Goal: Information Seeking & Learning: Learn about a topic

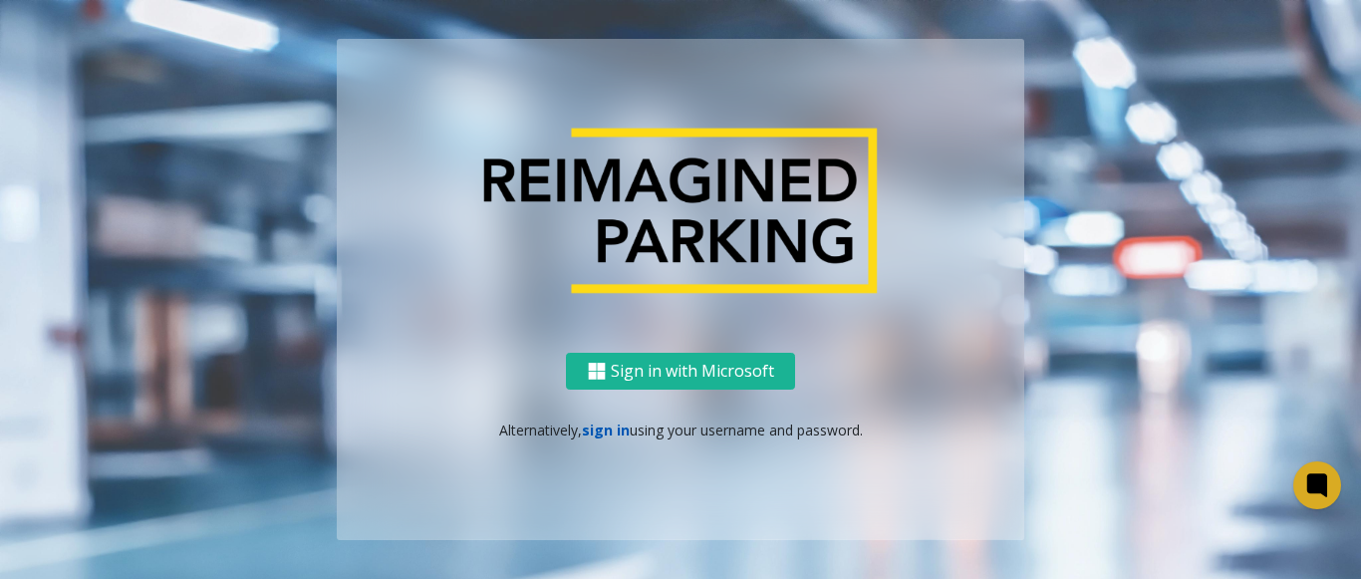
click at [611, 434] on link "sign in" at bounding box center [606, 430] width 48 height 19
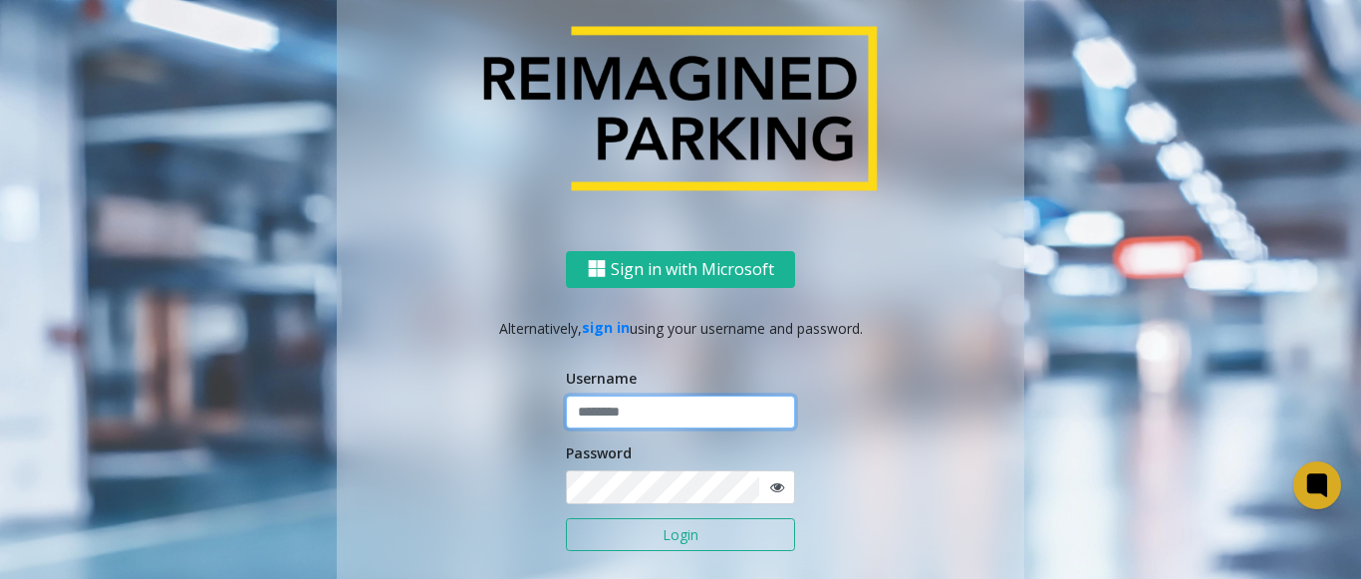
click at [616, 413] on input "text" at bounding box center [680, 413] width 229 height 34
type input "*******"
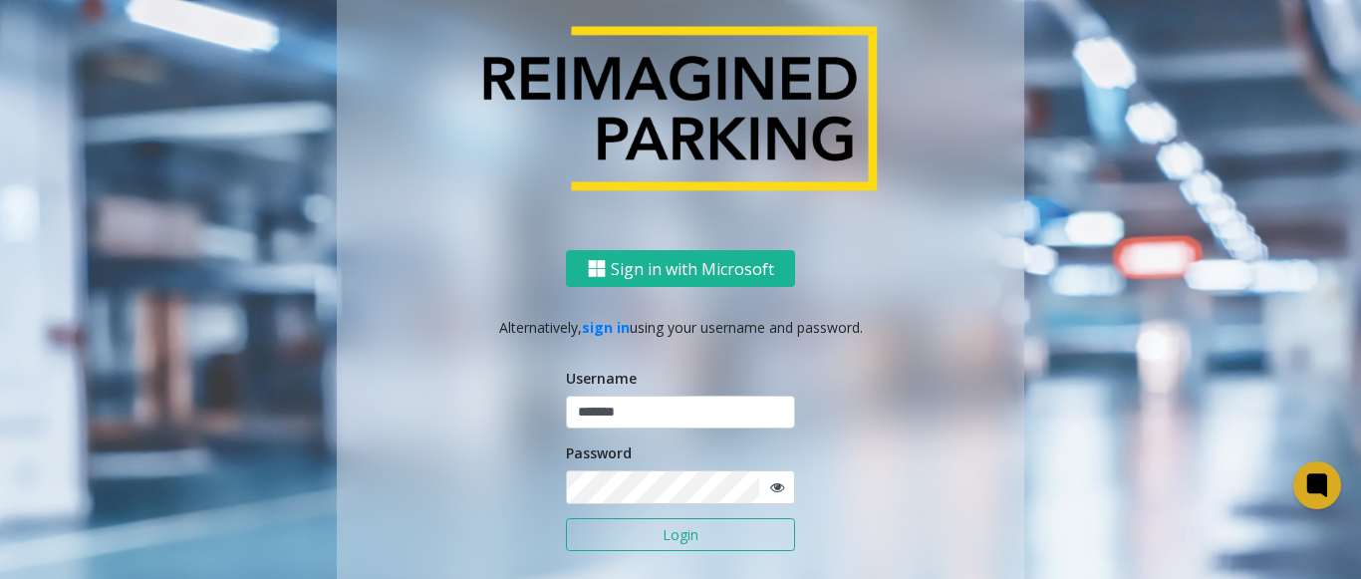
click at [614, 535] on button "Login" at bounding box center [680, 535] width 229 height 34
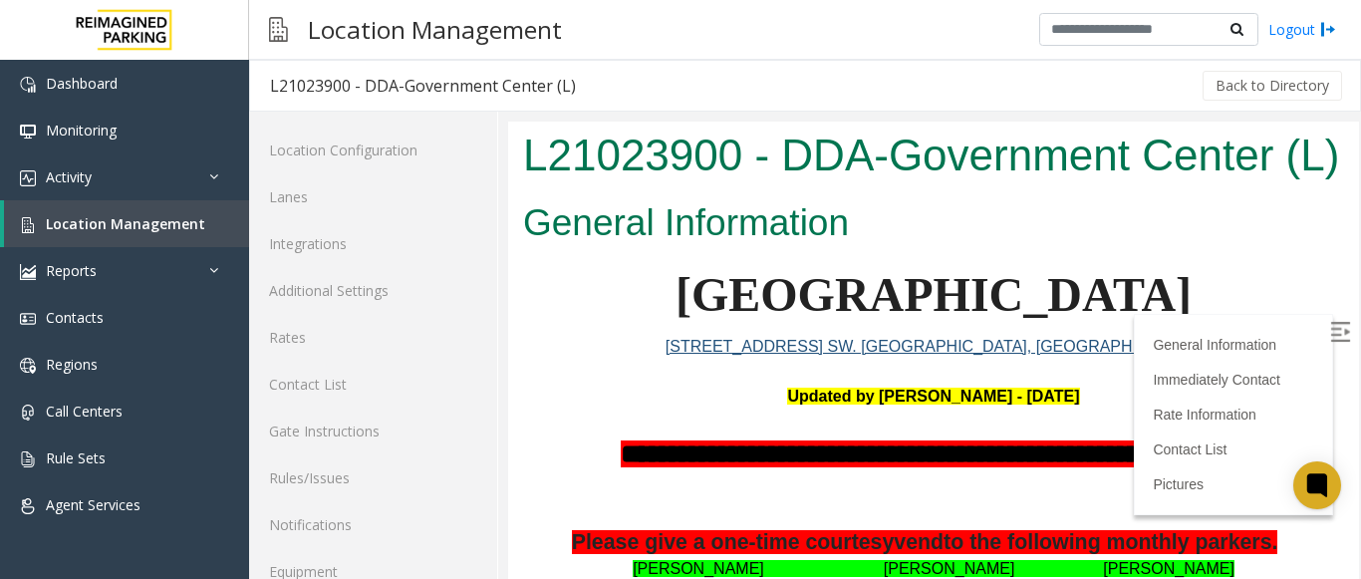
click at [1328, 323] on label at bounding box center [1343, 335] width 30 height 30
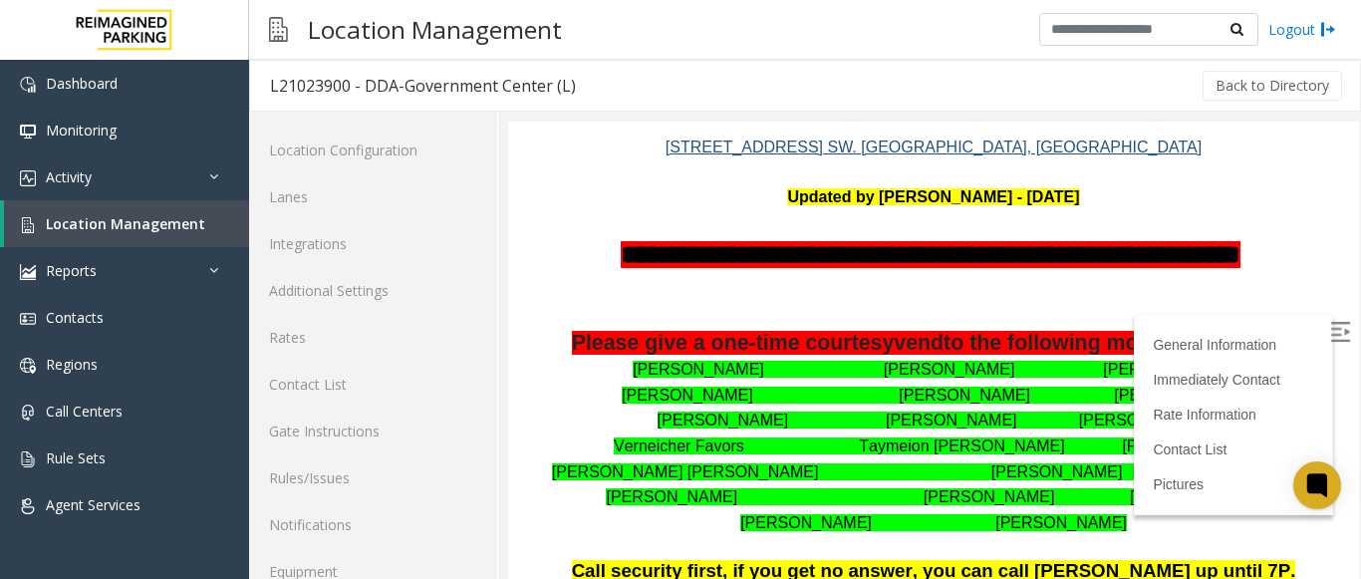
scroll to position [299, 0]
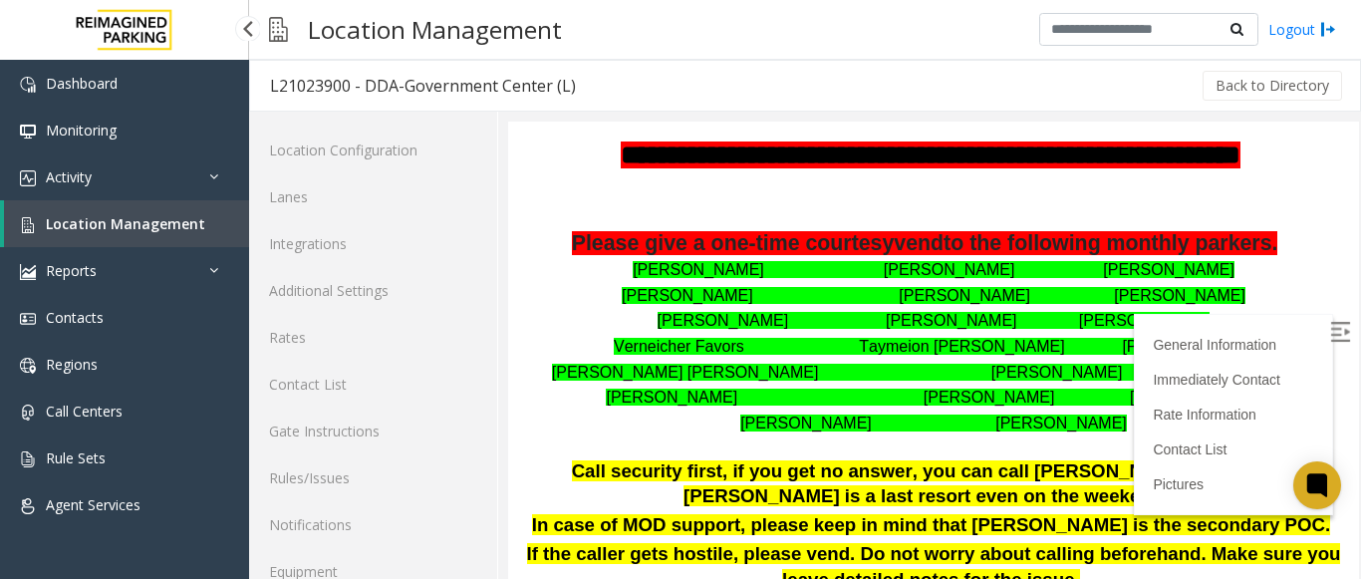
click at [147, 222] on span "Location Management" at bounding box center [125, 223] width 159 height 19
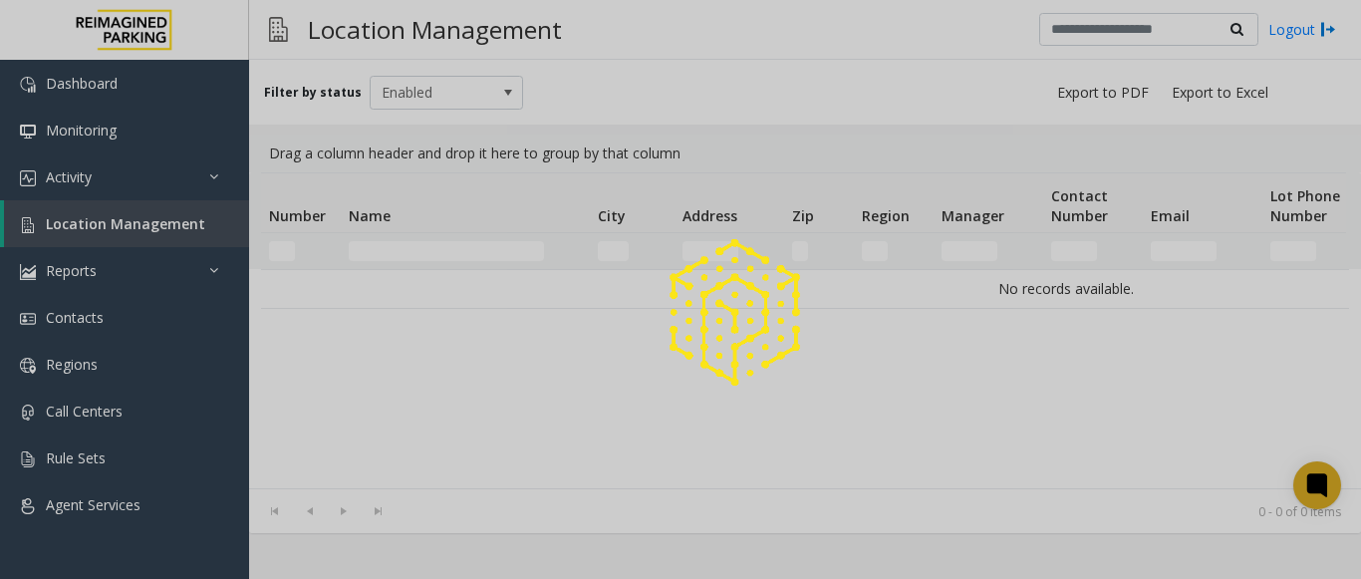
click at [190, 181] on div at bounding box center [680, 289] width 1361 height 579
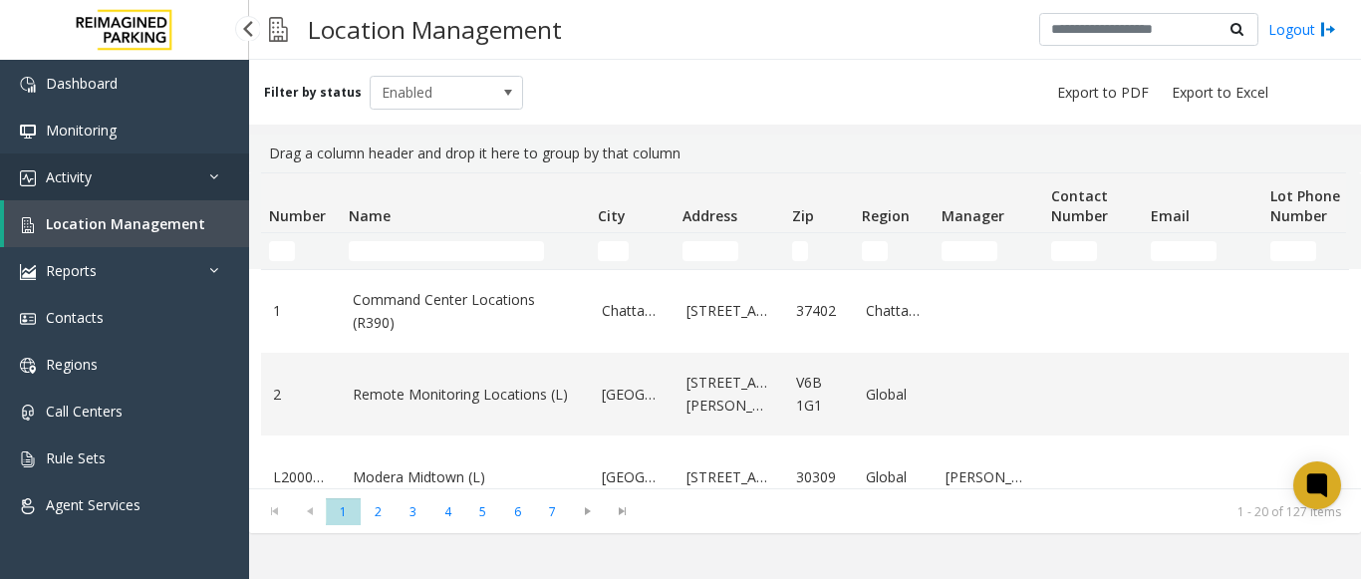
click at [209, 181] on icon at bounding box center [219, 176] width 20 height 14
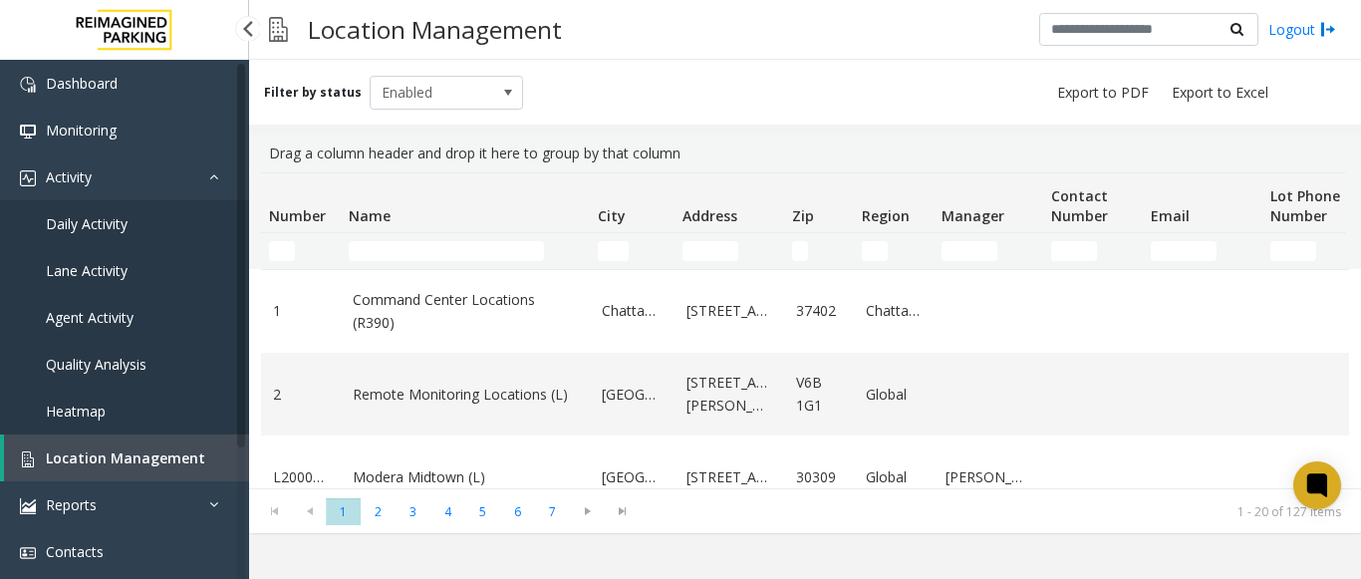
click at [120, 225] on span "Daily Activity" at bounding box center [87, 223] width 82 height 19
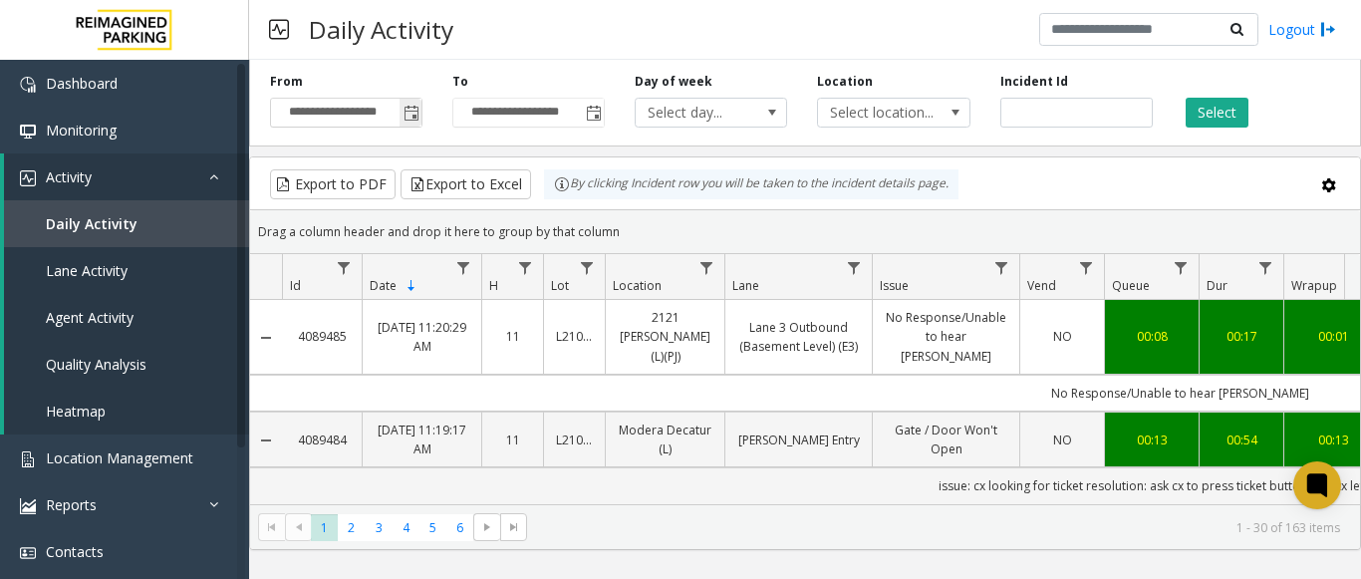
click at [411, 112] on span "Toggle popup" at bounding box center [412, 114] width 16 height 16
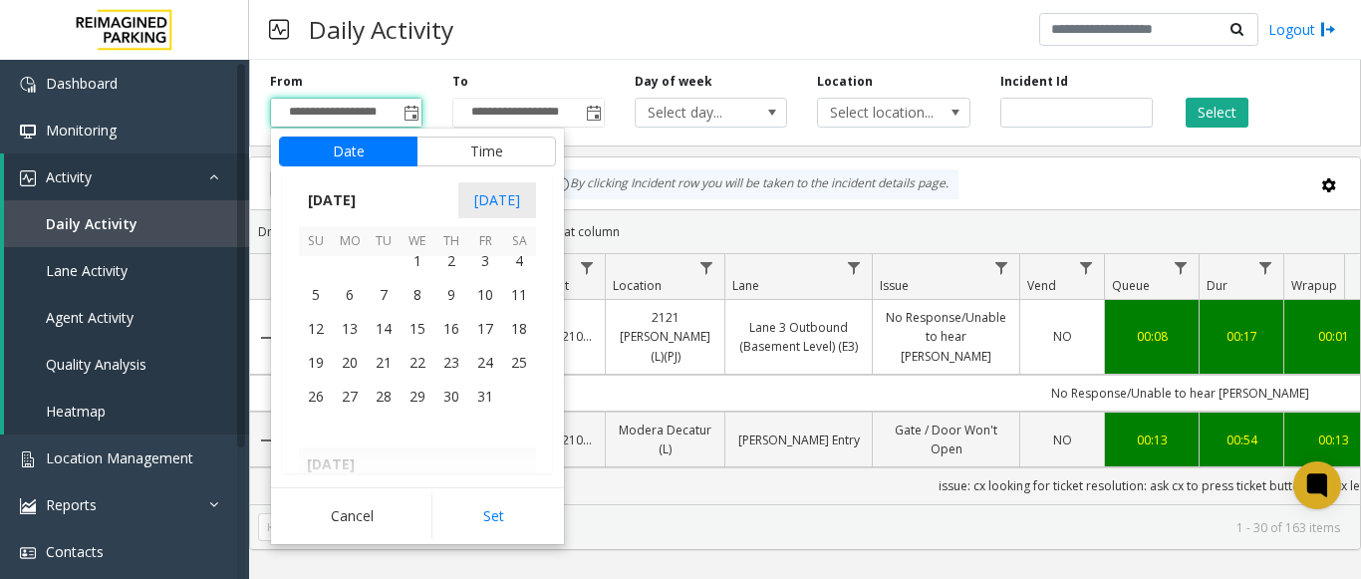
scroll to position [355798, 0]
click at [425, 272] on span "1" at bounding box center [418, 269] width 34 height 34
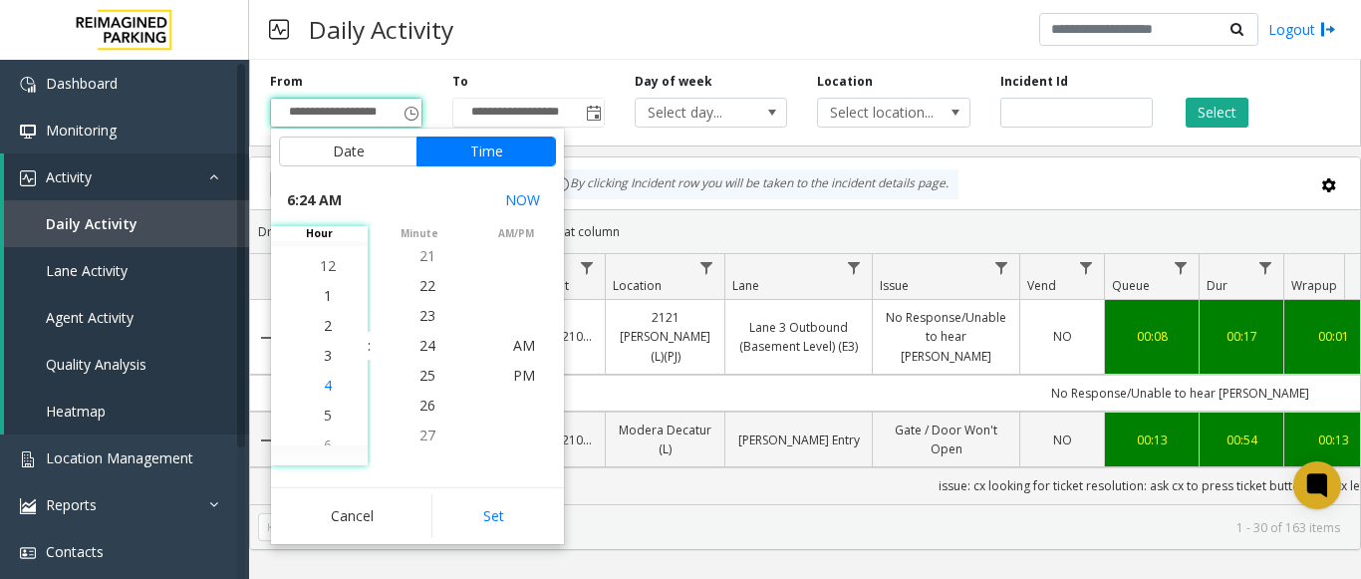
scroll to position [60, 0]
click at [325, 434] on li "5" at bounding box center [328, 436] width 70 height 30
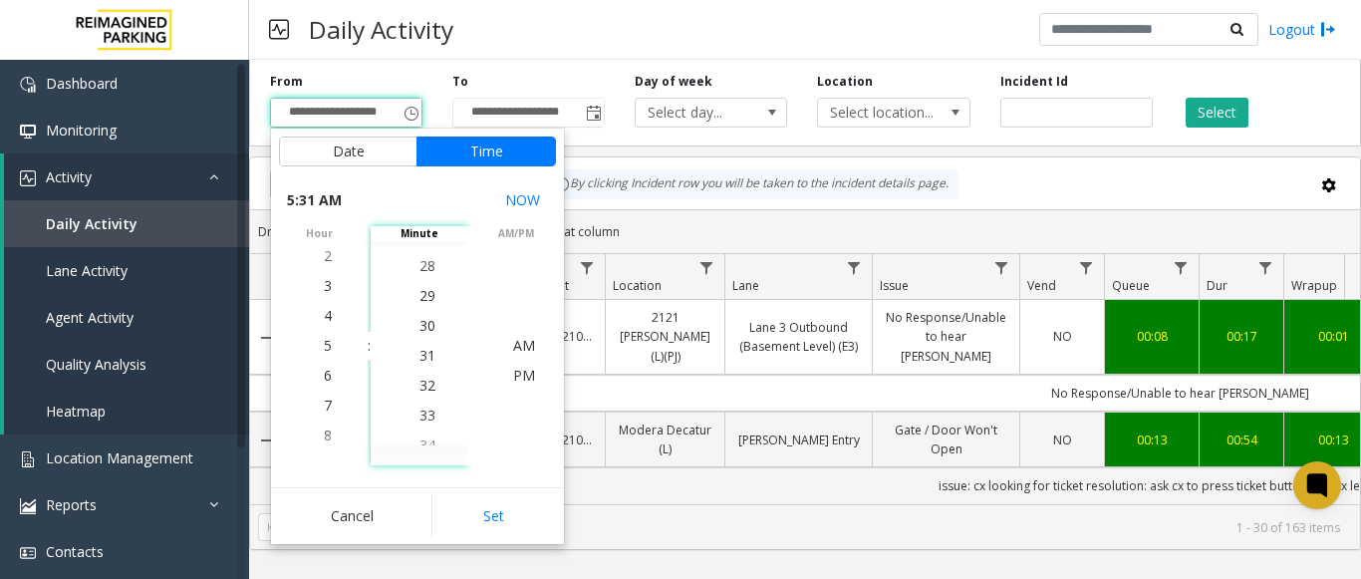
scroll to position [927, 0]
click at [431, 317] on li "30" at bounding box center [428, 316] width 70 height 30
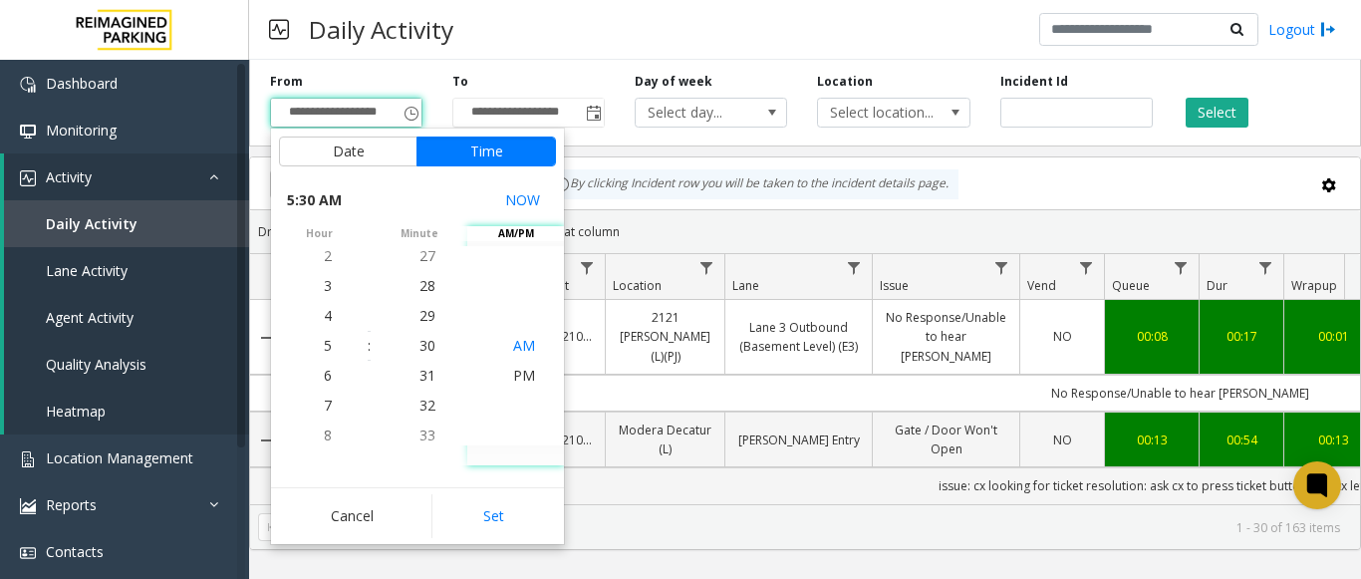
click at [513, 344] on span "AM" at bounding box center [524, 345] width 22 height 19
click at [515, 375] on span "PM" at bounding box center [524, 375] width 22 height 19
click at [521, 316] on span "AM" at bounding box center [524, 315] width 22 height 19
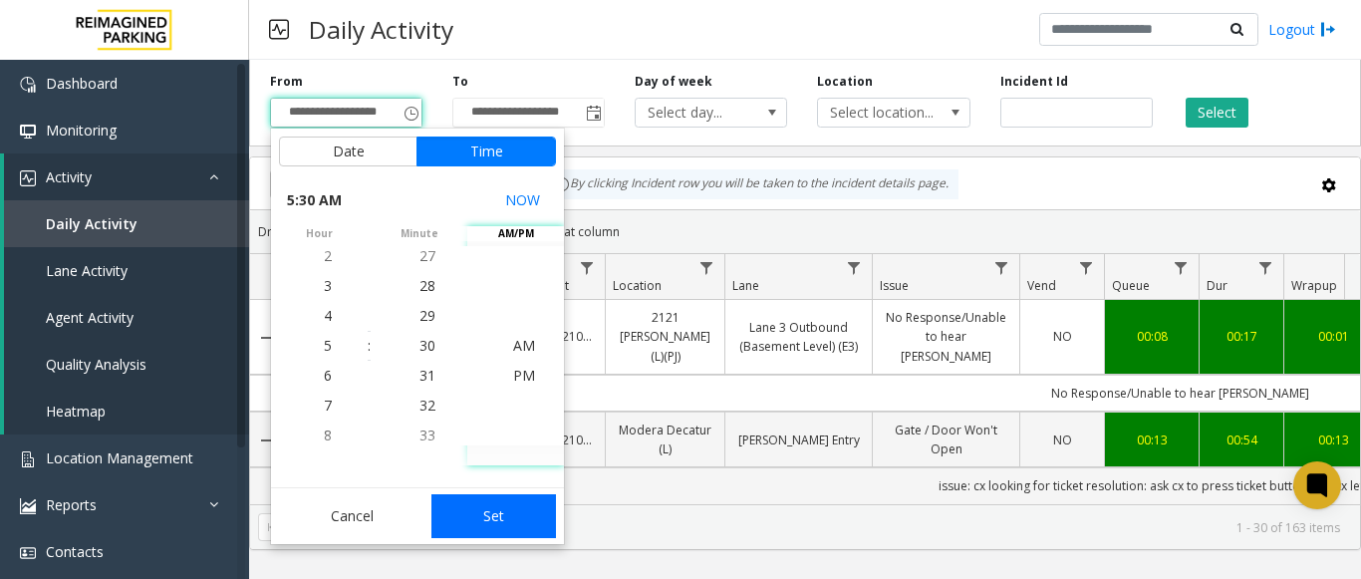
click at [489, 511] on button "Set" at bounding box center [495, 516] width 126 height 44
type input "**********"
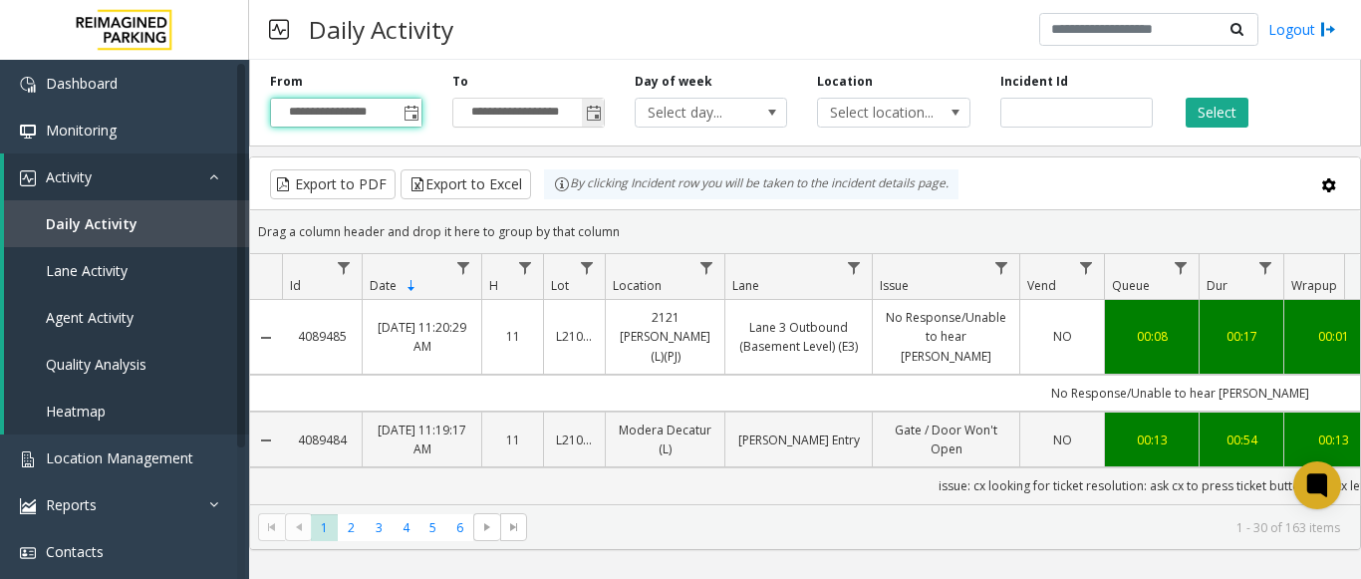
click at [595, 110] on span "Toggle popup" at bounding box center [594, 114] width 16 height 16
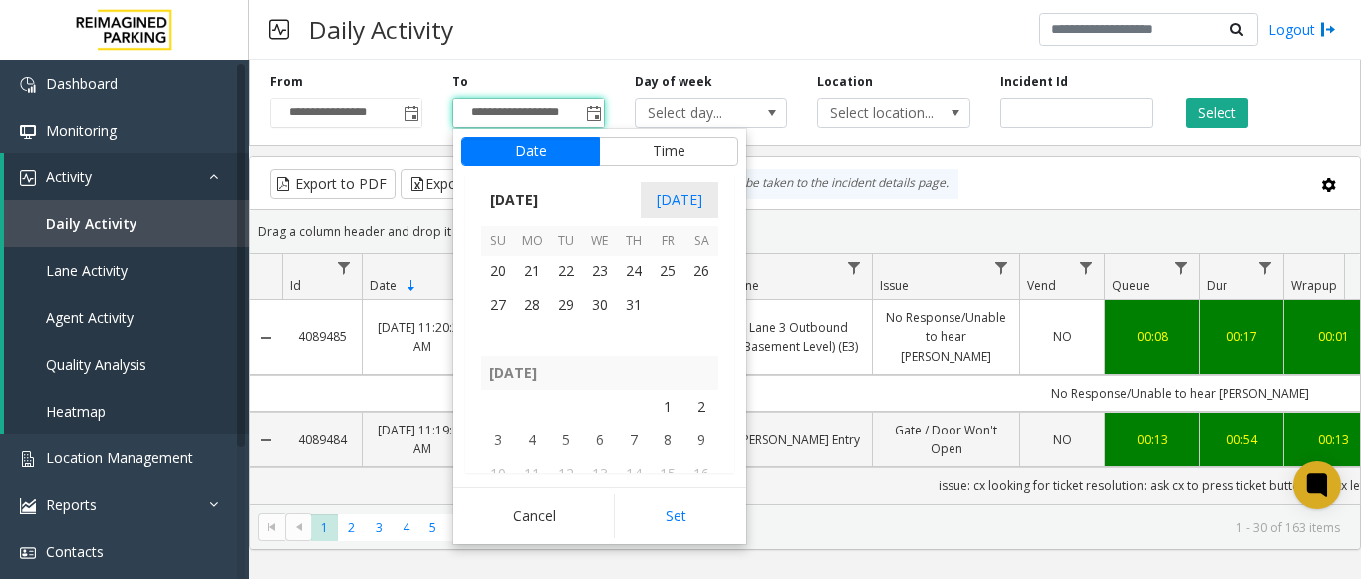
scroll to position [357293, 0]
click at [636, 344] on span "31" at bounding box center [634, 333] width 34 height 34
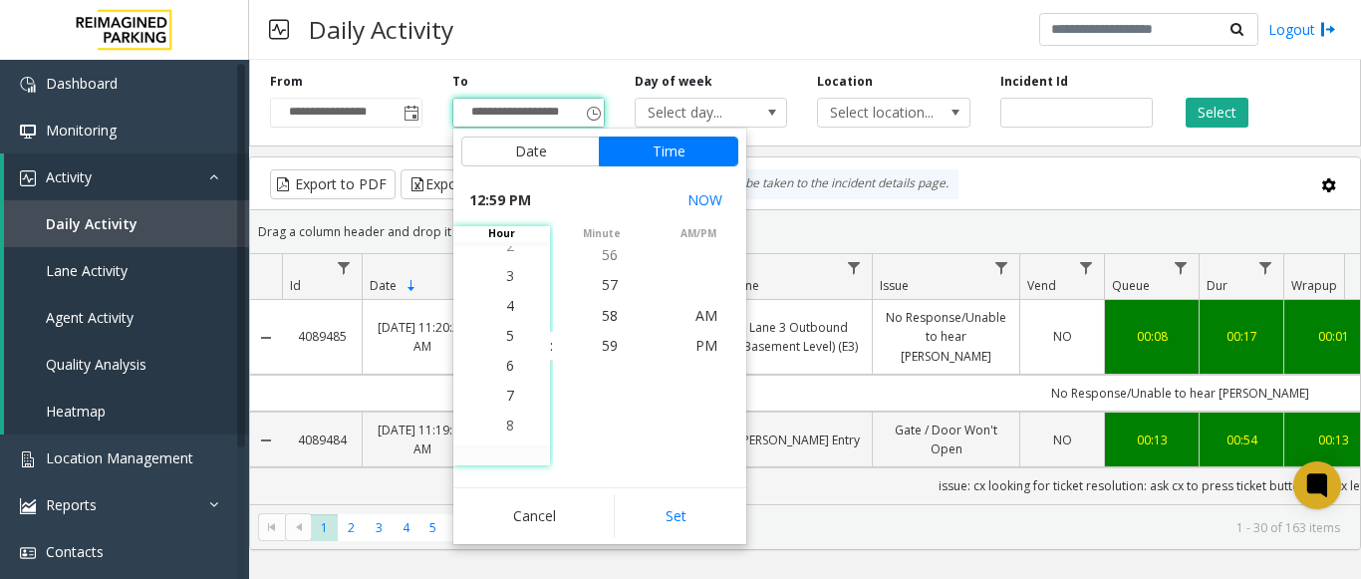
scroll to position [0, 0]
click at [507, 339] on li "5" at bounding box center [510, 346] width 70 height 30
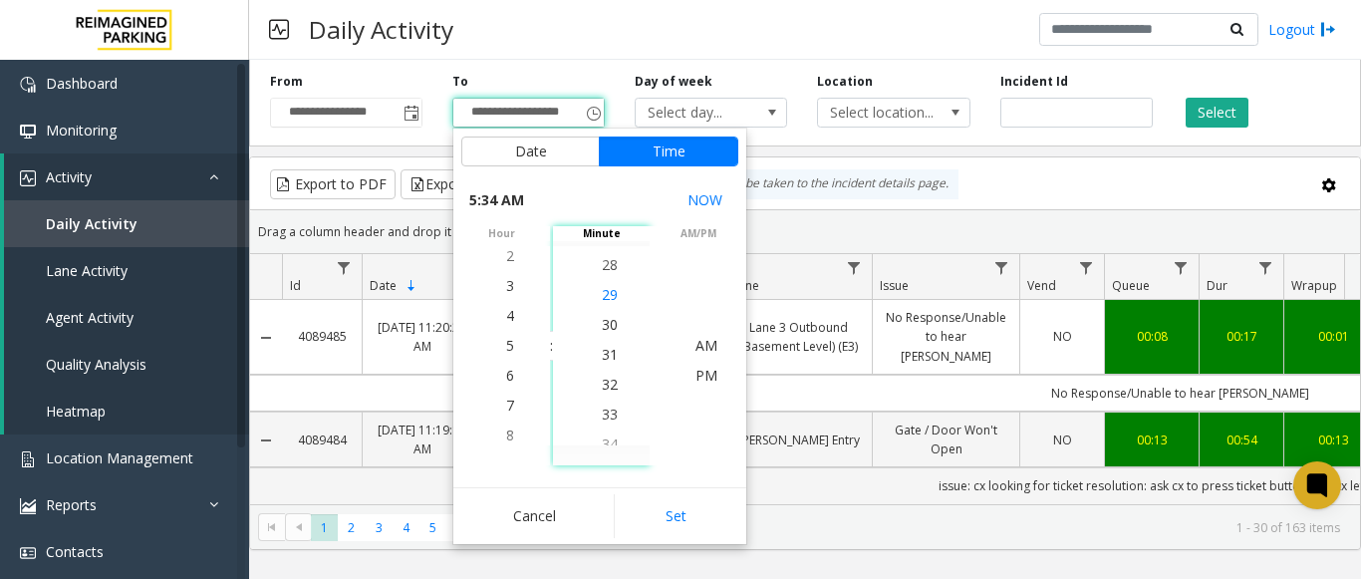
scroll to position [897, 0]
click at [608, 343] on span "30" at bounding box center [610, 345] width 16 height 19
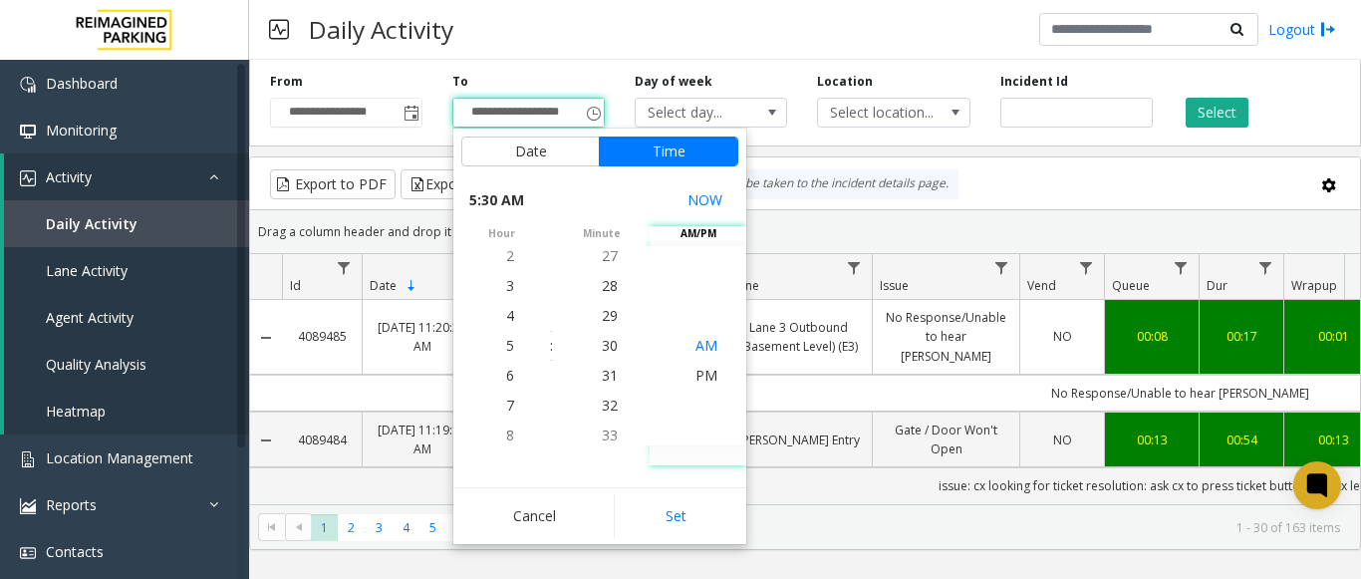
click at [702, 346] on span "AM" at bounding box center [707, 345] width 22 height 19
click at [713, 516] on button "Set" at bounding box center [677, 516] width 126 height 44
type input "**********"
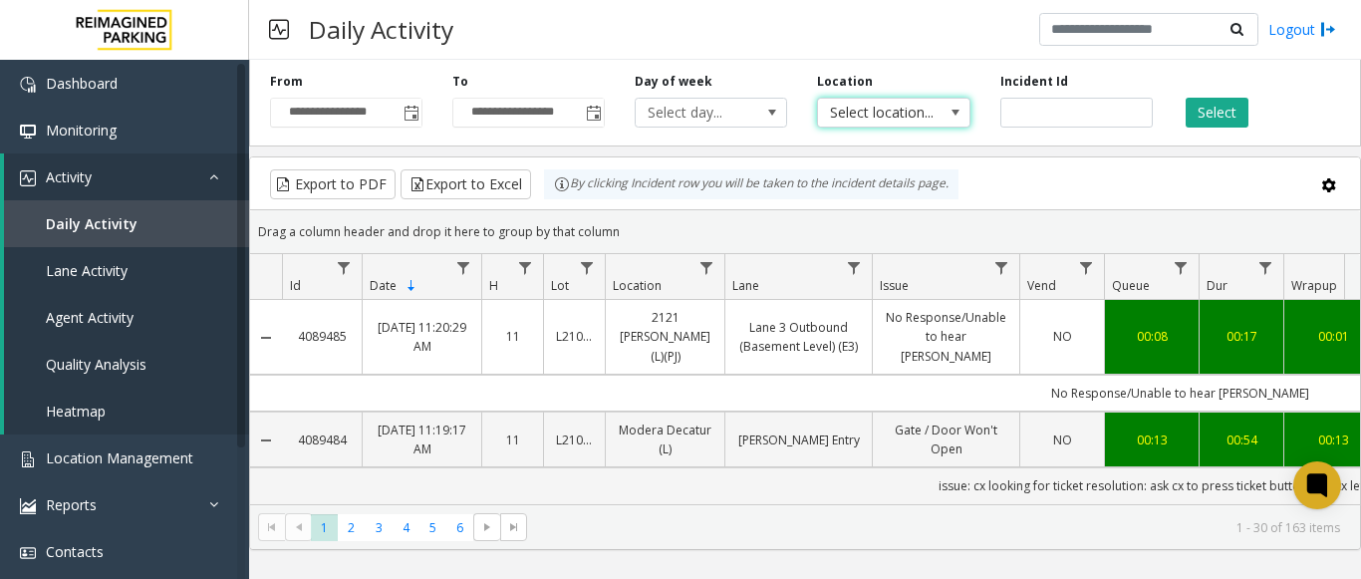
click at [867, 110] on span "Select location..." at bounding box center [878, 113] width 121 height 28
drag, startPoint x: 770, startPoint y: 139, endPoint x: 965, endPoint y: 130, distance: 194.5
click at [791, 139] on div "**********" at bounding box center [805, 99] width 1112 height 95
click at [751, 108] on span "Select day..." at bounding box center [696, 113] width 121 height 28
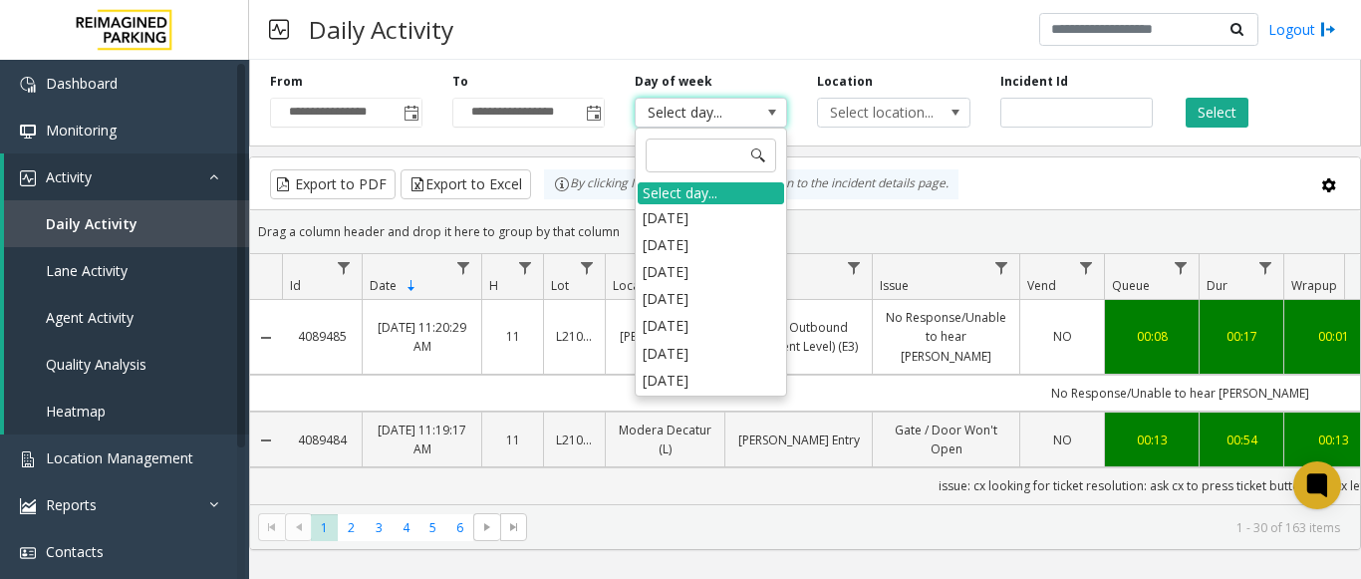
click at [608, 137] on div "**********" at bounding box center [805, 99] width 1112 height 95
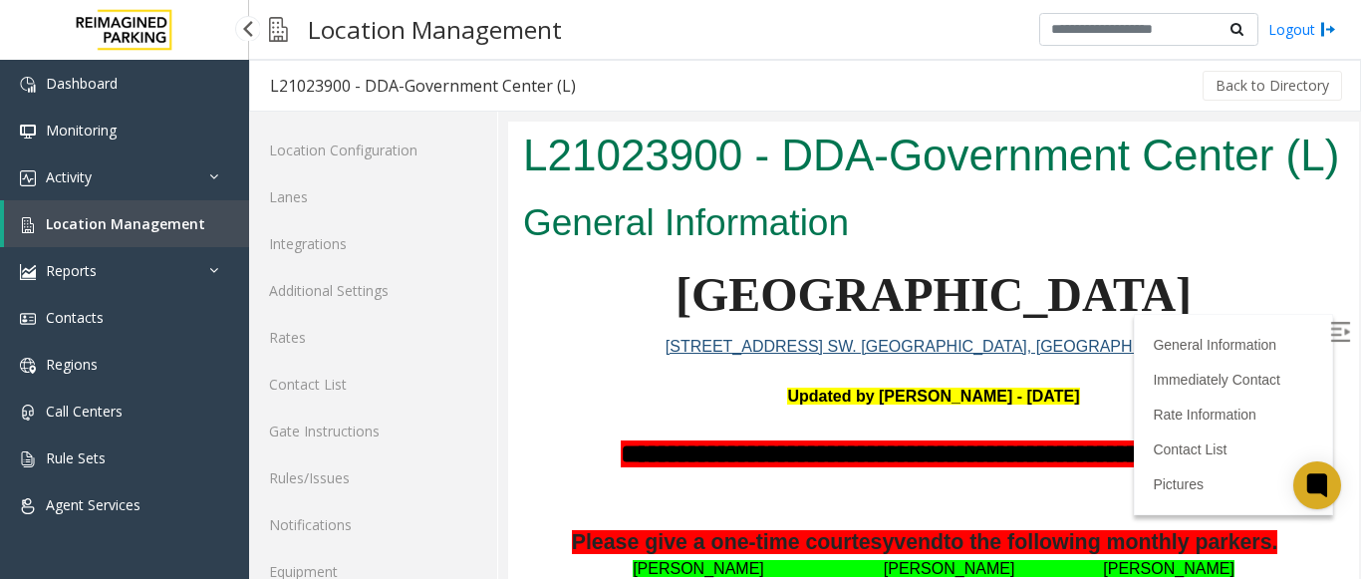
click at [166, 234] on link "Location Management" at bounding box center [126, 223] width 245 height 47
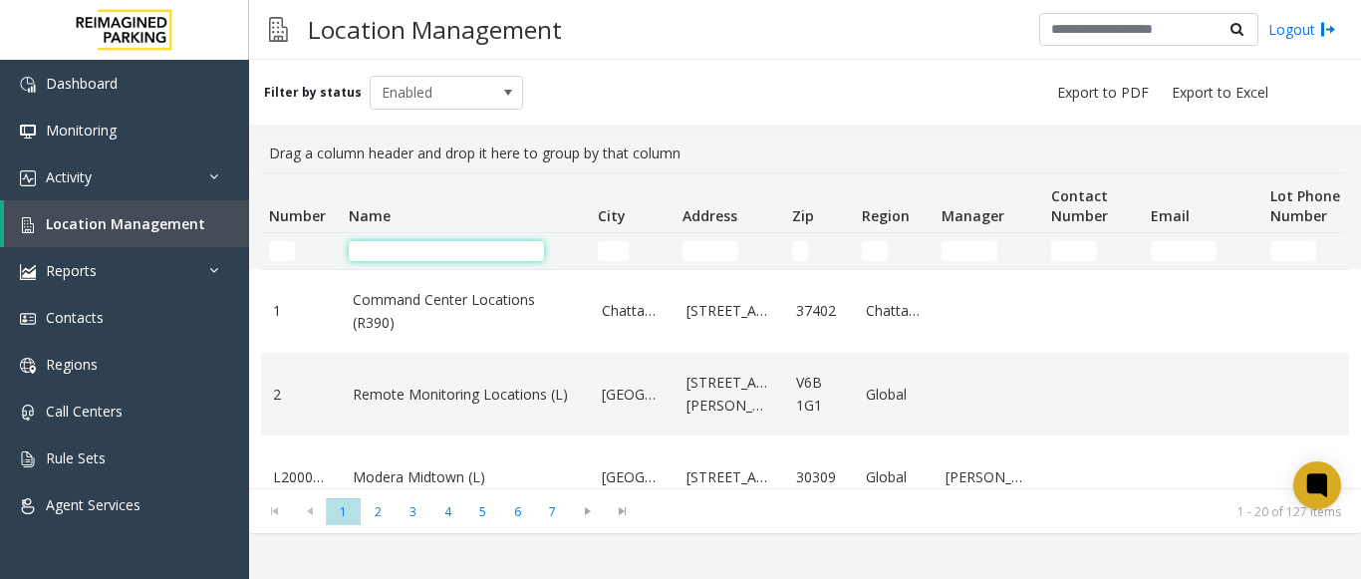
click at [432, 245] on input "Name Filter" at bounding box center [446, 251] width 195 height 20
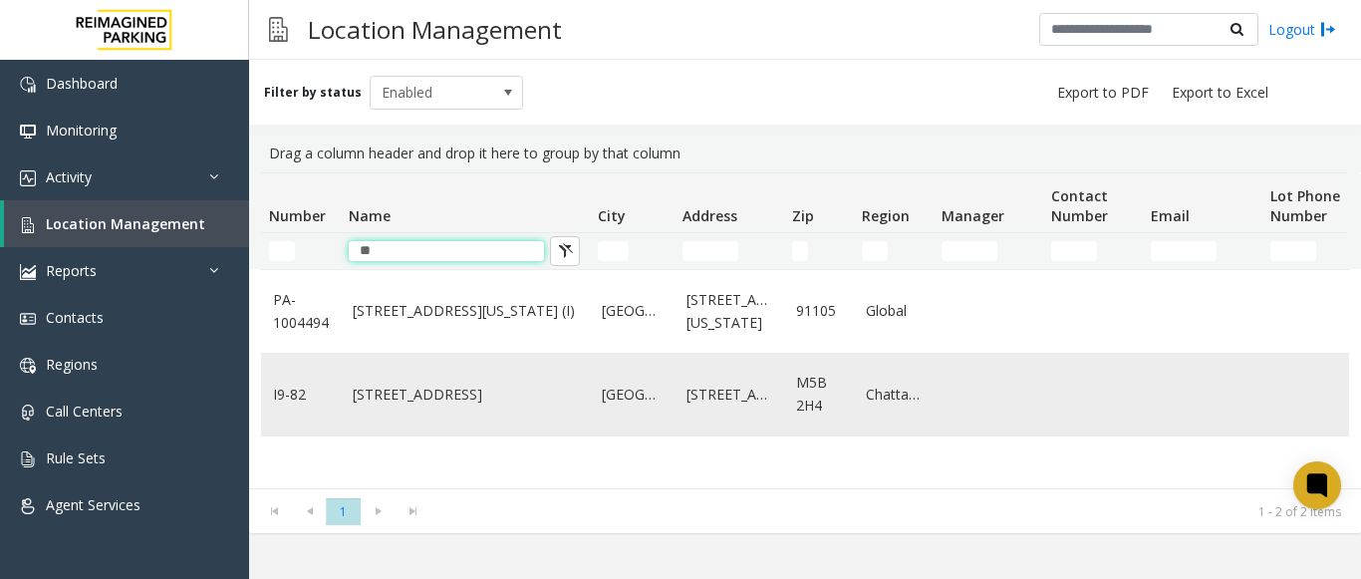
type input "**"
click at [405, 392] on link "[STREET_ADDRESS]" at bounding box center [465, 395] width 225 height 22
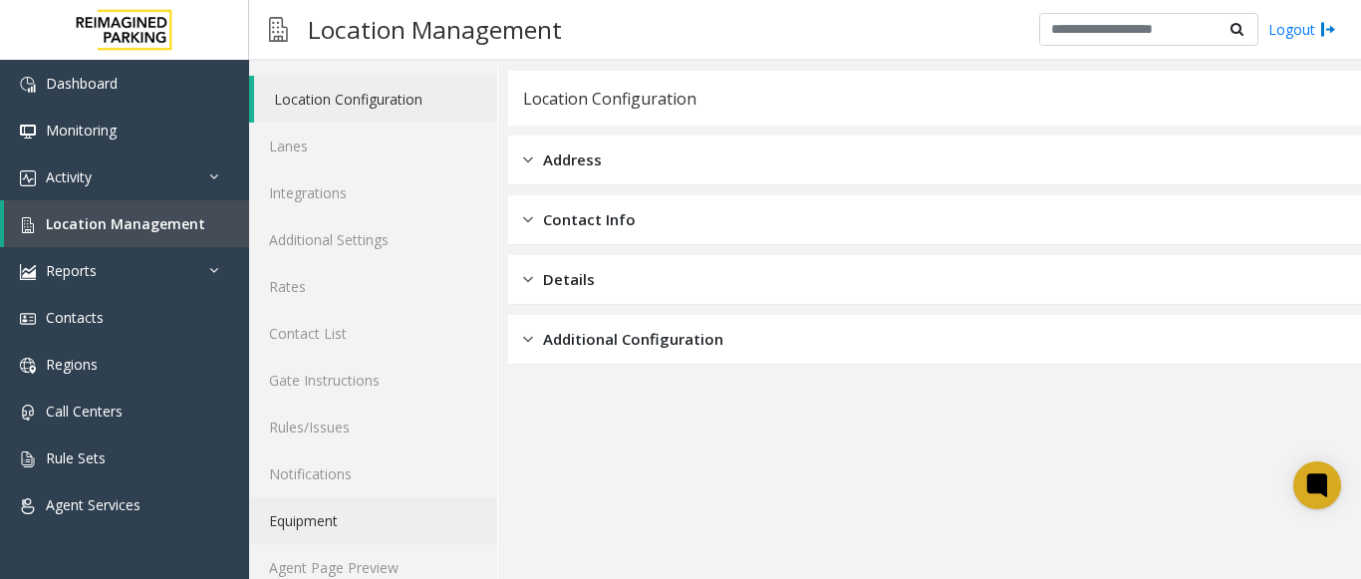
scroll to position [78, 0]
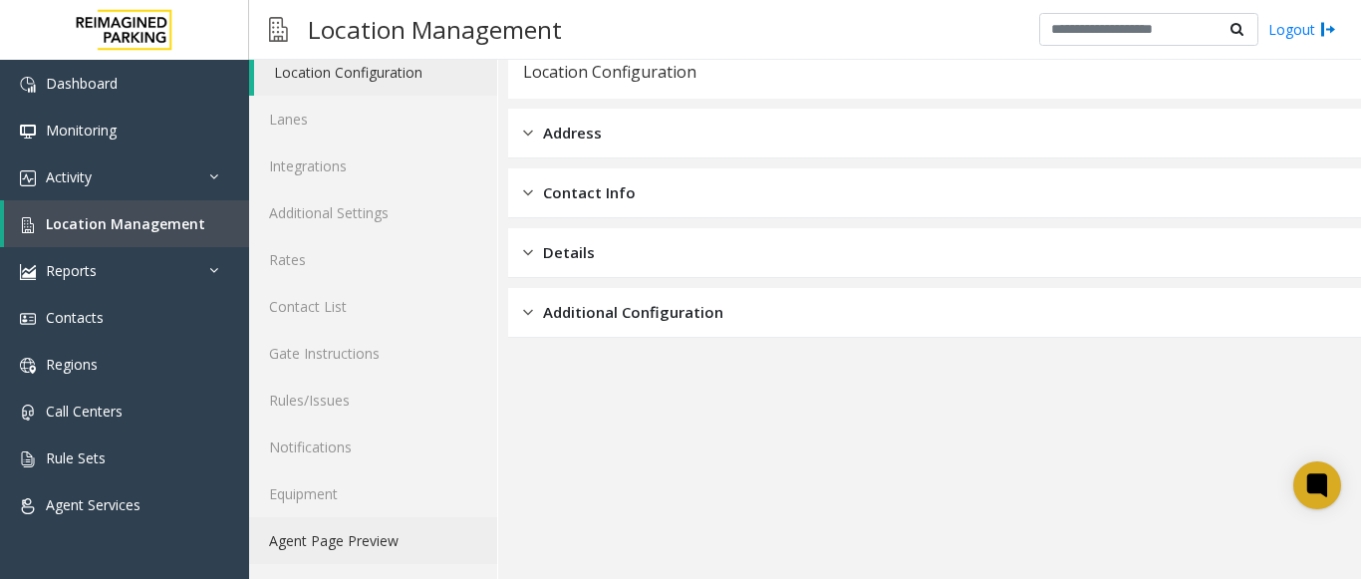
click at [368, 522] on link "Agent Page Preview" at bounding box center [373, 540] width 248 height 47
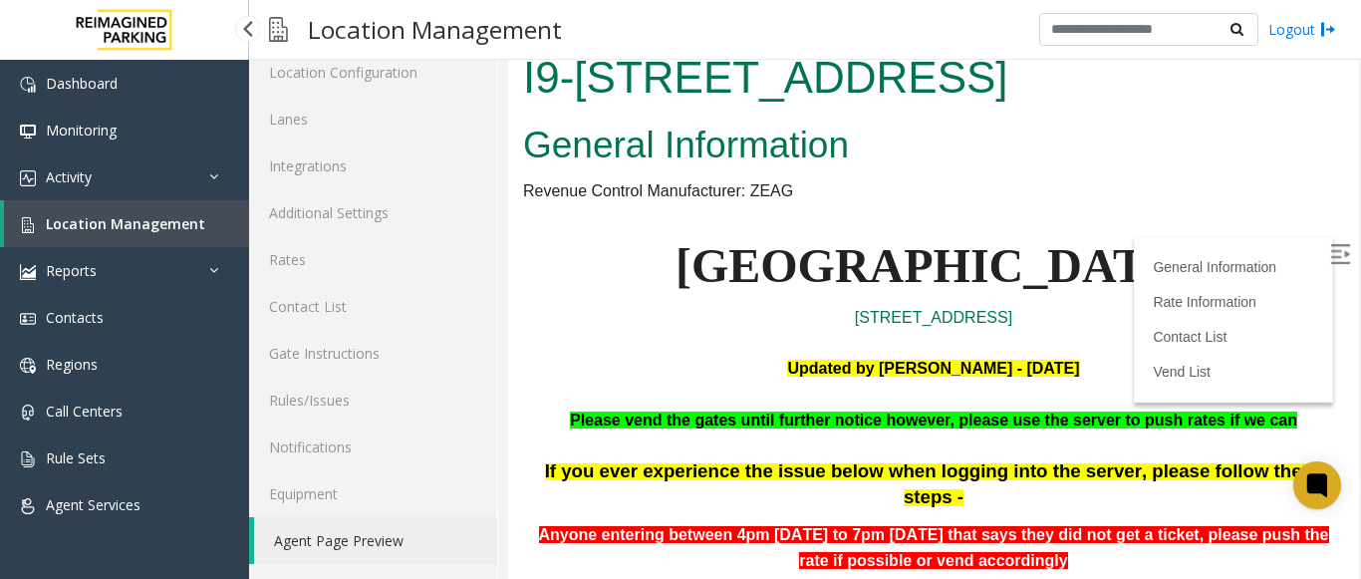
click at [191, 210] on link "Location Management" at bounding box center [126, 223] width 245 height 47
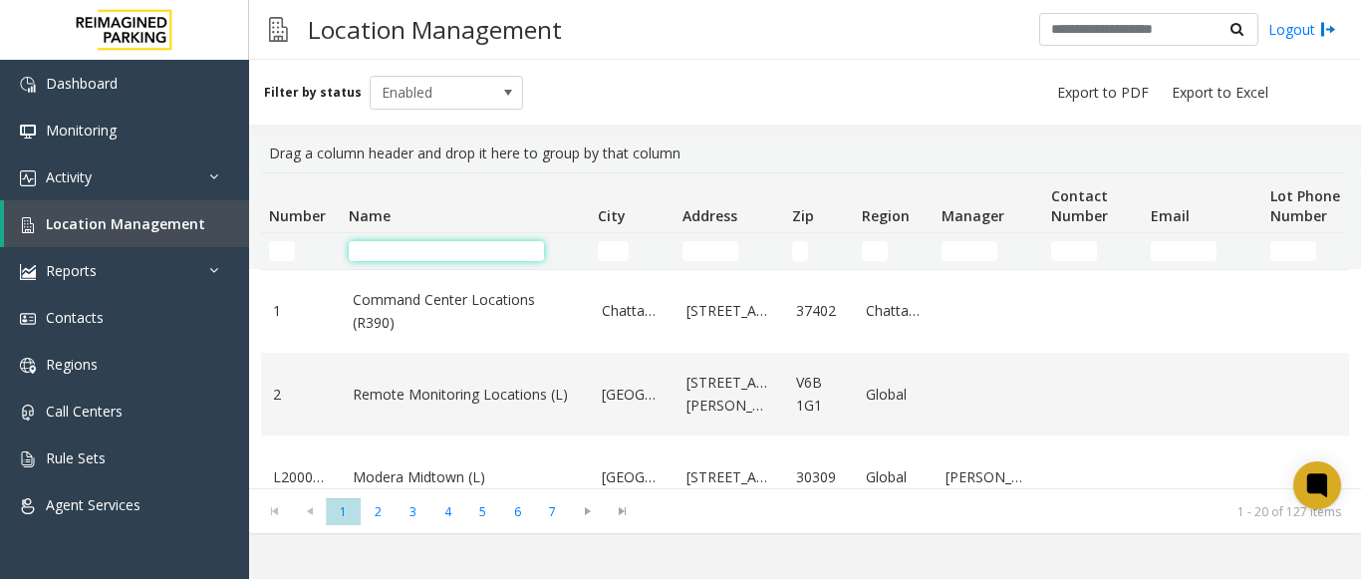
click at [435, 249] on input "Name Filter" at bounding box center [446, 251] width 195 height 20
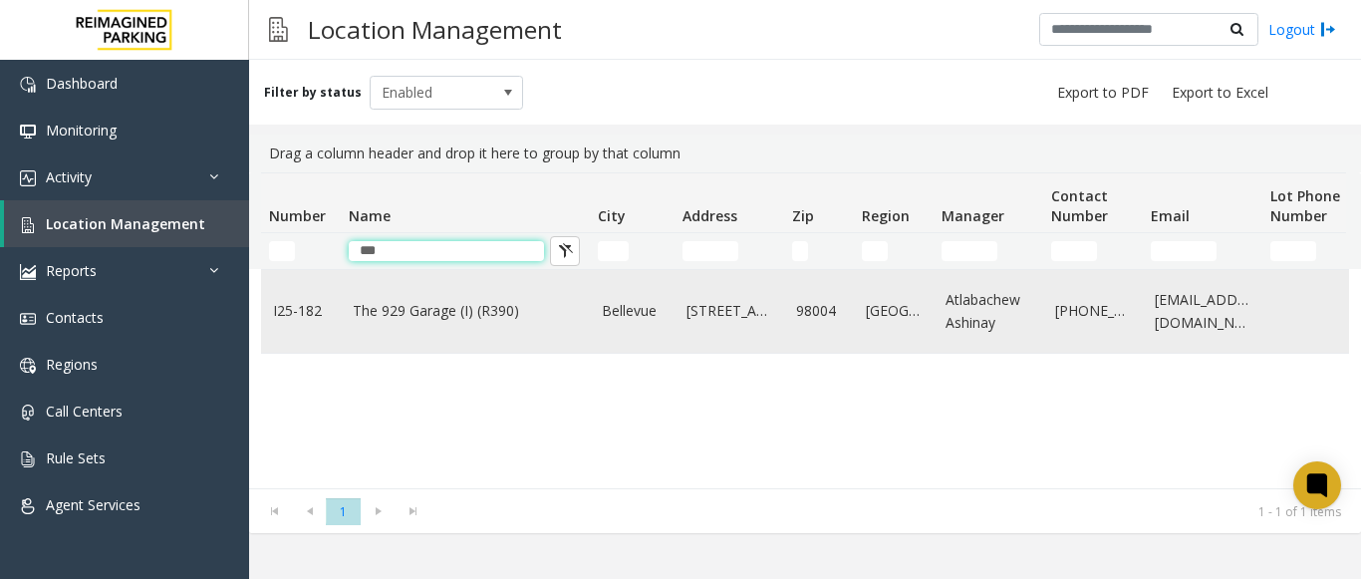
type input "***"
click at [458, 326] on td "The 929 Garage (I) (R390)" at bounding box center [465, 311] width 249 height 83
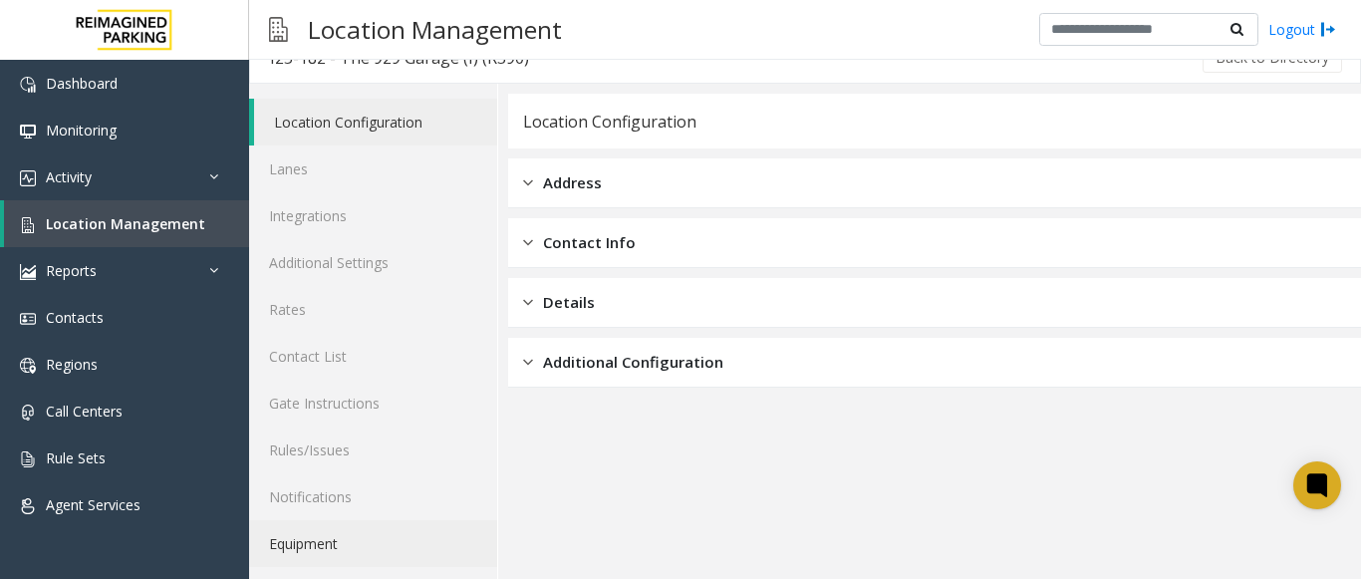
scroll to position [78, 0]
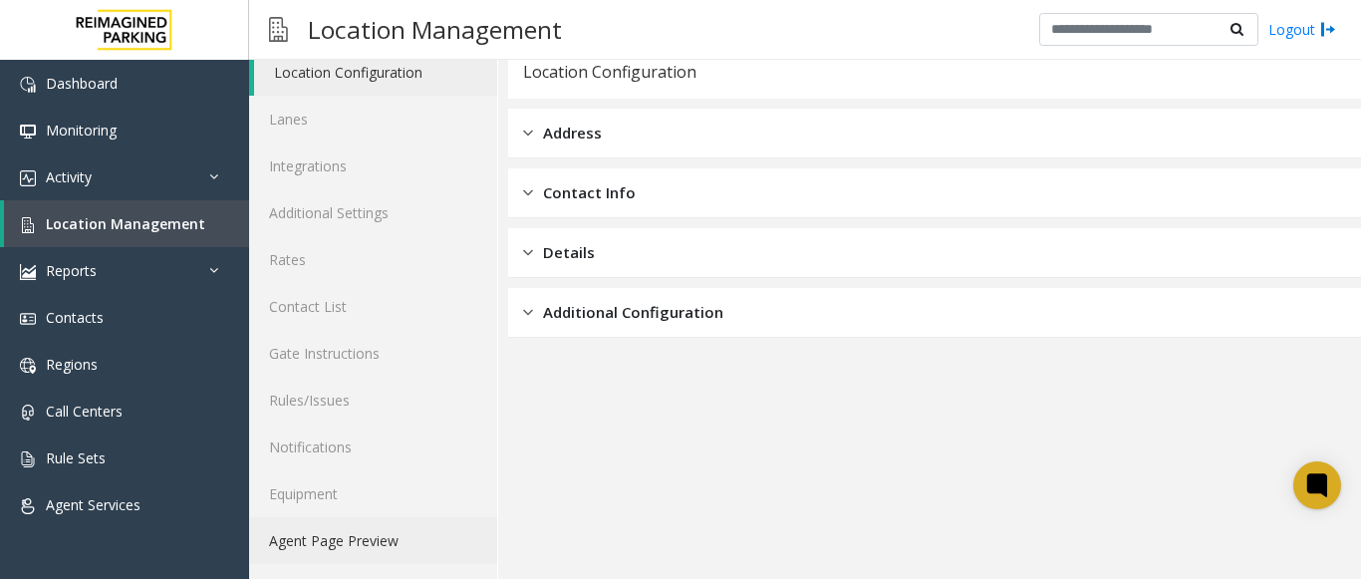
click at [359, 525] on link "Agent Page Preview" at bounding box center [373, 540] width 248 height 47
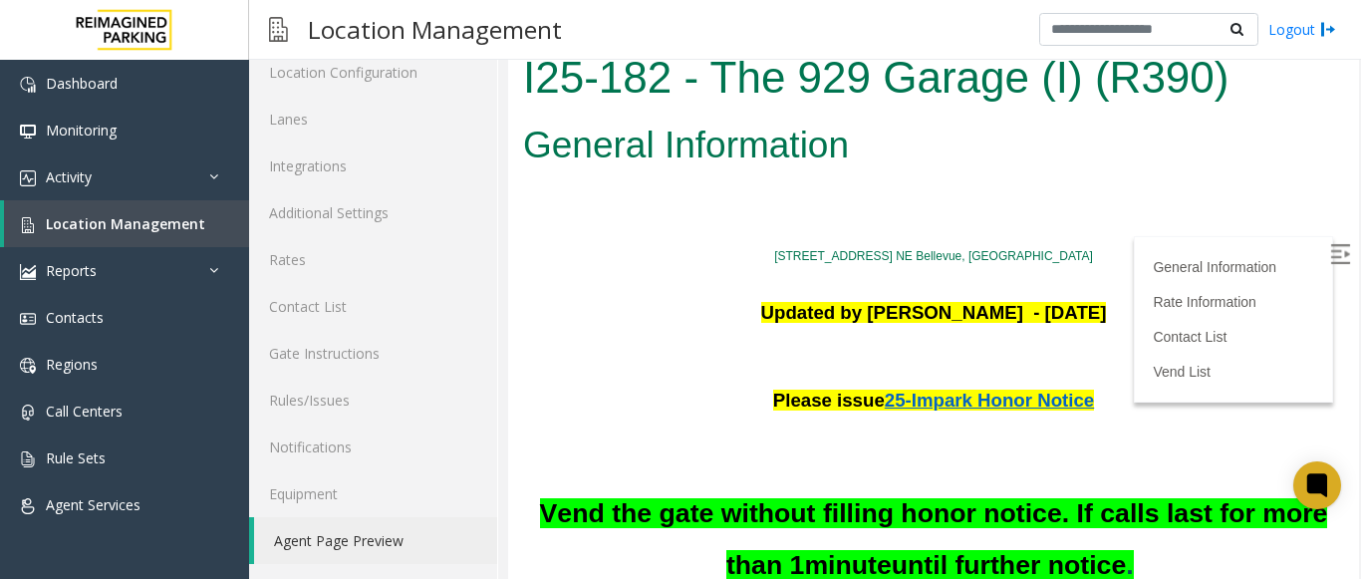
scroll to position [100, 0]
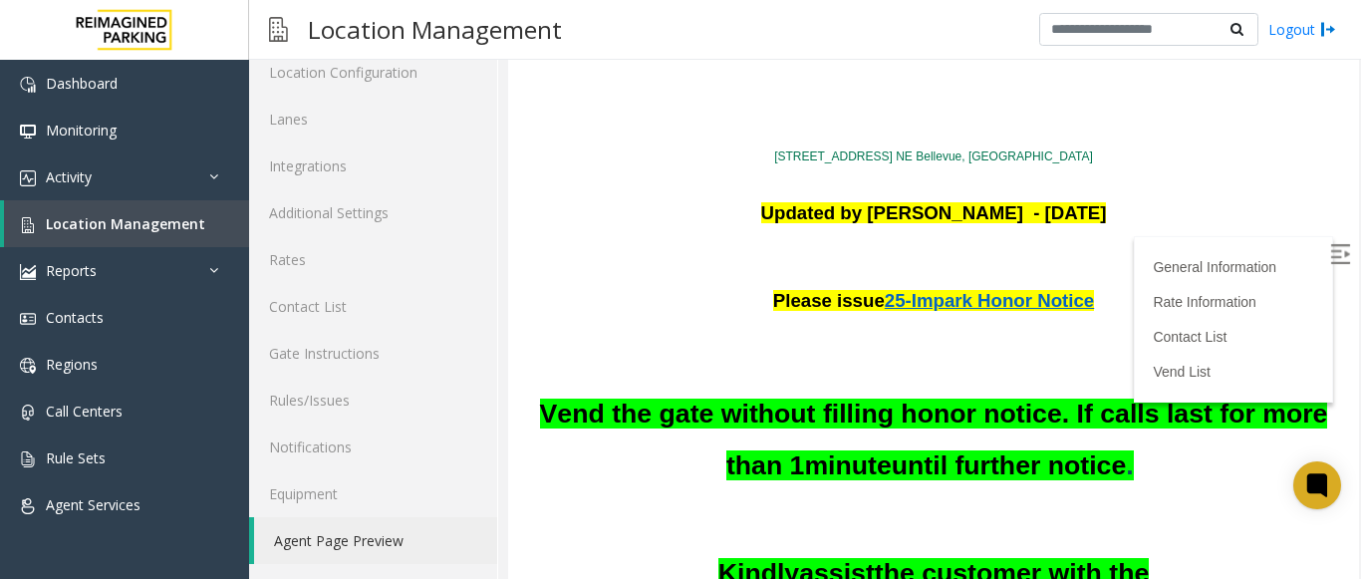
click at [1330, 250] on img at bounding box center [1340, 254] width 20 height 20
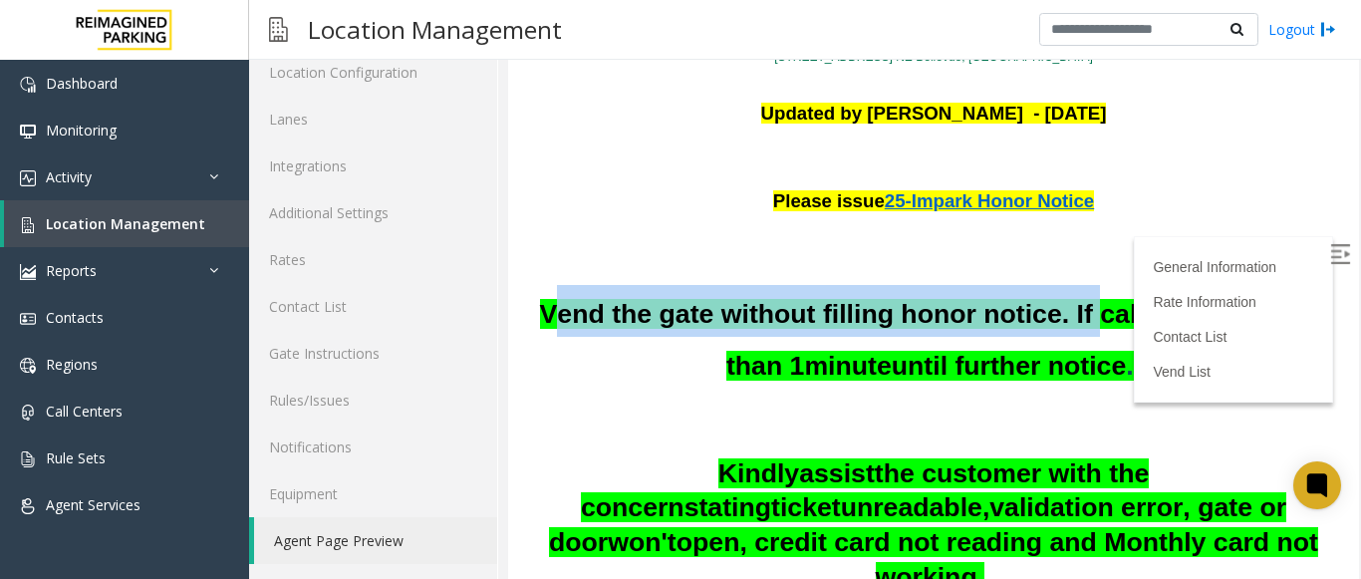
drag, startPoint x: 536, startPoint y: 313, endPoint x: 1082, endPoint y: 319, distance: 546.2
click at [1082, 319] on span "Vend the gate without filling honor notice. If calls last for more than 1" at bounding box center [934, 340] width 788 height 82
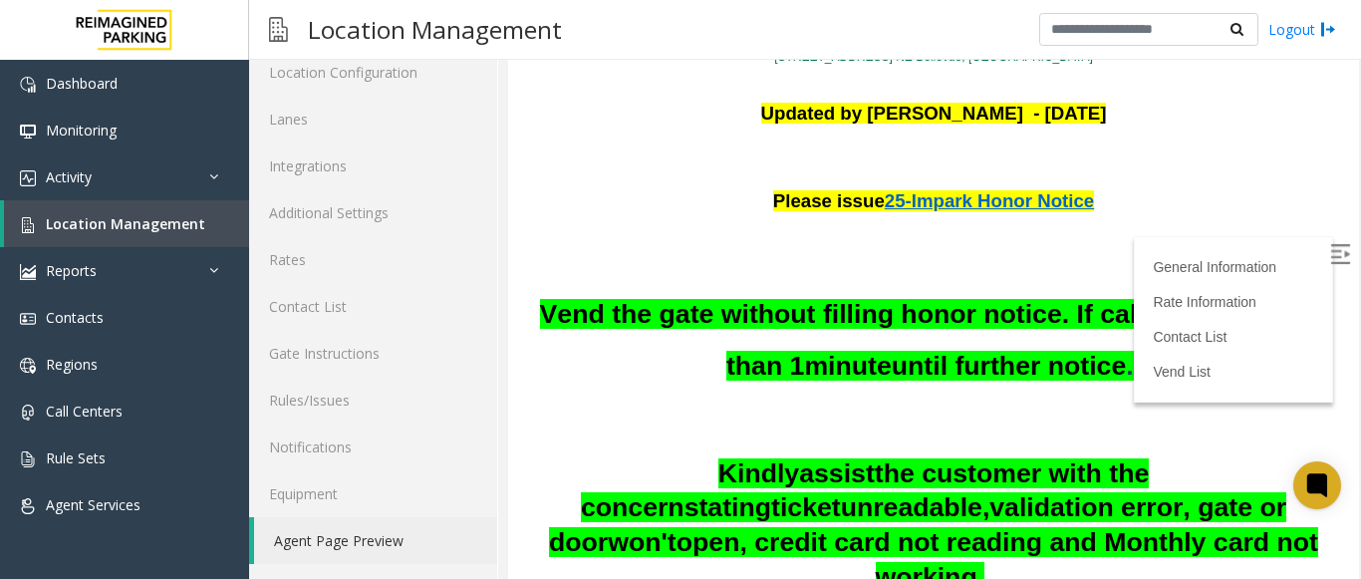
click at [1206, 344] on h2 "Vend the gate without filling honor notice. If calls last for more than 1 minut…" at bounding box center [933, 337] width 821 height 104
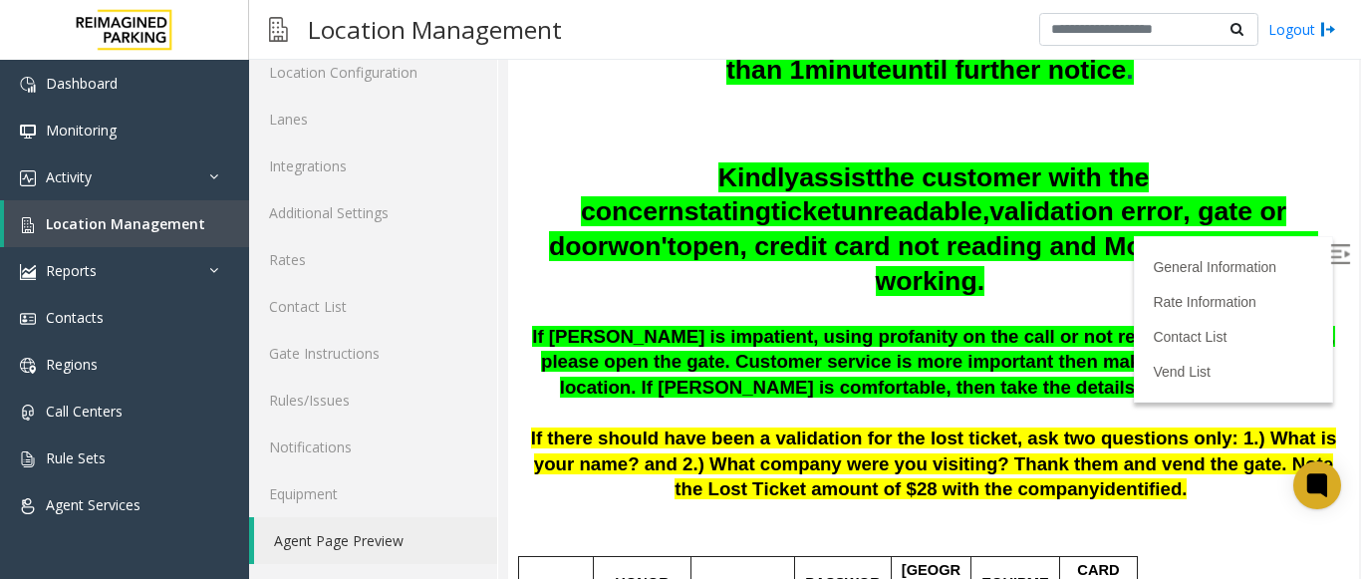
scroll to position [498, 0]
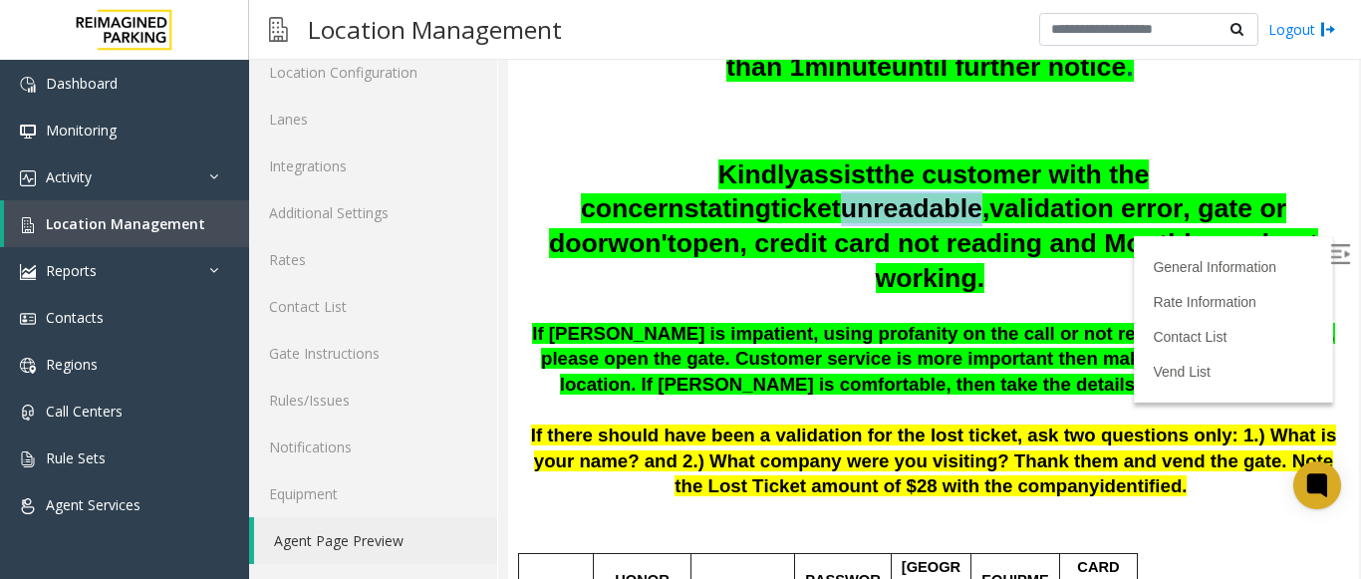
drag, startPoint x: 540, startPoint y: 209, endPoint x: 684, endPoint y: 206, distance: 143.5
click at [684, 206] on p "Kindly assist the customer with the concern stating ticket unreadable, validati…" at bounding box center [933, 227] width 821 height 140
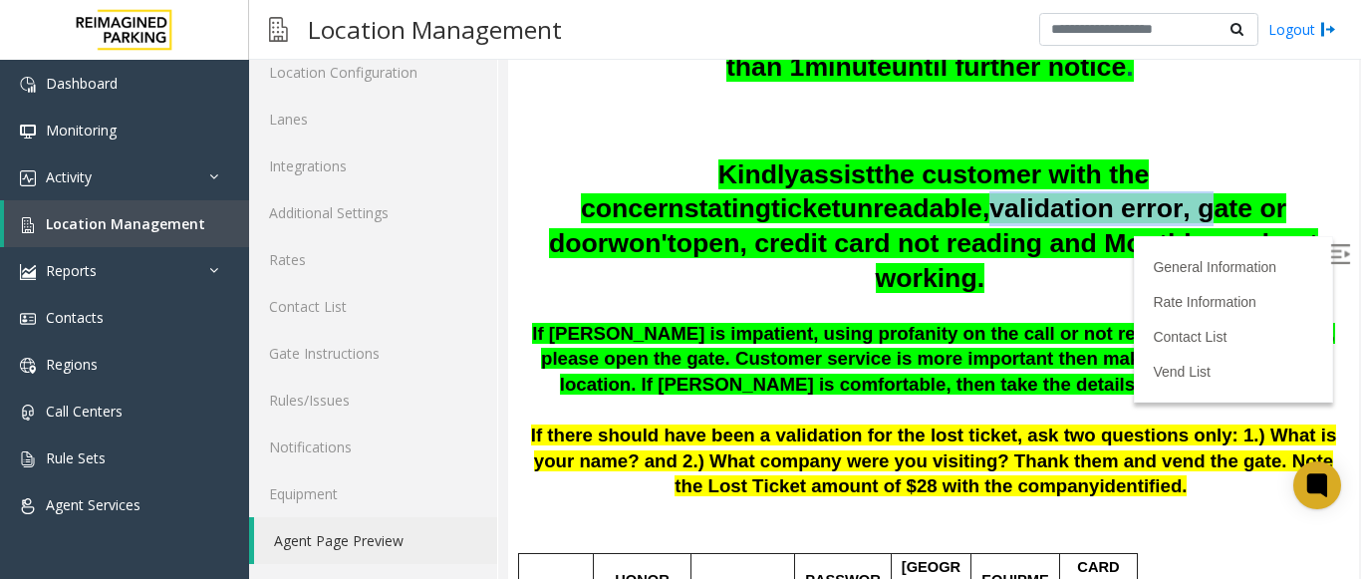
drag, startPoint x: 689, startPoint y: 205, endPoint x: 905, endPoint y: 206, distance: 216.3
click at [905, 206] on span "Kindly assist the customer with the concern stating ticket unreadable, validati…" at bounding box center [933, 226] width 769 height 135
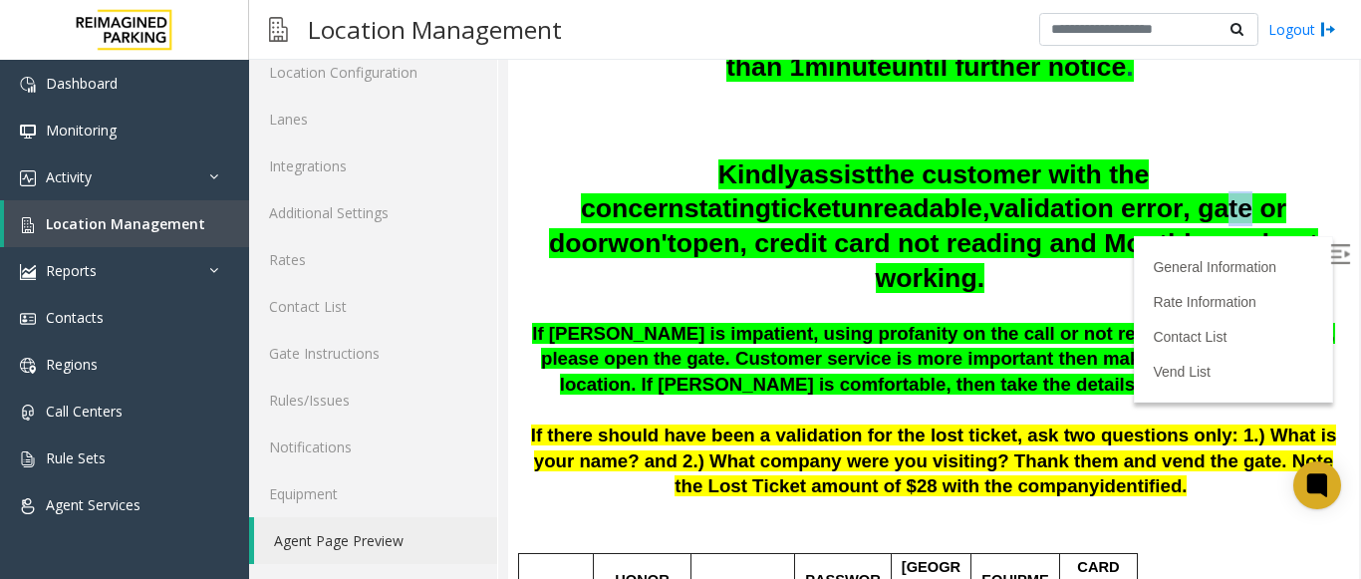
drag, startPoint x: 918, startPoint y: 214, endPoint x: 952, endPoint y: 214, distance: 33.9
click at [952, 214] on span "validation error, gate or door" at bounding box center [918, 225] width 738 height 65
drag, startPoint x: 517, startPoint y: 295, endPoint x: 655, endPoint y: 291, distance: 137.6
drag, startPoint x: 709, startPoint y: 298, endPoint x: 835, endPoint y: 296, distance: 126.6
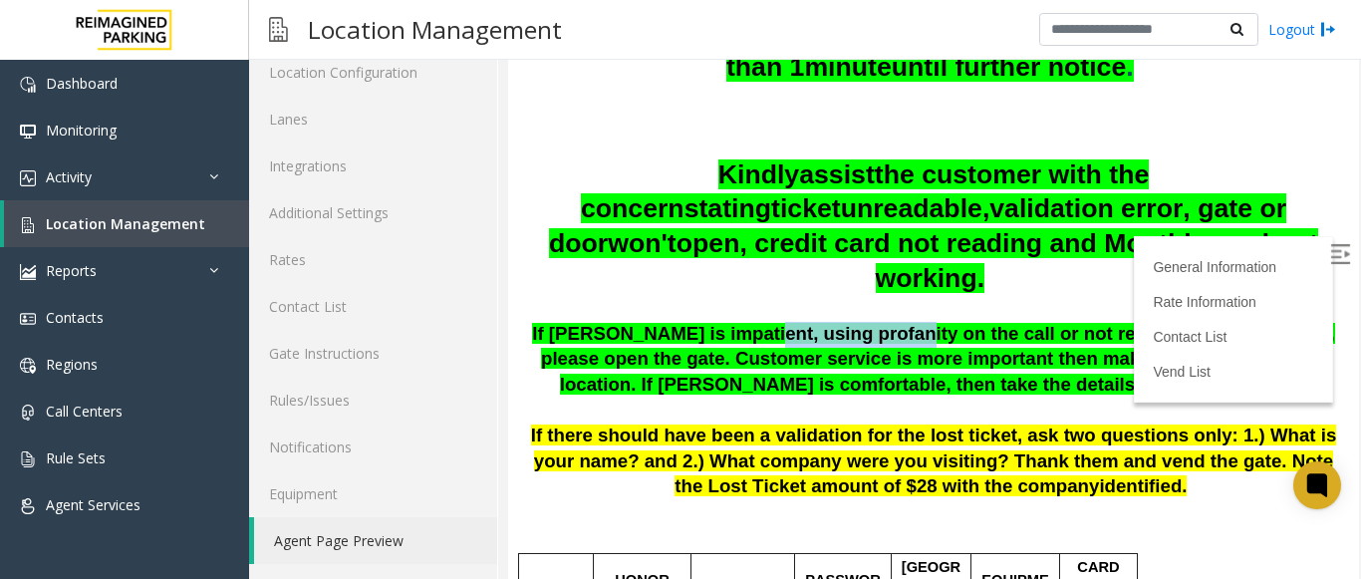
click at [835, 323] on span "If [PERSON_NAME] is impatient, using profanity on the call or not ready to give…" at bounding box center [933, 359] width 802 height 72
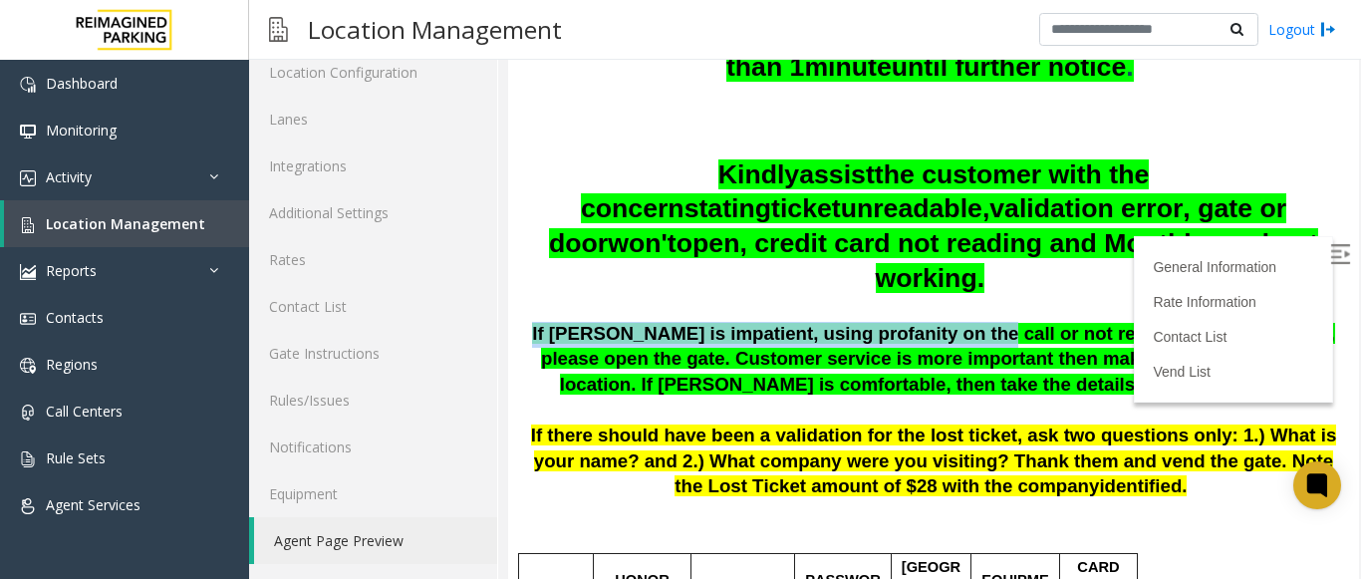
drag, startPoint x: 905, startPoint y: 295, endPoint x: 1058, endPoint y: 277, distance: 154.5
click at [1058, 277] on div "Vend the gate without filling honor notice. If calls last for more than 1 minut…" at bounding box center [933, 243] width 821 height 514
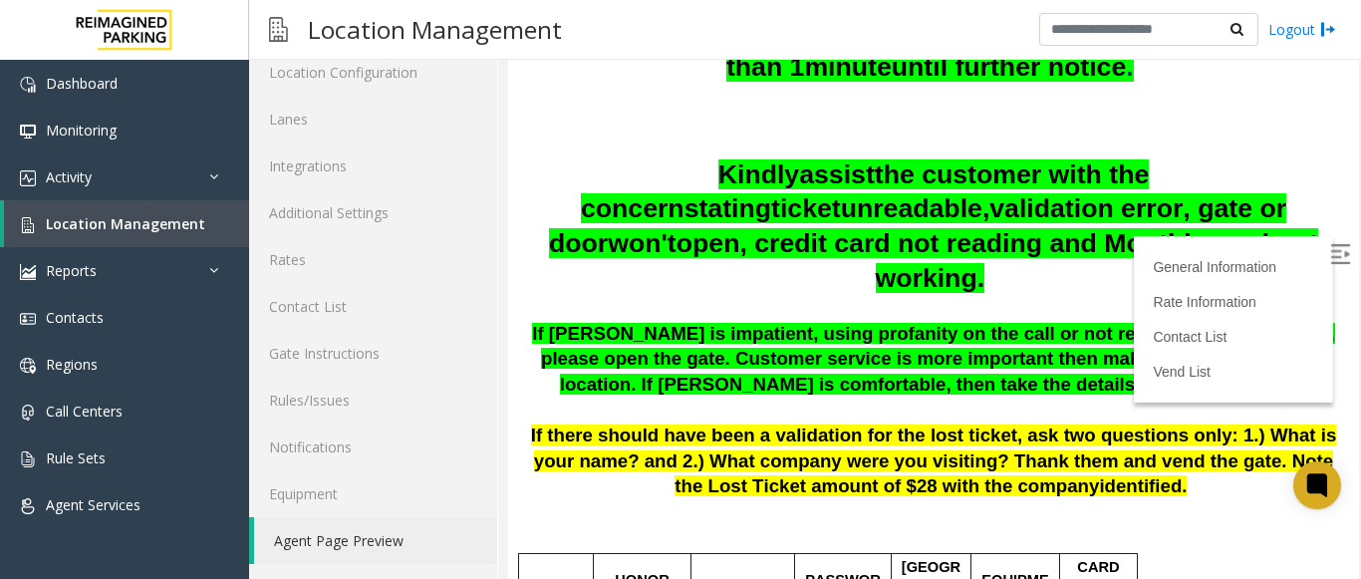
click at [647, 356] on p "If [PERSON_NAME] is impatient, using profanity on the call or not ready to give…" at bounding box center [933, 360] width 821 height 77
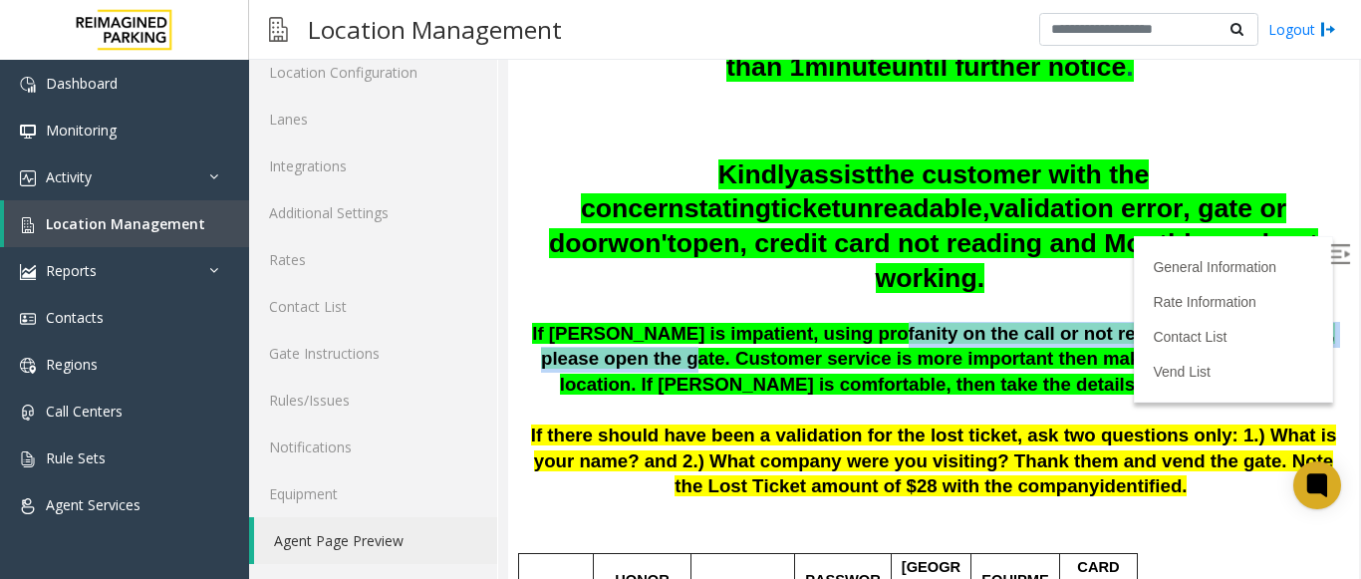
drag, startPoint x: 541, startPoint y: 321, endPoint x: 813, endPoint y: 308, distance: 272.4
click at [813, 323] on span "If [PERSON_NAME] is impatient, using profanity on the call or not ready to give…" at bounding box center [933, 359] width 802 height 72
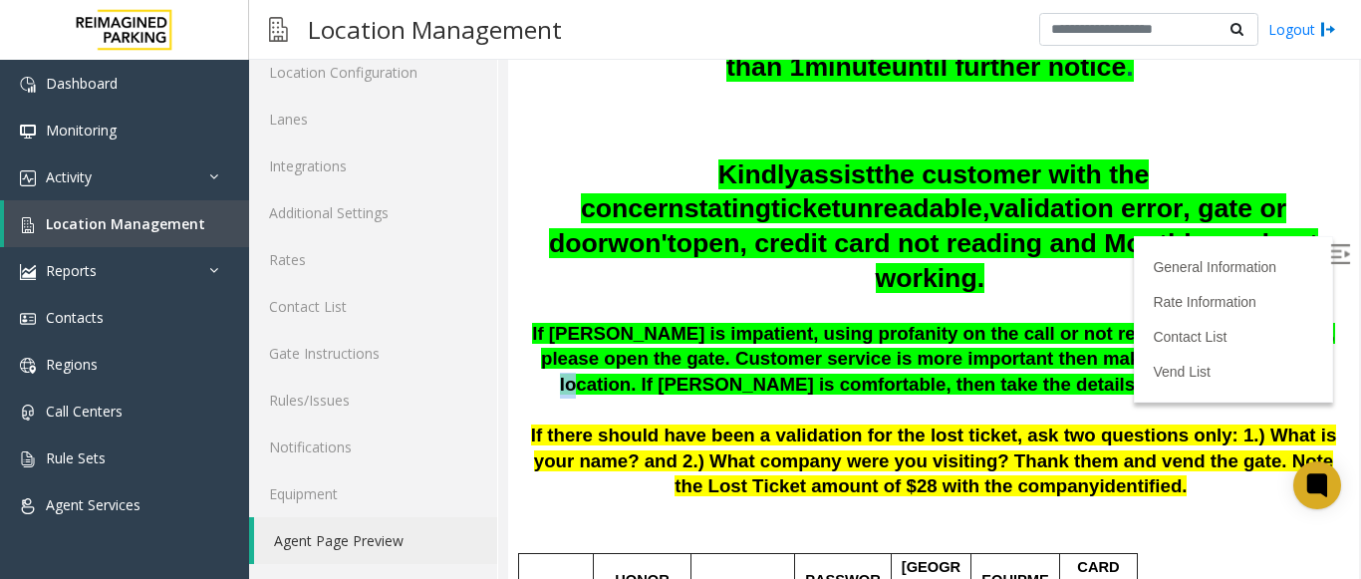
drag, startPoint x: 928, startPoint y: 328, endPoint x: 1109, endPoint y: 335, distance: 181.5
click at [1109, 335] on span "If [PERSON_NAME] is impatient, using profanity on the call or not ready to give…" at bounding box center [933, 359] width 802 height 72
click at [1116, 342] on p "If [PERSON_NAME] is impatient, using profanity on the call or not ready to give…" at bounding box center [933, 360] width 821 height 77
drag, startPoint x: 778, startPoint y: 364, endPoint x: 929, endPoint y: 350, distance: 151.1
click at [929, 350] on p "If [PERSON_NAME] is impatient, using profanity on the call or not ready to give…" at bounding box center [933, 360] width 821 height 77
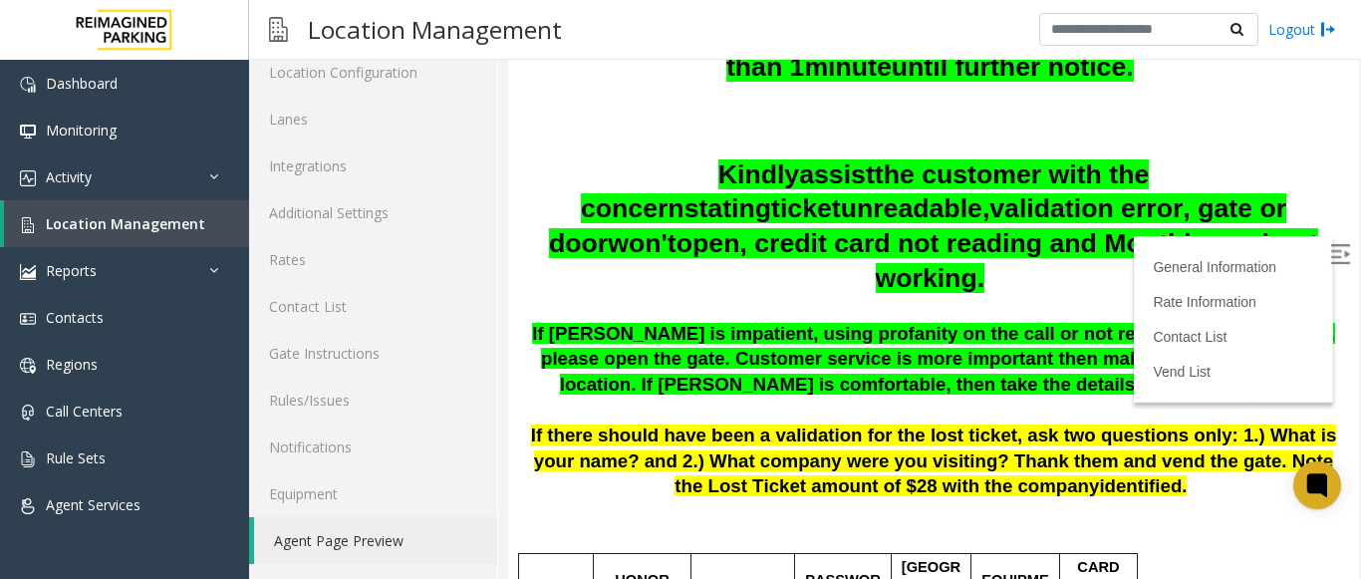
click at [936, 398] on p at bounding box center [933, 411] width 821 height 26
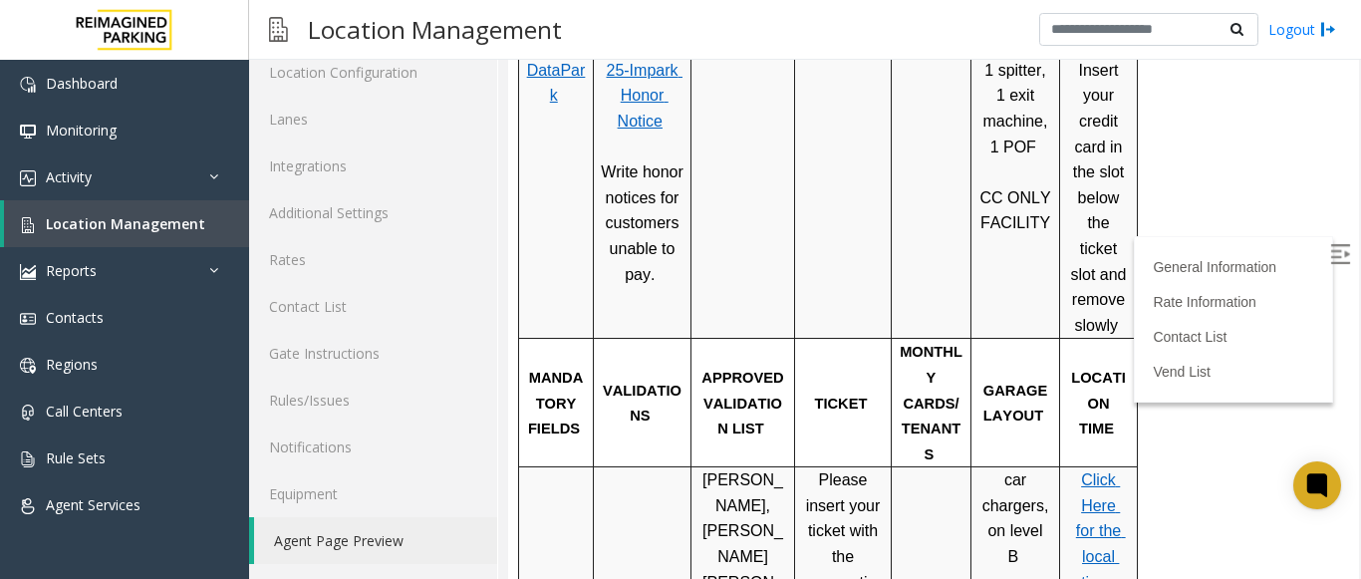
scroll to position [1096, 0]
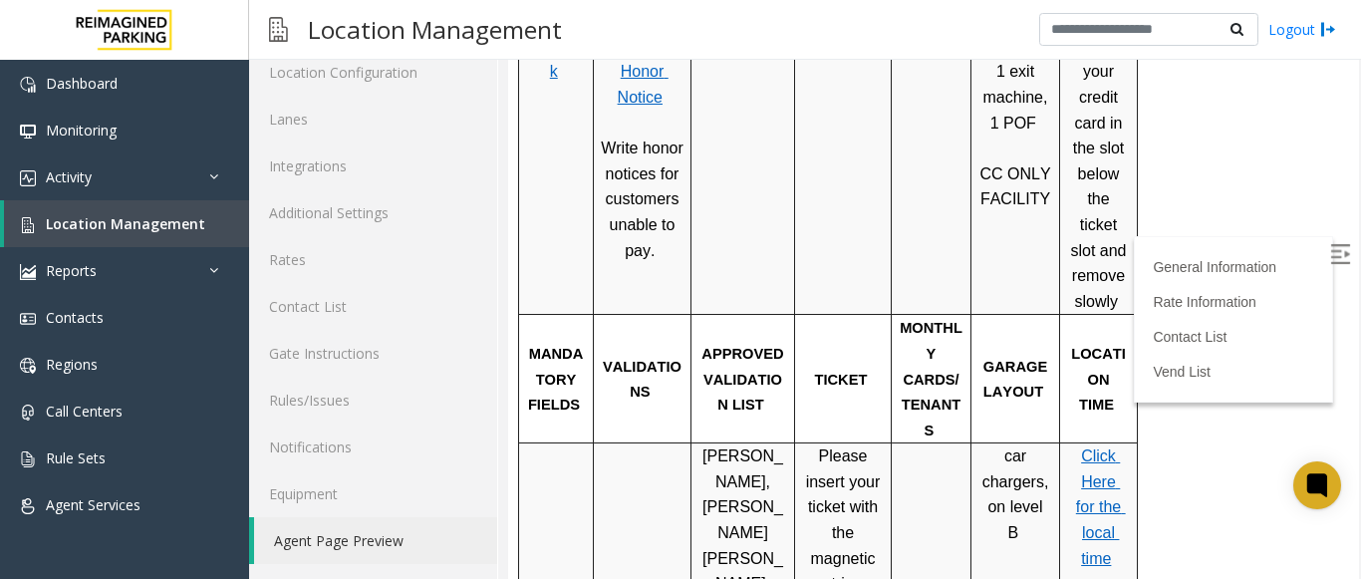
click at [1086, 447] on span "Click Here for the local time" at bounding box center [1101, 506] width 50 height 119
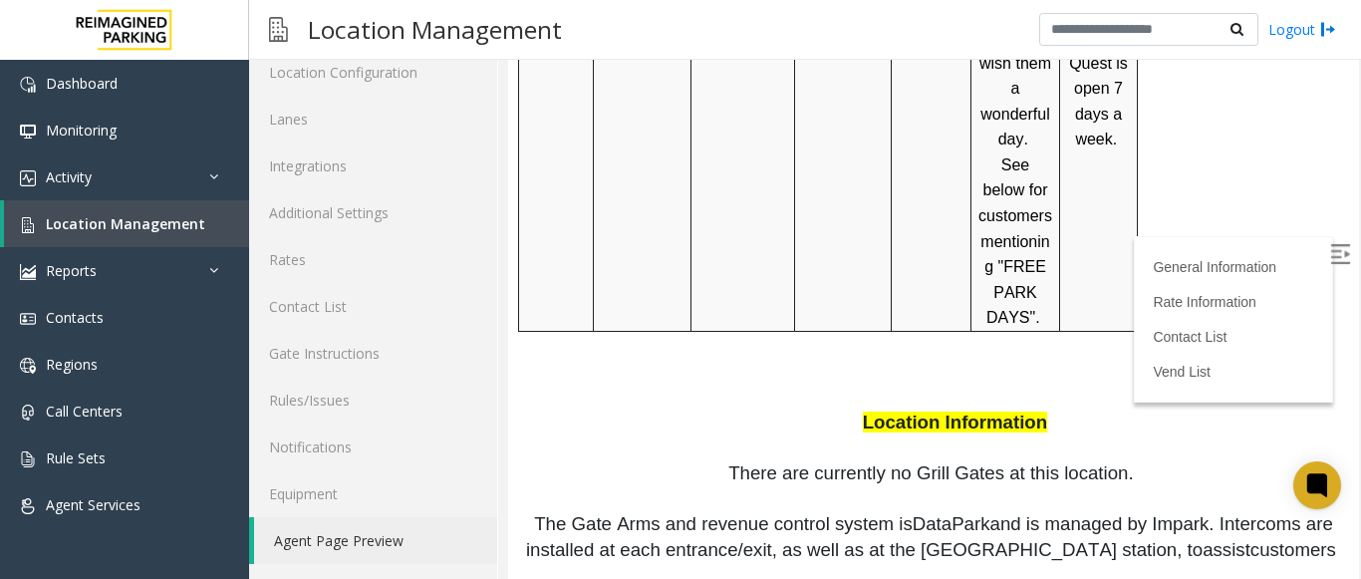
scroll to position [2691, 0]
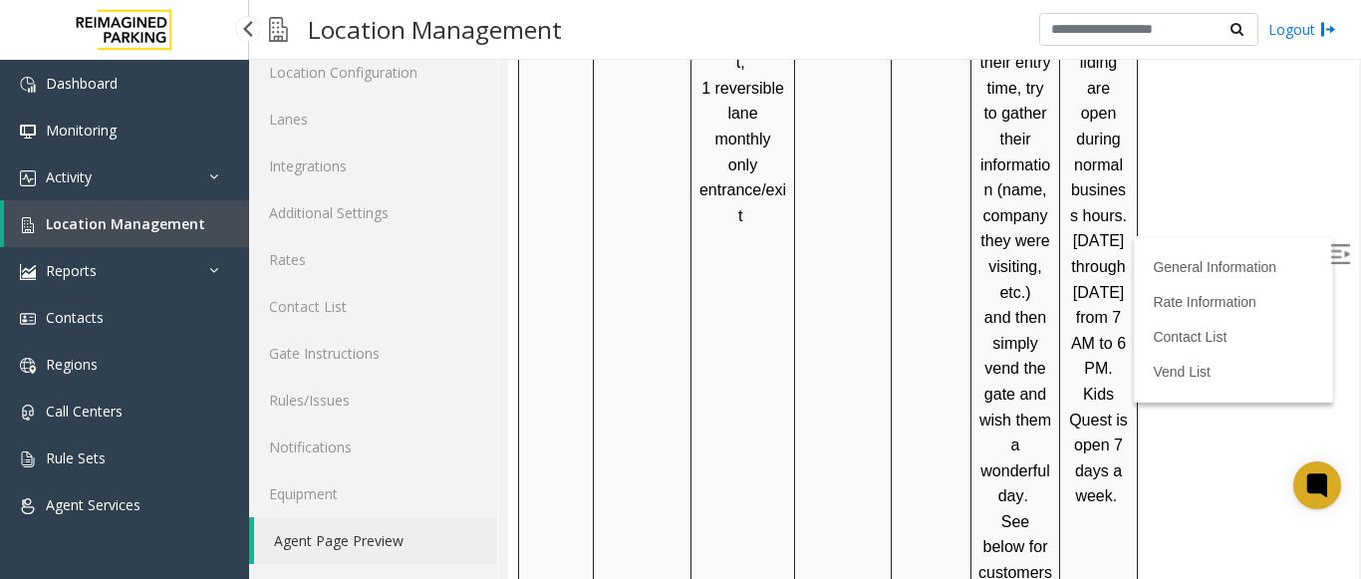
click at [211, 208] on link "Location Management" at bounding box center [126, 223] width 245 height 47
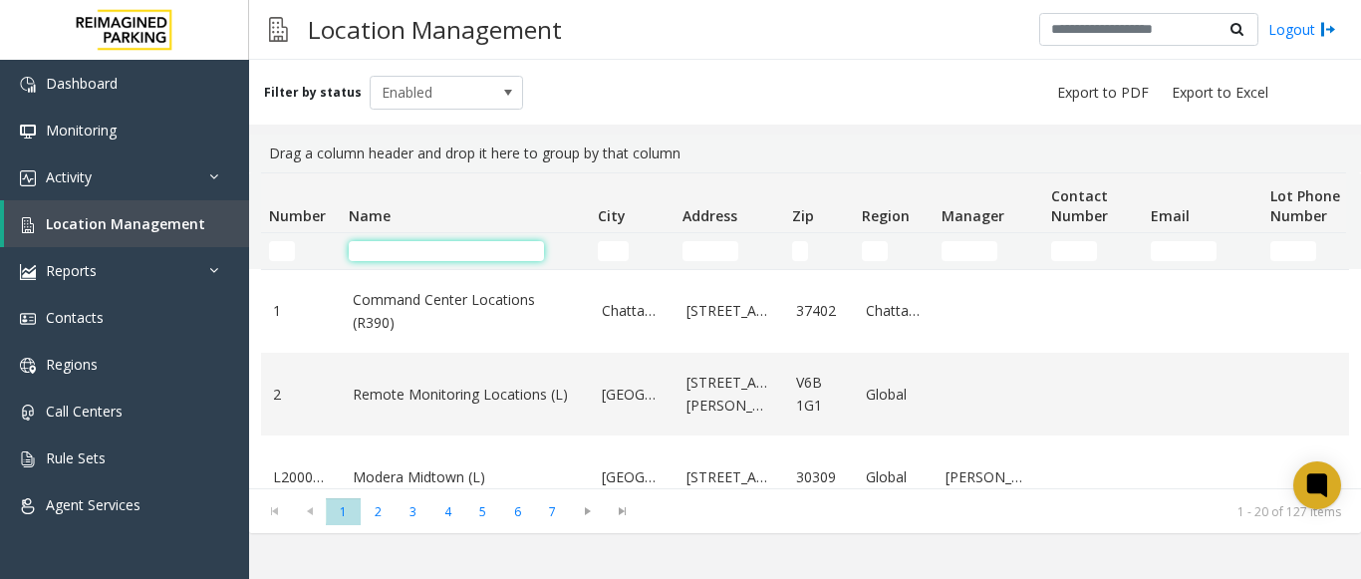
click at [471, 246] on input "Name Filter" at bounding box center [446, 251] width 195 height 20
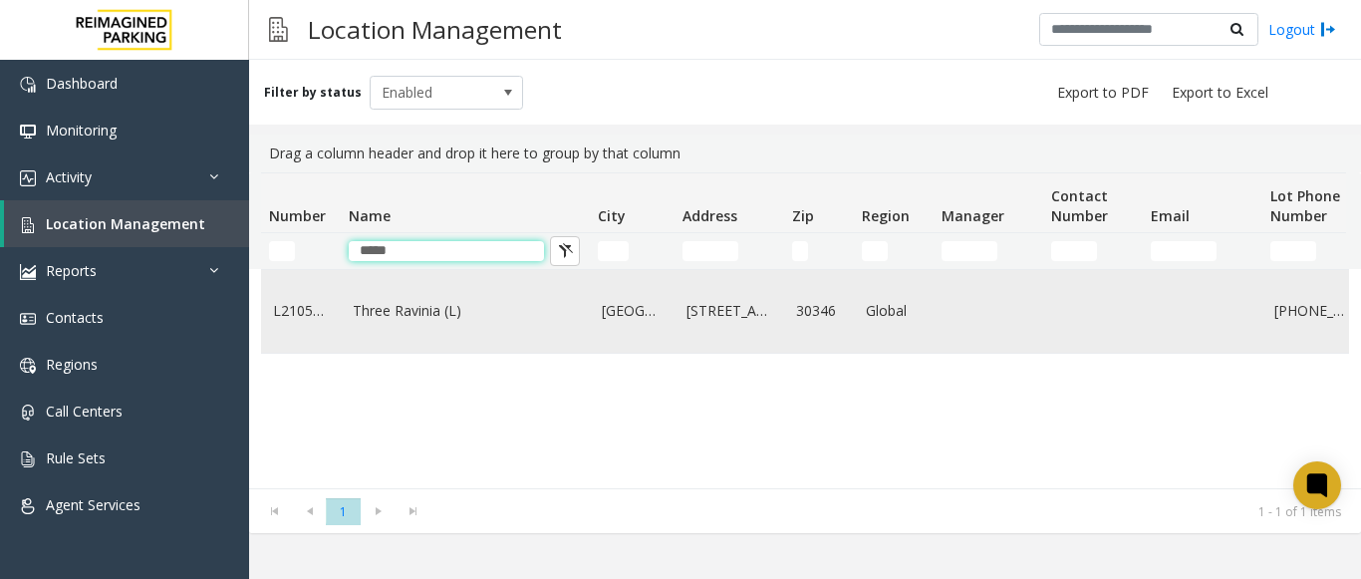
type input "*****"
click at [450, 303] on link "Three Ravinia (L)" at bounding box center [465, 311] width 225 height 22
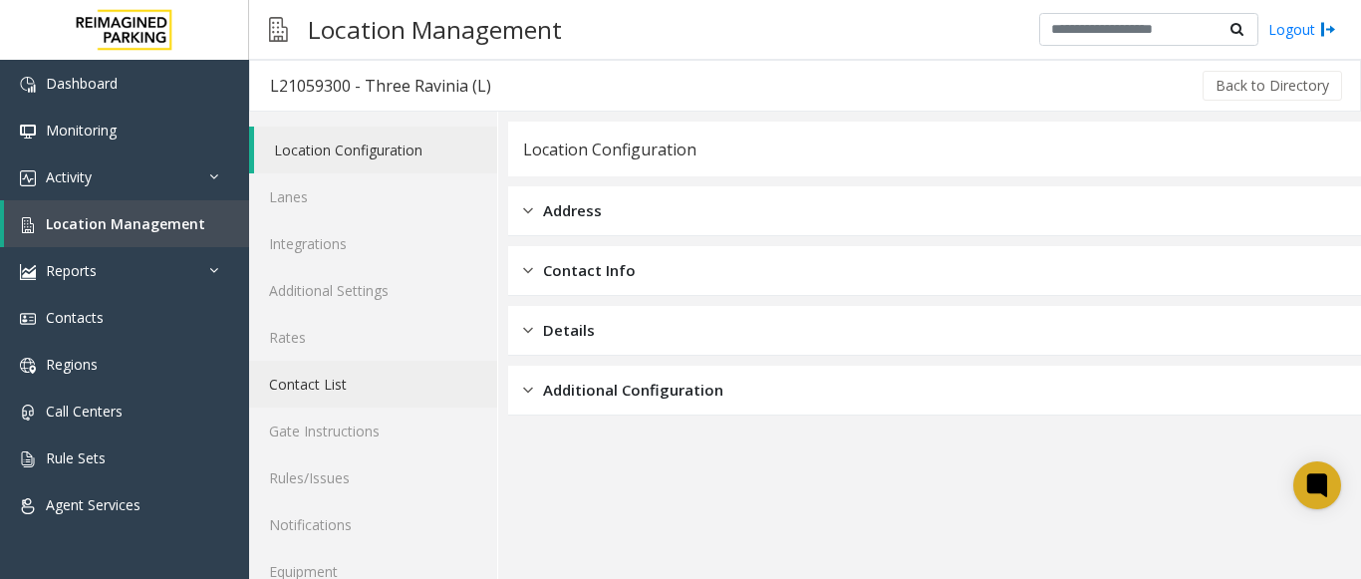
scroll to position [78, 0]
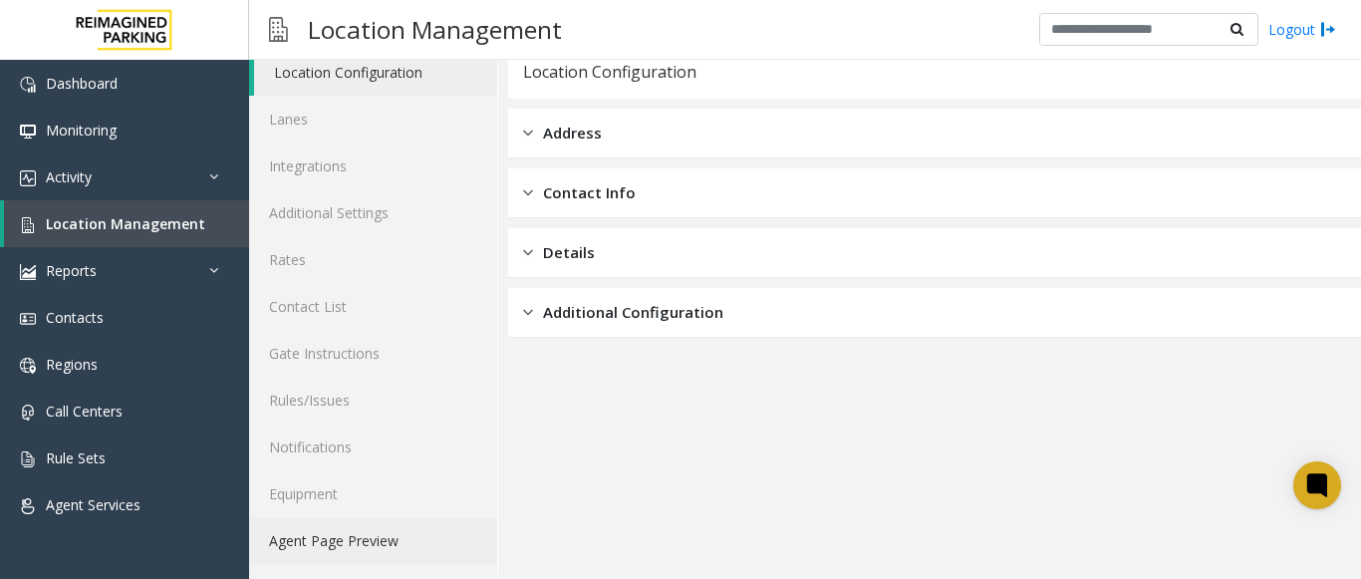
click at [359, 544] on link "Agent Page Preview" at bounding box center [373, 540] width 248 height 47
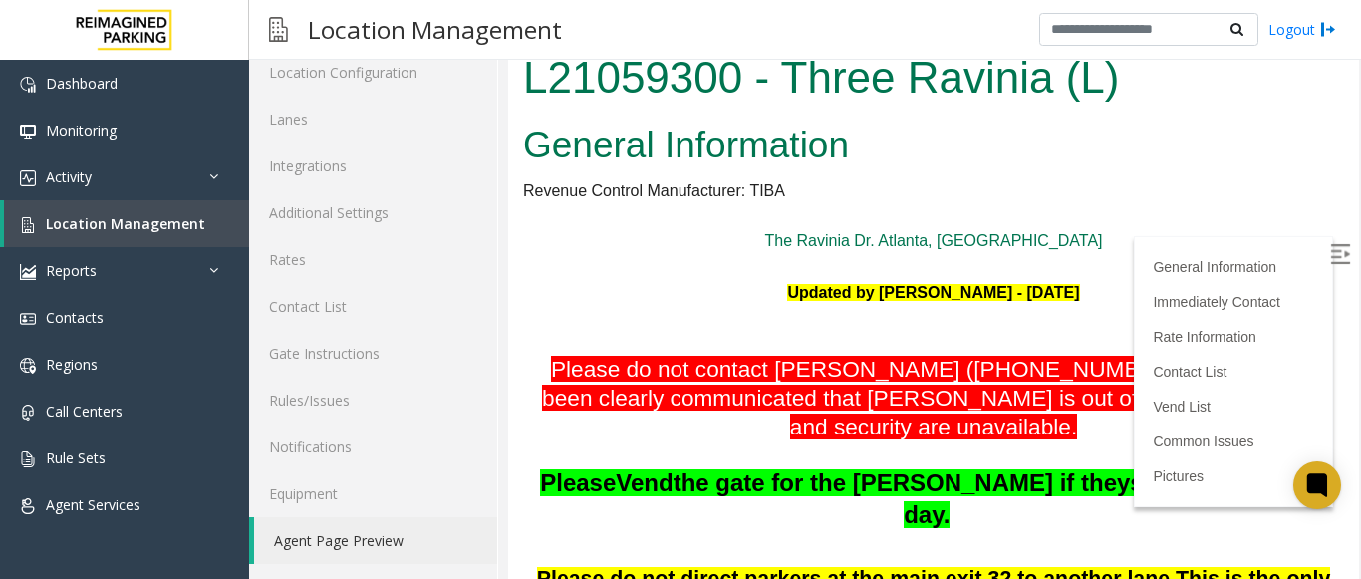
click at [1330, 253] on img at bounding box center [1340, 254] width 20 height 20
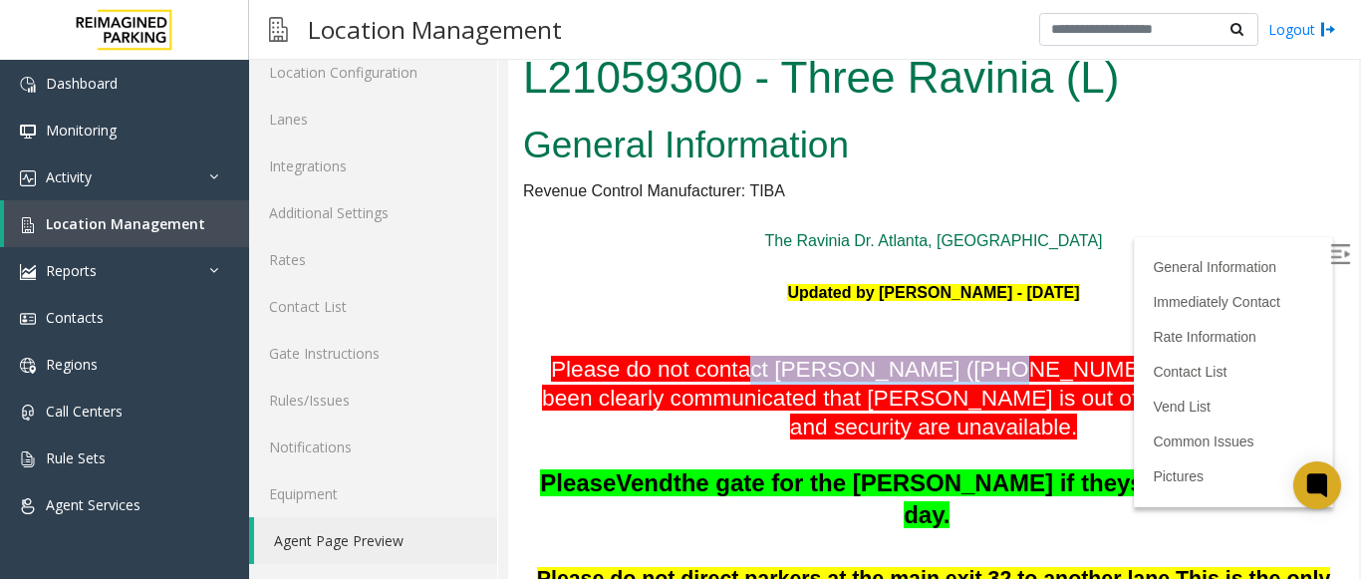
drag, startPoint x: 742, startPoint y: 374, endPoint x: 989, endPoint y: 366, distance: 246.3
click at [989, 366] on font "Please do not contact [PERSON_NAME] ([PHONE_NUMBER]) unless it has been clearly…" at bounding box center [933, 397] width 783 height 83
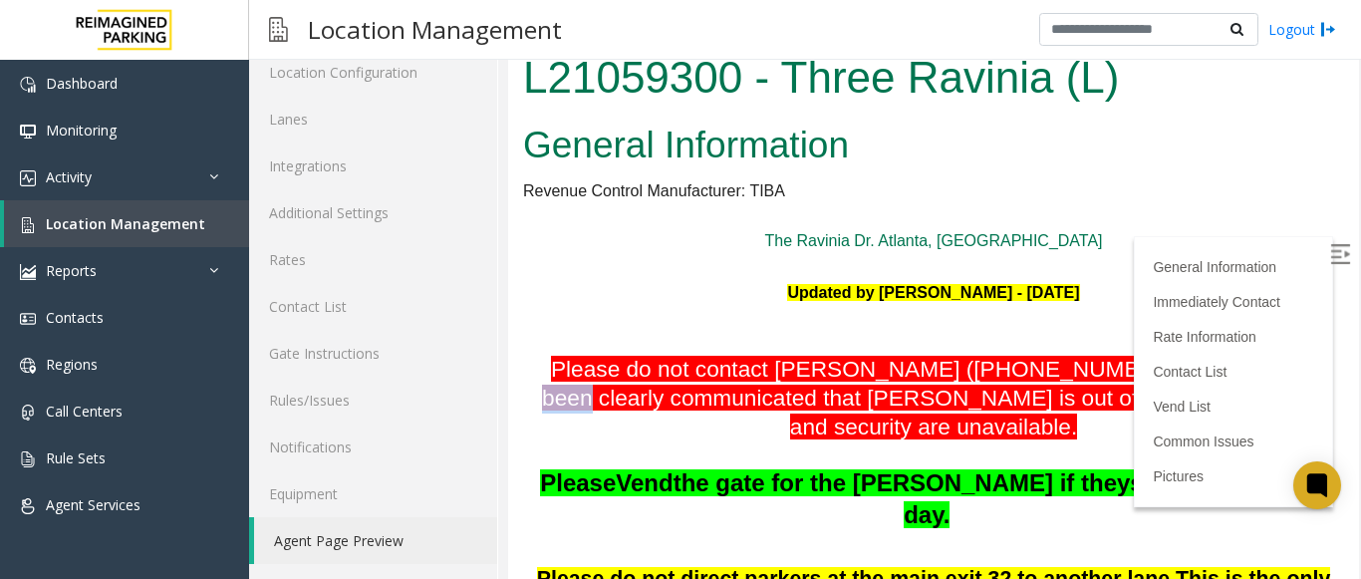
drag, startPoint x: 1171, startPoint y: 364, endPoint x: 1304, endPoint y: 371, distance: 132.7
click at [1304, 371] on p "Please do not contact [PERSON_NAME] ([PHONE_NUMBER]) unless it has been clearly…" at bounding box center [933, 399] width 821 height 86
click at [733, 450] on p at bounding box center [933, 455] width 821 height 26
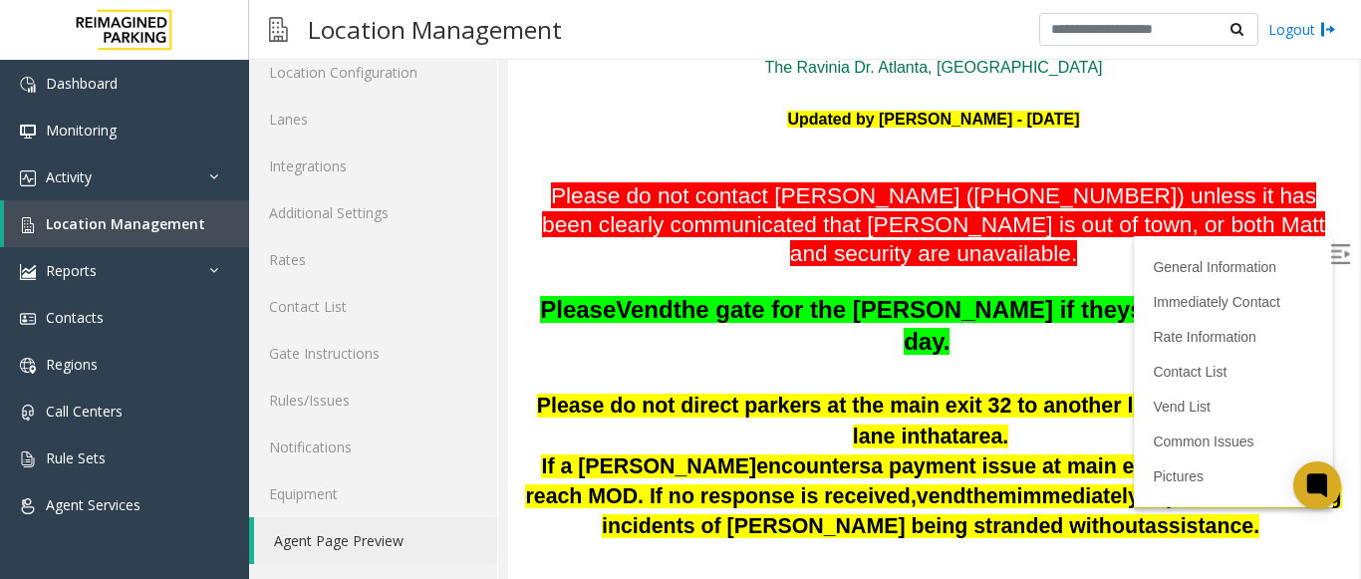
scroll to position [199, 0]
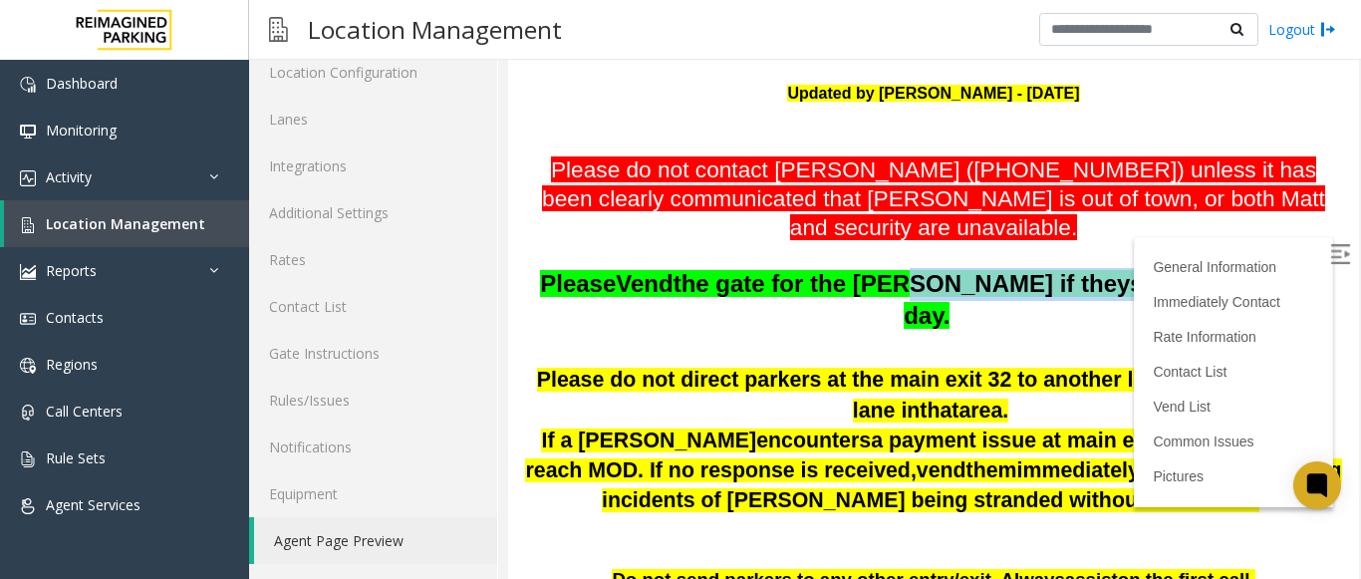
drag, startPoint x: 903, startPoint y: 291, endPoint x: 1064, endPoint y: 295, distance: 161.5
click at [1064, 295] on span "Please Vend the gate for the [PERSON_NAME] if they state it is their last day." at bounding box center [933, 300] width 787 height 60
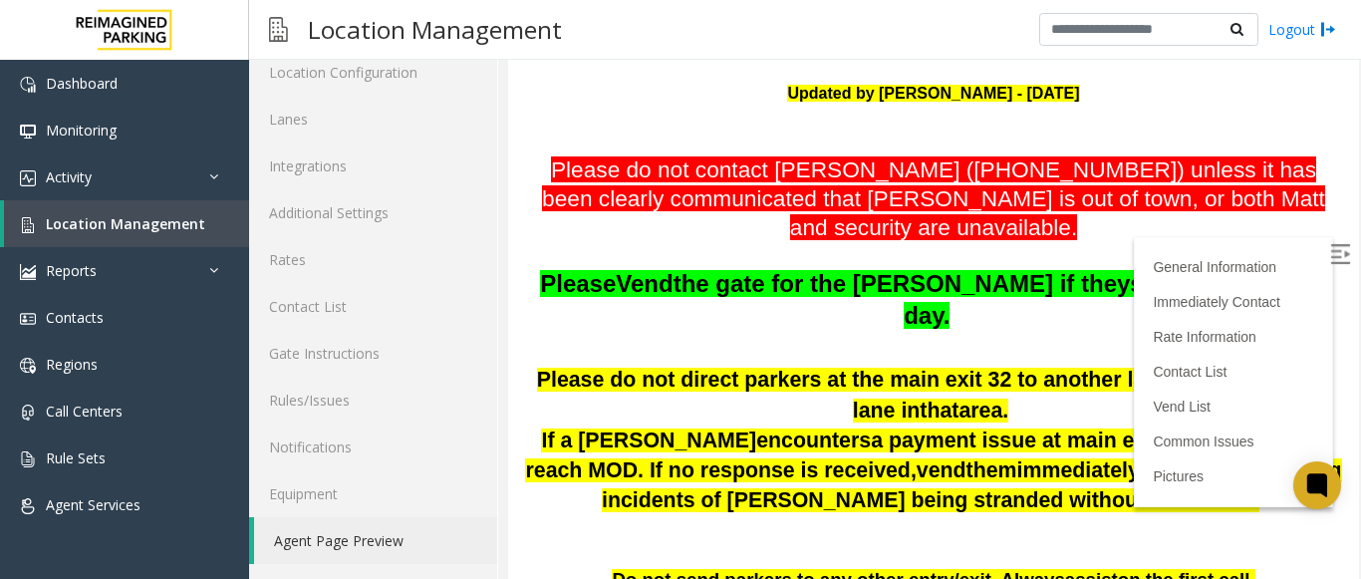
click at [1087, 333] on p at bounding box center [933, 349] width 821 height 33
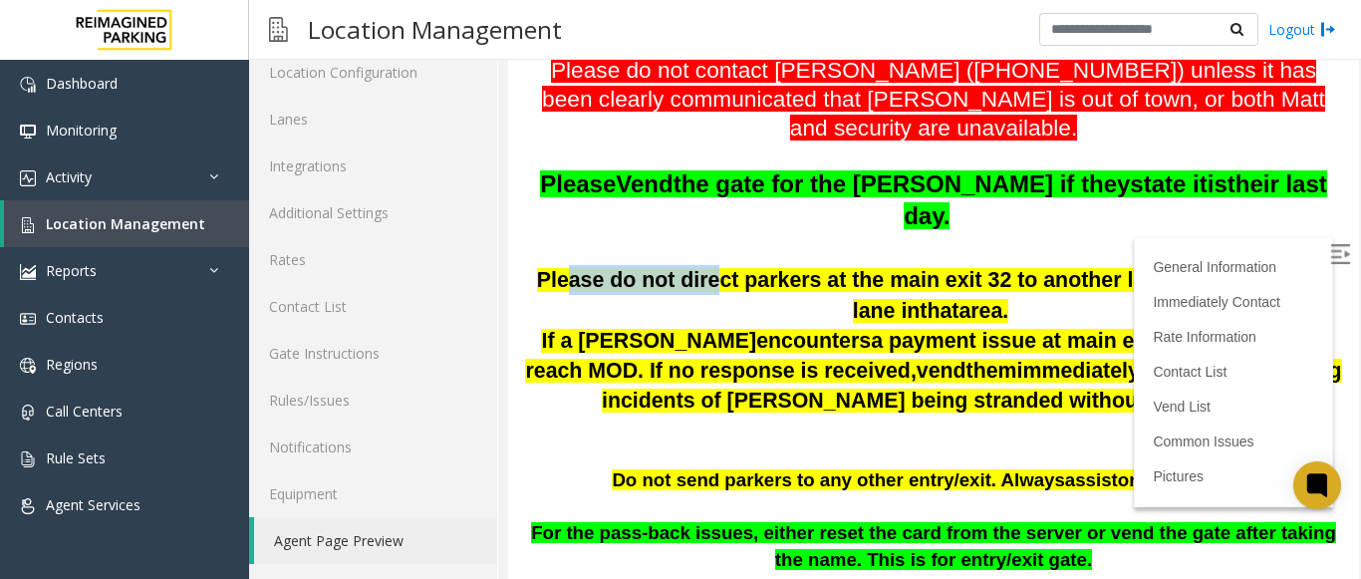
drag, startPoint x: 563, startPoint y: 256, endPoint x: 692, endPoint y: 245, distance: 129.0
click at [692, 268] on span "Please do not direct parkers at the main exit 32 to another lane" at bounding box center [853, 280] width 633 height 24
click at [783, 269] on p "Please do not direct parkers at the main exit 32 to another lane . This is the …" at bounding box center [933, 295] width 821 height 60
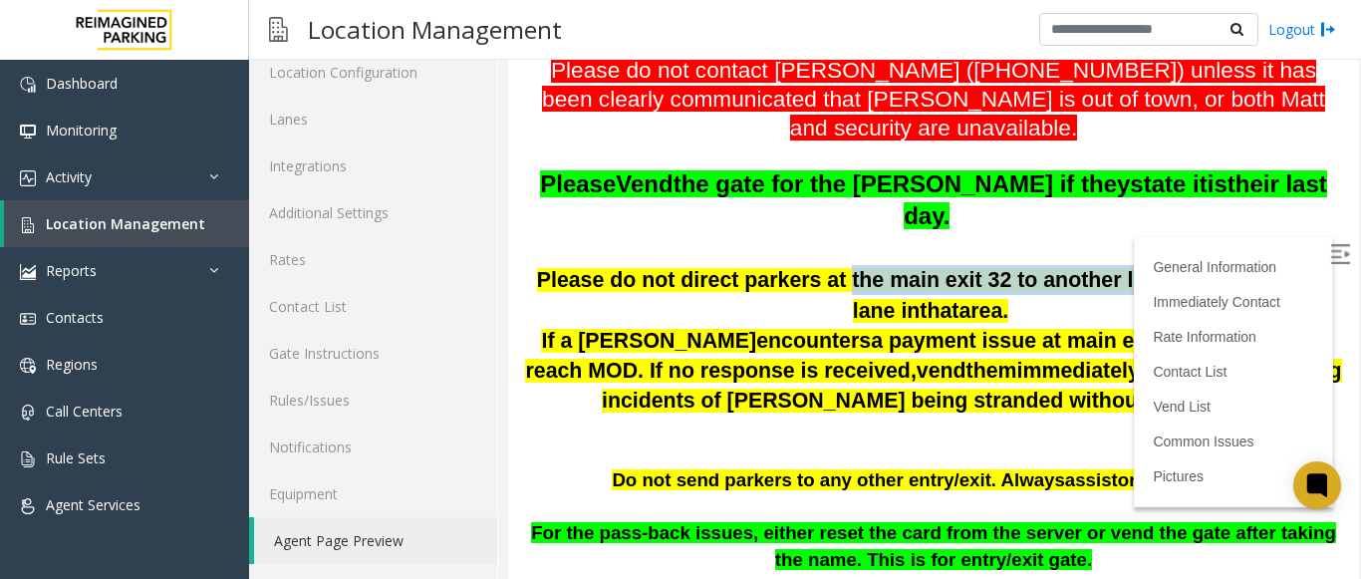
drag, startPoint x: 808, startPoint y: 254, endPoint x: 1114, endPoint y: 252, distance: 306.0
click at [1114, 268] on span "Please do not direct parkers at the main exit 32 to another lane . This is the …" at bounding box center [934, 295] width 794 height 54
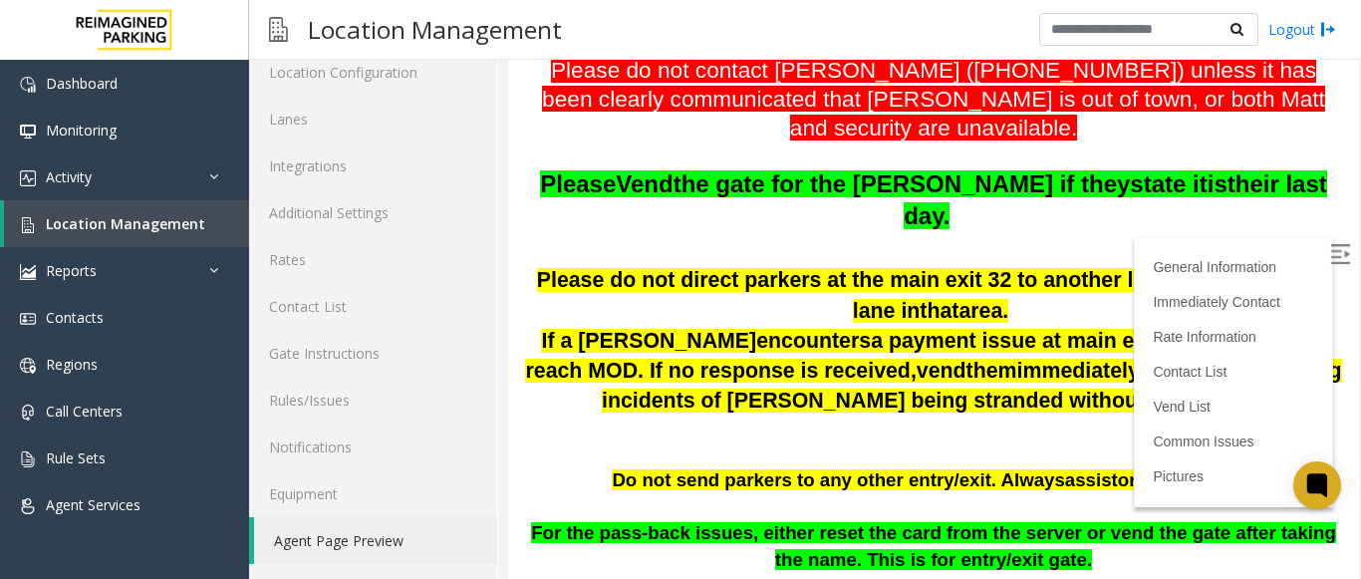
drag, startPoint x: 1133, startPoint y: 286, endPoint x: 1173, endPoint y: 269, distance: 43.3
click at [1138, 284] on p "Please do not direct parkers at the main exit 32 to another lane . This is the …" at bounding box center [933, 295] width 821 height 60
drag, startPoint x: 831, startPoint y: 277, endPoint x: 1062, endPoint y: 280, distance: 231.2
click at [1062, 280] on p "Please do not direct parkers at the main exit 32 to another lane . This is the …" at bounding box center [933, 295] width 821 height 60
drag, startPoint x: 1062, startPoint y: 280, endPoint x: 883, endPoint y: 331, distance: 186.5
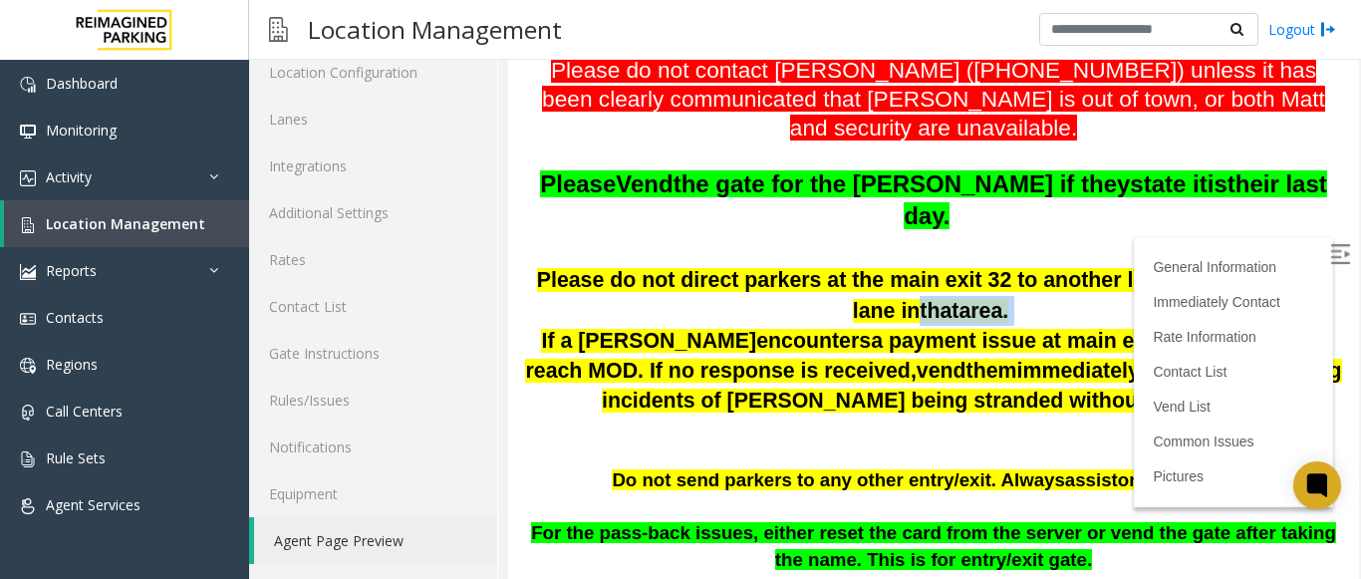
click at [1062, 280] on p "Please do not direct parkers at the main exit 32 to another lane . This is the …" at bounding box center [933, 295] width 821 height 60
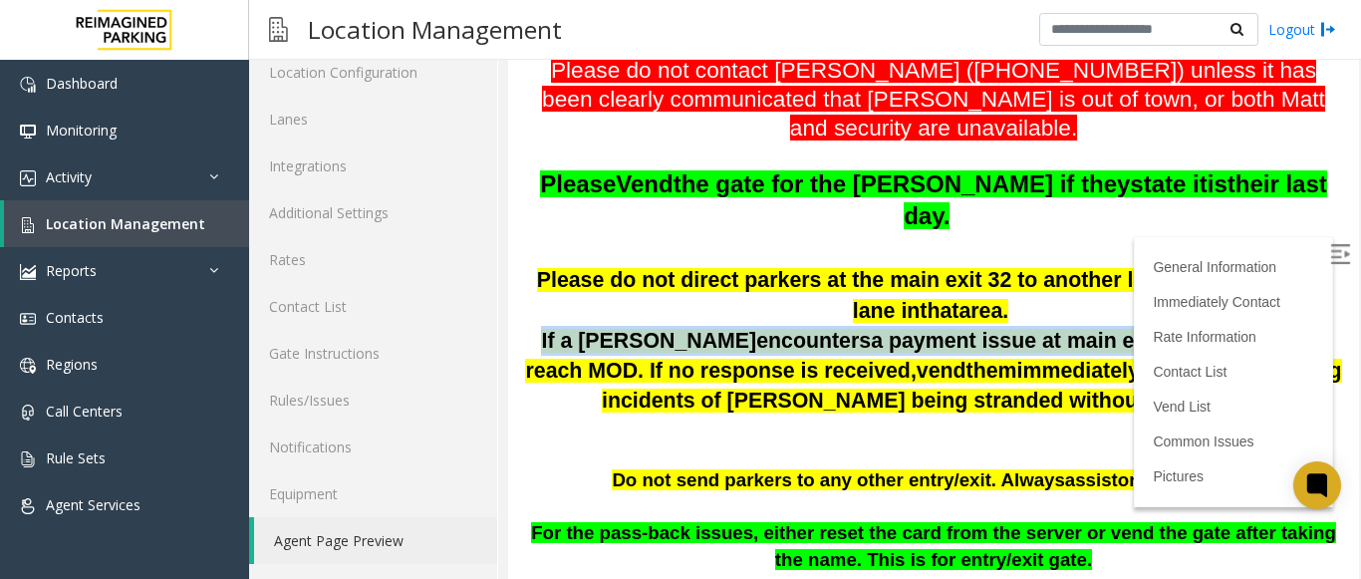
drag, startPoint x: 536, startPoint y: 306, endPoint x: 1055, endPoint y: 321, distance: 519.5
click at [1055, 326] on p "If a [PERSON_NAME] encounters a payment issue at main exit 32, please try to re…" at bounding box center [933, 371] width 821 height 91
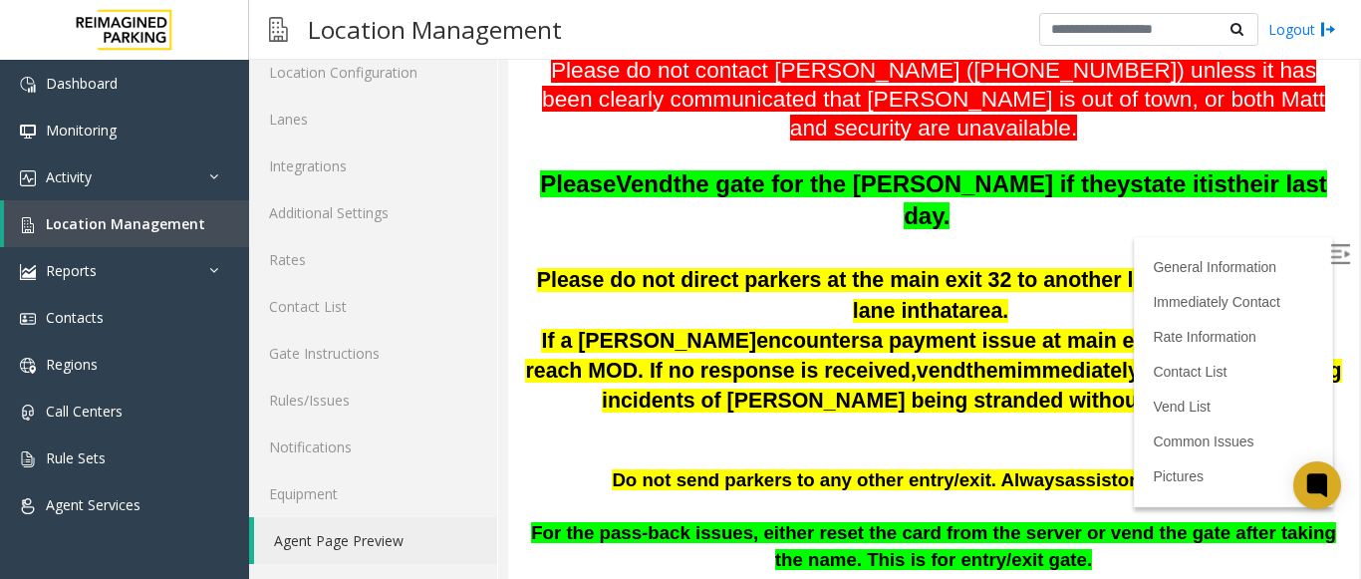
click at [1154, 416] on p at bounding box center [933, 429] width 821 height 26
drag, startPoint x: 1123, startPoint y: 303, endPoint x: 1260, endPoint y: 308, distance: 136.6
click at [1260, 329] on span "a payment issue at main exit 32, please try to reach MOD. If no response is rec…" at bounding box center [925, 356] width 800 height 54
click at [559, 358] on p "If a [PERSON_NAME] encounters a payment issue at main exit 32, please try to re…" at bounding box center [933, 371] width 821 height 91
drag, startPoint x: 531, startPoint y: 342, endPoint x: 716, endPoint y: 339, distance: 184.4
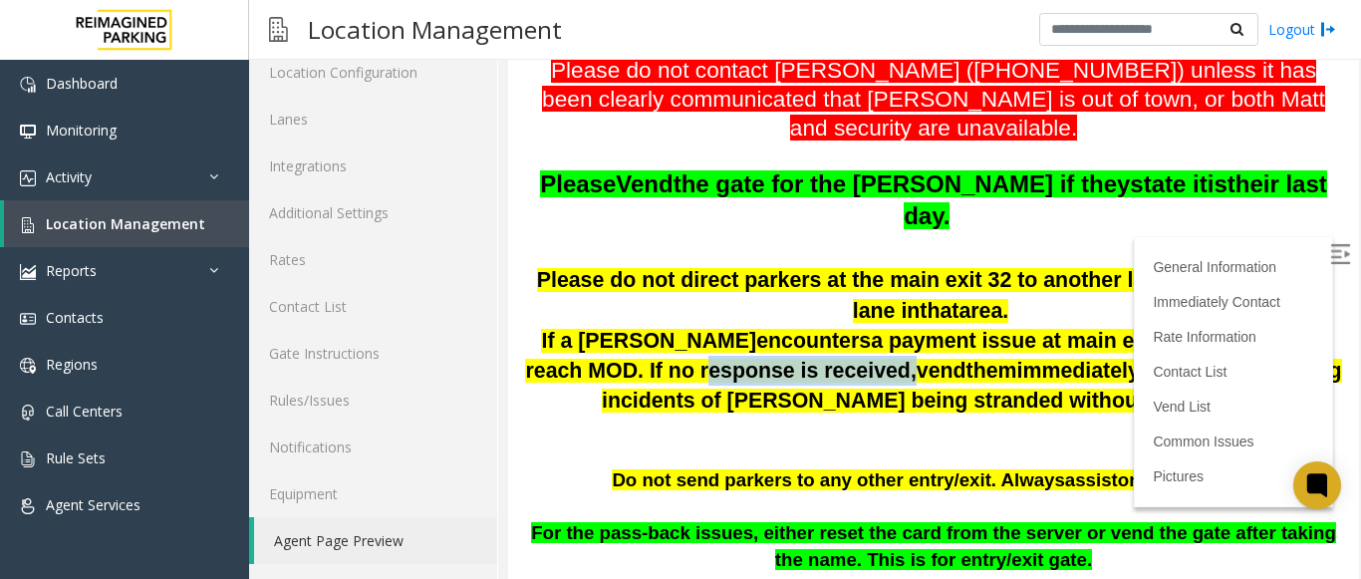
click at [716, 339] on p "If a [PERSON_NAME] encounters a payment issue at main exit 32, please try to re…" at bounding box center [933, 371] width 821 height 91
click at [732, 353] on p "If a [PERSON_NAME] encounters a payment issue at main exit 32, please try to re…" at bounding box center [933, 371] width 821 height 91
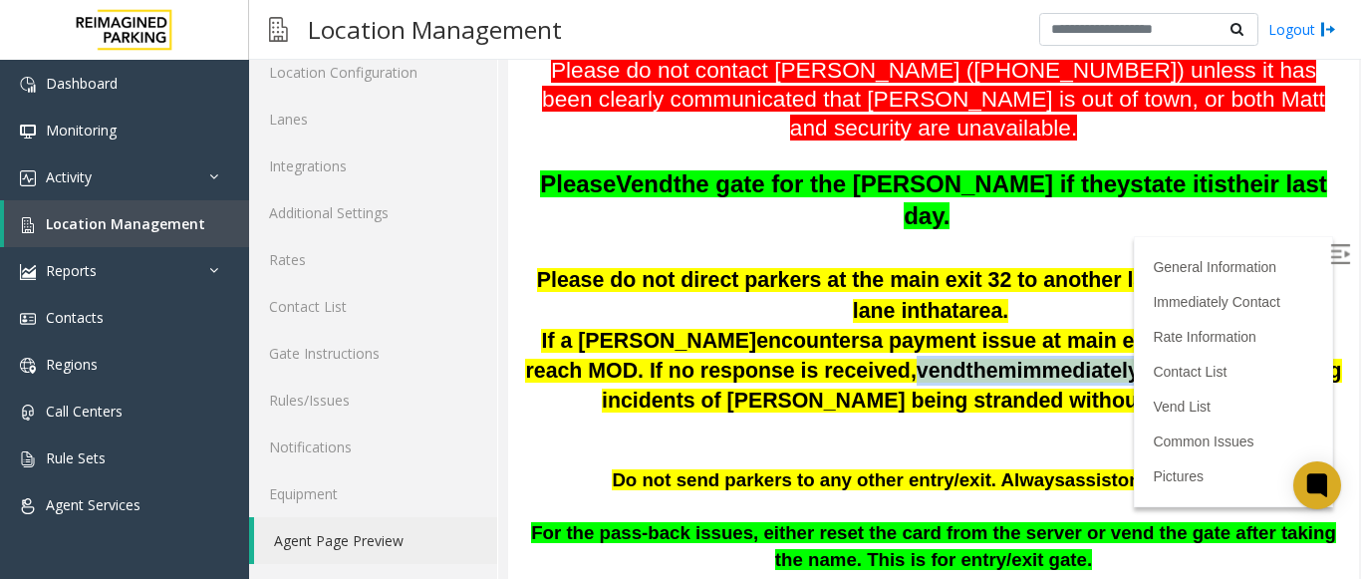
drag, startPoint x: 730, startPoint y: 338, endPoint x: 1041, endPoint y: 360, distance: 312.7
click at [1031, 355] on span "If a [PERSON_NAME] encounters a payment issue at main exit 32, please try to re…" at bounding box center [933, 371] width 816 height 84
click at [1088, 365] on p "If a [PERSON_NAME] encounters a payment issue at main exit 32, please try to re…" at bounding box center [933, 371] width 821 height 91
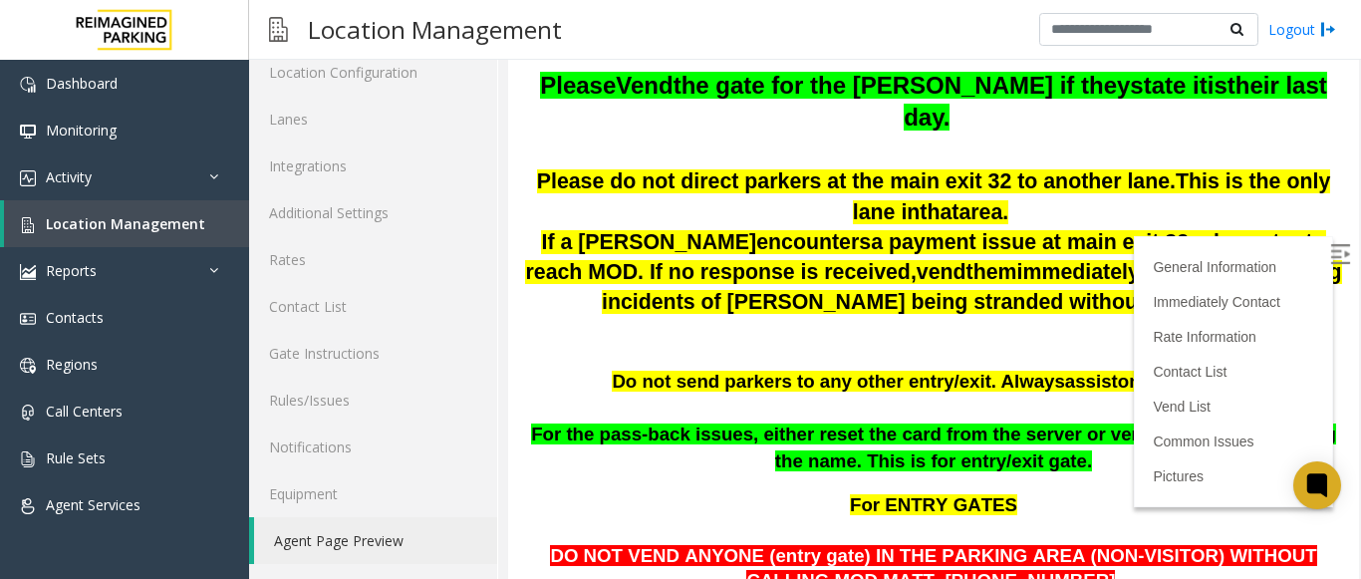
scroll to position [399, 0]
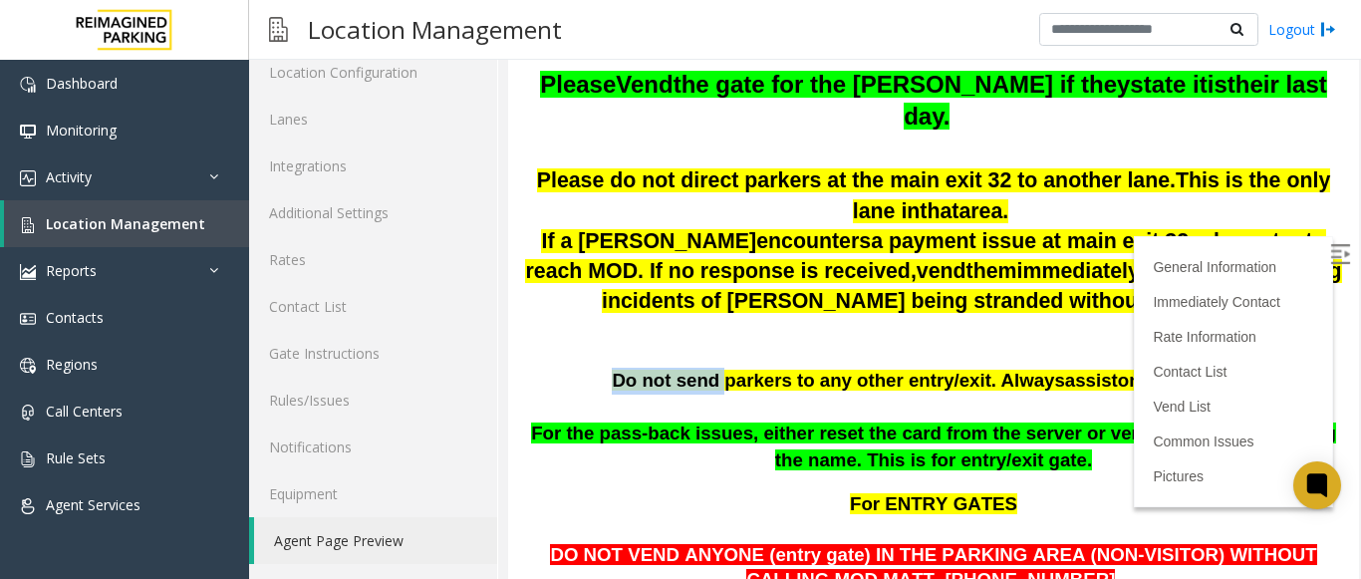
drag, startPoint x: 639, startPoint y: 343, endPoint x: 733, endPoint y: 350, distance: 93.9
click at [733, 370] on span "Do not send parkers to any other entry/exit. Always" at bounding box center [838, 380] width 452 height 21
drag, startPoint x: 941, startPoint y: 353, endPoint x: 1230, endPoint y: 343, distance: 289.2
click at [1230, 368] on p "Do not send parkers to any other entry/exit. Always assist on the first call." at bounding box center [933, 381] width 821 height 27
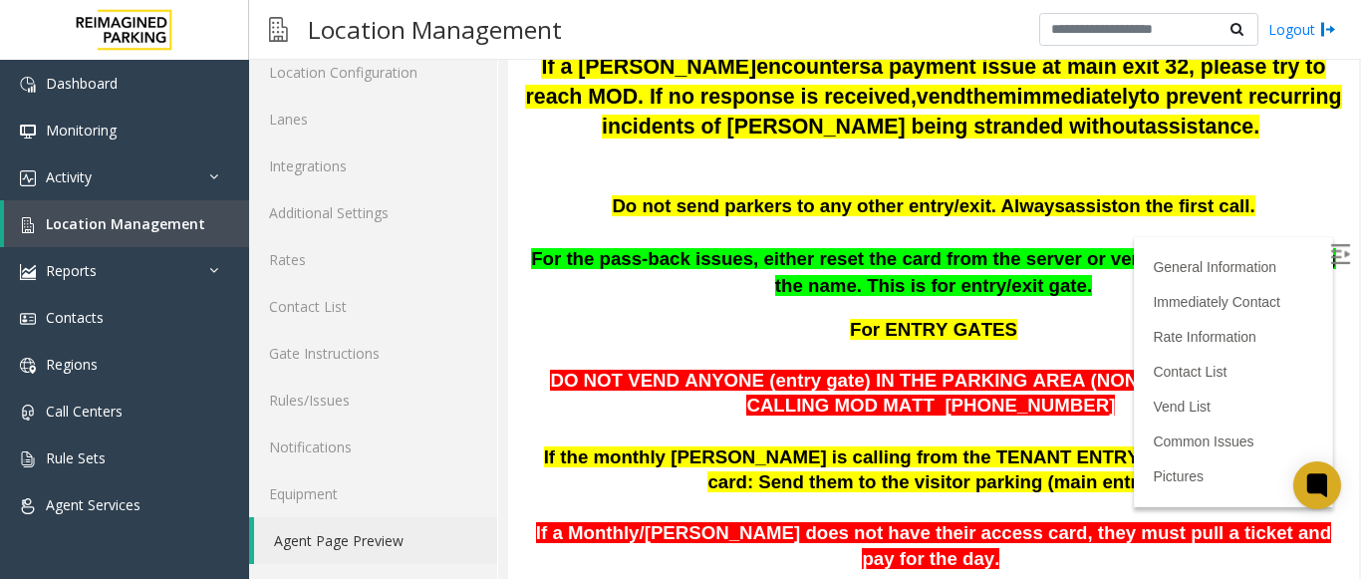
scroll to position [598, 0]
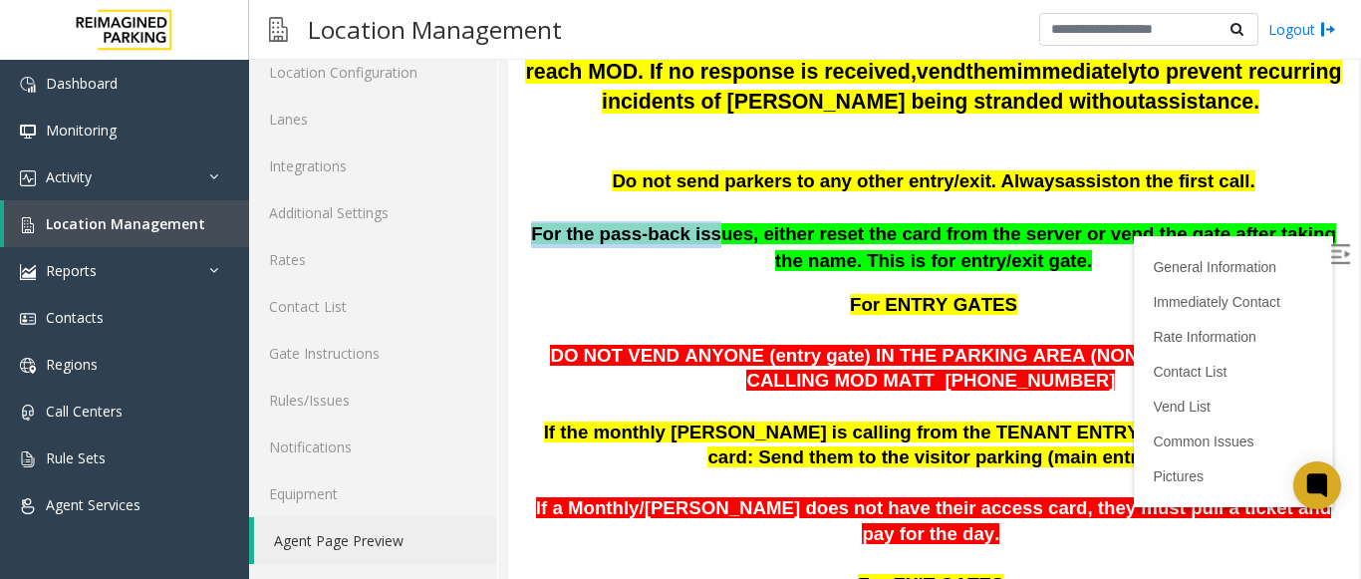
drag, startPoint x: 527, startPoint y: 204, endPoint x: 685, endPoint y: 202, distance: 157.5
click at [685, 221] on p "For the pass-back issues, either reset the card from the server or vend the gat…" at bounding box center [933, 247] width 821 height 53
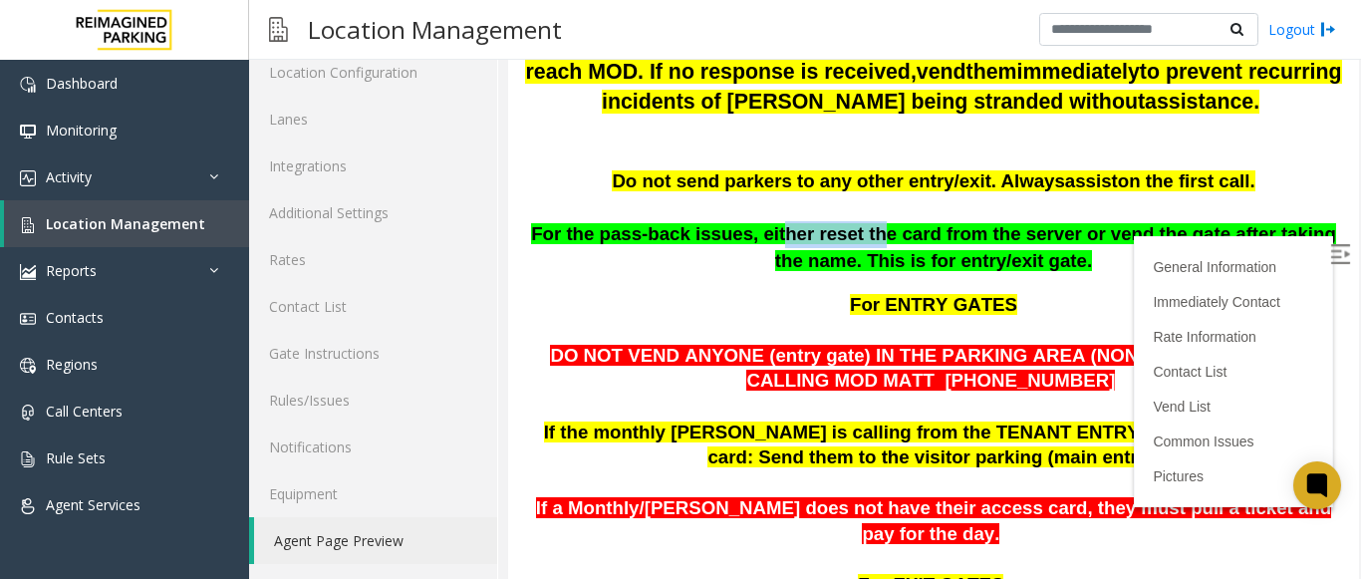
drag, startPoint x: 747, startPoint y: 203, endPoint x: 834, endPoint y: 205, distance: 86.7
click at [834, 223] on span "For the pass-back issues, either reset the card from the server or vend the gat…" at bounding box center [933, 247] width 805 height 48
drag, startPoint x: 920, startPoint y: 211, endPoint x: 1052, endPoint y: 207, distance: 132.6
click at [1052, 223] on span "For the pass-back issues, either reset the card from the server or vend the gat…" at bounding box center [933, 247] width 805 height 48
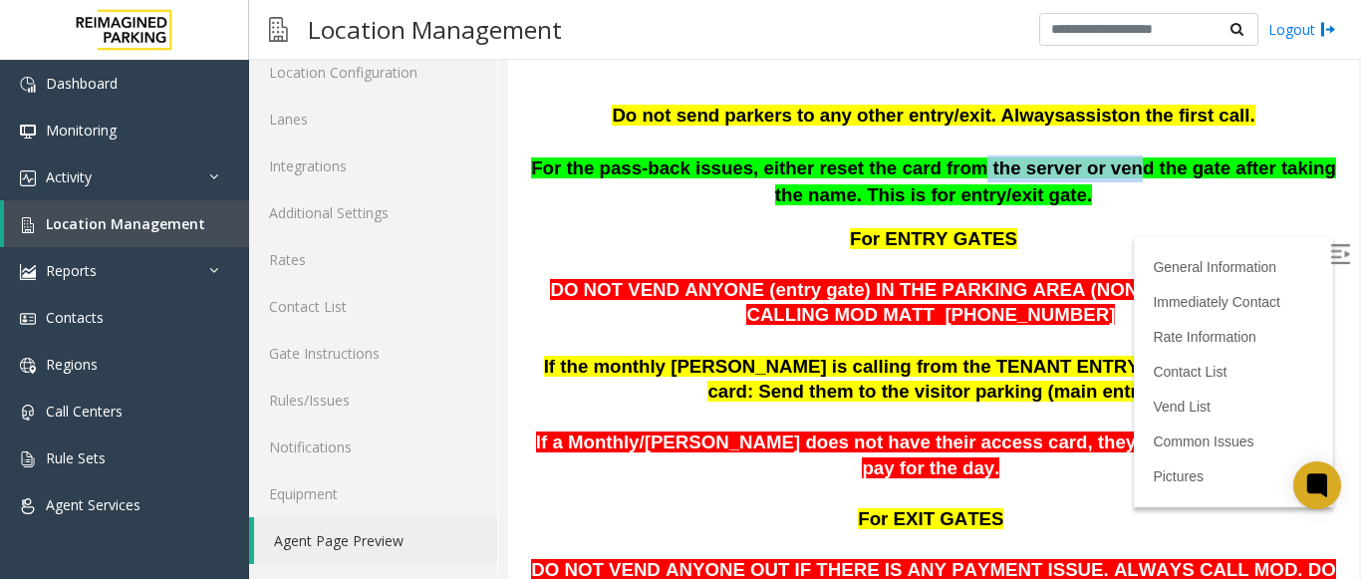
scroll to position [698, 0]
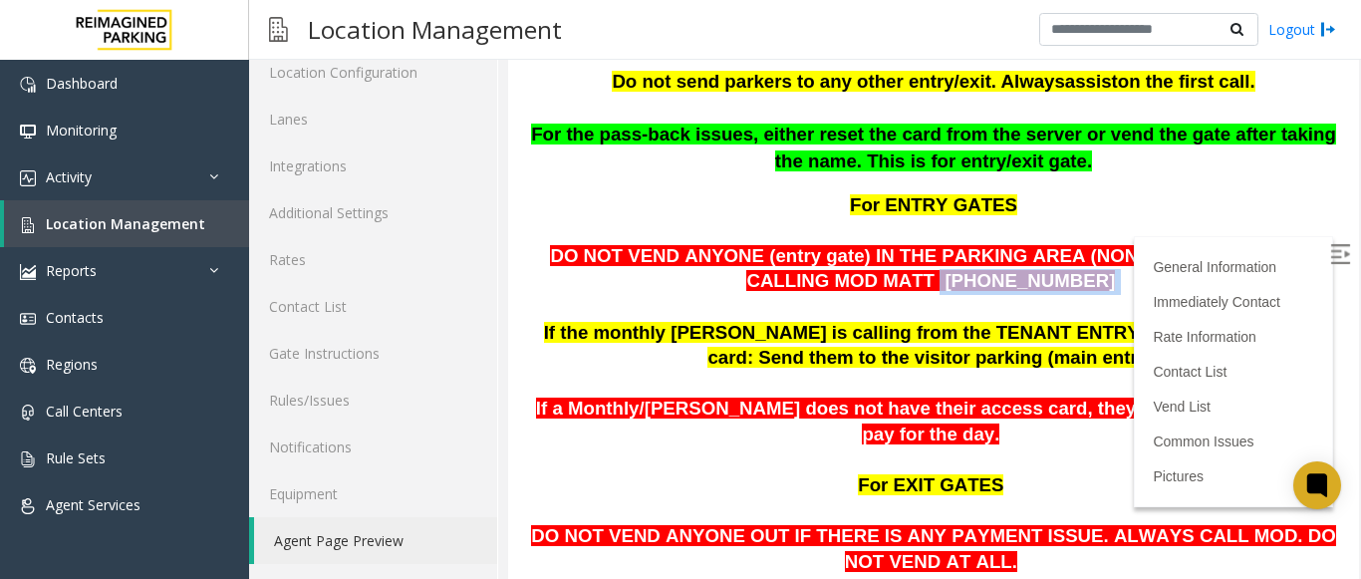
drag, startPoint x: 889, startPoint y: 251, endPoint x: 1029, endPoint y: 253, distance: 139.5
click at [1029, 253] on p "DO NOT VEND ANYONE (entry gate) IN THE PARKING AREA (NON-VISITOR) WITHOUT CALLI…" at bounding box center [933, 269] width 821 height 51
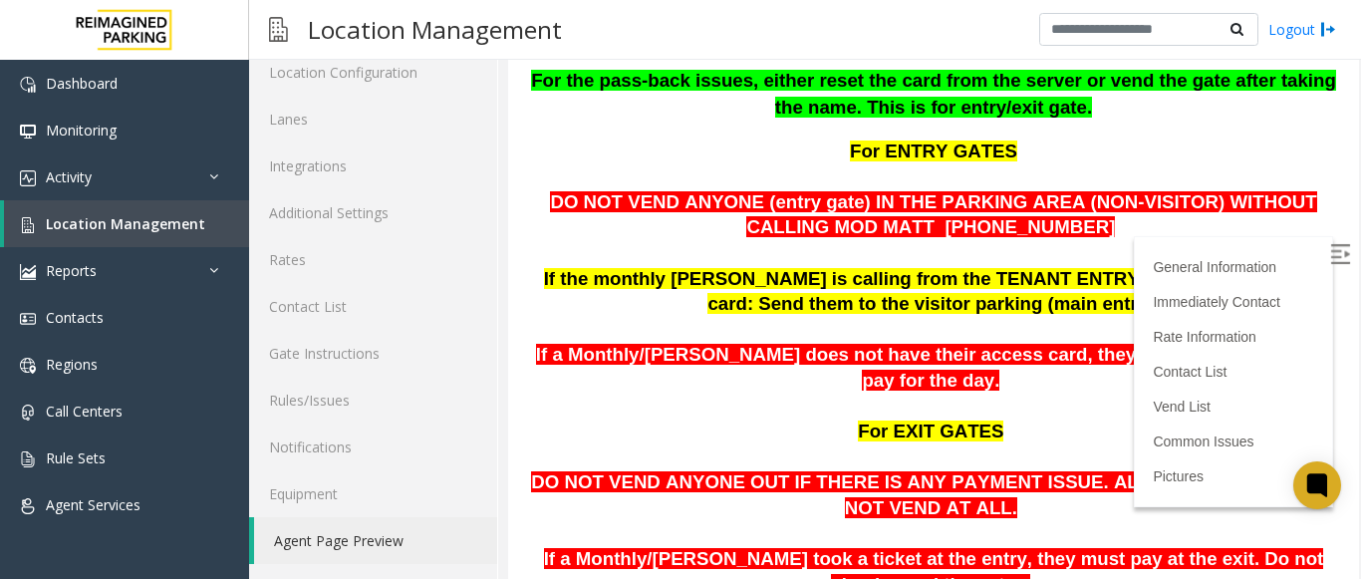
scroll to position [797, 0]
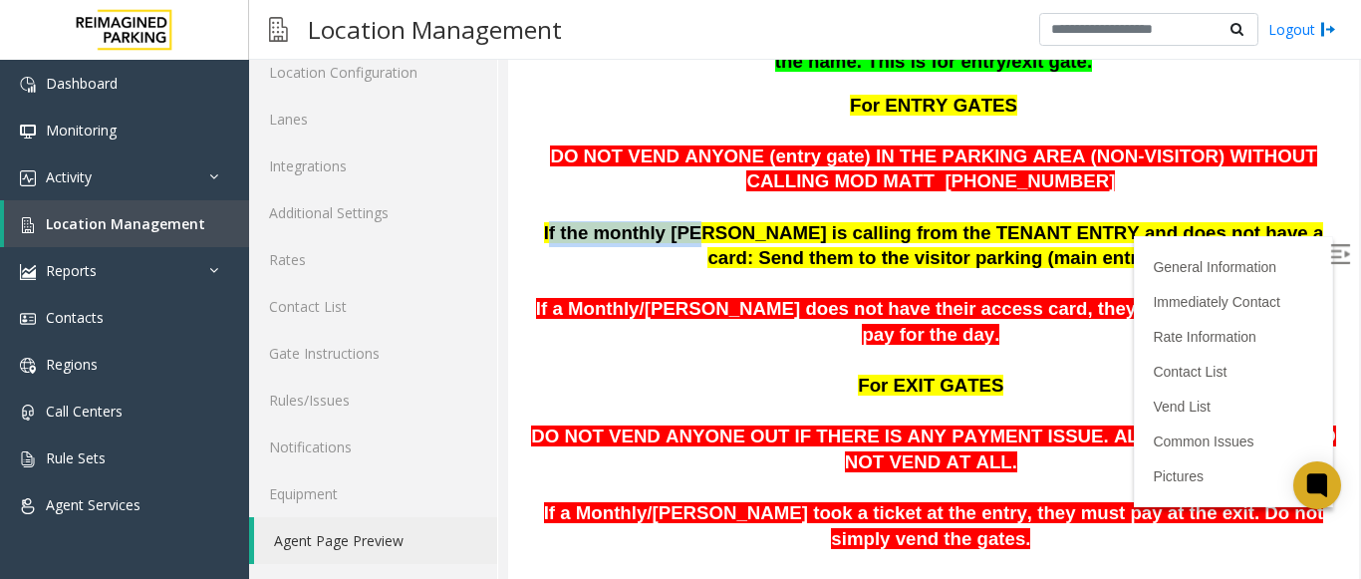
drag, startPoint x: 541, startPoint y: 205, endPoint x: 671, endPoint y: 195, distance: 129.9
click at [671, 222] on span "If the monthly [PERSON_NAME] is calling from the TENANT ENTRY and does not have…" at bounding box center [934, 245] width 780 height 47
click at [740, 221] on p "If the monthly [PERSON_NAME] is calling from the TENANT ENTRY and does not have…" at bounding box center [933, 246] width 821 height 51
drag, startPoint x: 573, startPoint y: 412, endPoint x: 656, endPoint y: 411, distance: 82.7
click at [656, 426] on span "DO NOT VEND ANYONE OUT IF THERE IS ANY PAYMENT ISSUE. ALWAYS CALL MOD. DO NOT V…" at bounding box center [933, 449] width 804 height 47
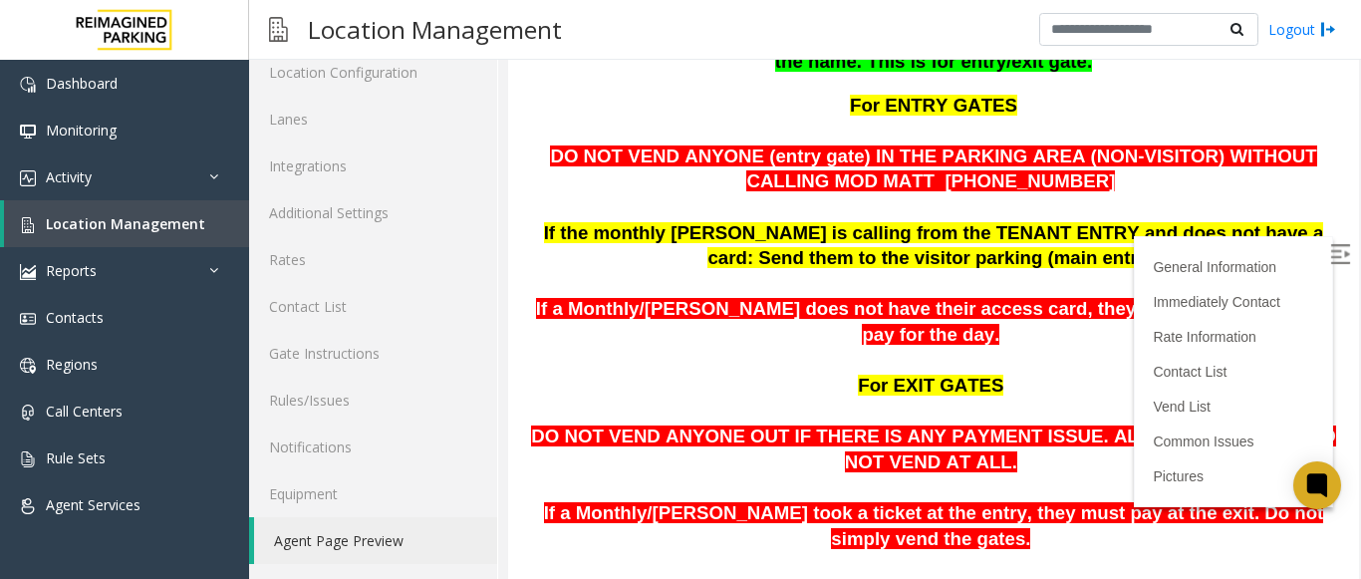
click at [735, 438] on p "DO NOT VEND ANYONE OUT IF THERE IS ANY PAYMENT ISSUE. ALWAYS CALL MOD. DO NOT V…" at bounding box center [933, 450] width 821 height 51
drag, startPoint x: 742, startPoint y: 409, endPoint x: 829, endPoint y: 410, distance: 86.7
click at [829, 426] on span "DO NOT VEND ANYONE OUT IF THERE IS ANY PAYMENT ISSUE. ALWAYS CALL MOD. DO NOT V…" at bounding box center [933, 449] width 804 height 47
drag, startPoint x: 887, startPoint y: 403, endPoint x: 997, endPoint y: 403, distance: 109.6
click at [997, 426] on span "DO NOT VEND ANYONE OUT IF THERE IS ANY PAYMENT ISSUE. ALWAYS CALL MOD. DO NOT V…" at bounding box center [933, 449] width 804 height 47
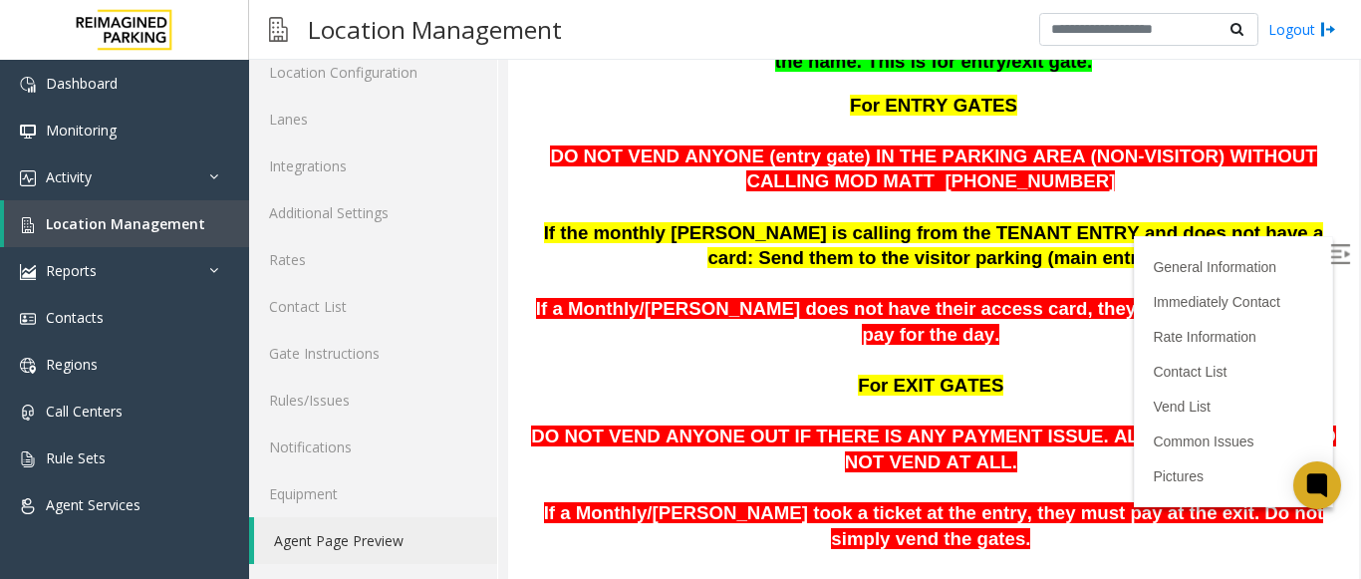
drag, startPoint x: 994, startPoint y: 450, endPoint x: 1032, endPoint y: 443, distance: 38.5
click at [998, 475] on p at bounding box center [933, 488] width 821 height 26
drag, startPoint x: 1019, startPoint y: 415, endPoint x: 1254, endPoint y: 422, distance: 235.3
click at [1292, 426] on span "DO NOT VEND ANYONE OUT IF THERE IS ANY PAYMENT ISSUE. ALWAYS CALL MOD. DO NOT V…" at bounding box center [933, 449] width 804 height 47
click at [1030, 443] on p "DO NOT VEND ANYONE OUT IF THERE IS ANY PAYMENT ISSUE. ALWAYS CALL MOD. DO NOT V…" at bounding box center [933, 450] width 821 height 51
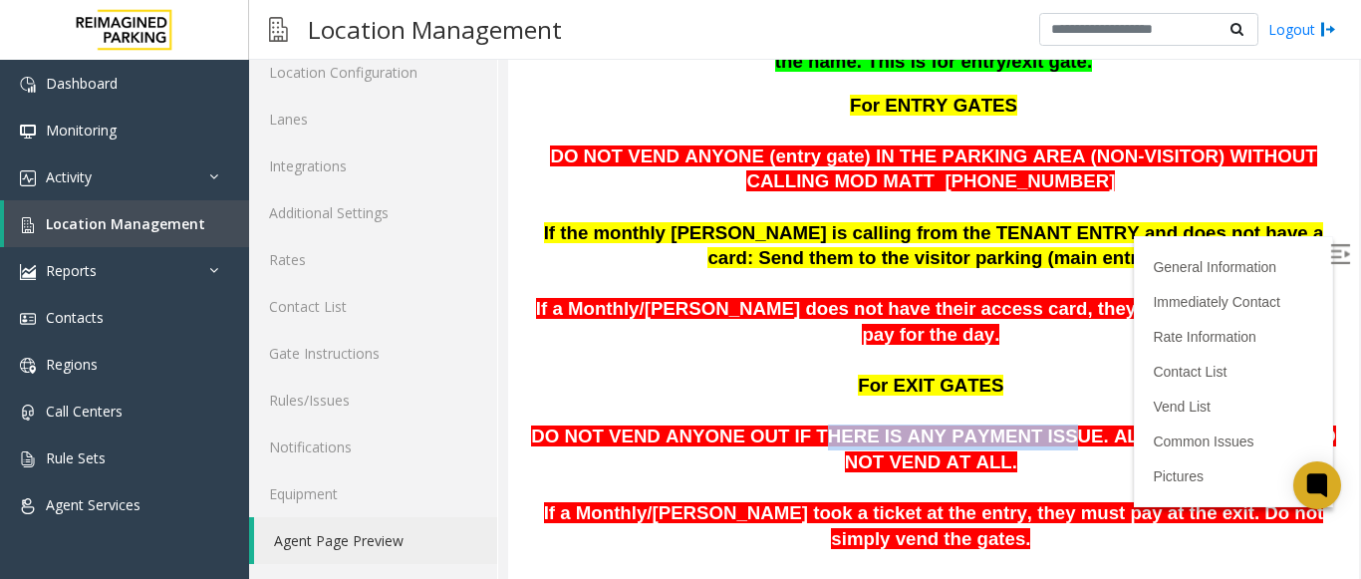
drag, startPoint x: 777, startPoint y: 417, endPoint x: 988, endPoint y: 419, distance: 210.3
click at [988, 426] on span "DO NOT VEND ANYONE OUT IF THERE IS ANY PAYMENT ISSUE. ALWAYS CALL MOD. DO NOT V…" at bounding box center [933, 449] width 804 height 47
click at [573, 441] on p "DO NOT VEND ANYONE OUT IF THERE IS ANY PAYMENT ISSUE. ALWAYS CALL MOD. DO NOT V…" at bounding box center [933, 450] width 821 height 51
drag, startPoint x: 1040, startPoint y: 413, endPoint x: 1114, endPoint y: 410, distance: 73.8
click at [1114, 426] on span "DO NOT VEND ANYONE OUT IF THERE IS ANY PAYMENT ISSUE. ALWAYS CALL MOD. DO NOT V…" at bounding box center [933, 449] width 804 height 47
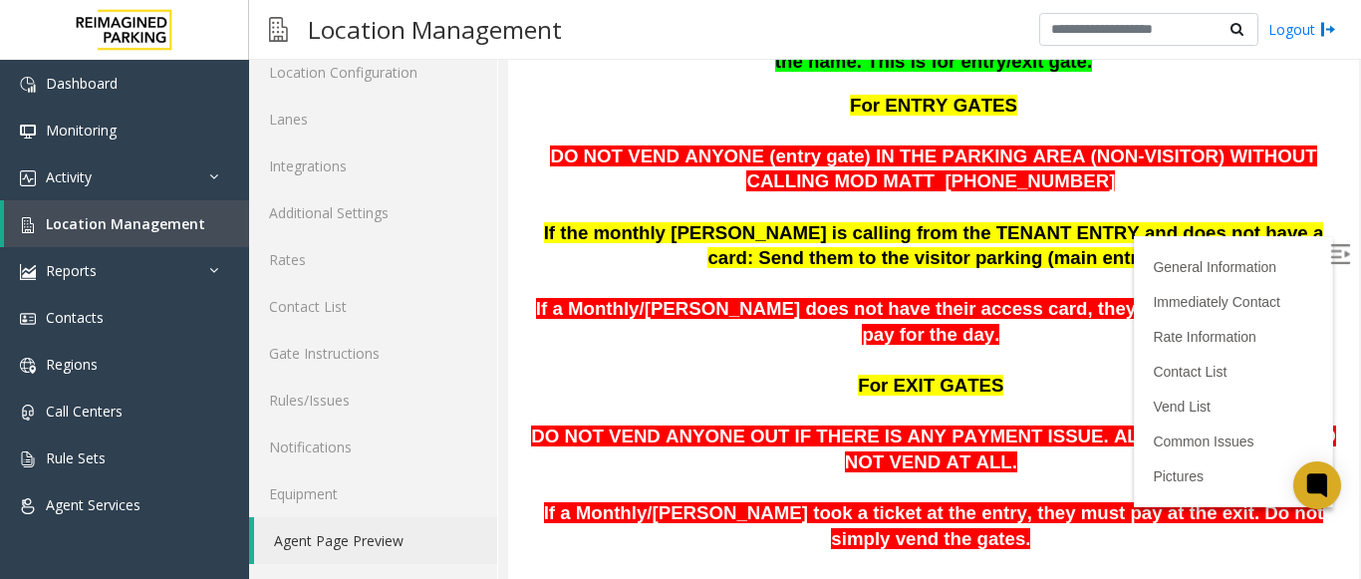
click at [988, 432] on p "DO NOT VEND ANYONE OUT IF THERE IS ANY PAYMENT ISSUE. ALWAYS CALL MOD. DO NOT V…" at bounding box center [933, 450] width 821 height 51
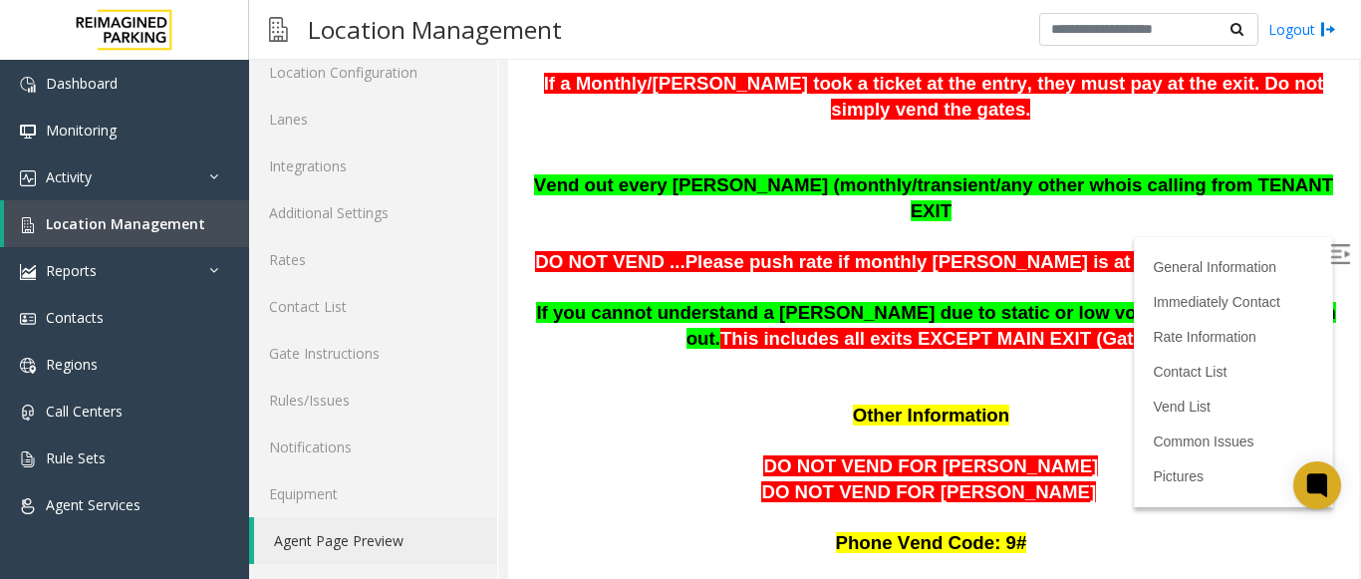
scroll to position [1196, 0]
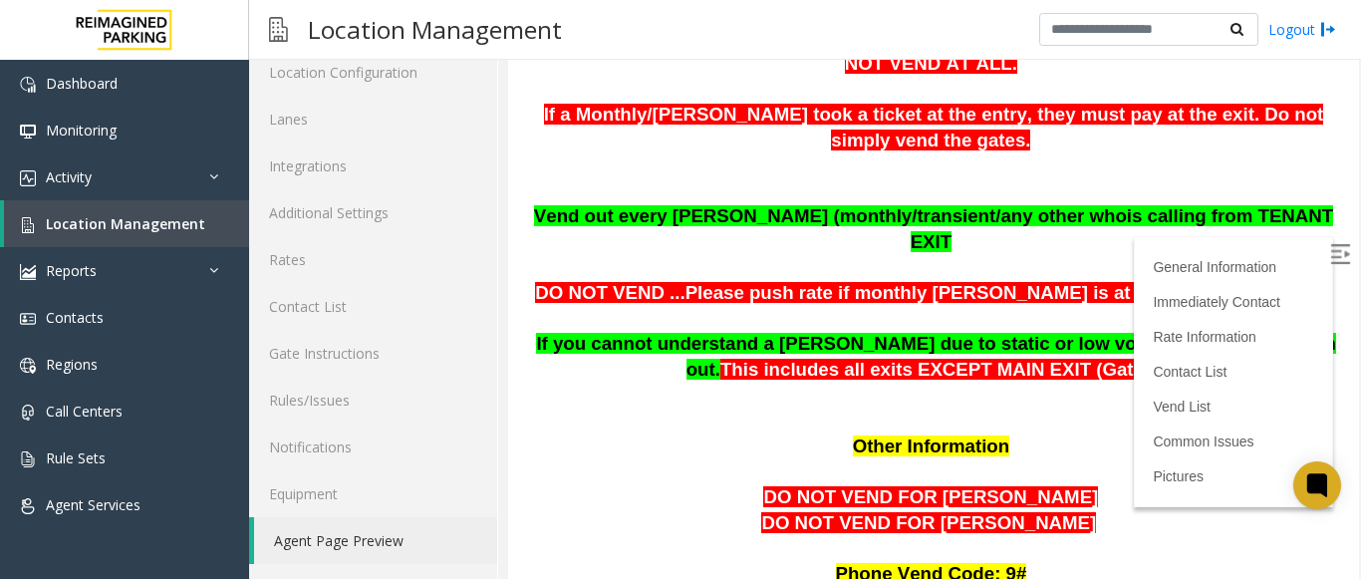
click at [813, 359] on span "This includes all exits EXCEPT MAIN EXIT (Gate 32)" at bounding box center [948, 369] width 455 height 21
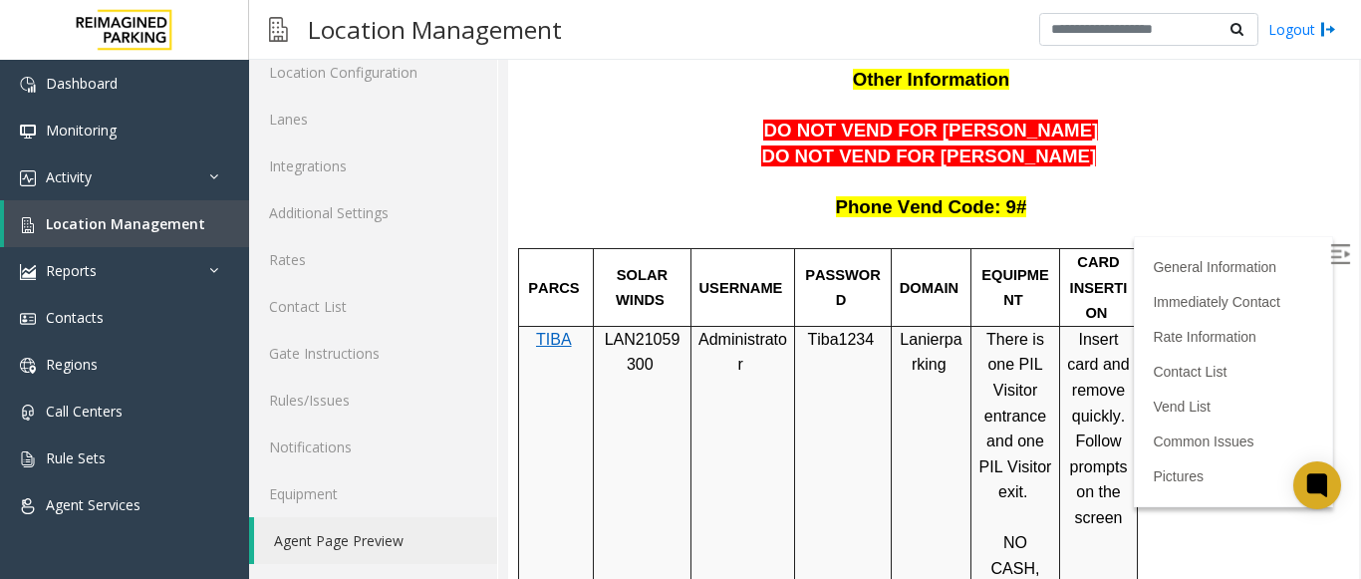
scroll to position [1595, 0]
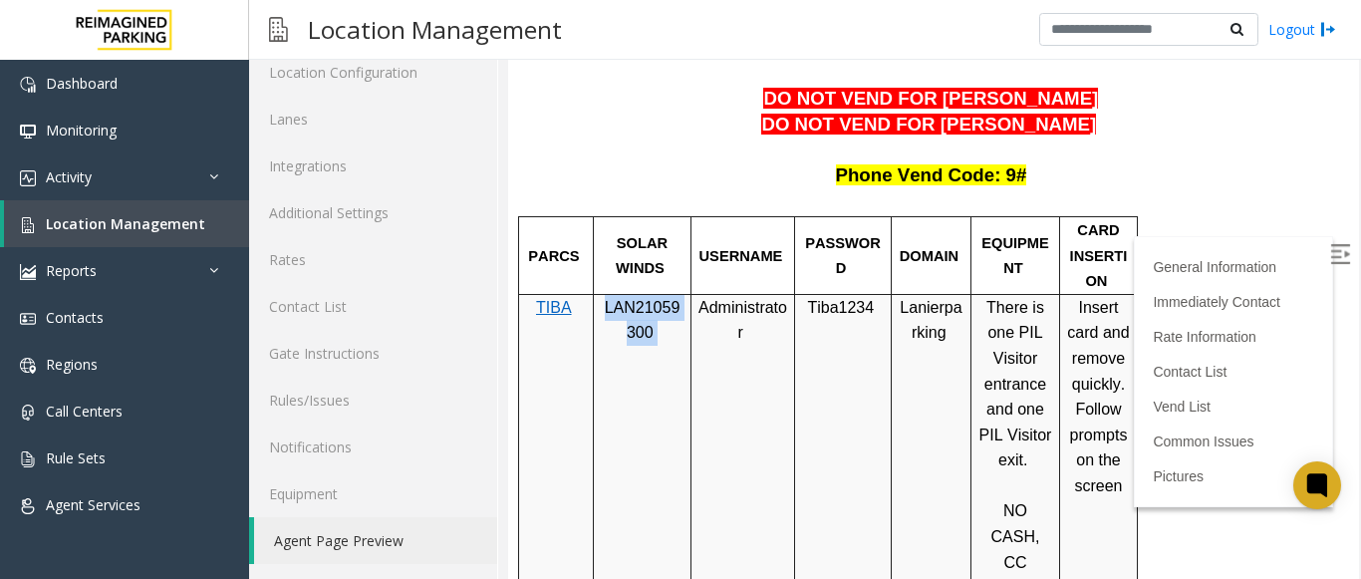
drag, startPoint x: 602, startPoint y: 257, endPoint x: 675, endPoint y: 282, distance: 76.9
click at [675, 295] on p "LAN21059300" at bounding box center [642, 320] width 83 height 51
copy p "LAN21059300"
click at [769, 295] on p "Administrator" at bounding box center [743, 320] width 89 height 51
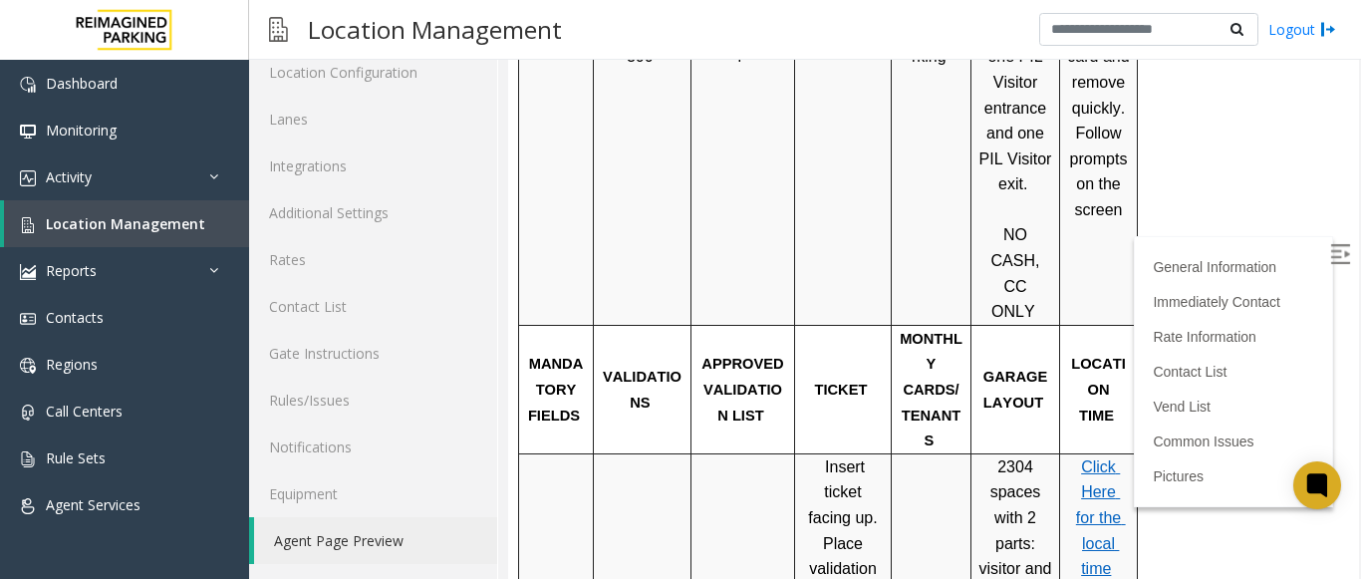
scroll to position [1894, 0]
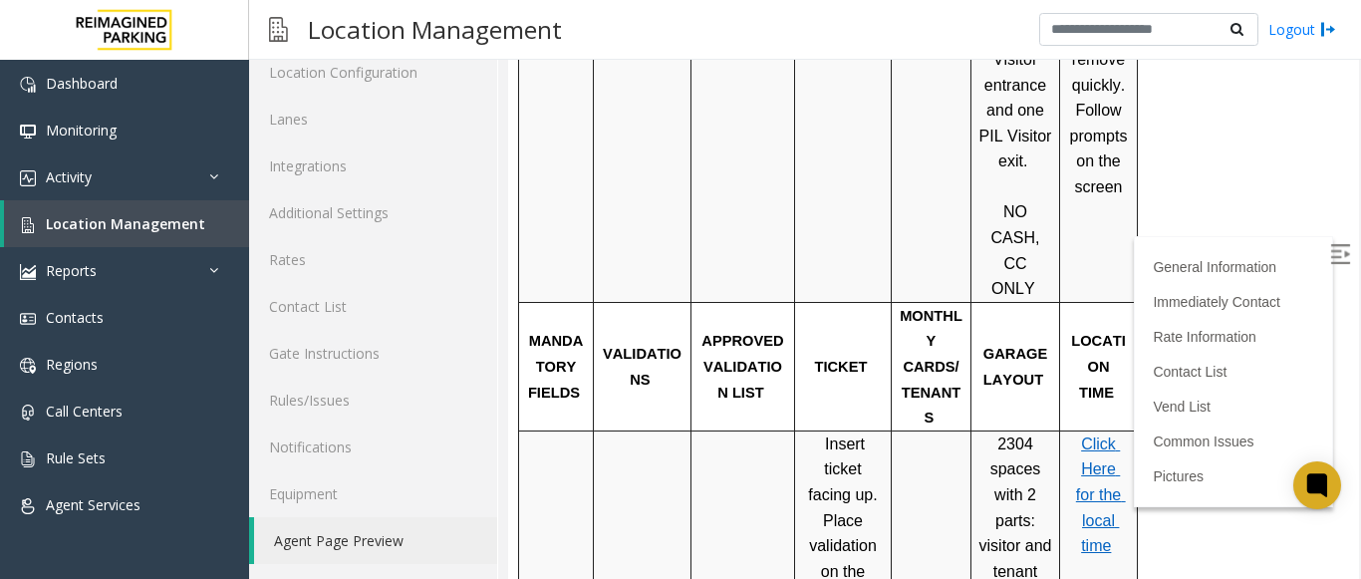
click at [1107, 436] on span "Click Here for the local time" at bounding box center [1101, 495] width 50 height 119
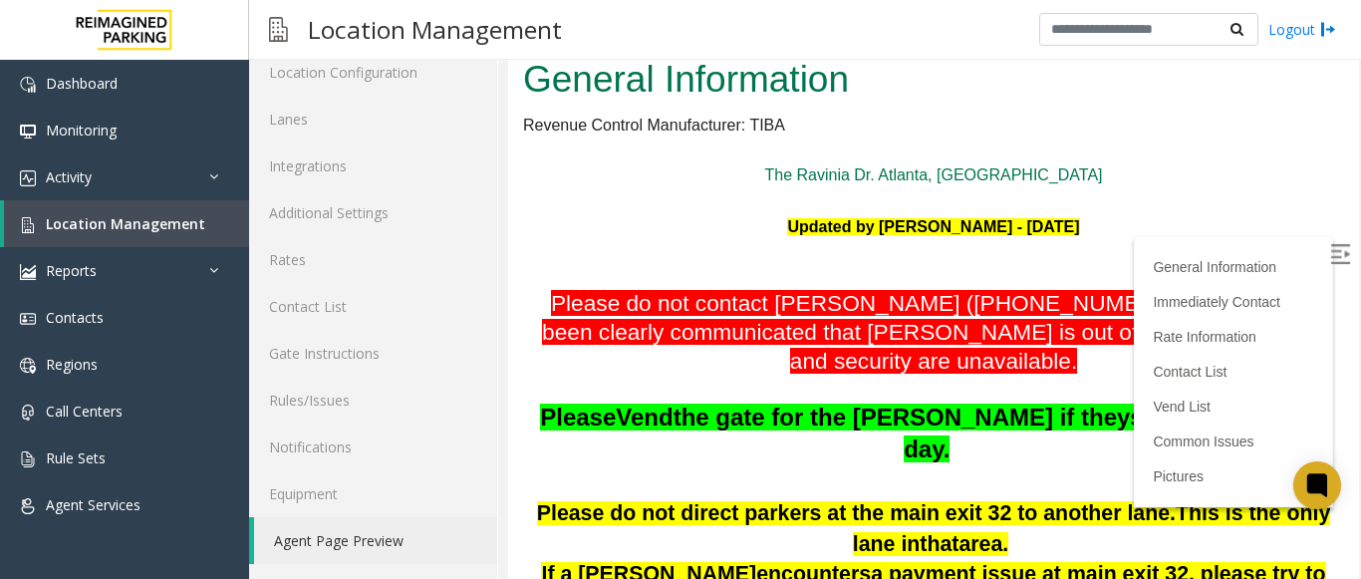
scroll to position [100, 0]
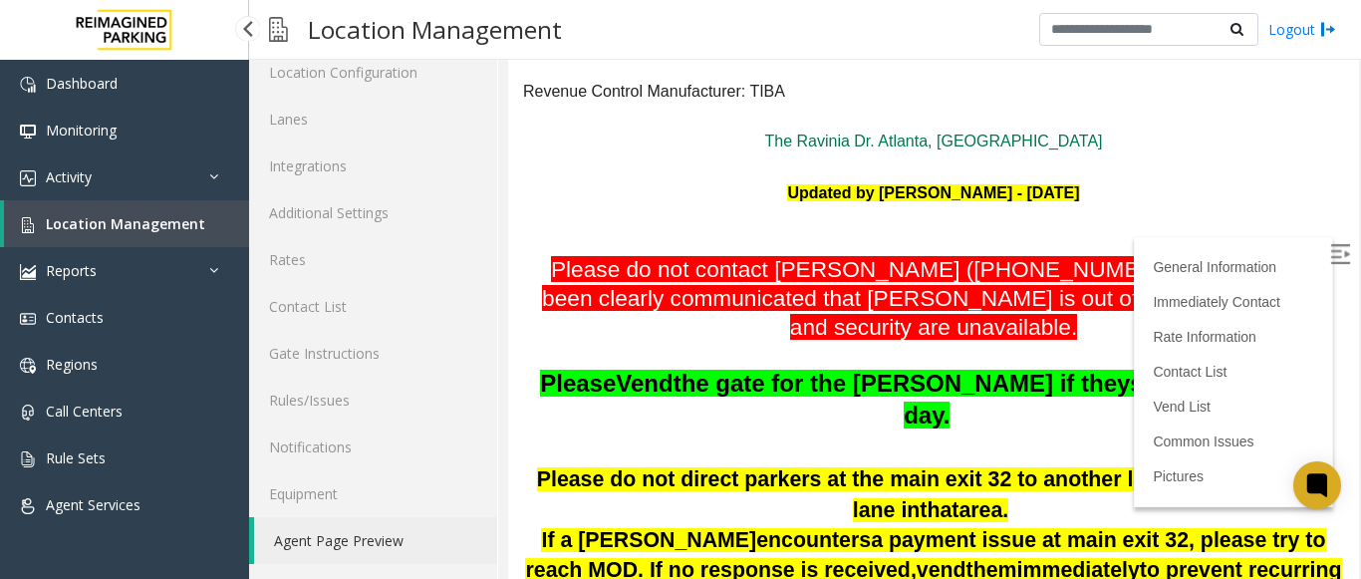
click at [182, 225] on span "Location Management" at bounding box center [125, 223] width 159 height 19
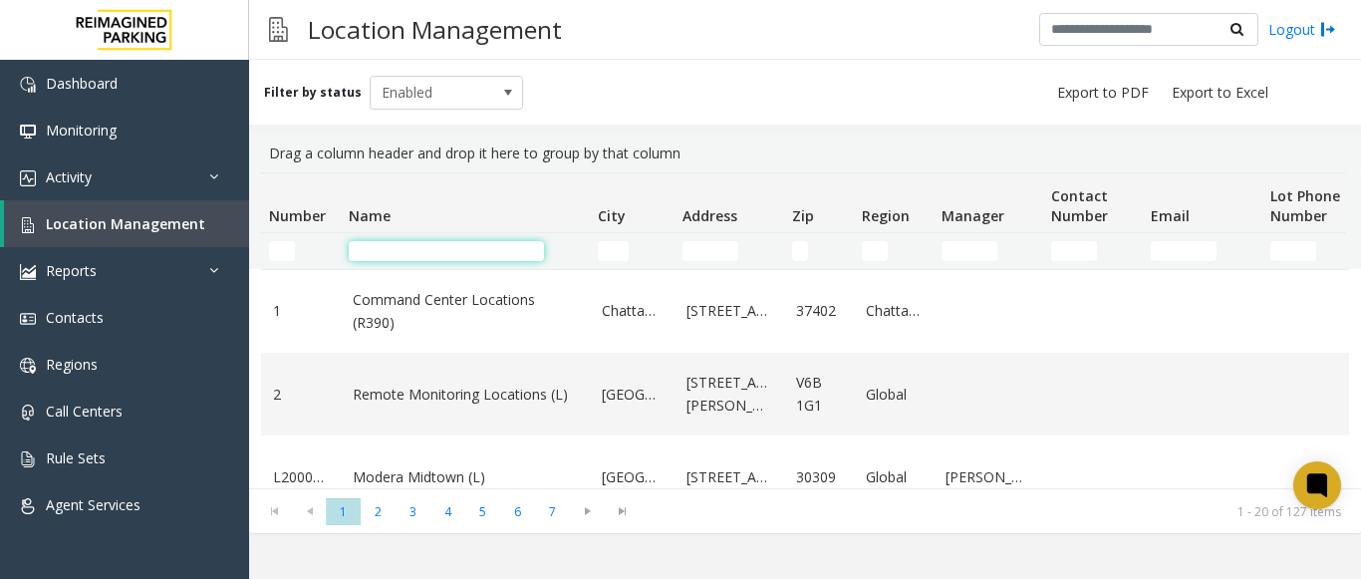
click at [393, 252] on input "Name Filter" at bounding box center [446, 251] width 195 height 20
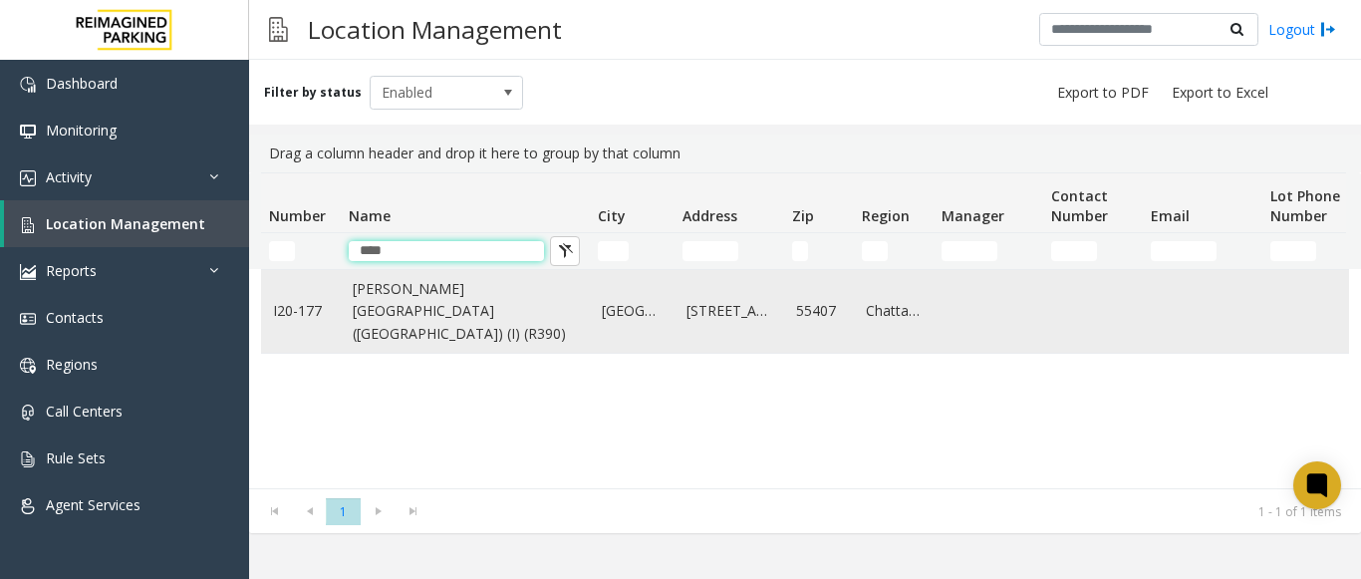
type input "****"
click at [442, 327] on link "[PERSON_NAME][GEOGRAPHIC_DATA] ([GEOGRAPHIC_DATA]) (I) (R390)" at bounding box center [465, 311] width 225 height 67
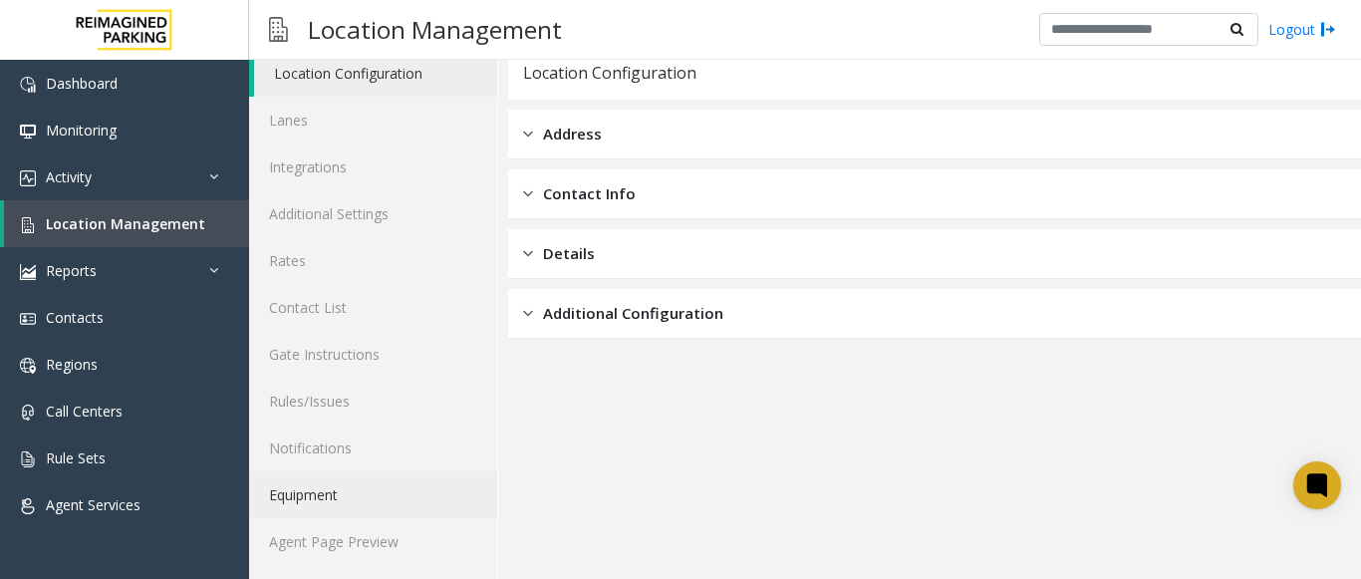
scroll to position [78, 0]
click at [370, 515] on link "Equipment" at bounding box center [373, 493] width 248 height 47
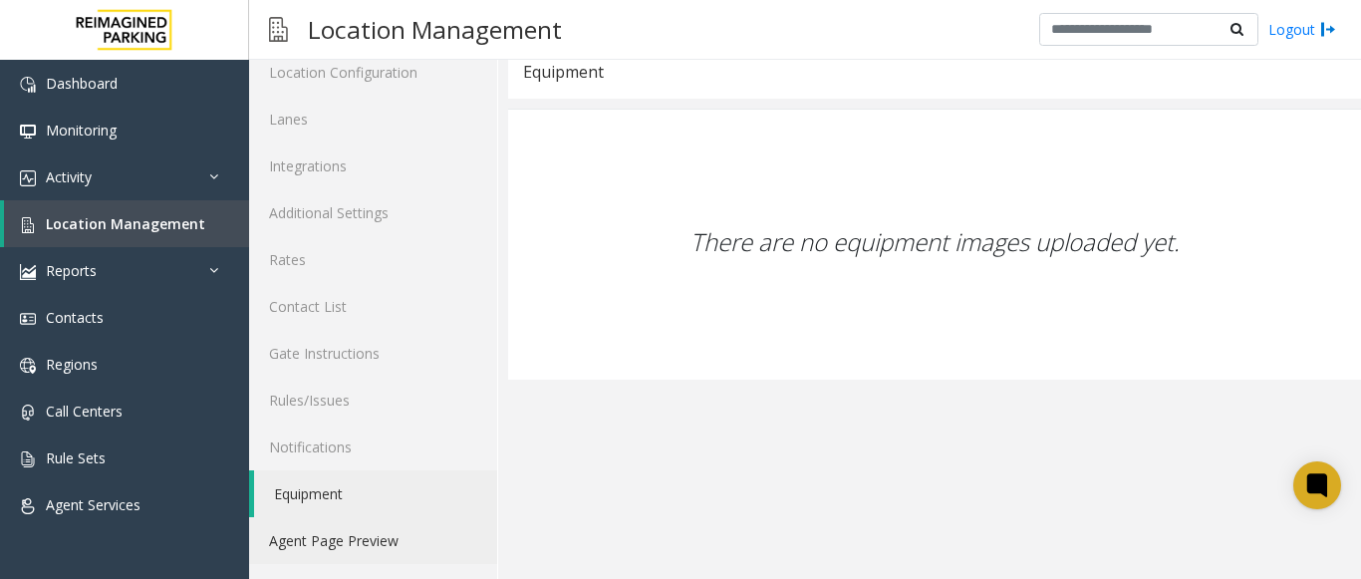
click at [362, 551] on link "Agent Page Preview" at bounding box center [373, 540] width 248 height 47
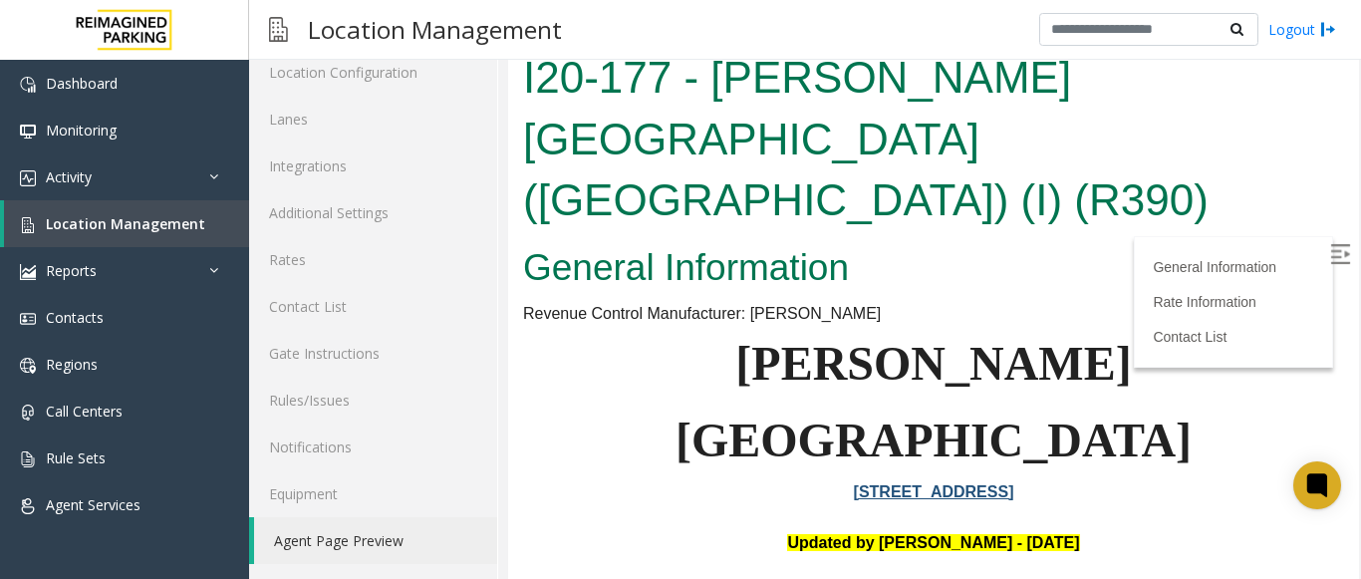
click at [1330, 262] on img at bounding box center [1340, 254] width 20 height 20
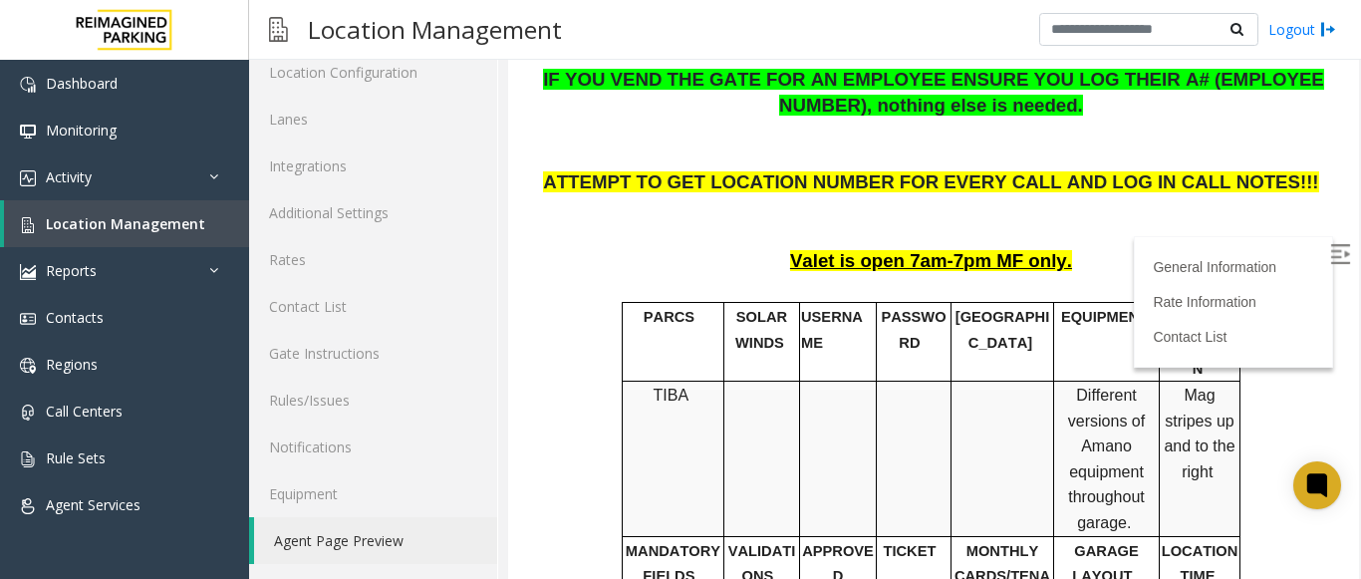
scroll to position [757, 0]
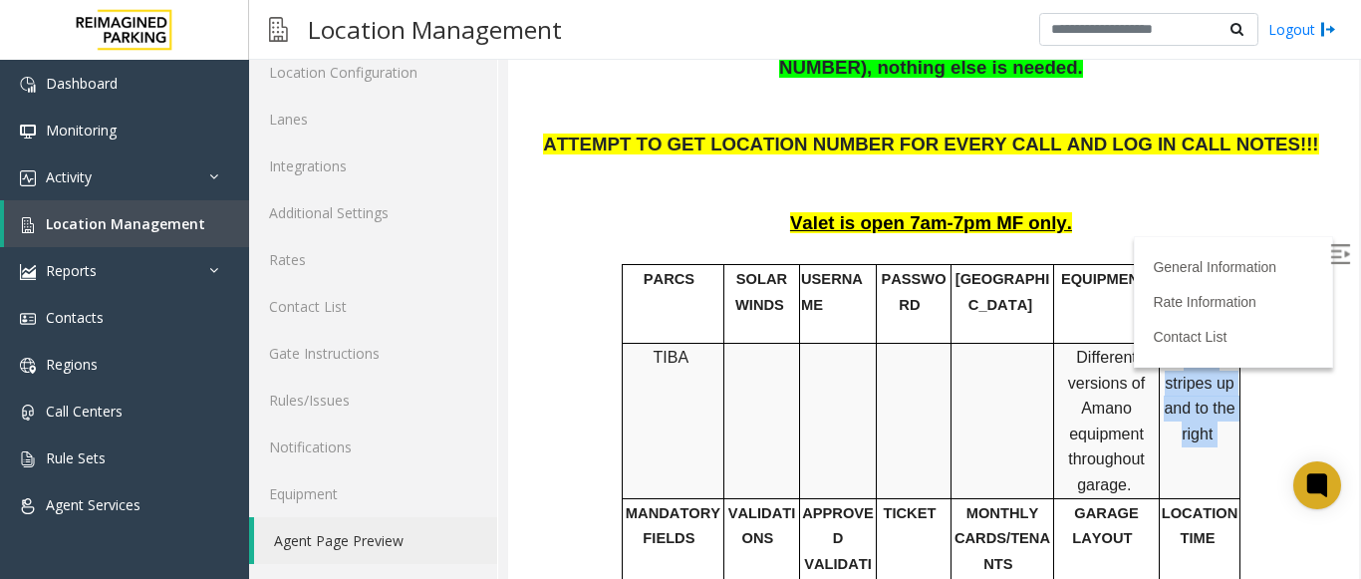
drag, startPoint x: 1152, startPoint y: 145, endPoint x: 1218, endPoint y: 195, distance: 83.1
click at [1218, 345] on p "Mag stripes up and to the right" at bounding box center [1200, 396] width 78 height 102
click at [1214, 344] on td "Mag stripes up and to the right" at bounding box center [1200, 421] width 81 height 155
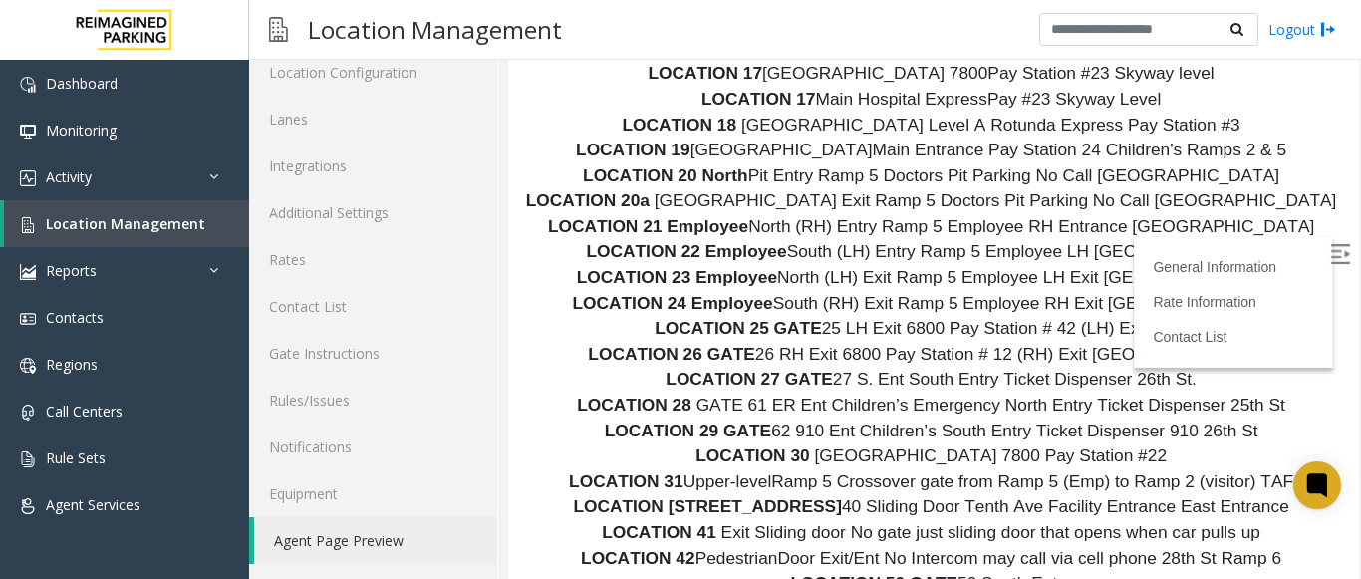
scroll to position [11621, 0]
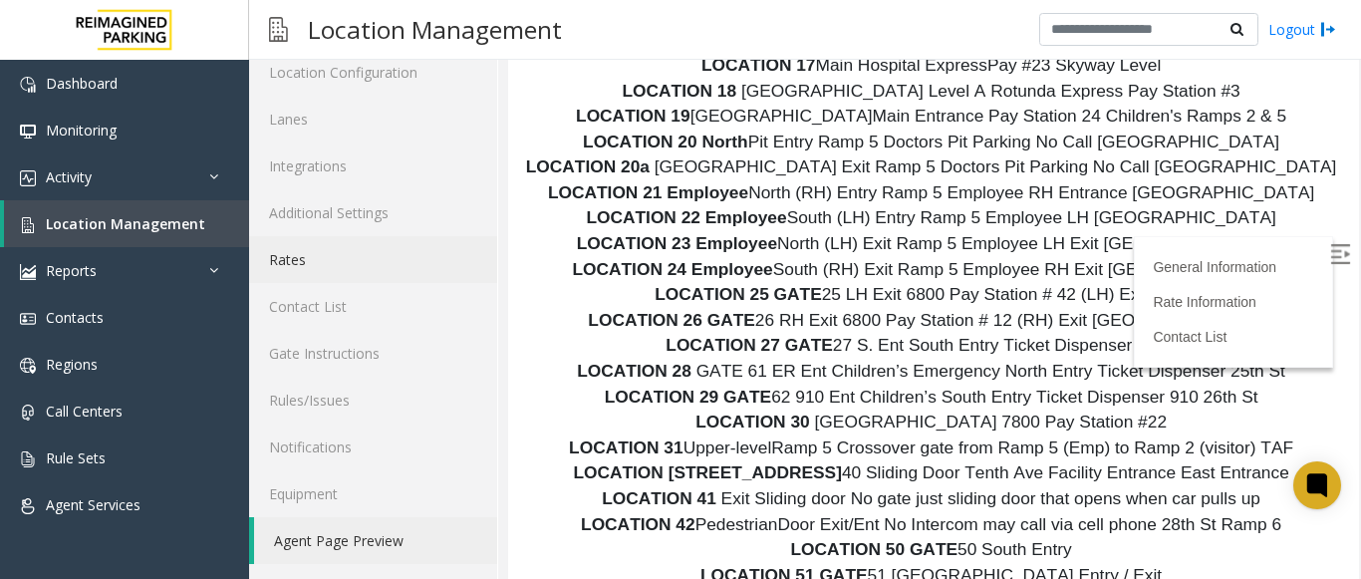
click at [379, 241] on link "Rates" at bounding box center [373, 259] width 248 height 47
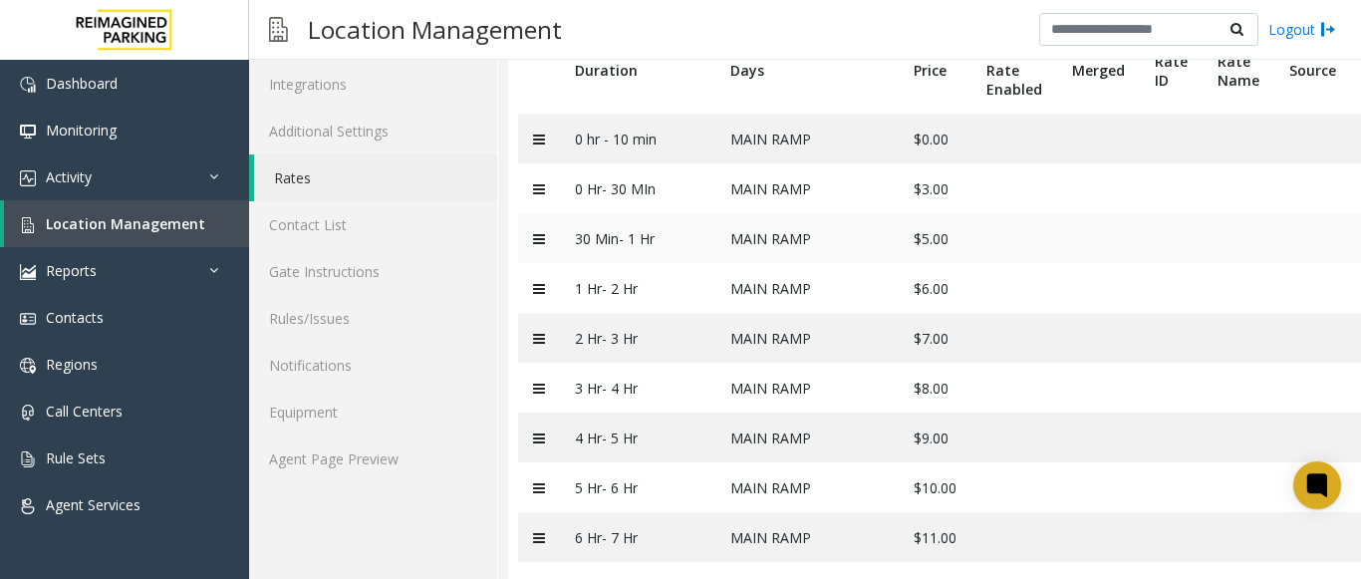
scroll to position [259, 0]
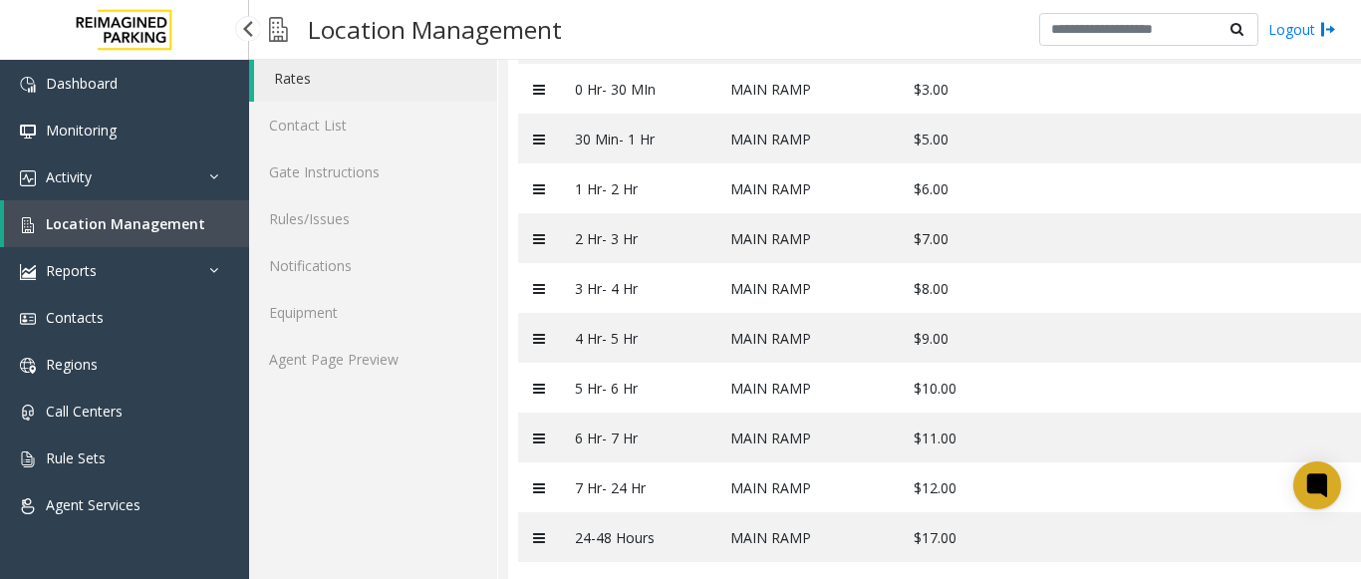
click at [70, 218] on span "Location Management" at bounding box center [125, 223] width 159 height 19
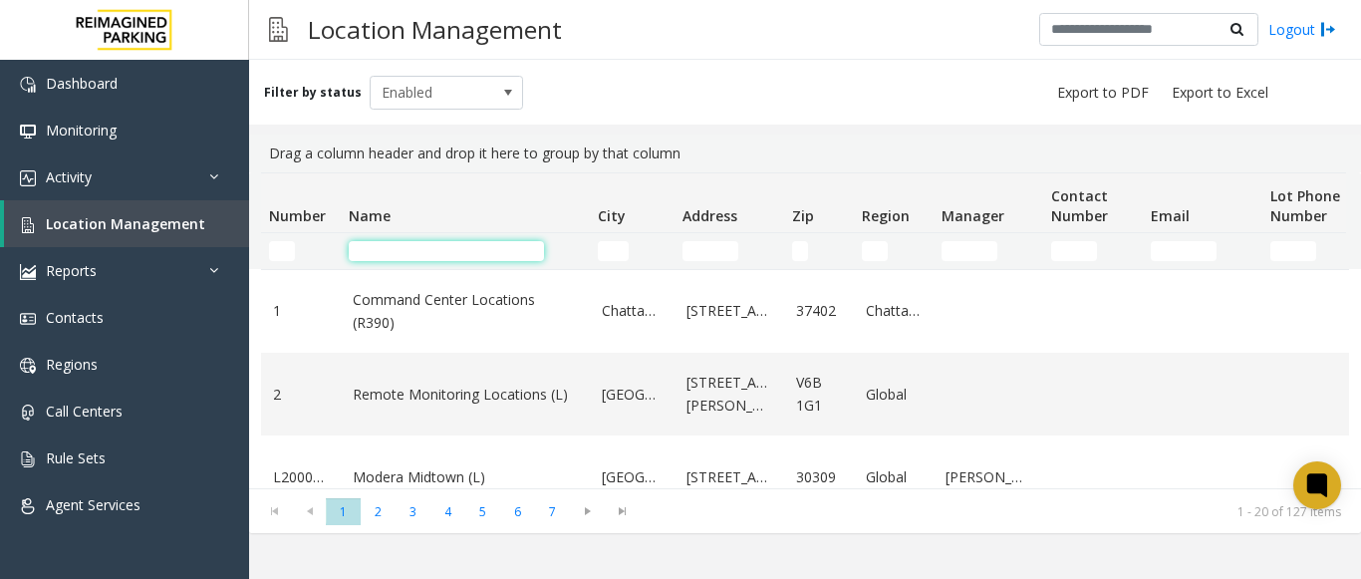
click at [416, 251] on input "Name Filter" at bounding box center [446, 251] width 195 height 20
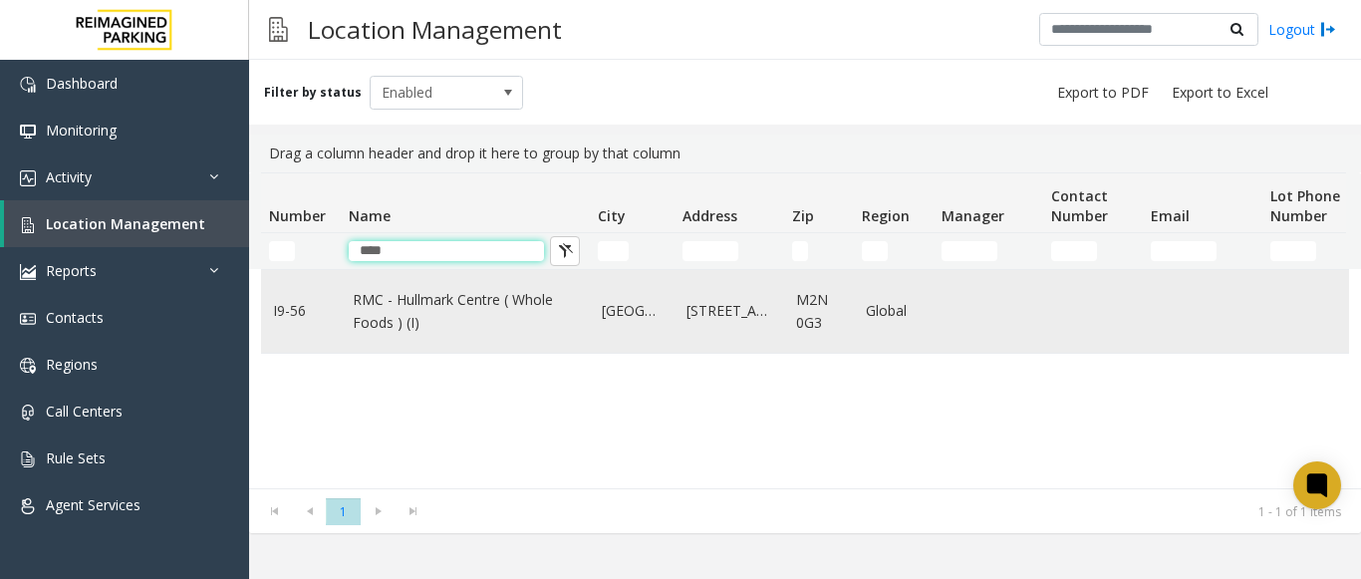
type input "****"
click at [430, 298] on link "RMC - Hullmark Centre ( Whole Foods ) (I)" at bounding box center [465, 311] width 225 height 45
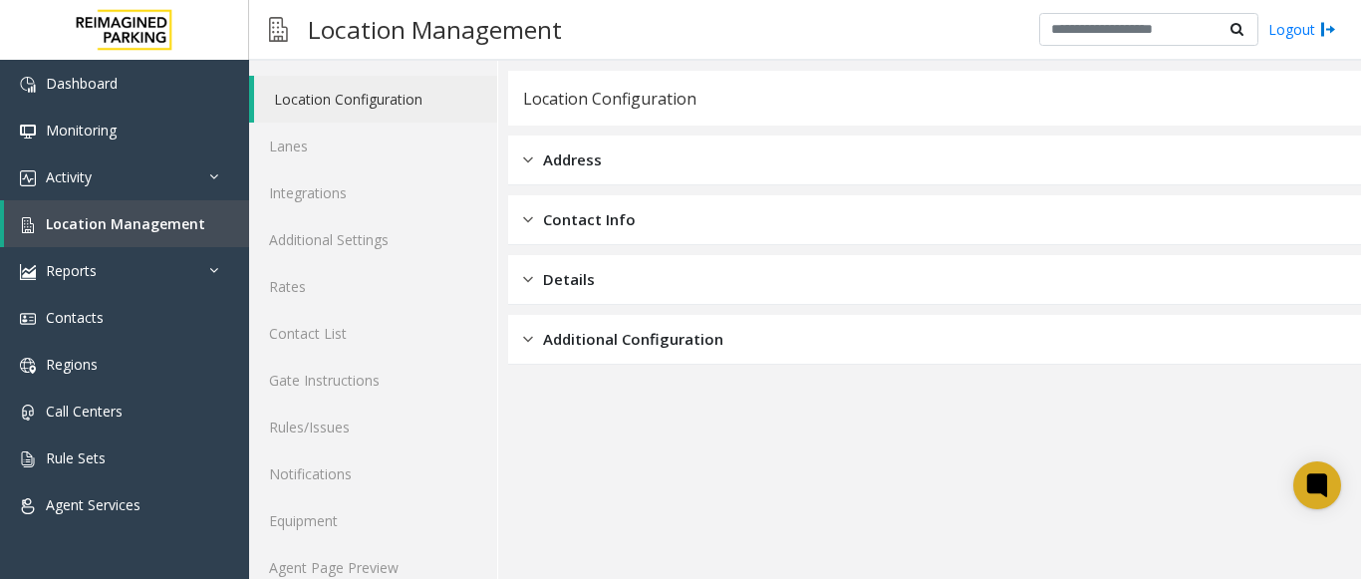
scroll to position [78, 0]
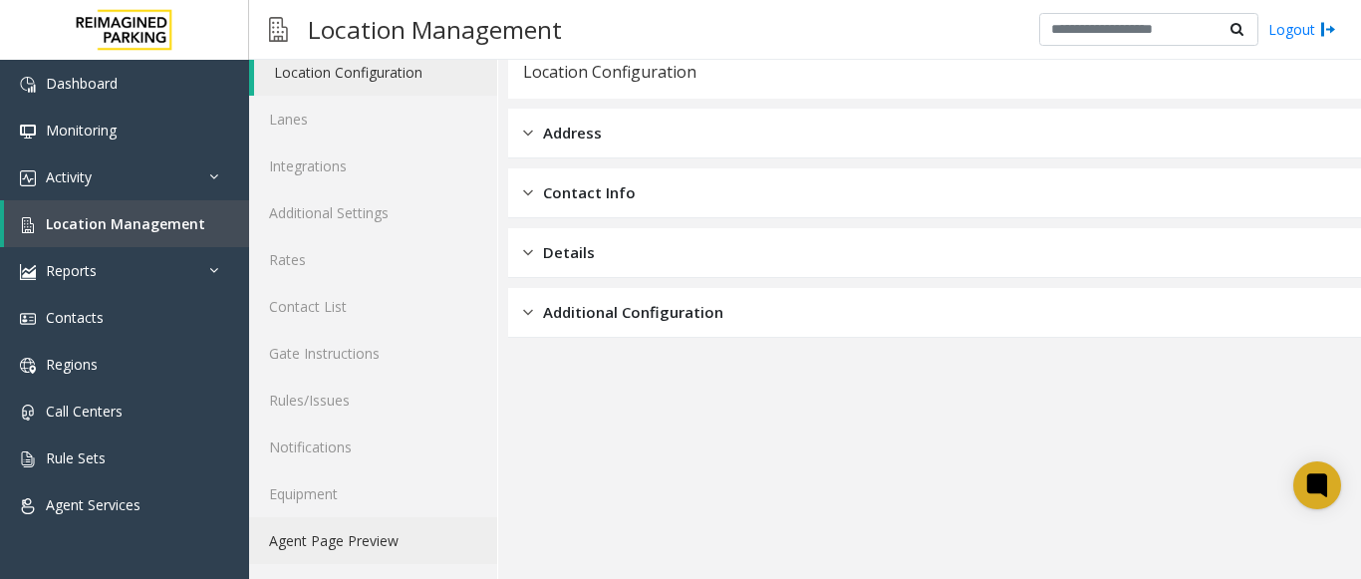
click at [418, 522] on link "Agent Page Preview" at bounding box center [373, 540] width 248 height 47
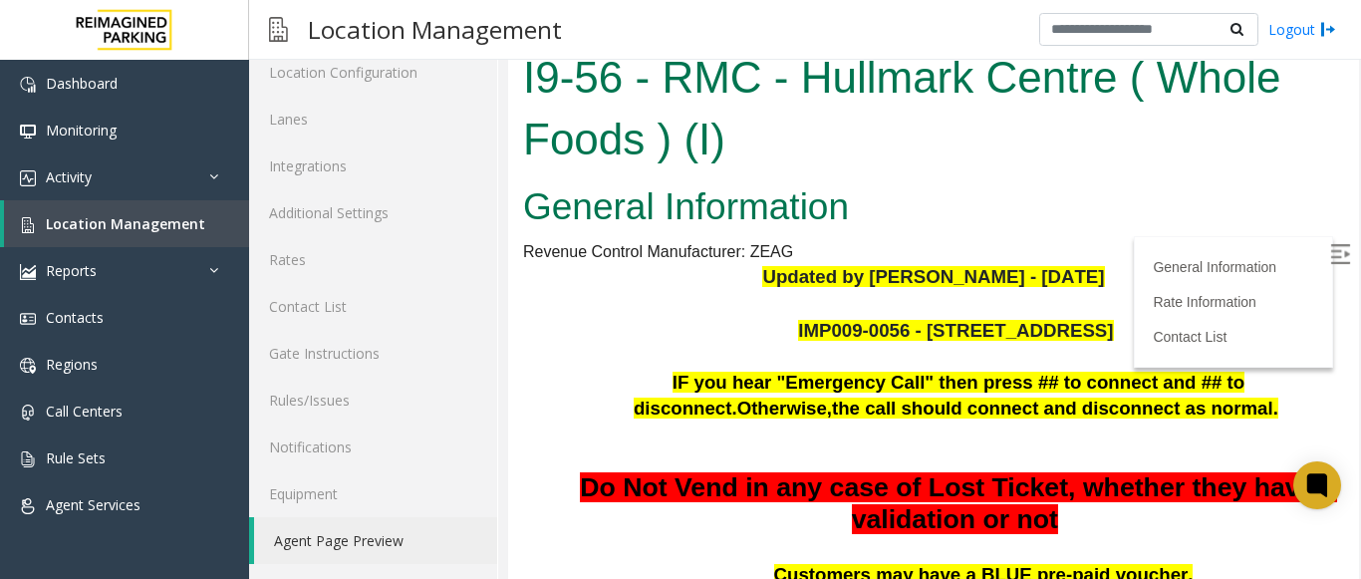
click at [1330, 256] on img at bounding box center [1340, 254] width 20 height 20
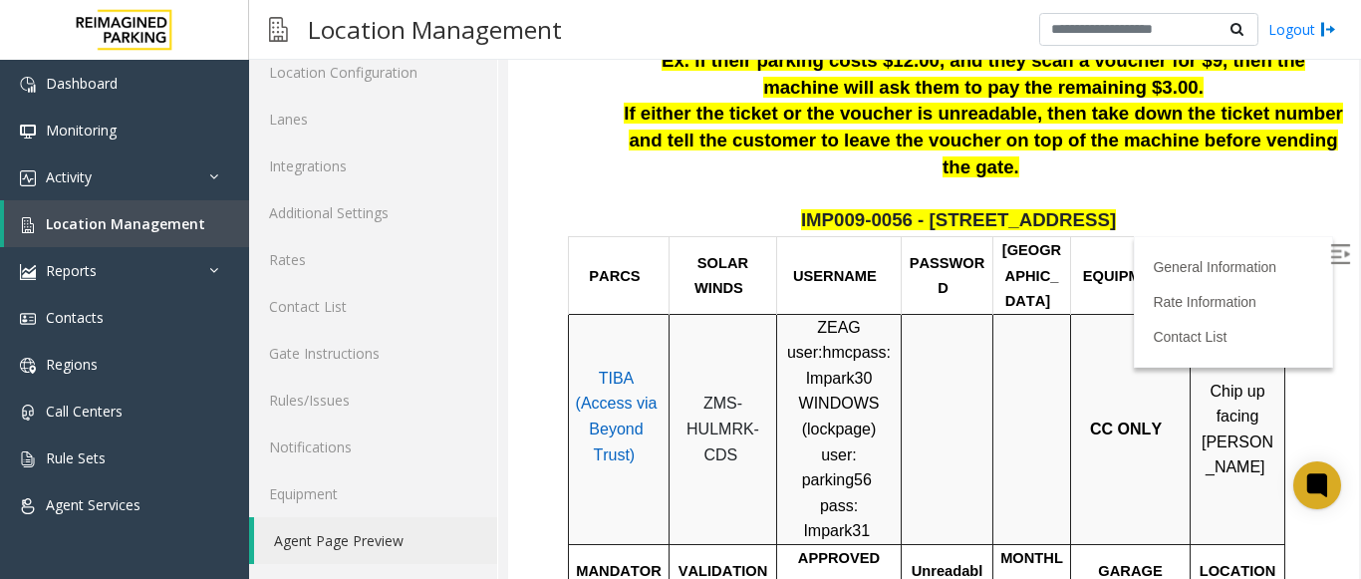
scroll to position [578, 0]
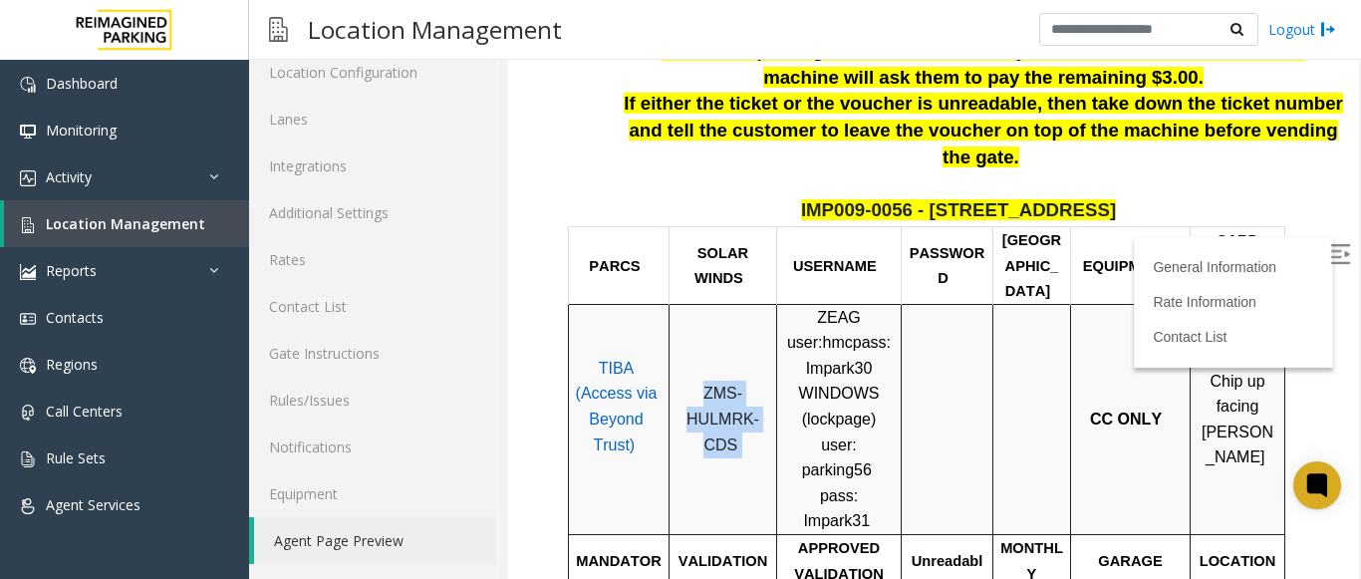
drag, startPoint x: 701, startPoint y: 325, endPoint x: 741, endPoint y: 376, distance: 65.2
click at [741, 381] on p "ZMS-HULMRK-CDS" at bounding box center [723, 419] width 93 height 77
copy p "ZMS-HULMRK-CDS"
drag, startPoint x: 860, startPoint y: 283, endPoint x: 892, endPoint y: 281, distance: 32.0
click at [892, 305] on p "ZEAG user: hmc pass: Impark30 WINDOWS ( lockpage ) user: parking56 pass: Impark…" at bounding box center [839, 419] width 110 height 229
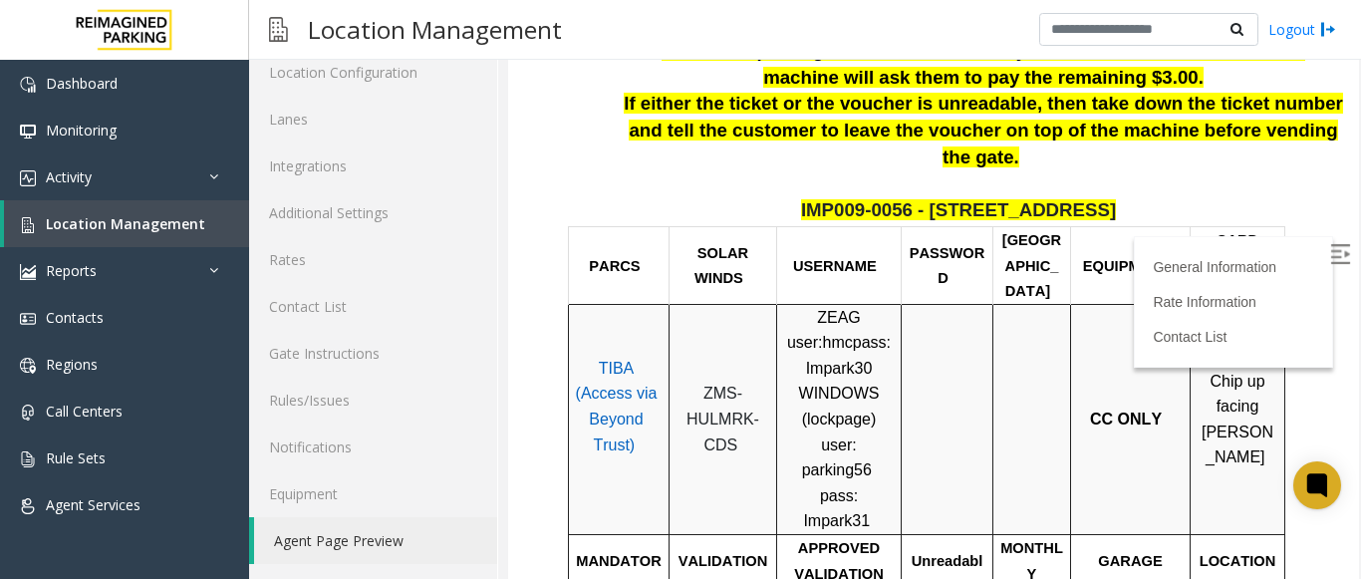
click at [952, 394] on div at bounding box center [947, 419] width 77 height 51
drag, startPoint x: 858, startPoint y: 284, endPoint x: 886, endPoint y: 284, distance: 27.9
click at [886, 309] on span "ZEAG user: hmc pass: Impark30 WINDOWS ( lockpage ) user:" at bounding box center [839, 381] width 104 height 145
click at [942, 305] on td at bounding box center [948, 419] width 92 height 230
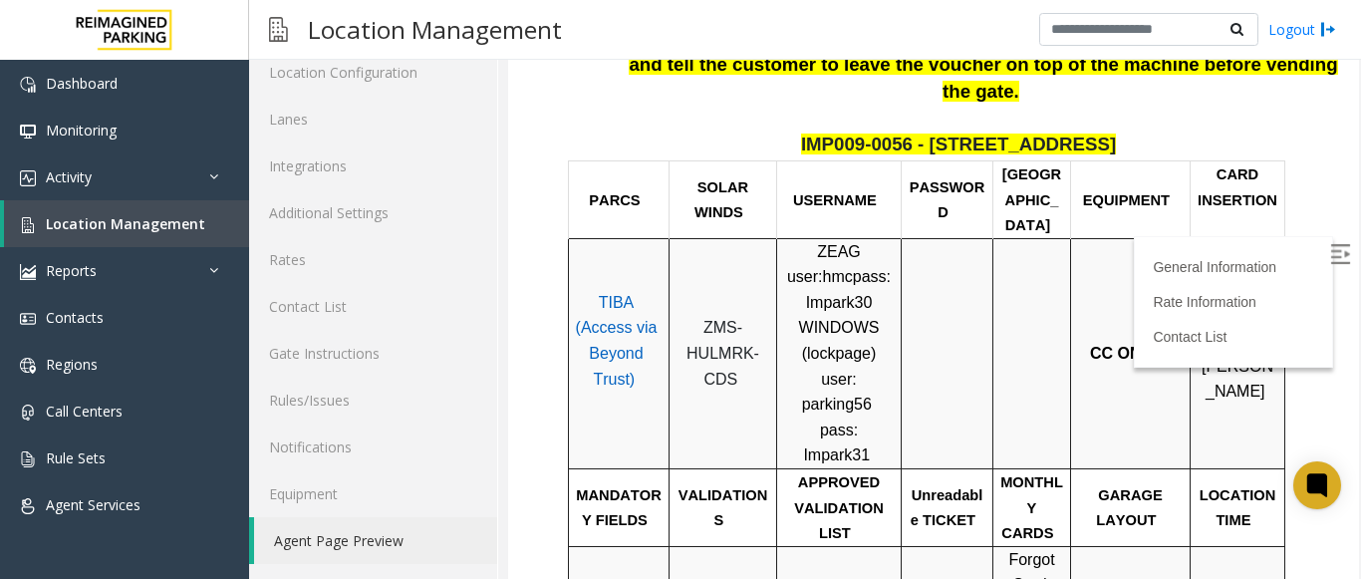
scroll to position [678, 0]
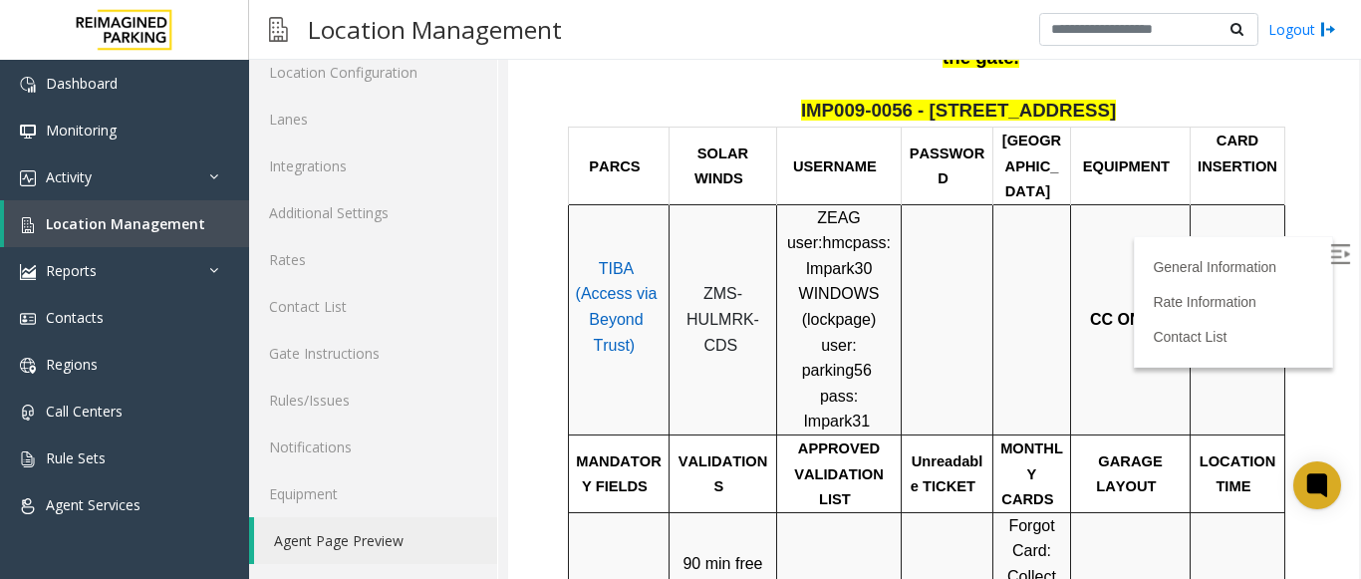
drag, startPoint x: 1200, startPoint y: 221, endPoint x: 1260, endPoint y: 268, distance: 76.0
click at [1260, 269] on p "Chip up facing [PERSON_NAME]" at bounding box center [1238, 320] width 80 height 102
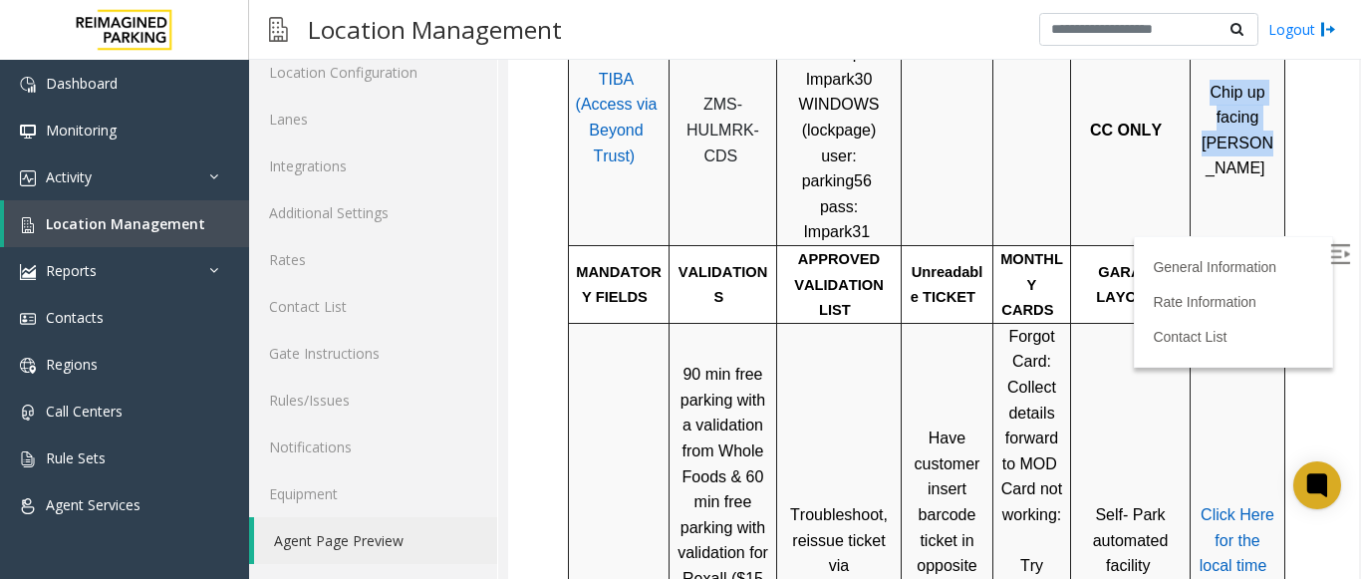
scroll to position [877, 0]
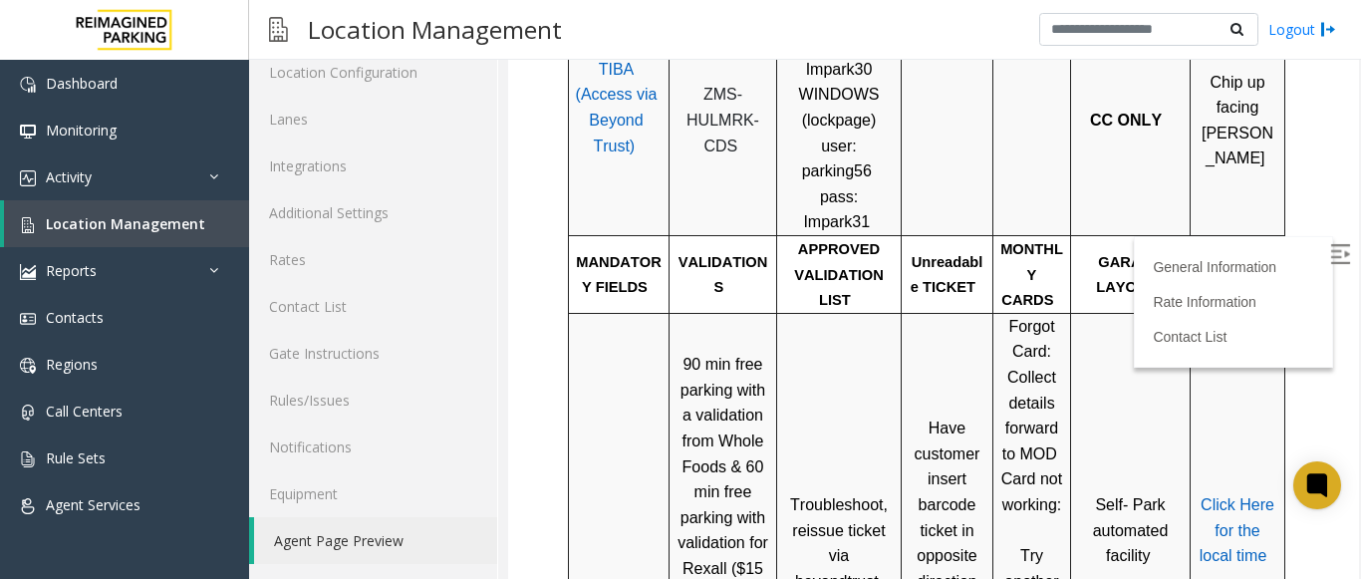
click at [1212, 496] on span "Click Here for the local time" at bounding box center [1237, 530] width 75 height 68
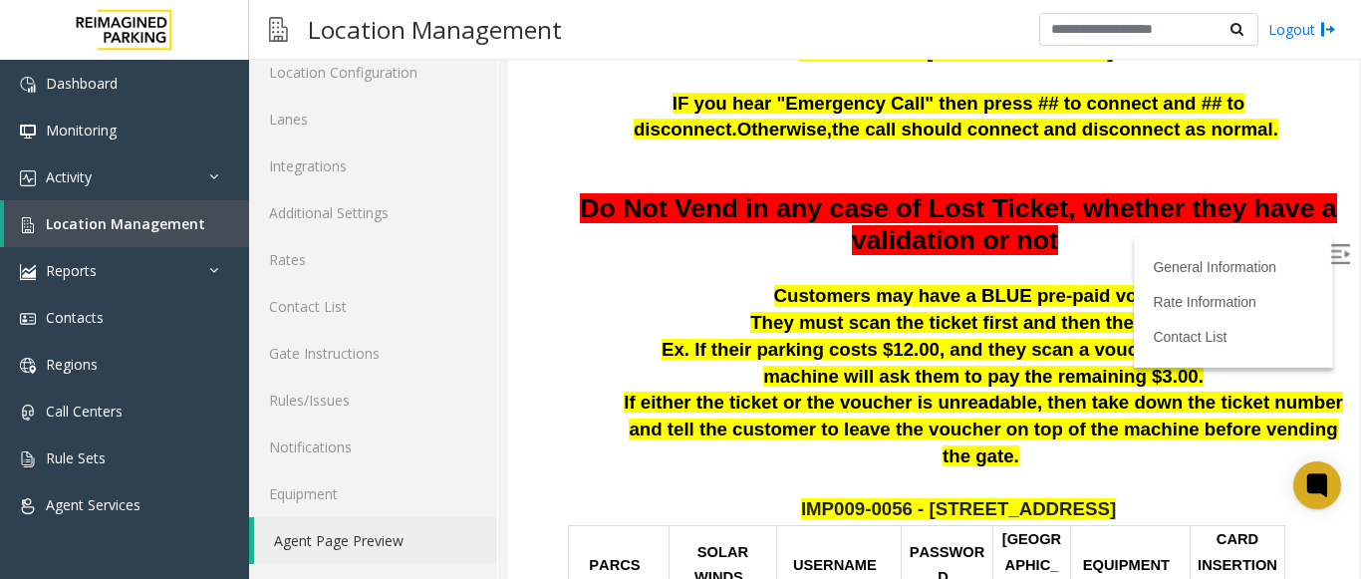
scroll to position [0, 0]
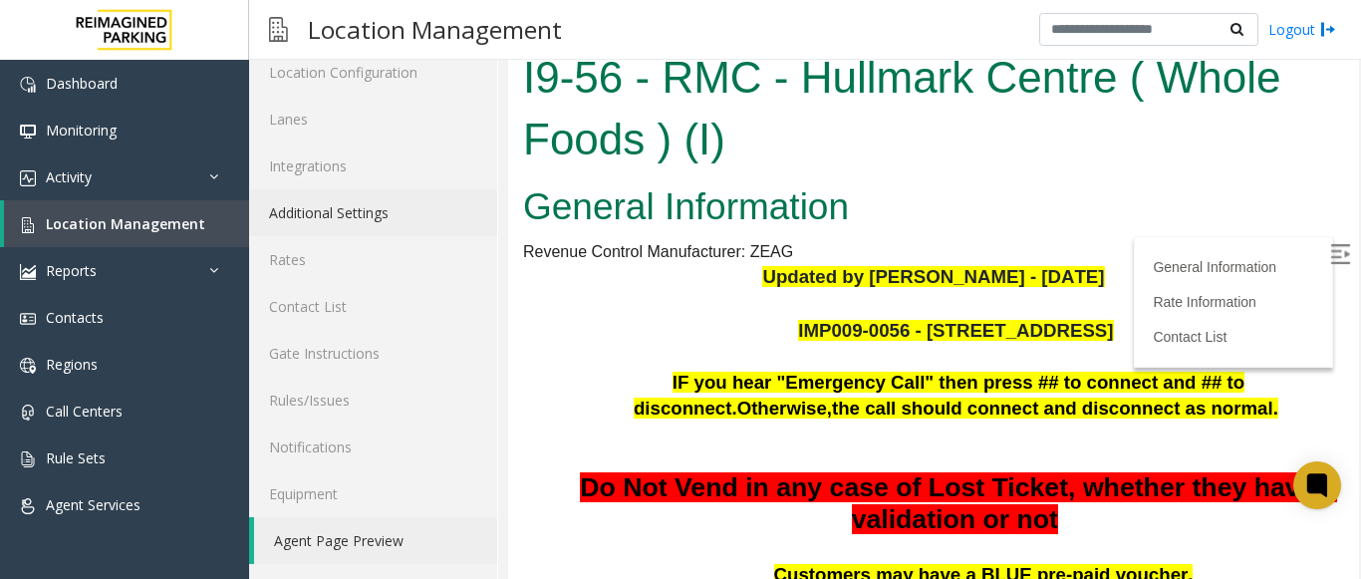
click at [302, 222] on link "Additional Settings" at bounding box center [373, 212] width 248 height 47
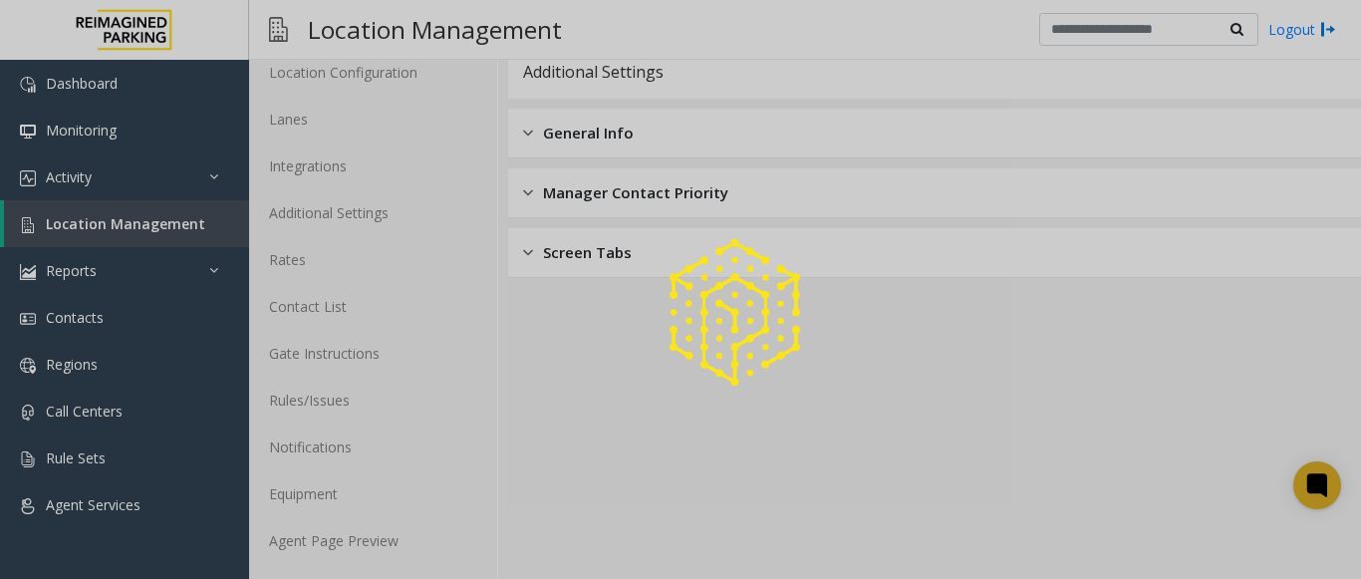
click at [193, 231] on div at bounding box center [680, 289] width 1361 height 579
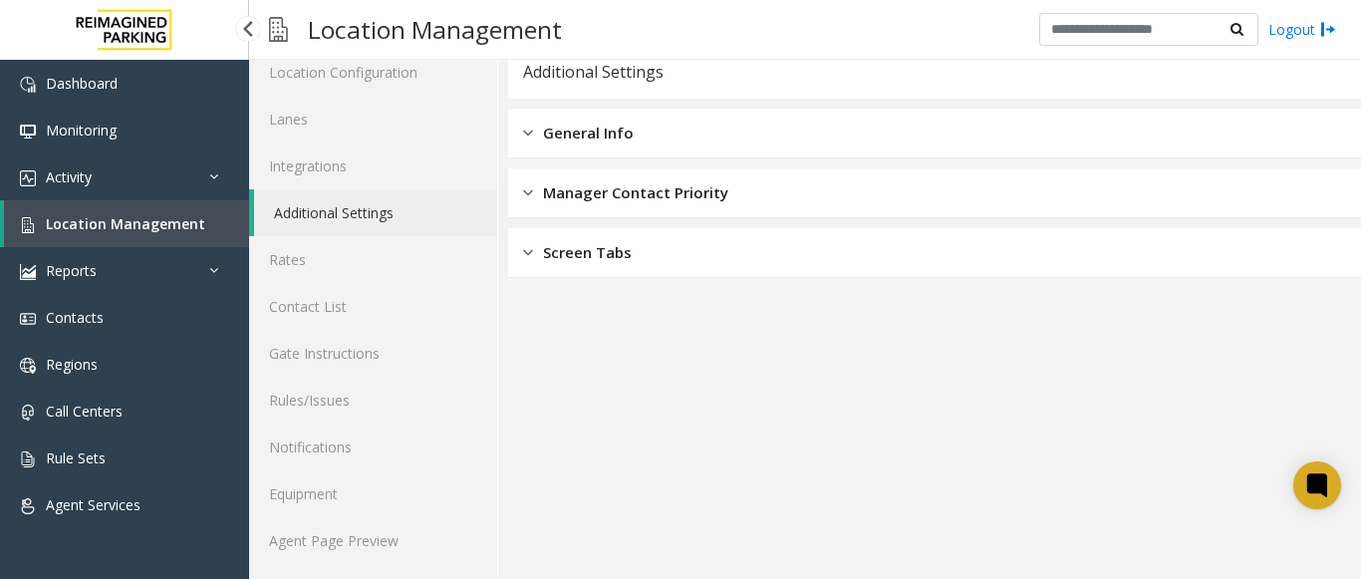
click at [130, 218] on span "Location Management" at bounding box center [125, 223] width 159 height 19
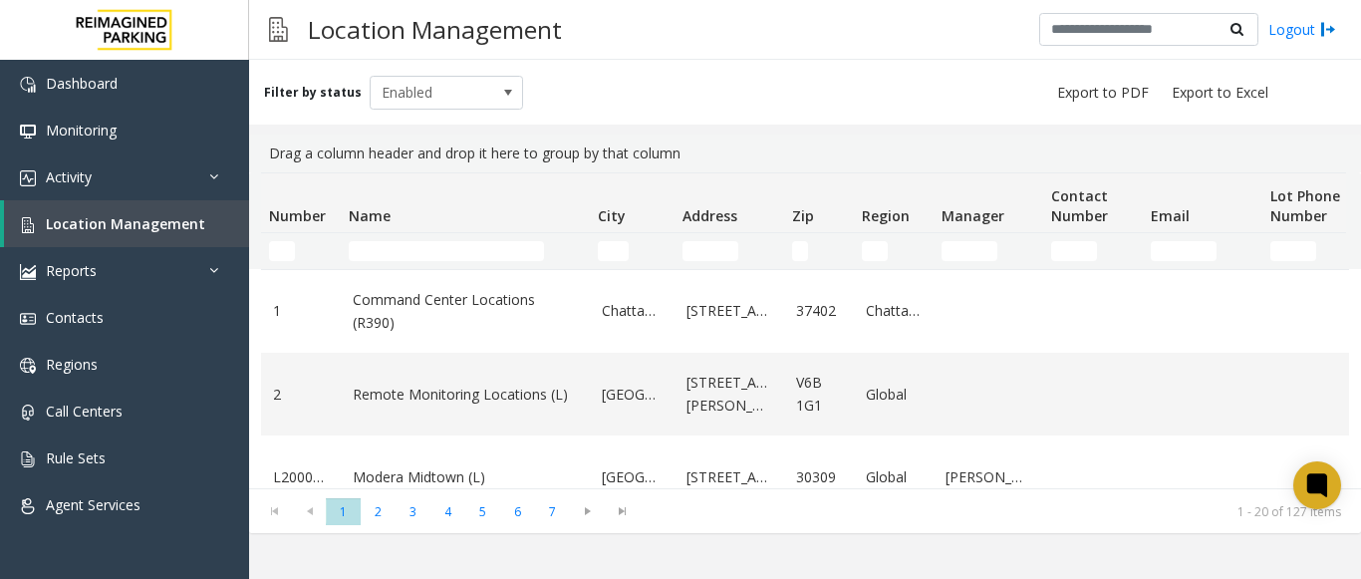
click at [400, 243] on td "Name Filter" at bounding box center [465, 251] width 249 height 36
click at [400, 242] on input "Name Filter" at bounding box center [446, 251] width 195 height 20
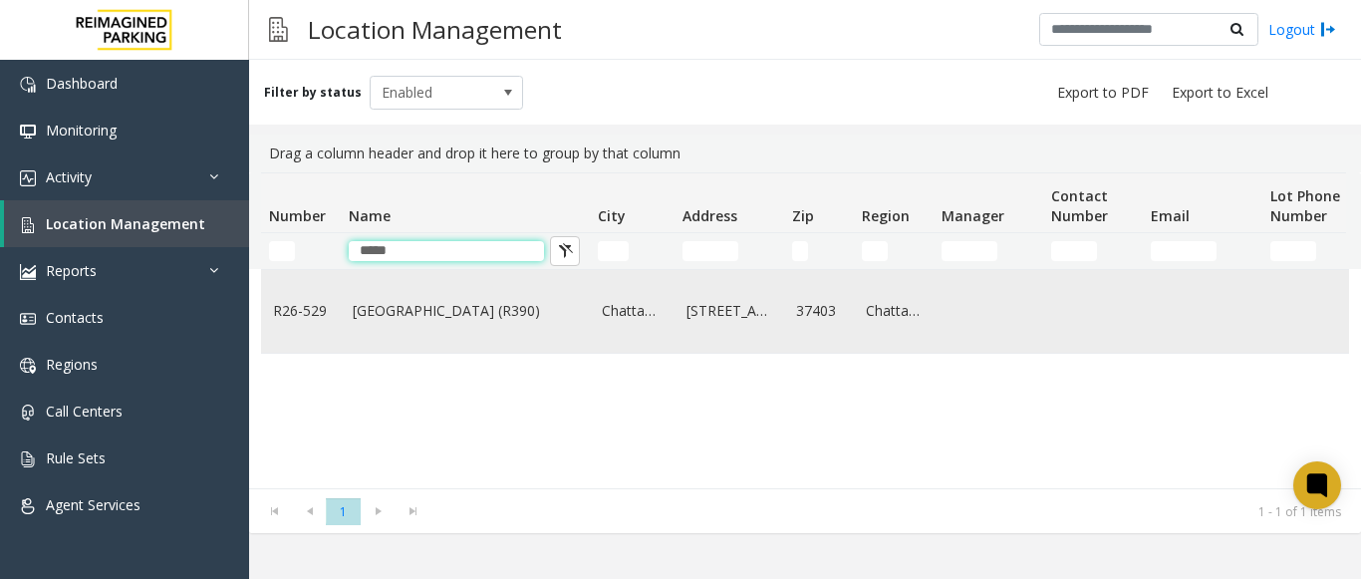
type input "*****"
click at [429, 298] on td "[GEOGRAPHIC_DATA] (R390)" at bounding box center [465, 311] width 249 height 83
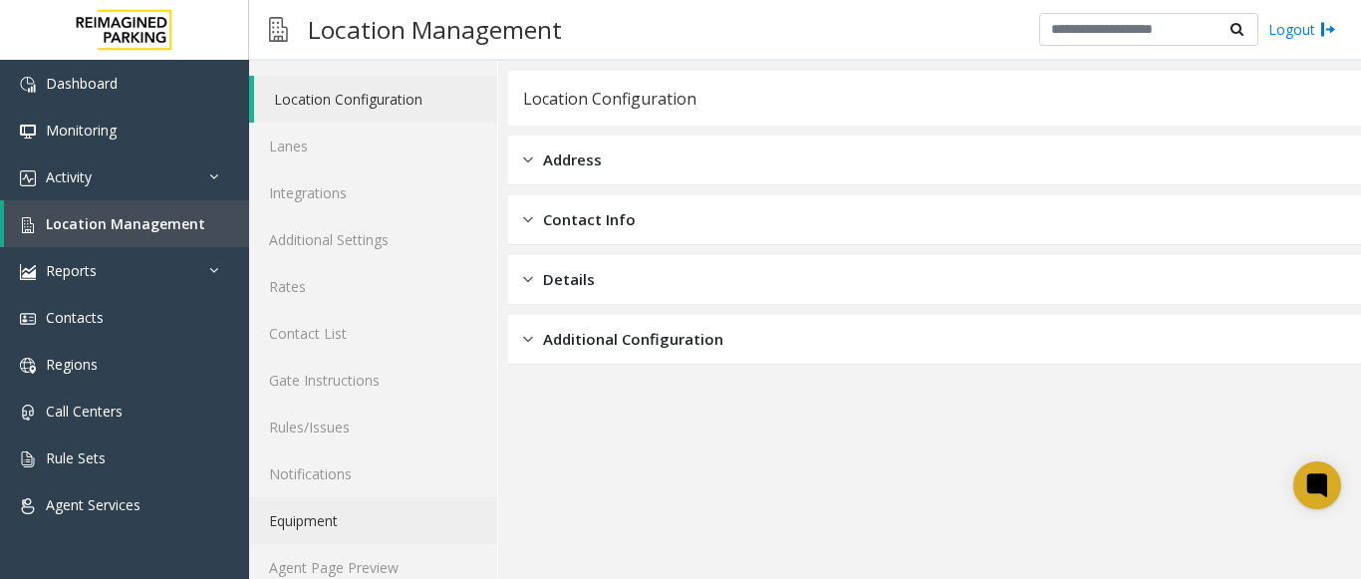
scroll to position [78, 0]
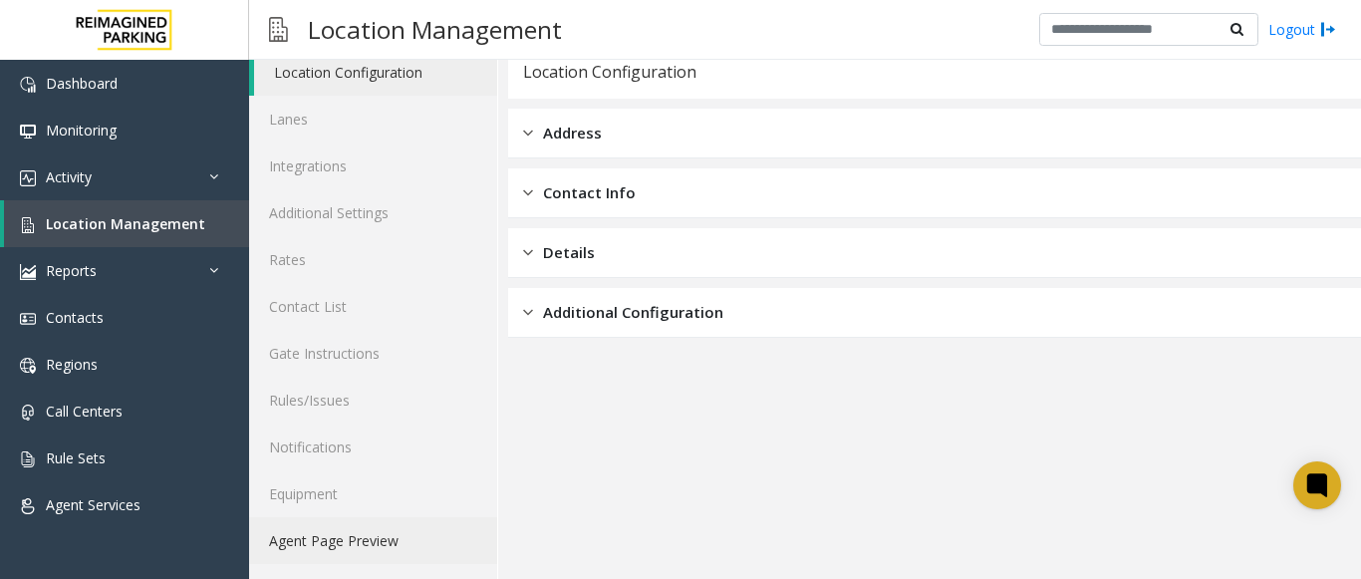
click at [383, 531] on link "Agent Page Preview" at bounding box center [373, 540] width 248 height 47
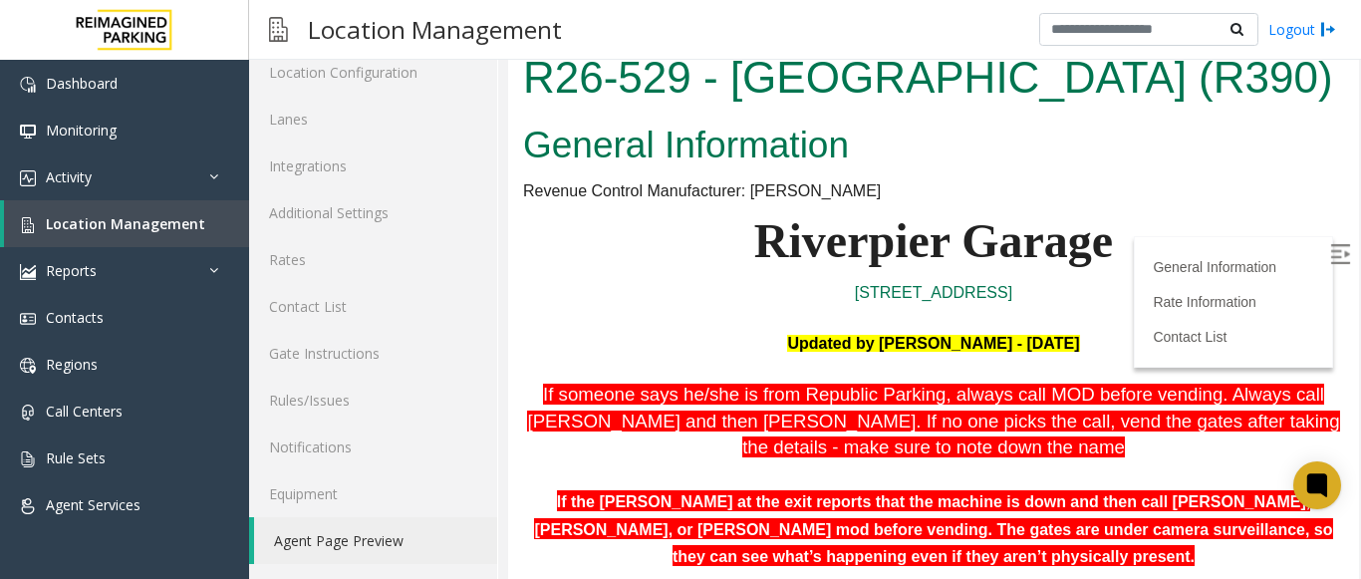
click at [1330, 256] on img at bounding box center [1340, 254] width 20 height 20
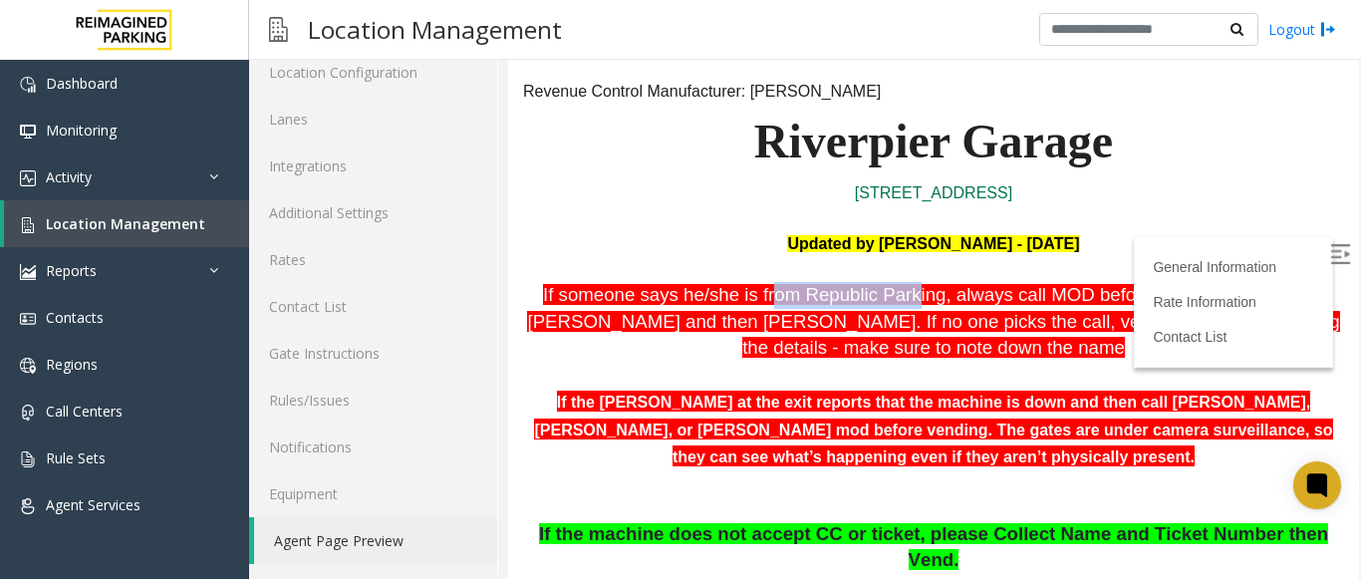
drag, startPoint x: 757, startPoint y: 303, endPoint x: 873, endPoint y: 295, distance: 115.9
click at [873, 295] on p "If someone says he/she is from Republic Parking, always call MOD before vending…" at bounding box center [933, 322] width 821 height 80
click at [897, 391] on span "If the [PERSON_NAME] at the exit reports that the machine is down and then call…" at bounding box center [933, 429] width 798 height 76
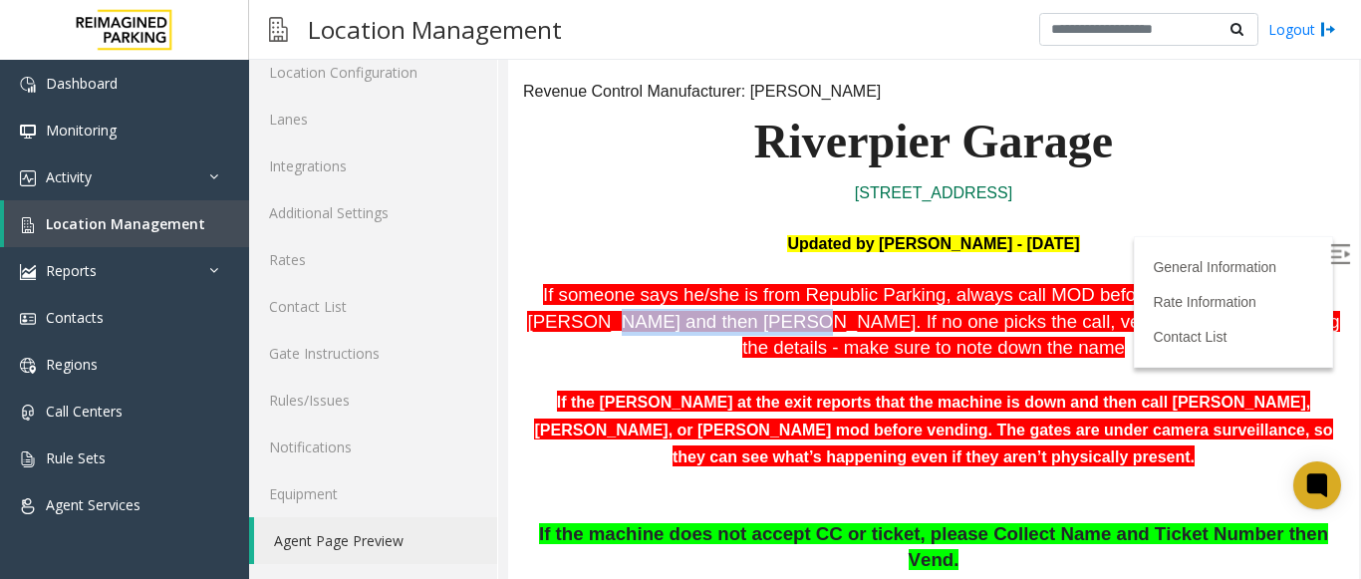
drag, startPoint x: 530, startPoint y: 324, endPoint x: 685, endPoint y: 332, distance: 154.7
click at [685, 332] on span ". Always call [PERSON_NAME] and then [PERSON_NAME]. If no one picks the call, v…" at bounding box center [933, 321] width 812 height 74
click at [674, 344] on p "If someone says he/she is from Republic Parking, always call MOD before vending…" at bounding box center [933, 322] width 821 height 80
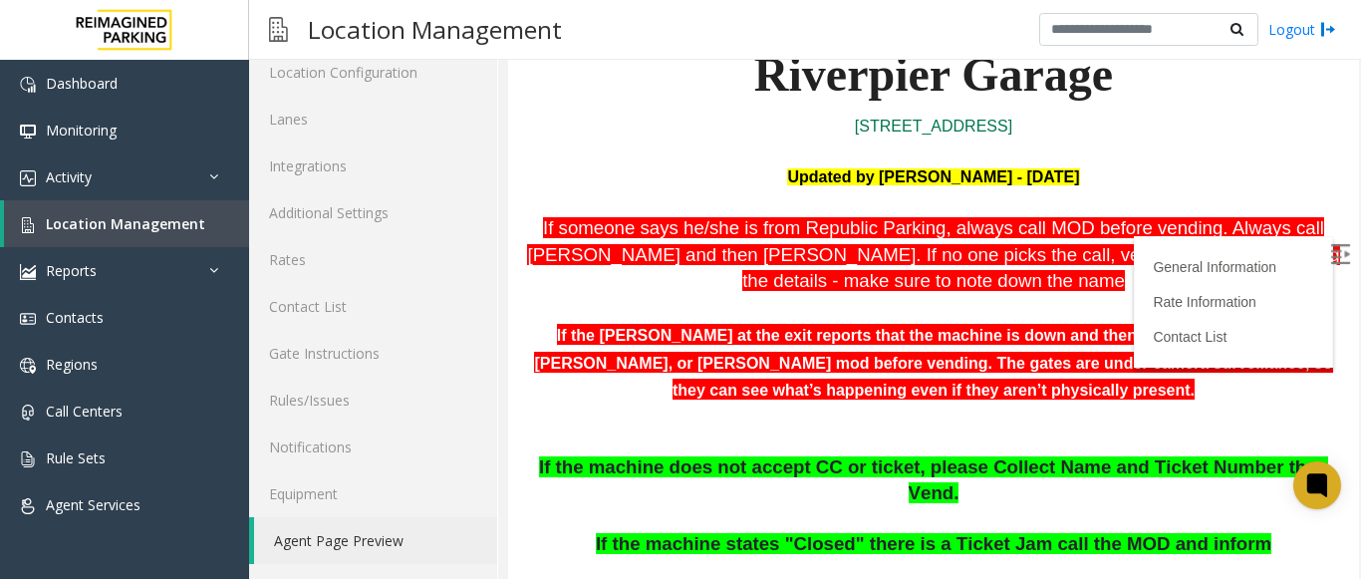
scroll to position [199, 0]
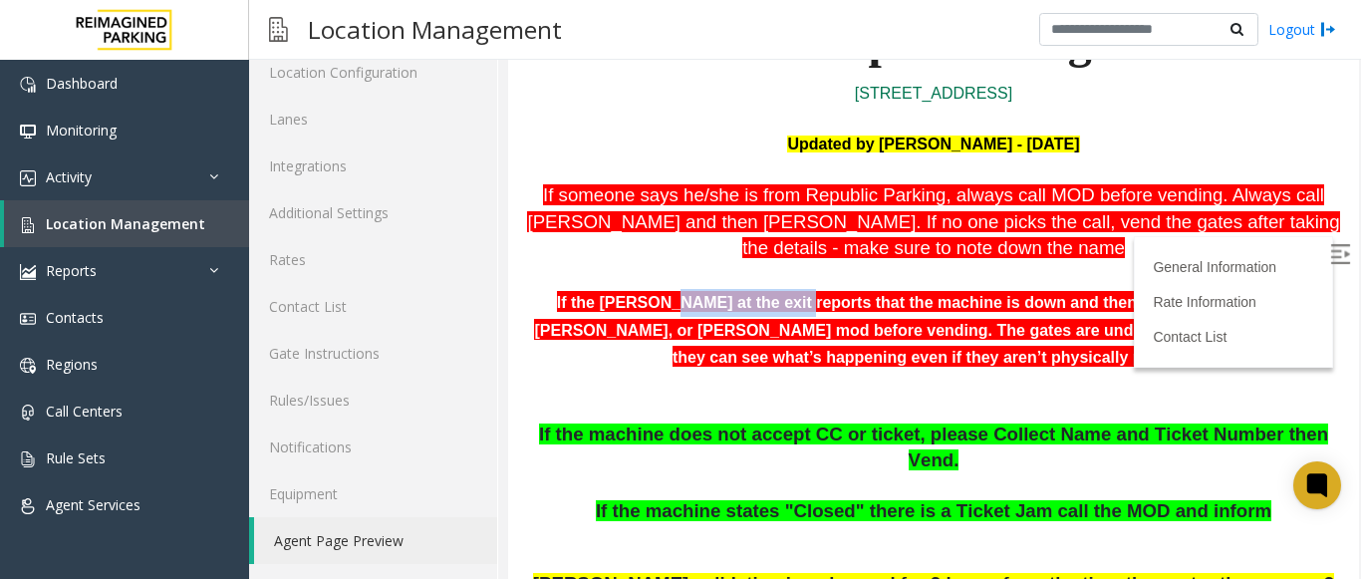
drag, startPoint x: 623, startPoint y: 305, endPoint x: 729, endPoint y: 302, distance: 105.7
click at [729, 302] on b "If the [PERSON_NAME] at the exit reports that the machine is down and then call…" at bounding box center [933, 330] width 798 height 72
drag, startPoint x: 1081, startPoint y: 301, endPoint x: 1188, endPoint y: 294, distance: 106.9
click at [1188, 294] on b "If the [PERSON_NAME] at the exit reports that the machine is down and then call…" at bounding box center [933, 330] width 798 height 72
drag, startPoint x: 615, startPoint y: 335, endPoint x: 679, endPoint y: 338, distance: 63.9
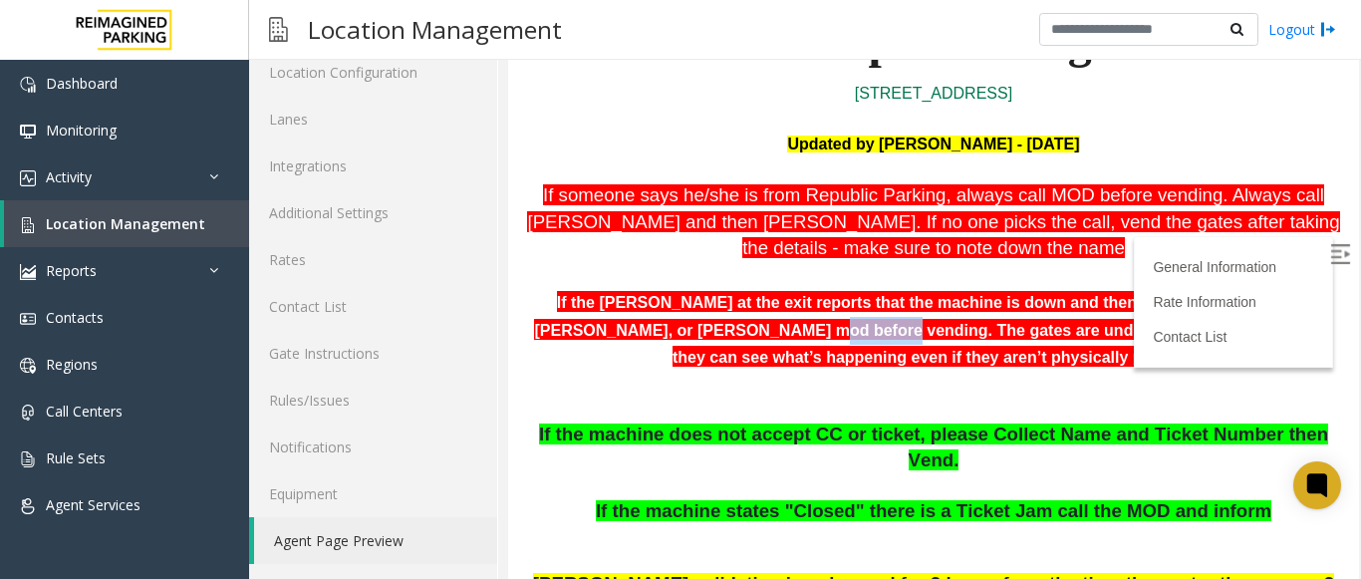
click at [679, 338] on b "If the [PERSON_NAME] at the exit reports that the machine is down and then call…" at bounding box center [933, 330] width 798 height 72
click at [693, 348] on p "If the [PERSON_NAME] at the exit reports that the machine is down and then call…" at bounding box center [933, 330] width 821 height 83
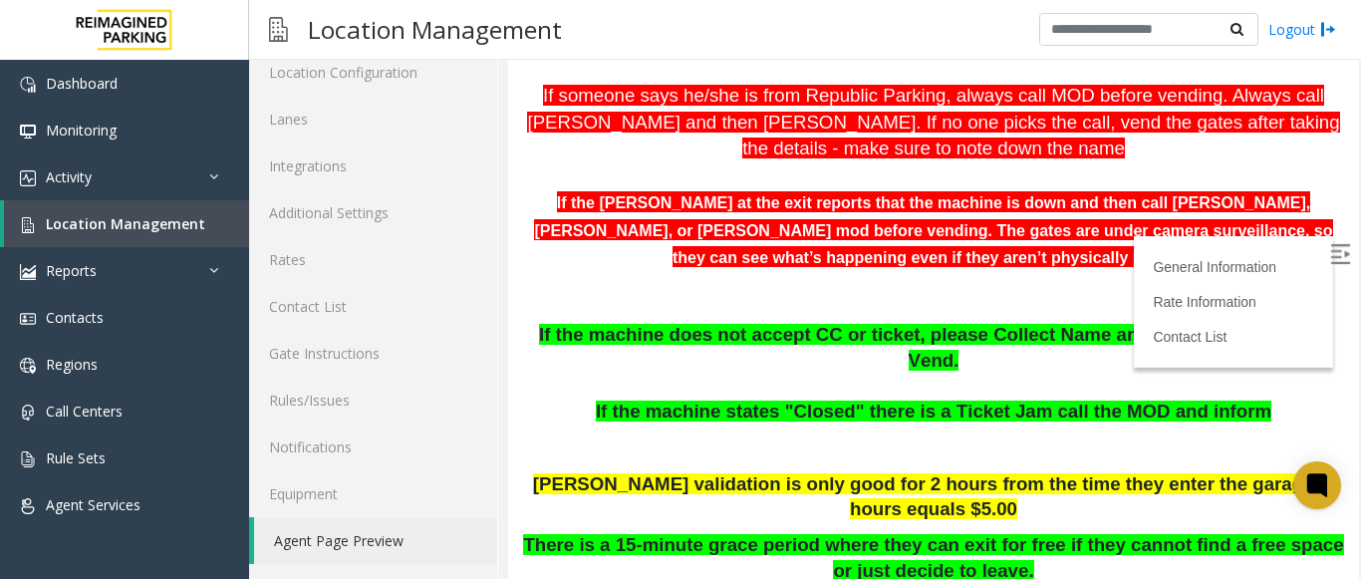
scroll to position [399, 0]
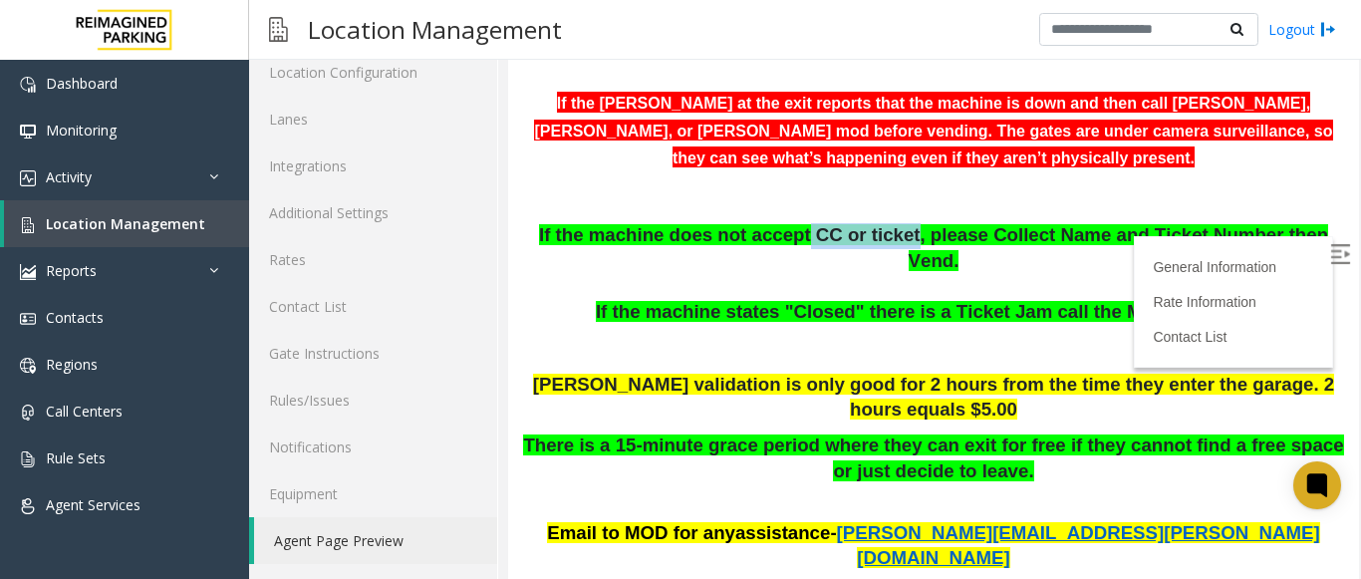
drag, startPoint x: 788, startPoint y: 241, endPoint x: 878, endPoint y: 232, distance: 90.1
click at [878, 232] on span "If the machine does not accept CC or ticket, please Collect Name and Ticket Num…" at bounding box center [933, 247] width 789 height 47
click at [898, 257] on p "If the machine does not accept CC or ticket, please Collect Name and Ticket Num…" at bounding box center [933, 274] width 821 height 102
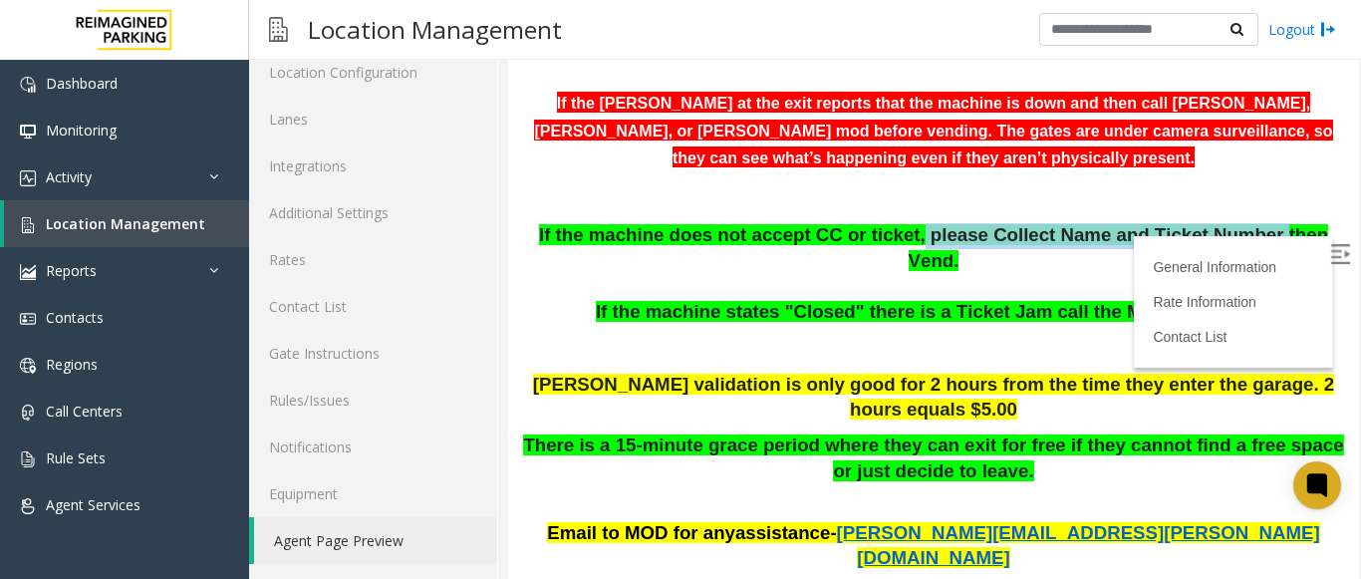
drag, startPoint x: 884, startPoint y: 233, endPoint x: 1200, endPoint y: 244, distance: 316.1
click at [1200, 244] on span "If the machine does not accept CC or ticket, please Collect Name and Ticket Num…" at bounding box center [933, 247] width 789 height 47
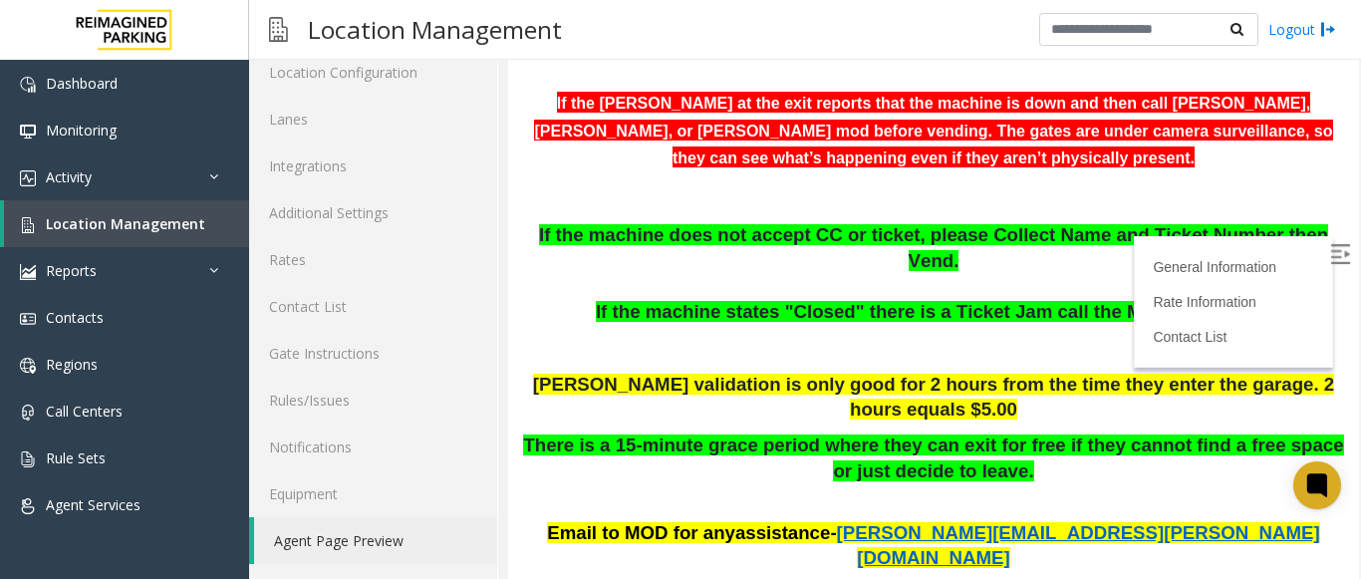
click at [1250, 245] on span "If the machine does not accept CC or ticket, please Collect Name and Ticket Num…" at bounding box center [933, 247] width 789 height 47
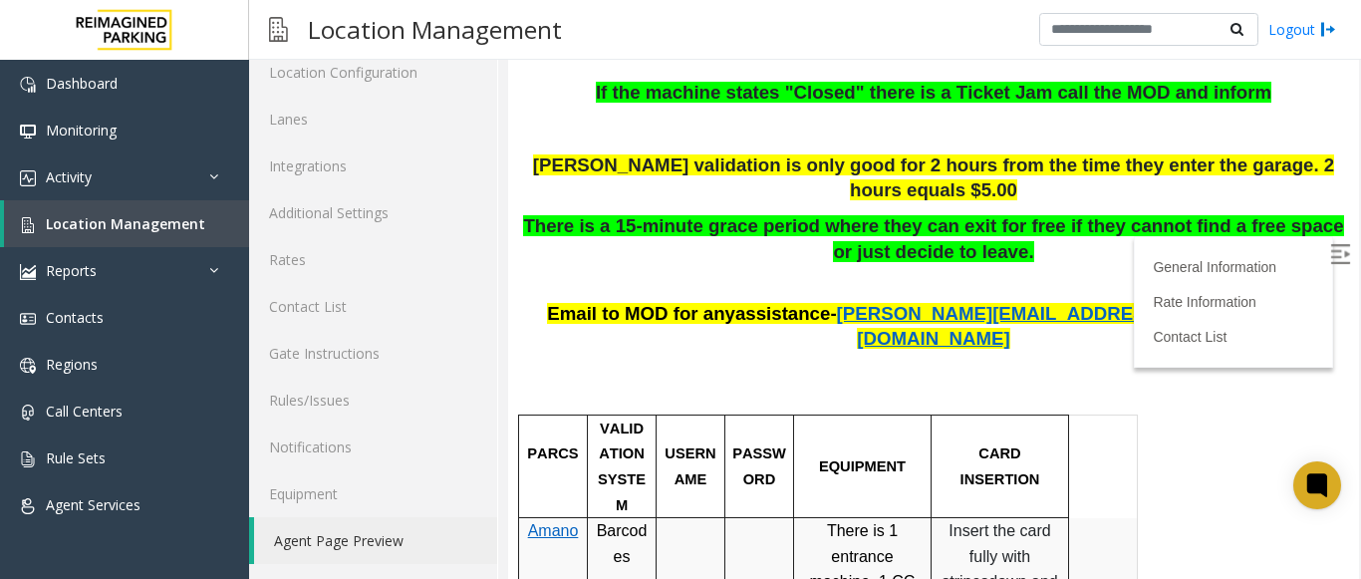
scroll to position [718, 0]
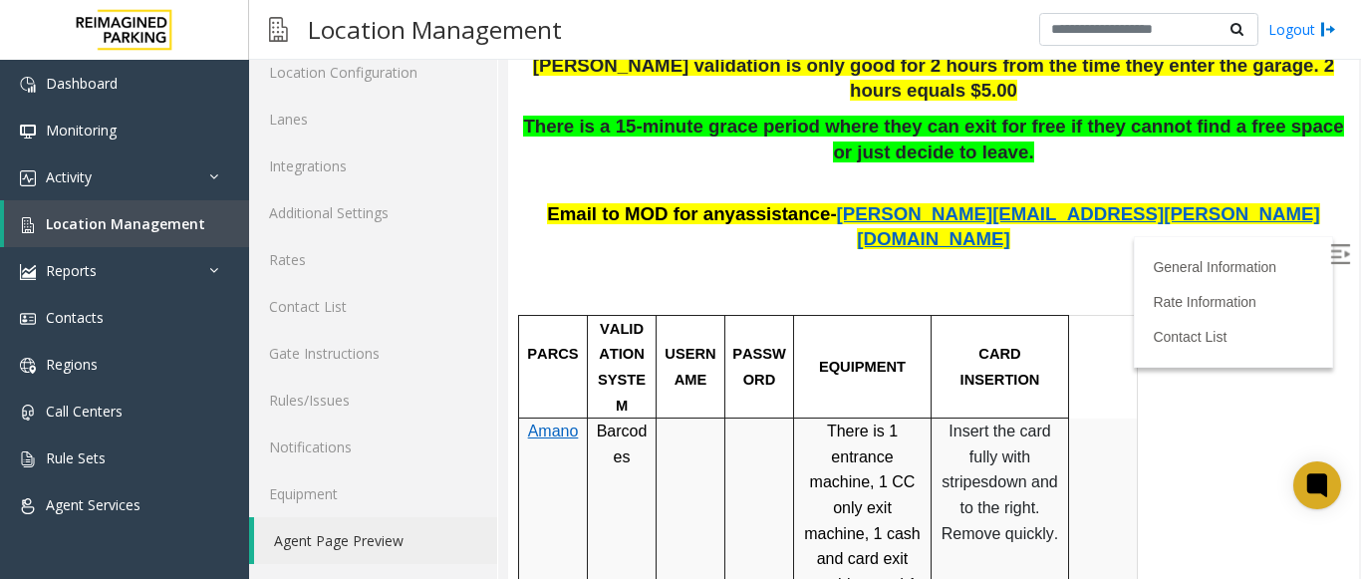
click at [557, 423] on span "Amano" at bounding box center [553, 431] width 51 height 17
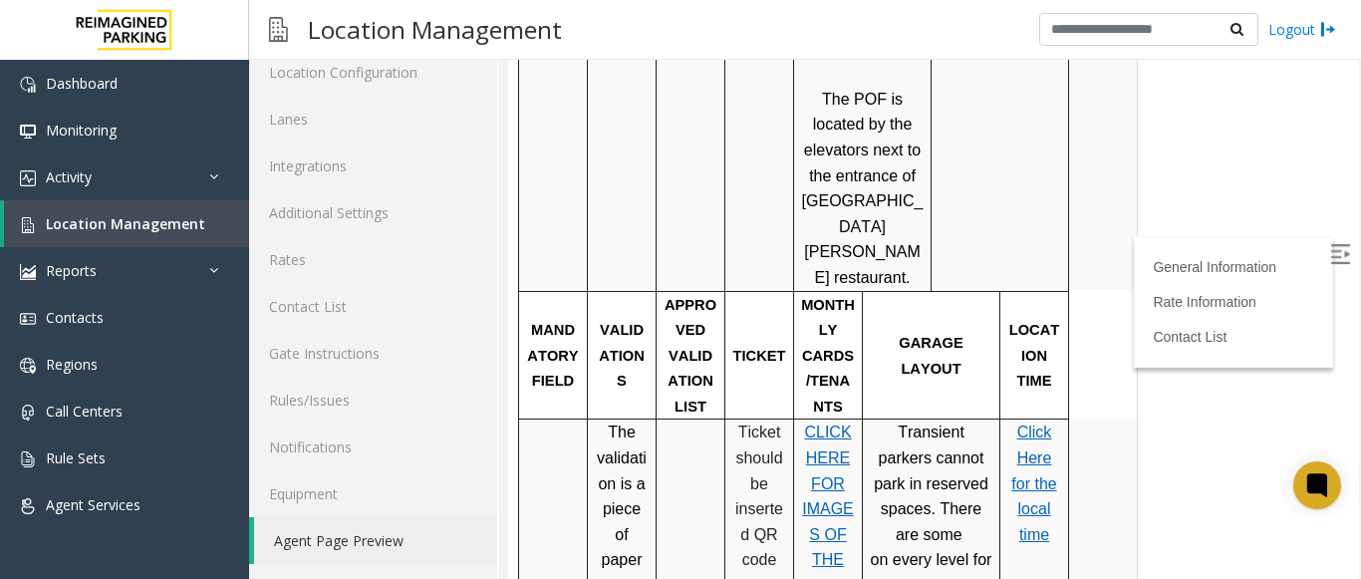
scroll to position [1216, 0]
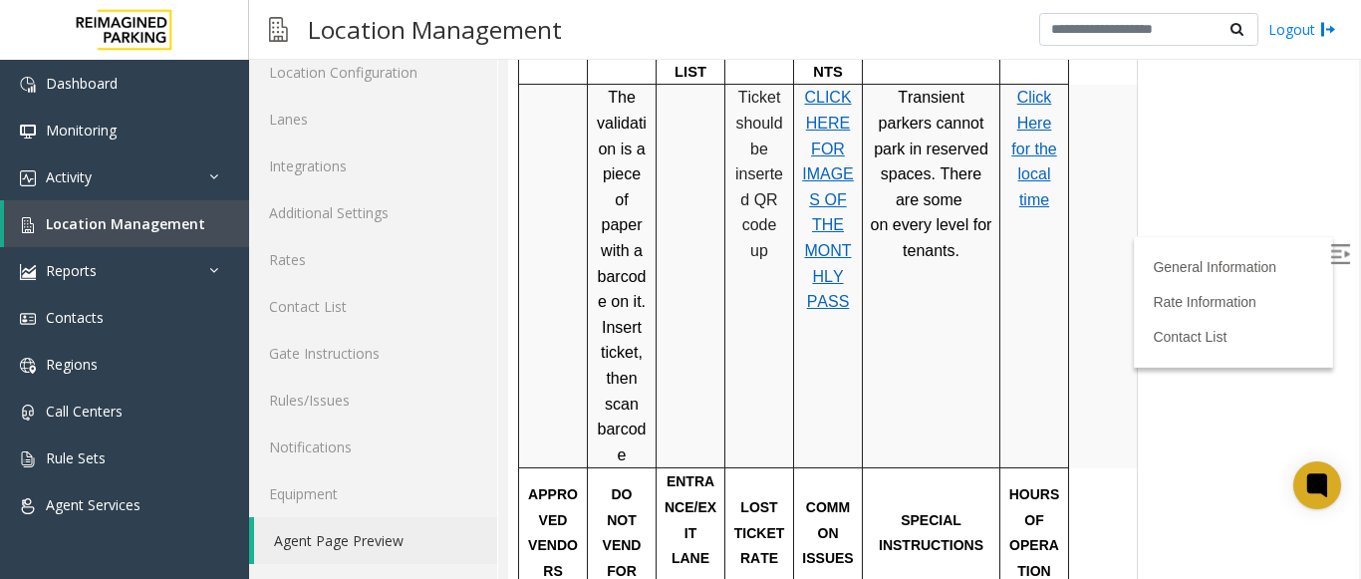
scroll to position [1714, 0]
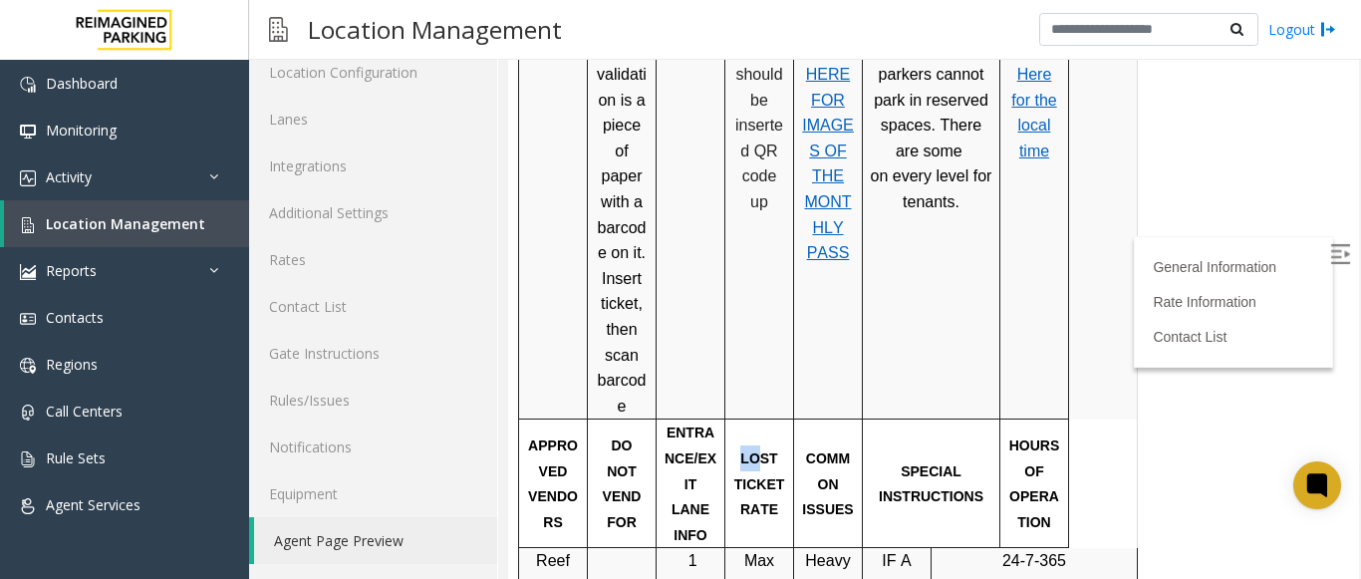
drag, startPoint x: 741, startPoint y: 201, endPoint x: 766, endPoint y: 202, distance: 24.9
click at [763, 445] on p "LOST TICKET RATE" at bounding box center [760, 483] width 54 height 77
click at [752, 450] on span "LOST TICKET RATE" at bounding box center [760, 483] width 51 height 67
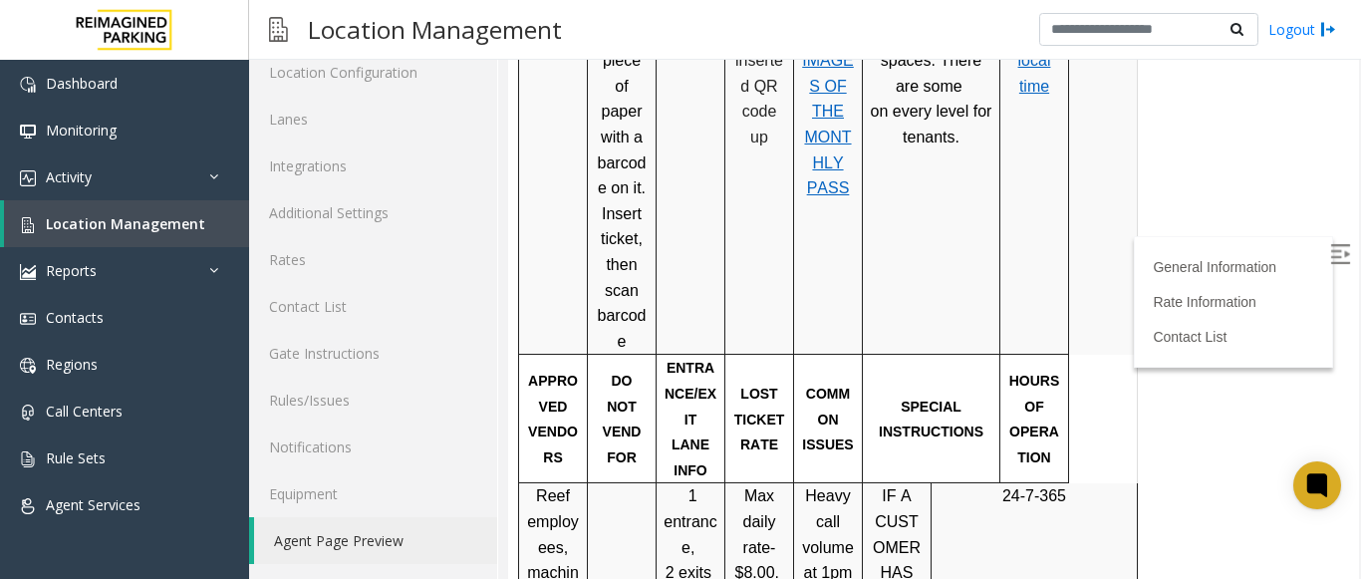
scroll to position [1814, 0]
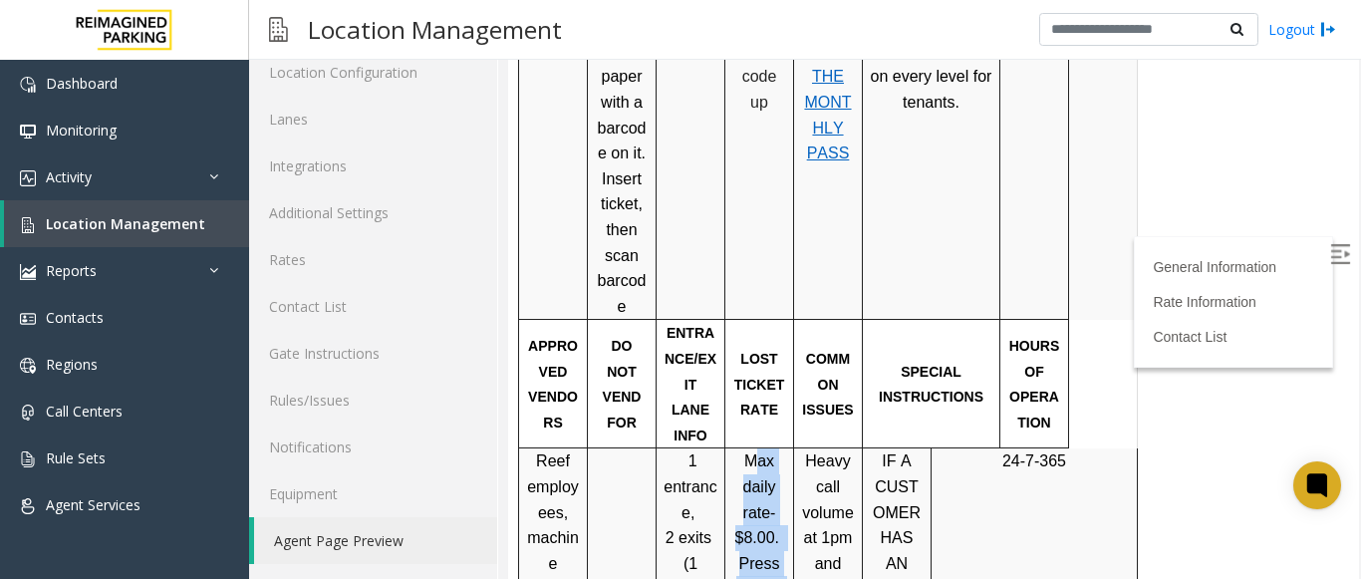
drag, startPoint x: 754, startPoint y: 182, endPoint x: 787, endPoint y: 331, distance: 152.1
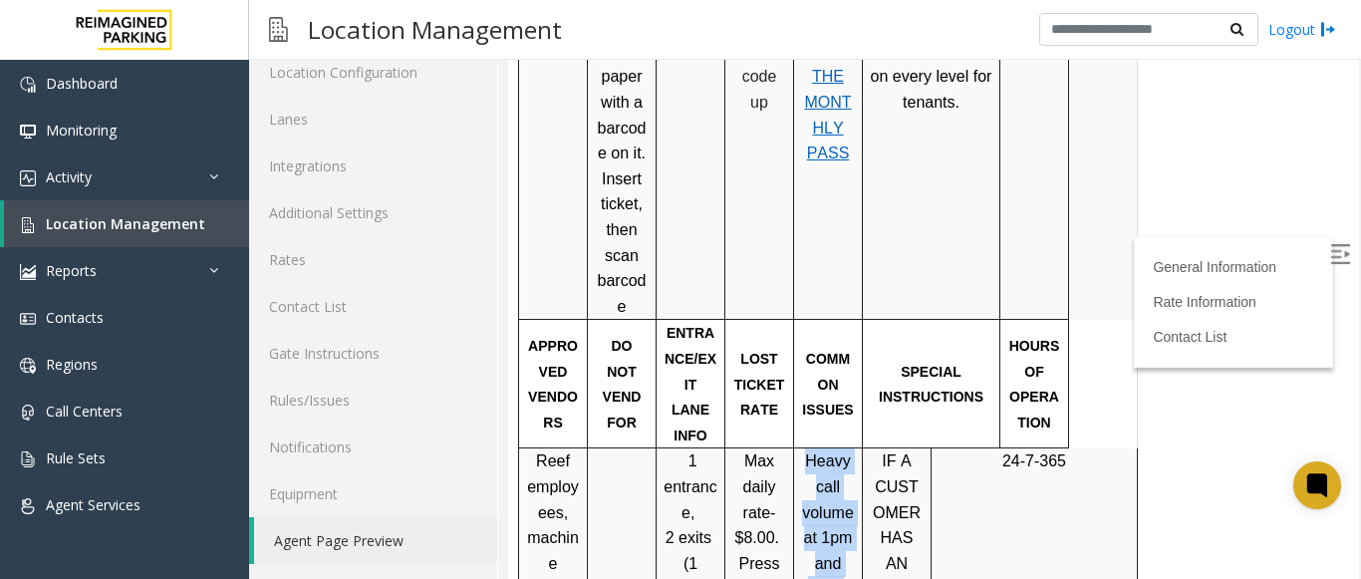
drag, startPoint x: 803, startPoint y: 177, endPoint x: 841, endPoint y: 325, distance: 152.3
click at [840, 452] on span "Heavy call volume at 1pm and 7pm." at bounding box center [828, 524] width 52 height 145
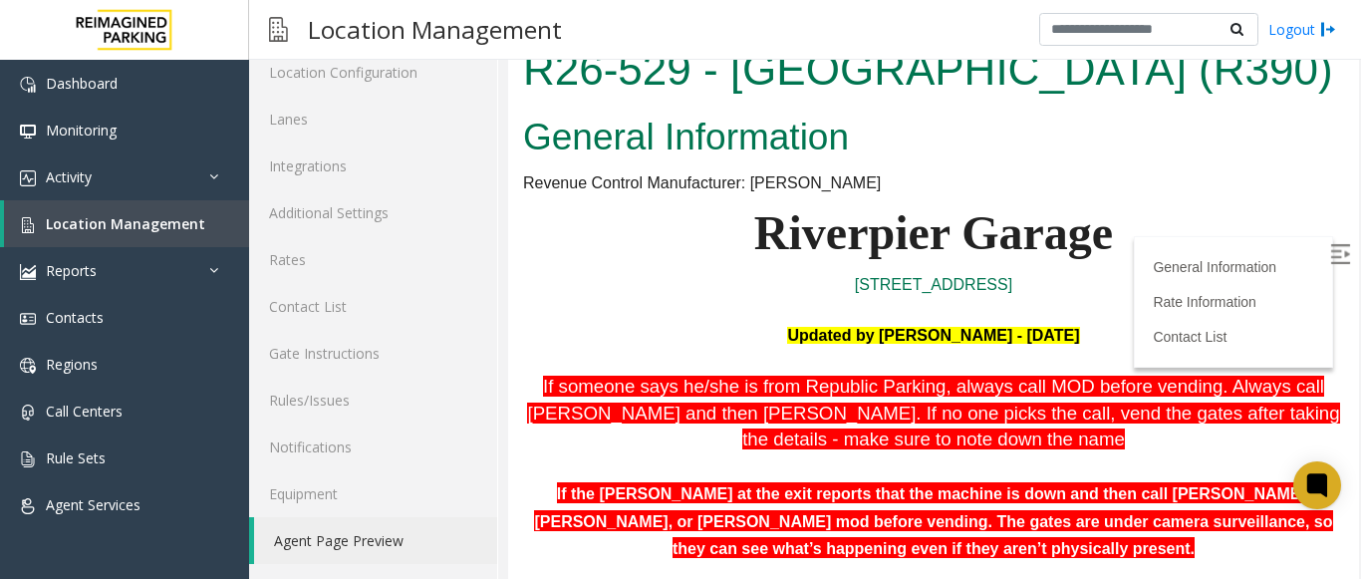
scroll to position [0, 0]
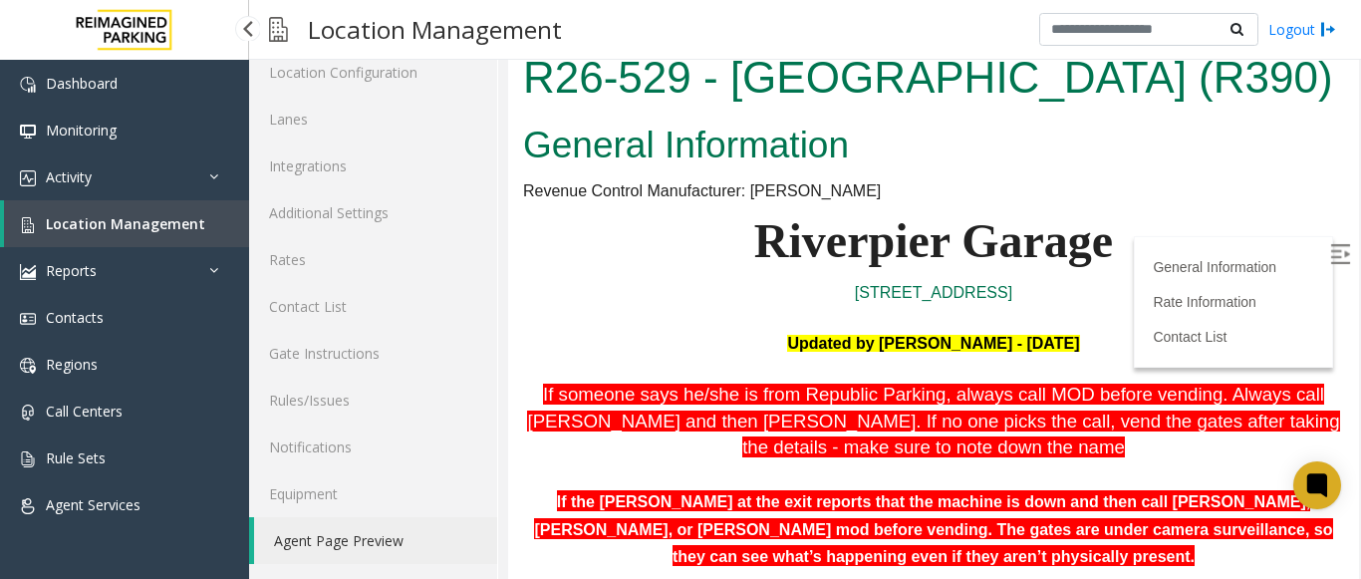
click at [120, 229] on span "Location Management" at bounding box center [125, 223] width 159 height 19
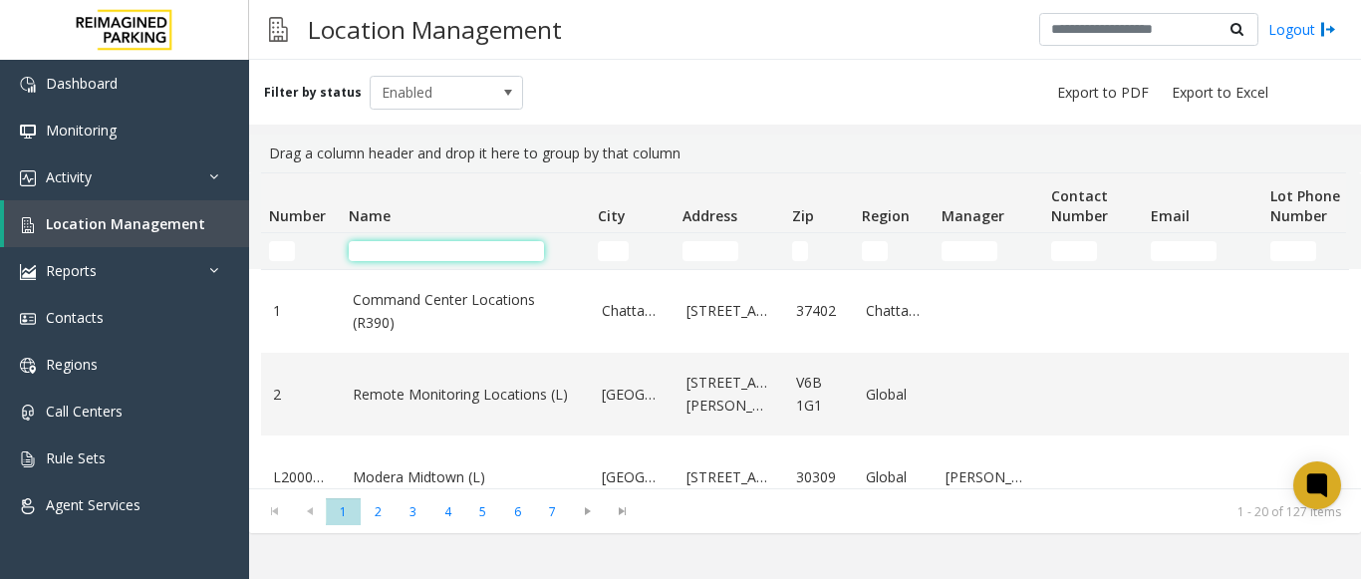
click at [473, 248] on input "Name Filter" at bounding box center [446, 251] width 195 height 20
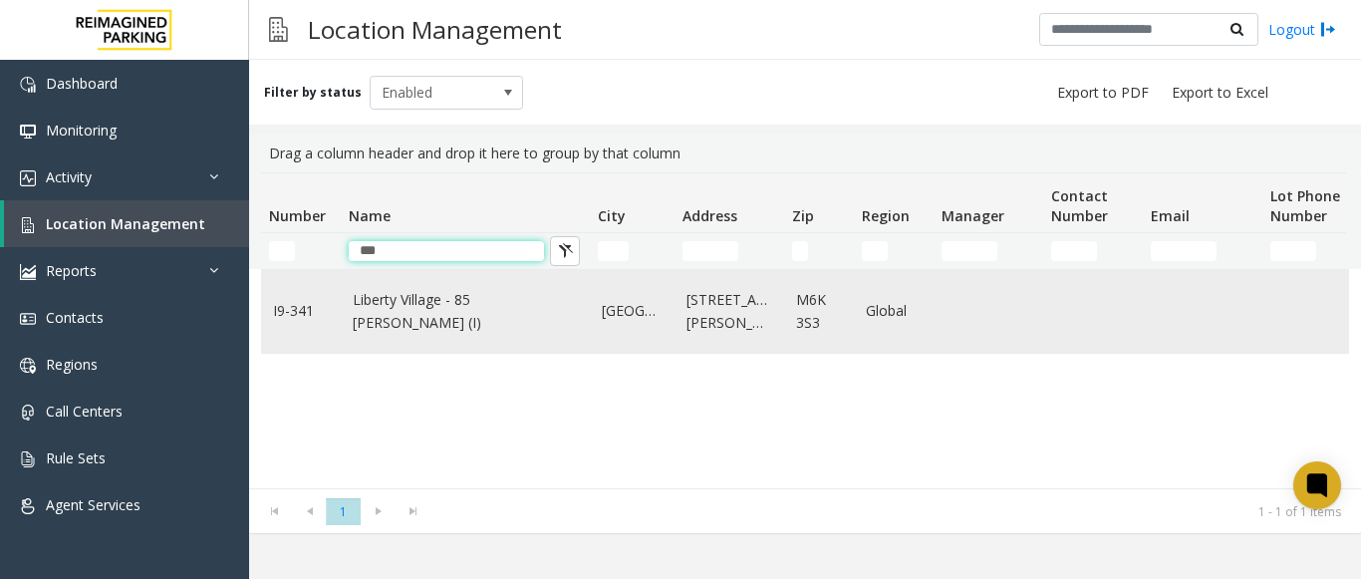
type input "***"
click at [467, 307] on link "Liberty Village - 85 [PERSON_NAME] (I)" at bounding box center [465, 311] width 225 height 45
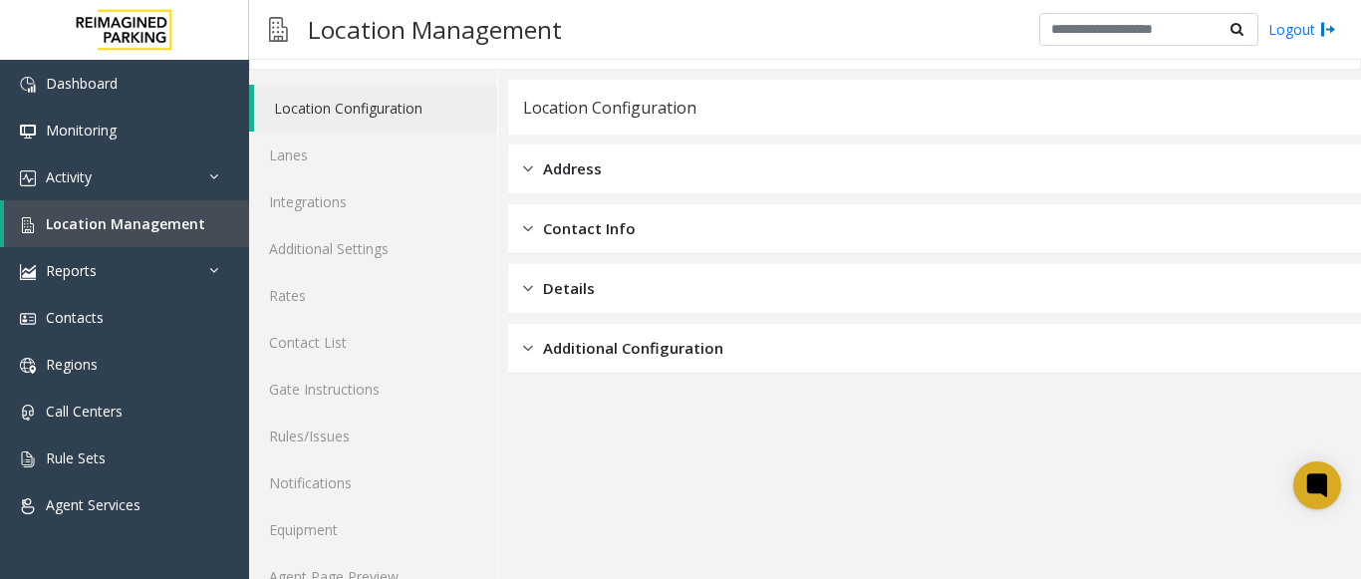
scroll to position [78, 0]
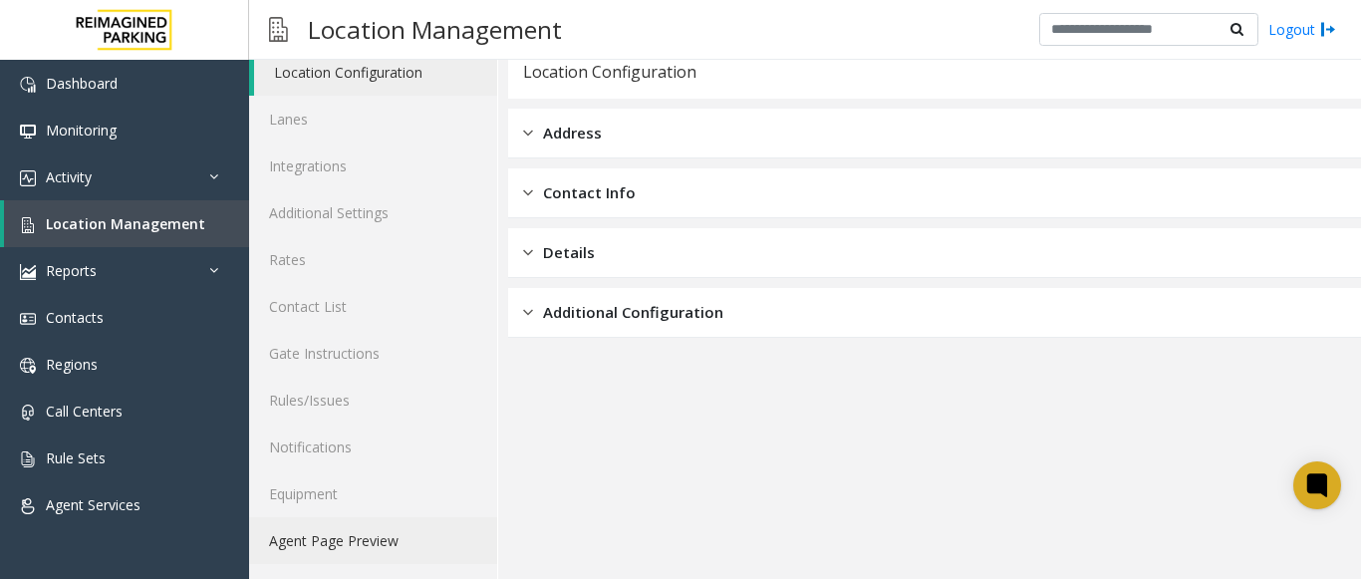
click at [410, 542] on link "Agent Page Preview" at bounding box center [373, 540] width 248 height 47
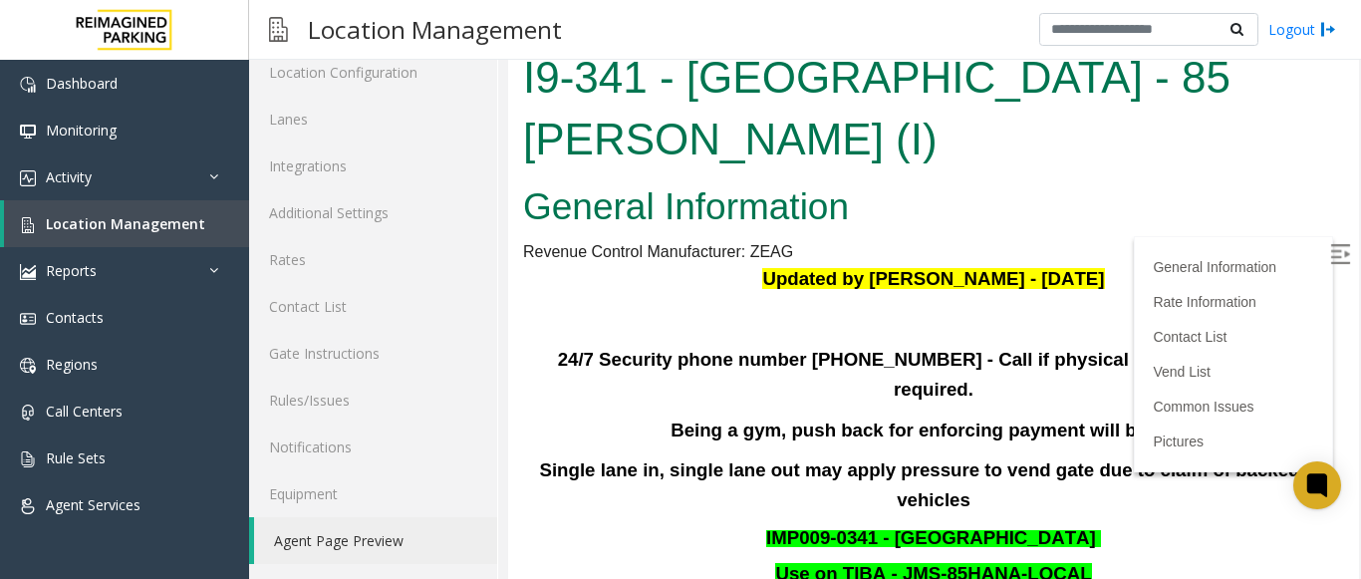
click at [504, 282] on div at bounding box center [929, 306] width 863 height 545
click at [1330, 259] on img at bounding box center [1340, 254] width 20 height 20
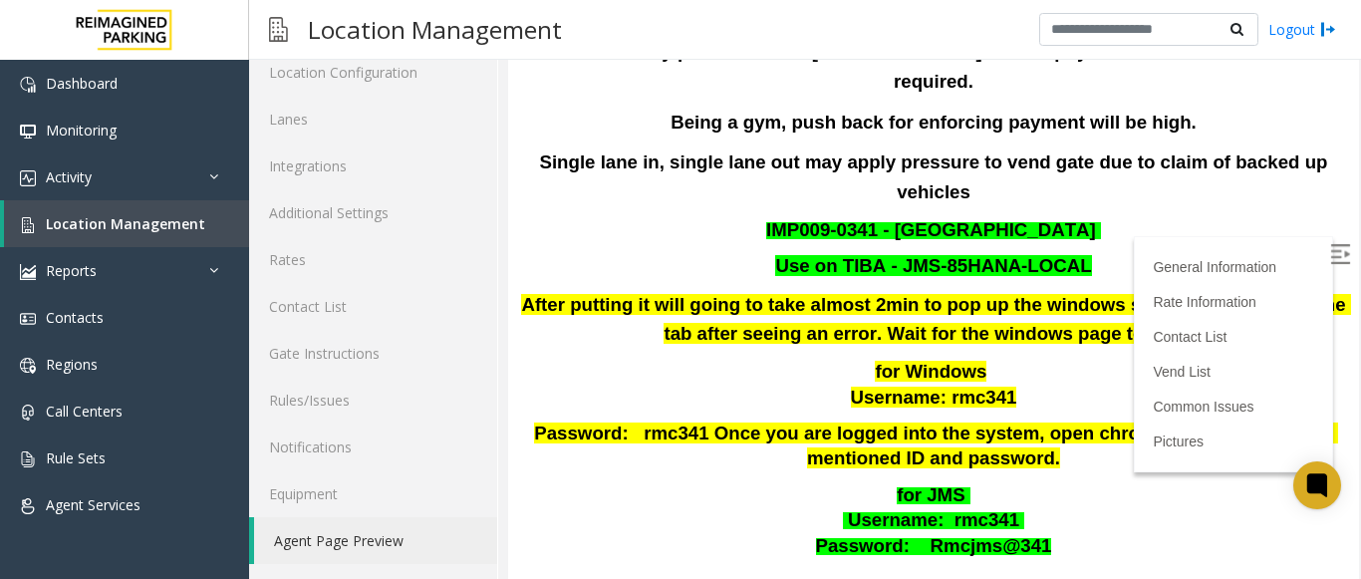
scroll to position [199, 0]
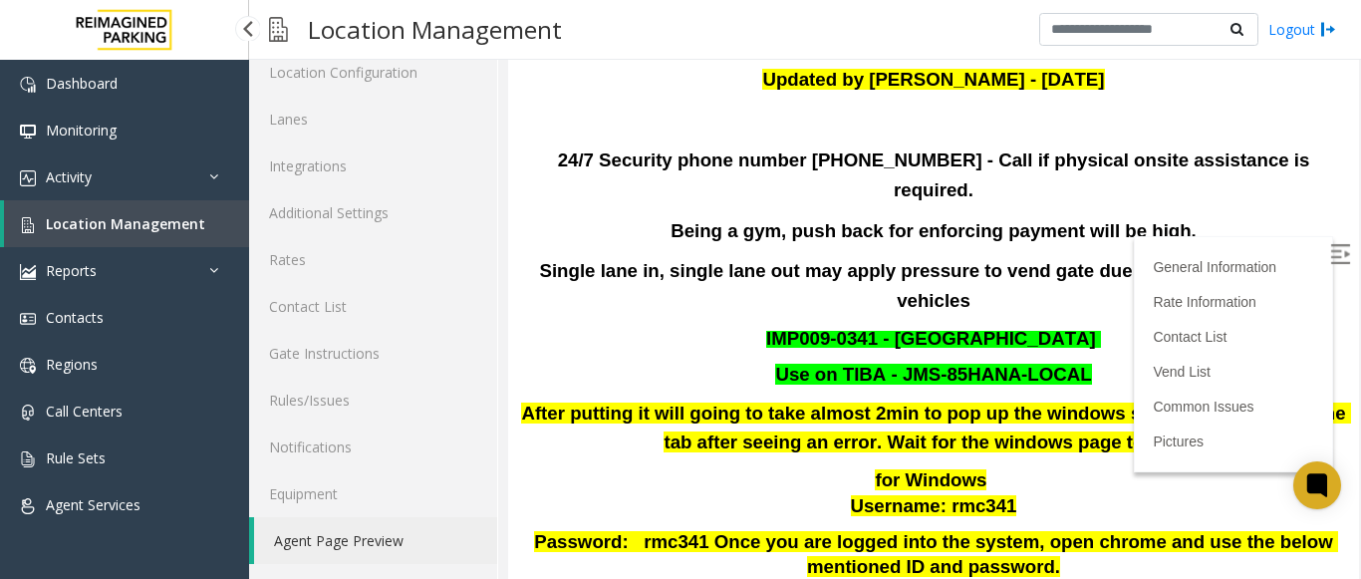
click at [199, 215] on link "Location Management" at bounding box center [126, 223] width 245 height 47
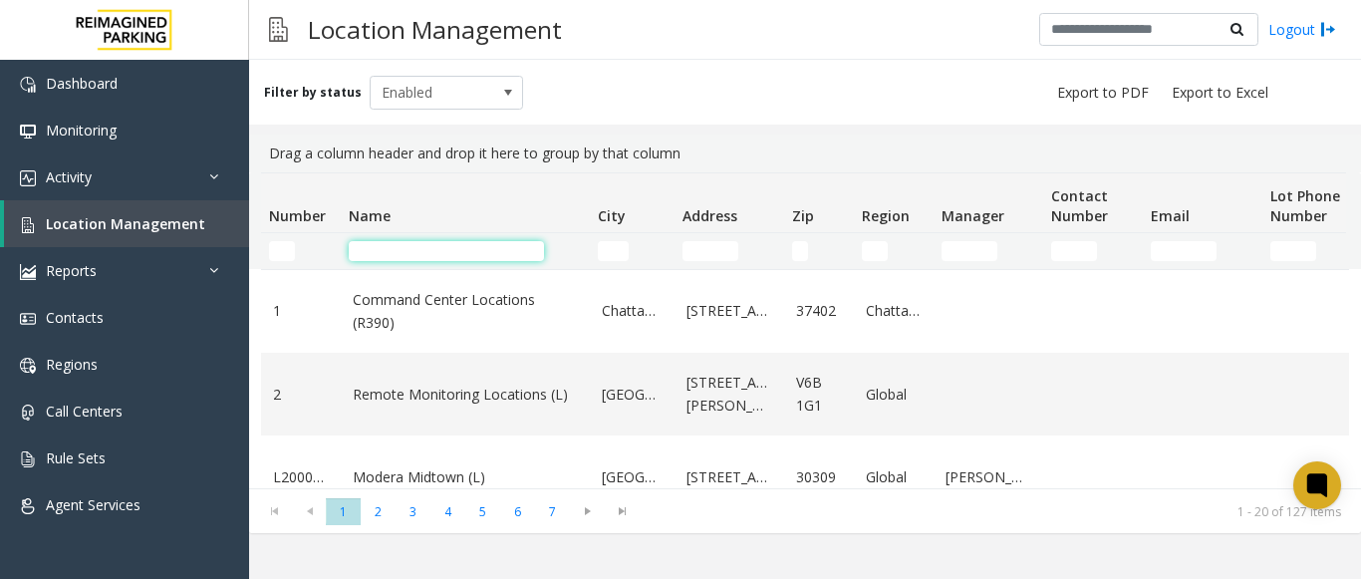
click at [443, 256] on input "Name Filter" at bounding box center [446, 251] width 195 height 20
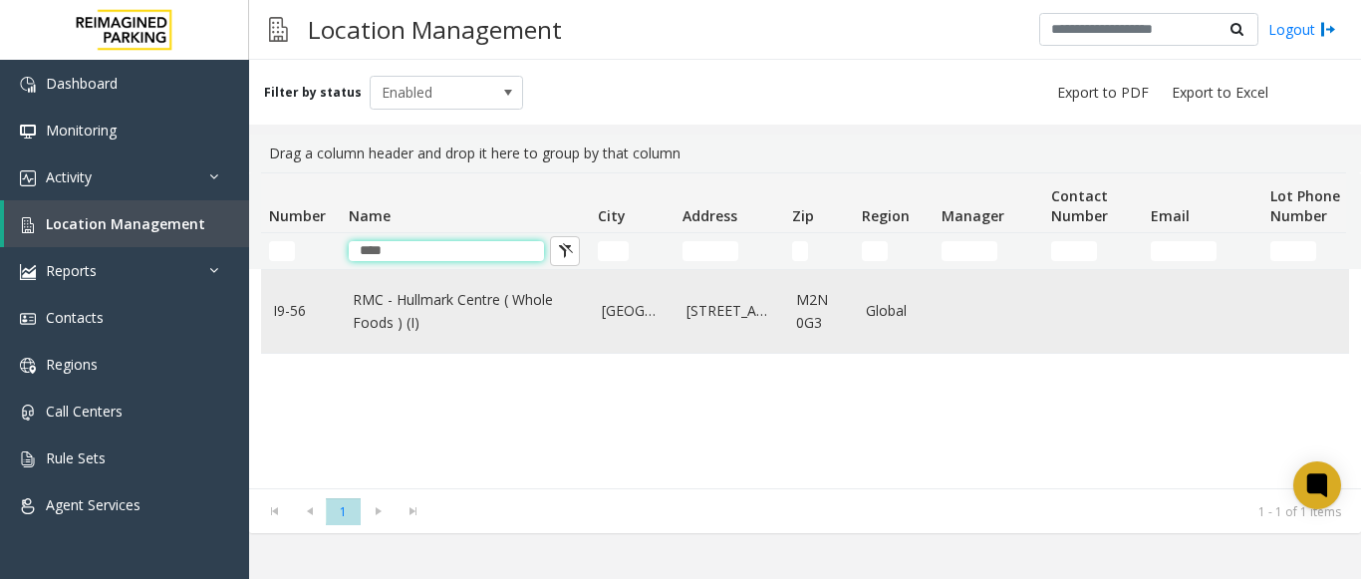
type input "****"
click at [421, 315] on link "RMC - Hullmark Centre ( Whole Foods ) (I)" at bounding box center [465, 311] width 225 height 45
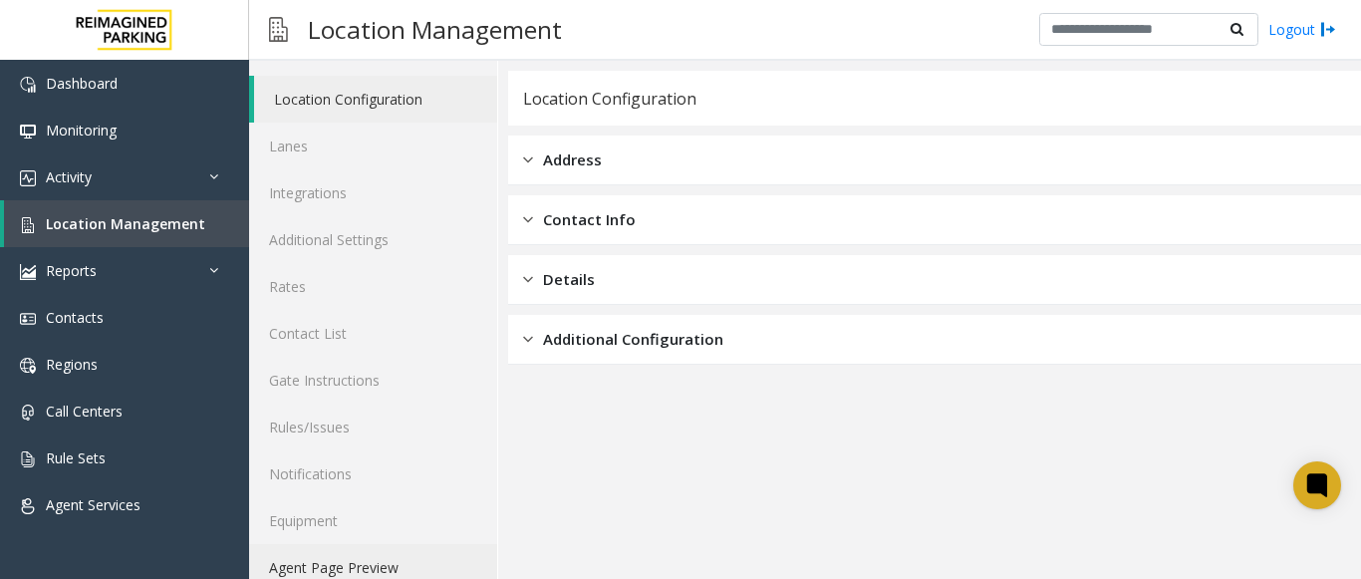
scroll to position [78, 0]
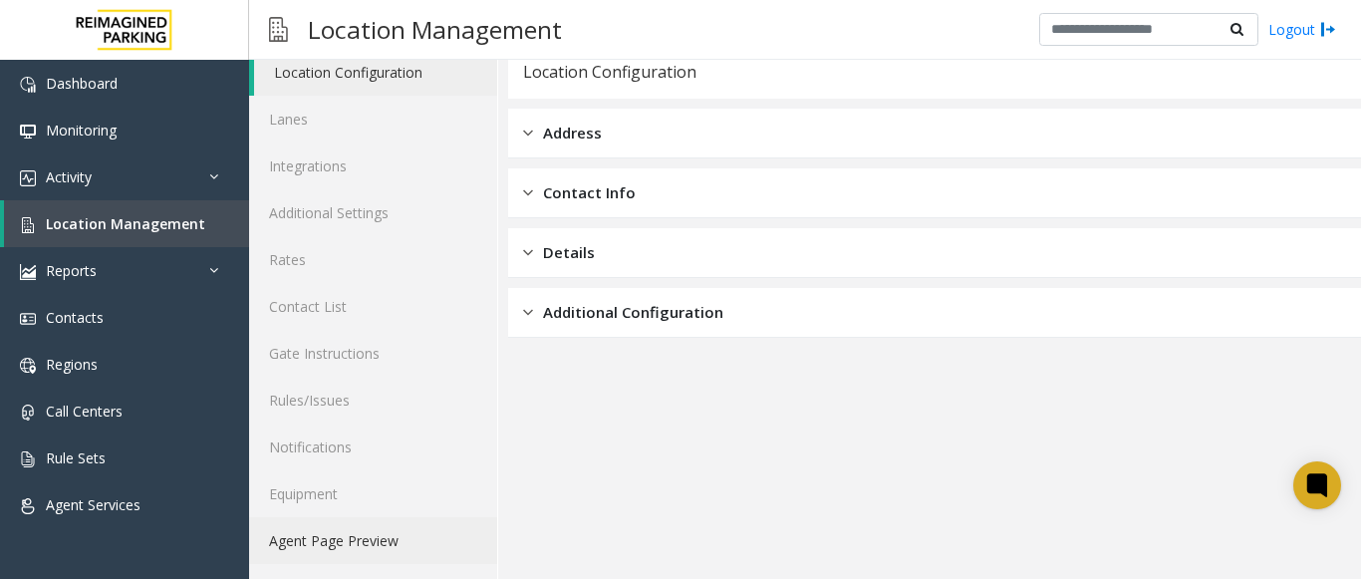
click at [403, 536] on link "Agent Page Preview" at bounding box center [373, 540] width 248 height 47
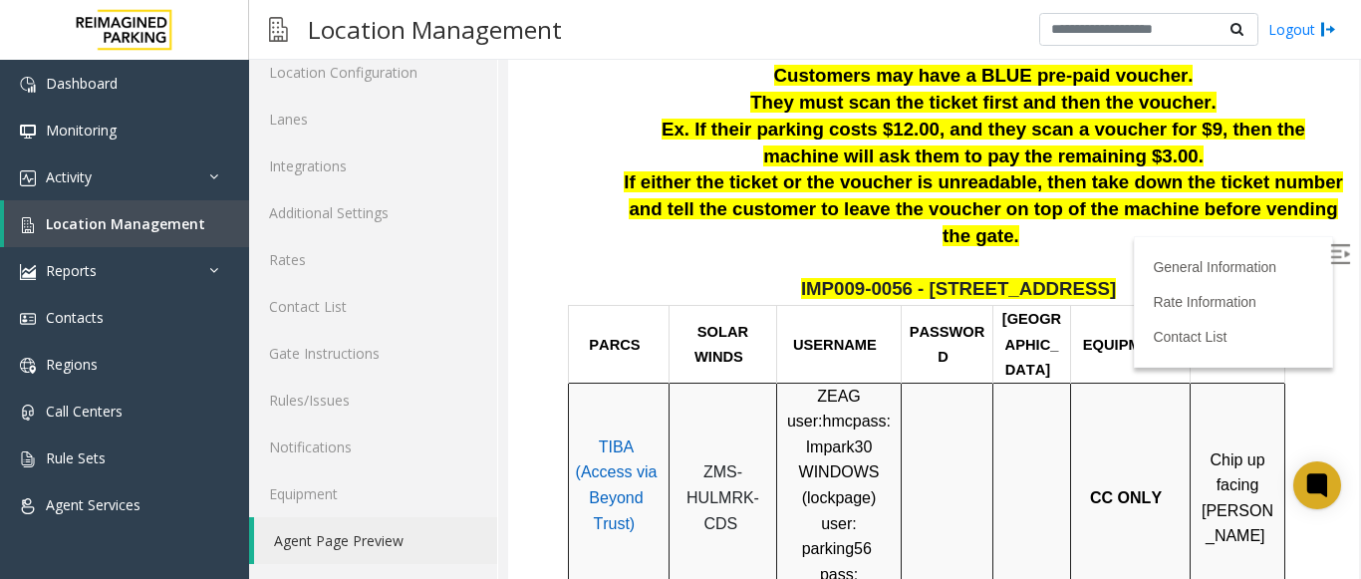
scroll to position [498, 0]
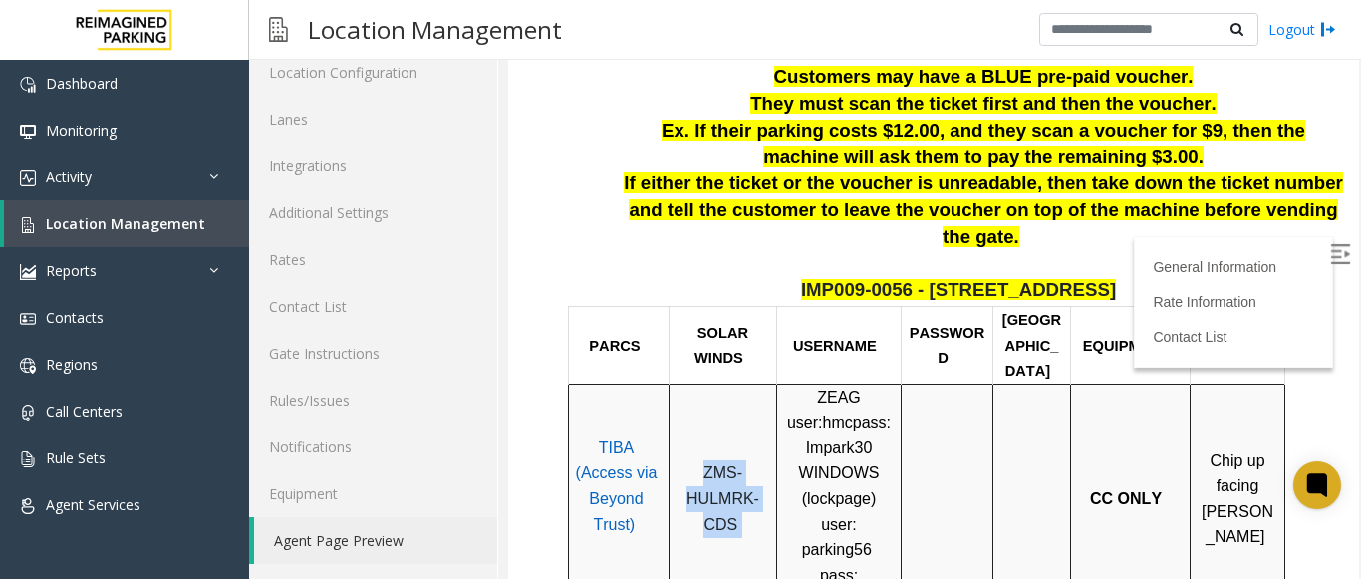
copy p "ZMS-HULMRK-CDS"
drag, startPoint x: 702, startPoint y: 405, endPoint x: 743, endPoint y: 456, distance: 66.6
click at [745, 460] on p "ZMS-HULMRK-CDS" at bounding box center [723, 498] width 93 height 77
click at [752, 468] on td "ZMS-HULMRK-CDS" at bounding box center [724, 499] width 108 height 230
copy span "ZMS-HULMRK"
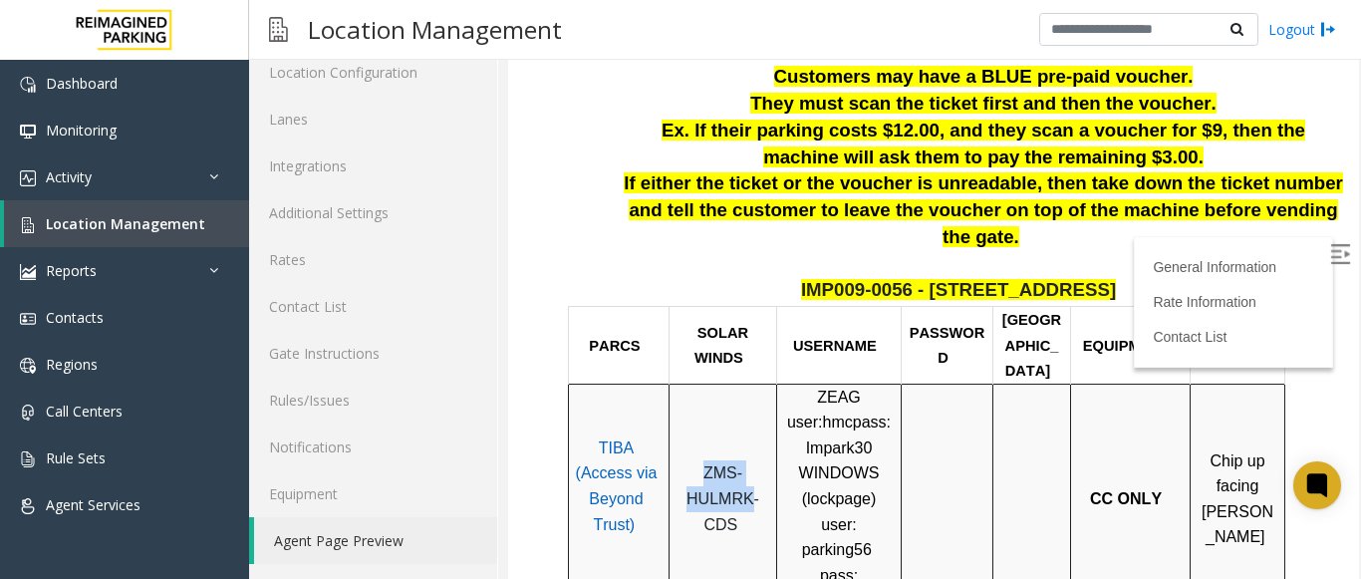
drag, startPoint x: 701, startPoint y: 394, endPoint x: 747, endPoint y: 427, distance: 57.2
click at [747, 460] on p "ZMS-HULMRK-CDS" at bounding box center [723, 498] width 93 height 77
click at [952, 384] on td at bounding box center [948, 499] width 92 height 230
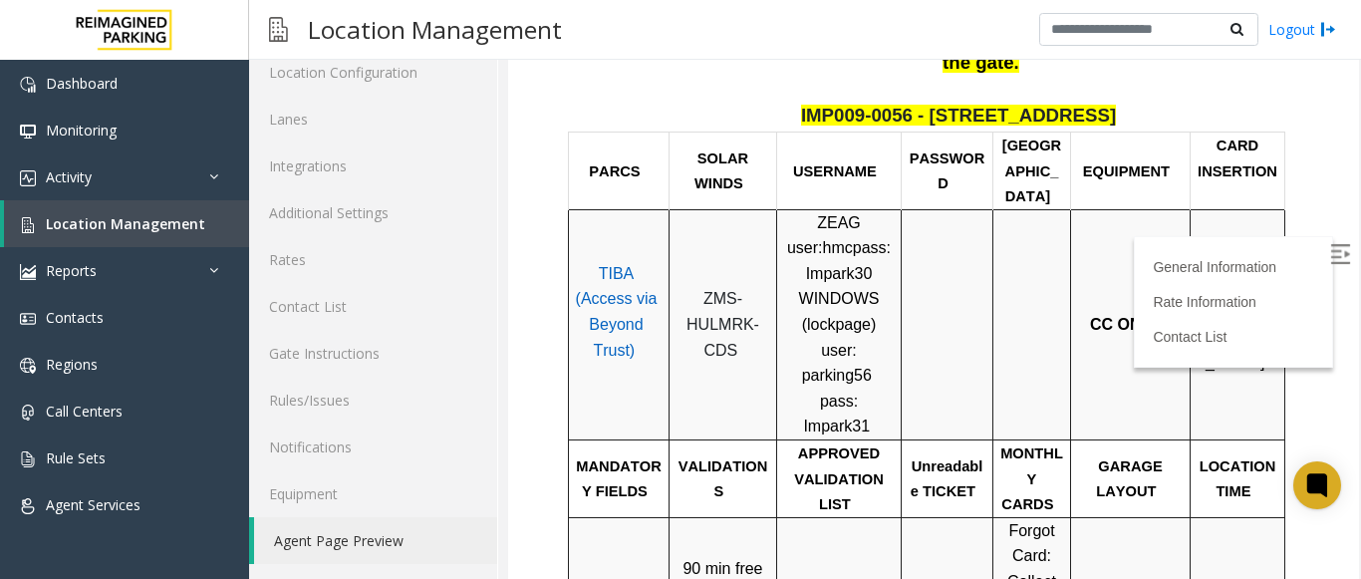
scroll to position [698, 0]
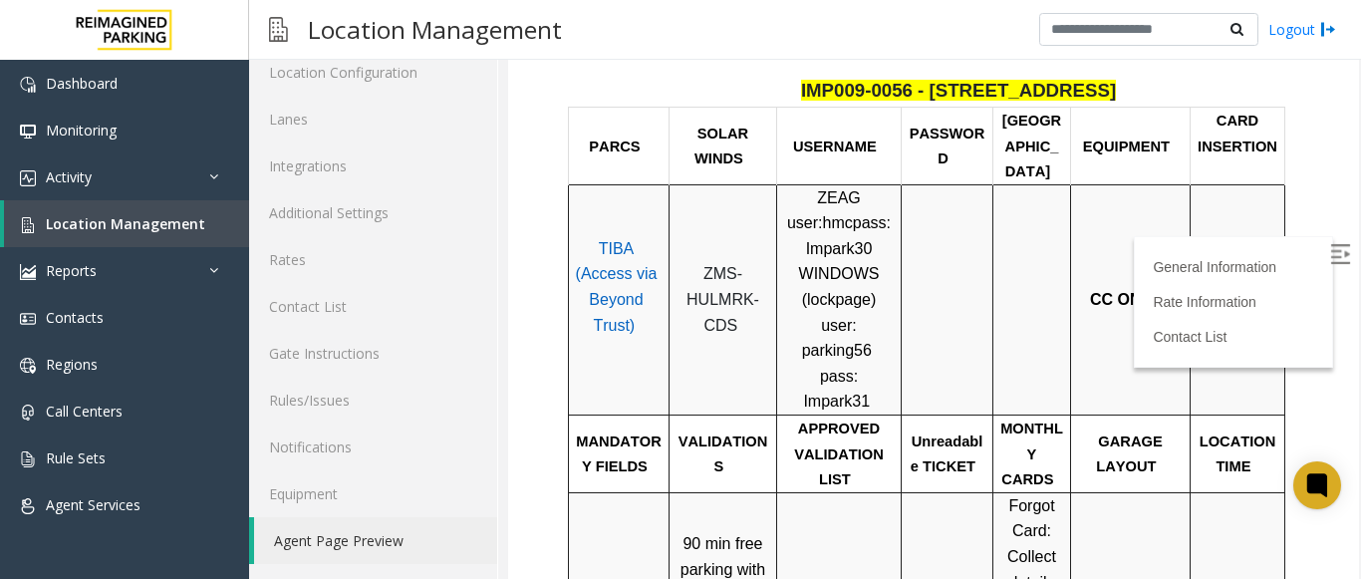
click at [1328, 253] on label at bounding box center [1343, 257] width 30 height 30
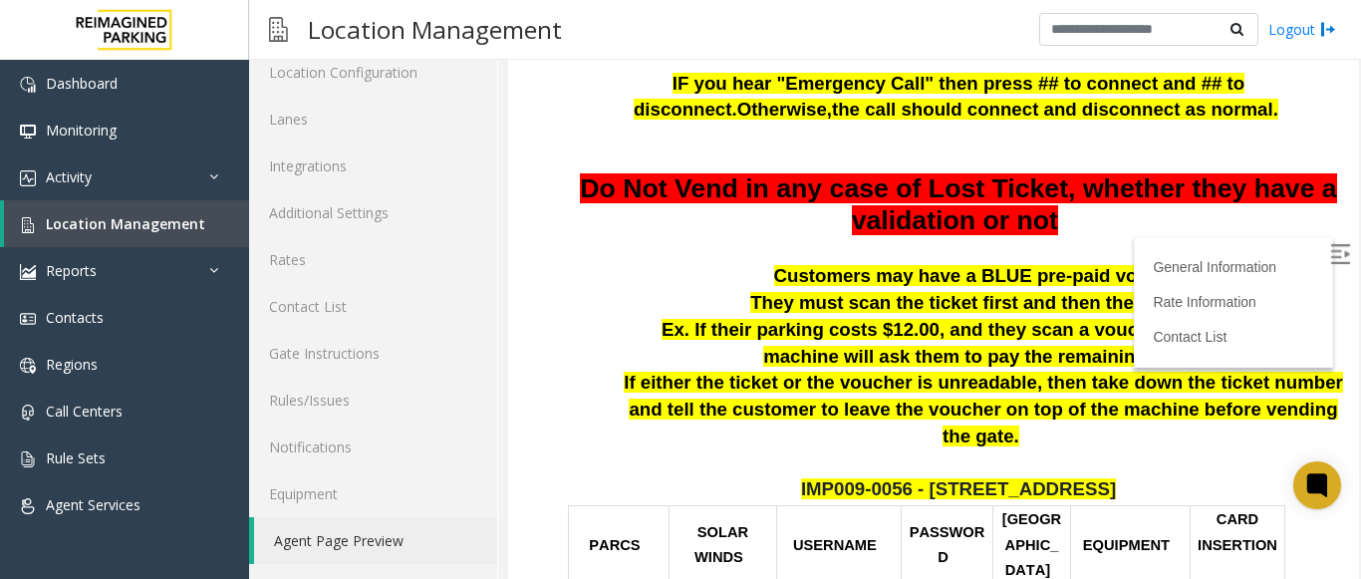
scroll to position [0, 0]
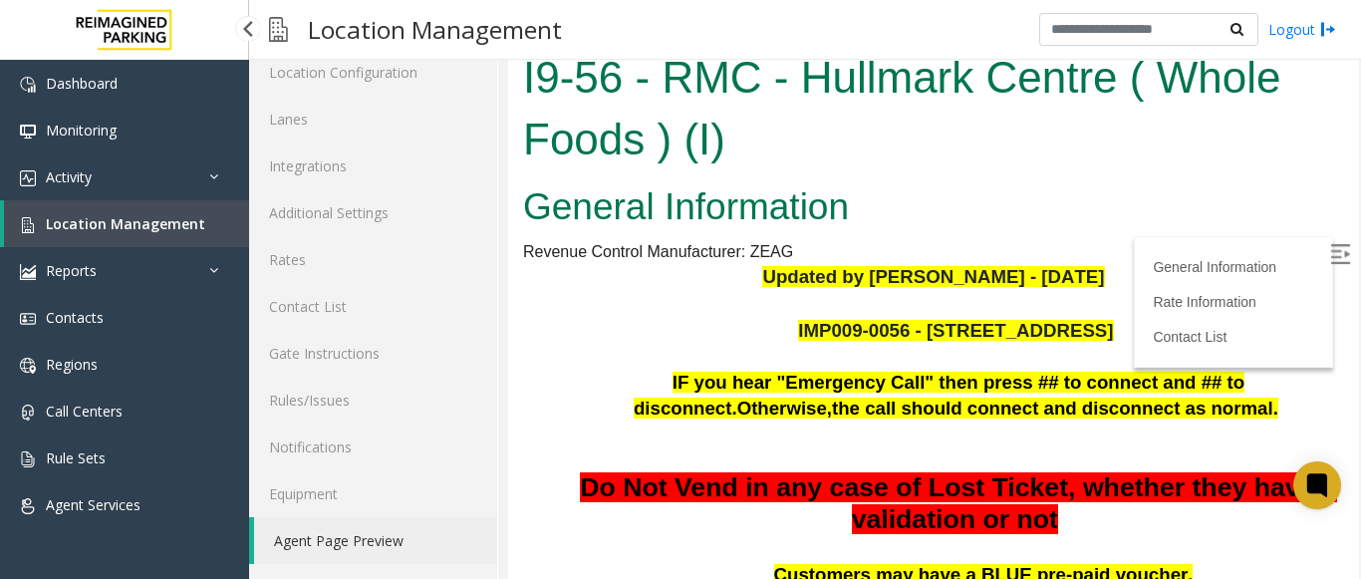
click at [188, 209] on link "Location Management" at bounding box center [126, 223] width 245 height 47
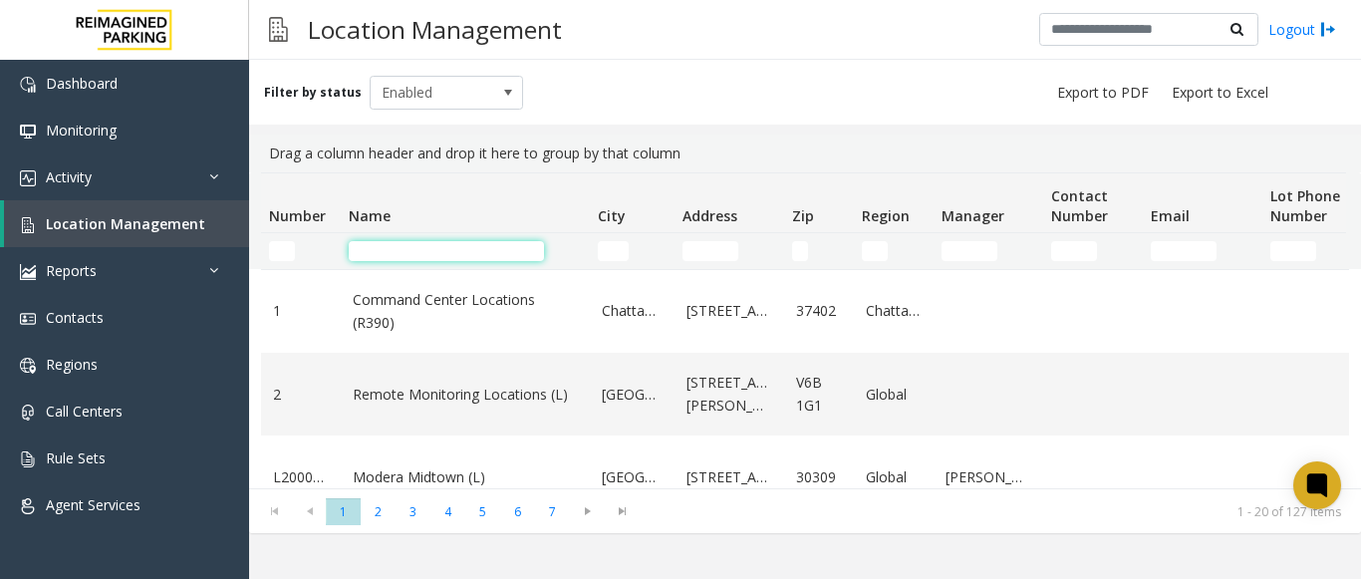
click at [364, 248] on input "Name Filter" at bounding box center [446, 251] width 195 height 20
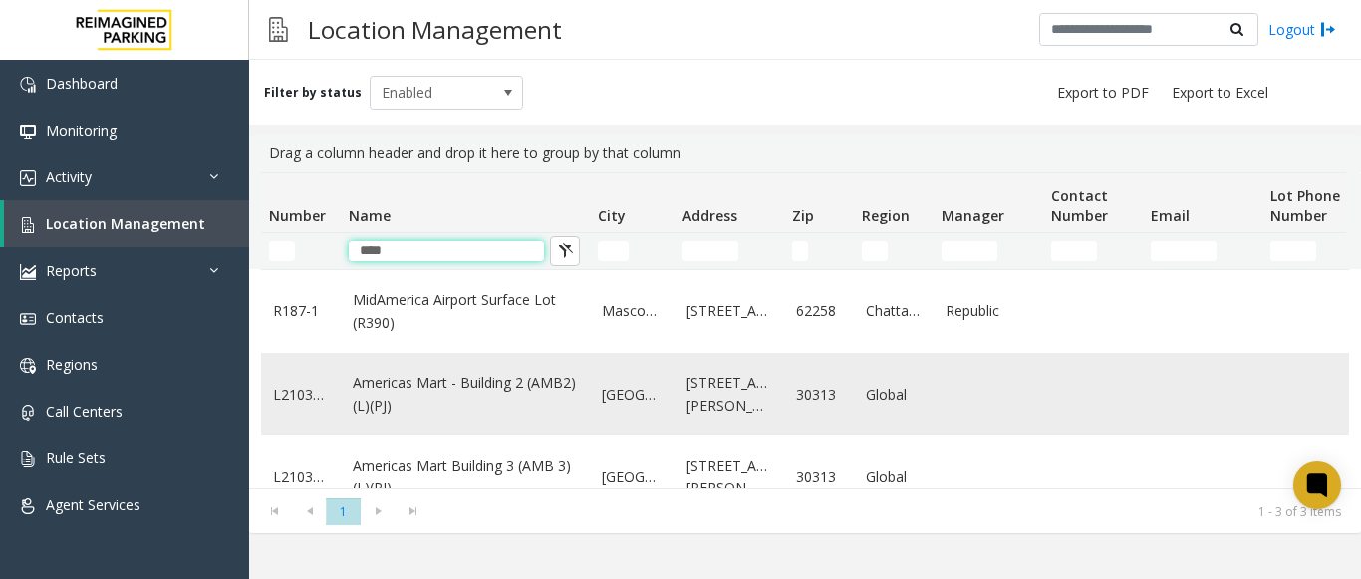
type input "****"
click at [457, 385] on link "Americas Mart - Building 2 (AMB2) (L)(PJ)" at bounding box center [465, 394] width 225 height 45
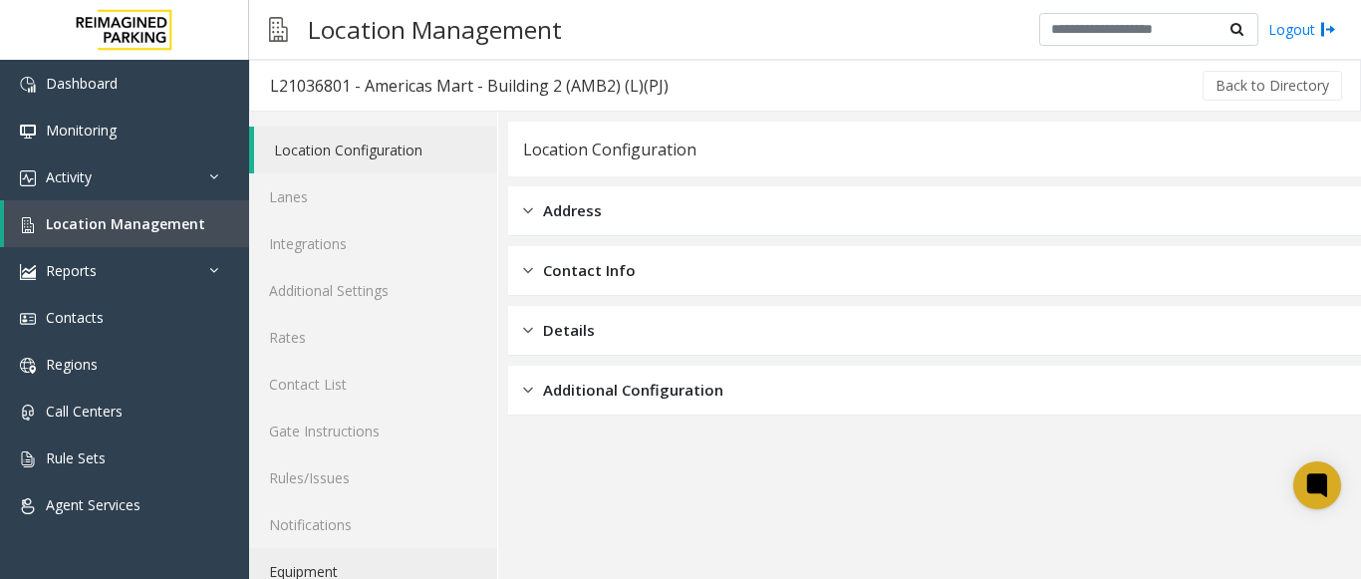
click at [350, 566] on link "Equipment" at bounding box center [373, 571] width 248 height 47
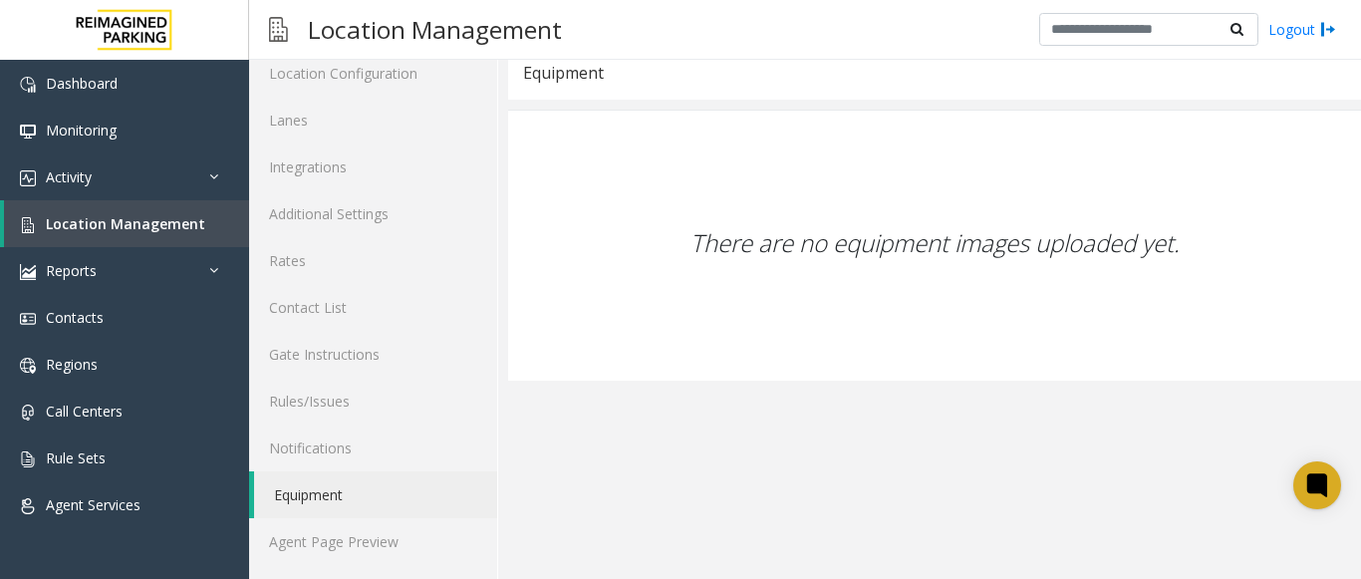
scroll to position [78, 0]
click at [354, 545] on link "Agent Page Preview" at bounding box center [373, 540] width 248 height 47
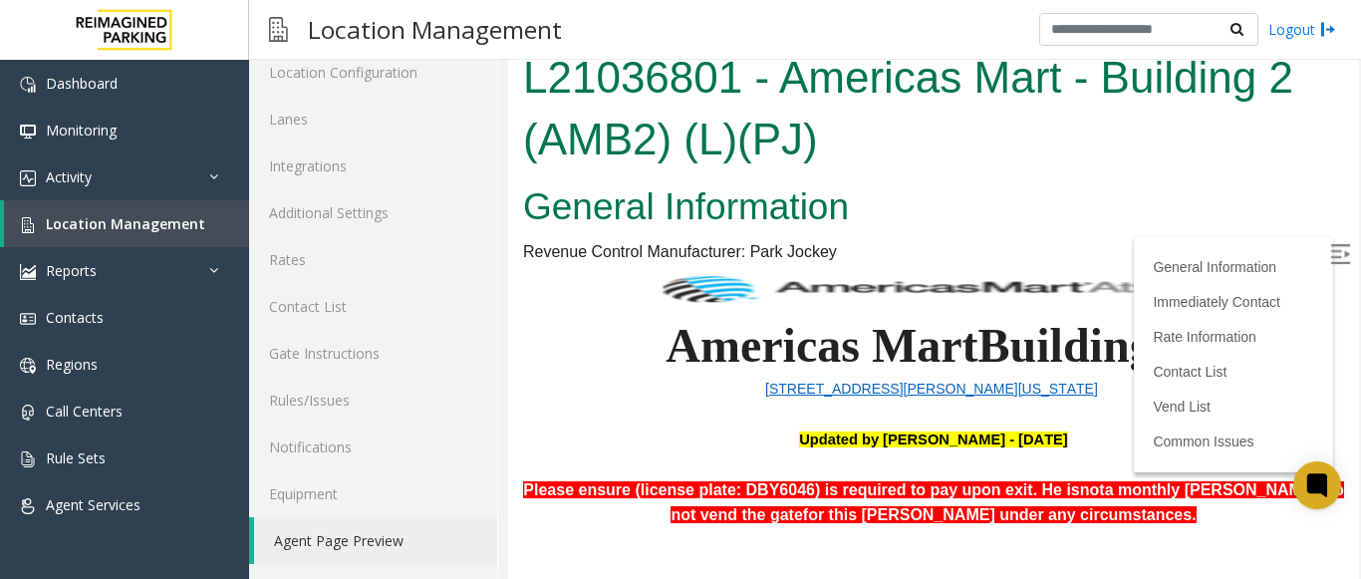
click at [1303, 269] on div "General Information Immediately Contact Rate Information Contact List Vend List…" at bounding box center [1233, 354] width 199 height 236
click at [1330, 251] on img at bounding box center [1340, 254] width 20 height 20
click at [152, 212] on link "Location Management" at bounding box center [126, 223] width 245 height 47
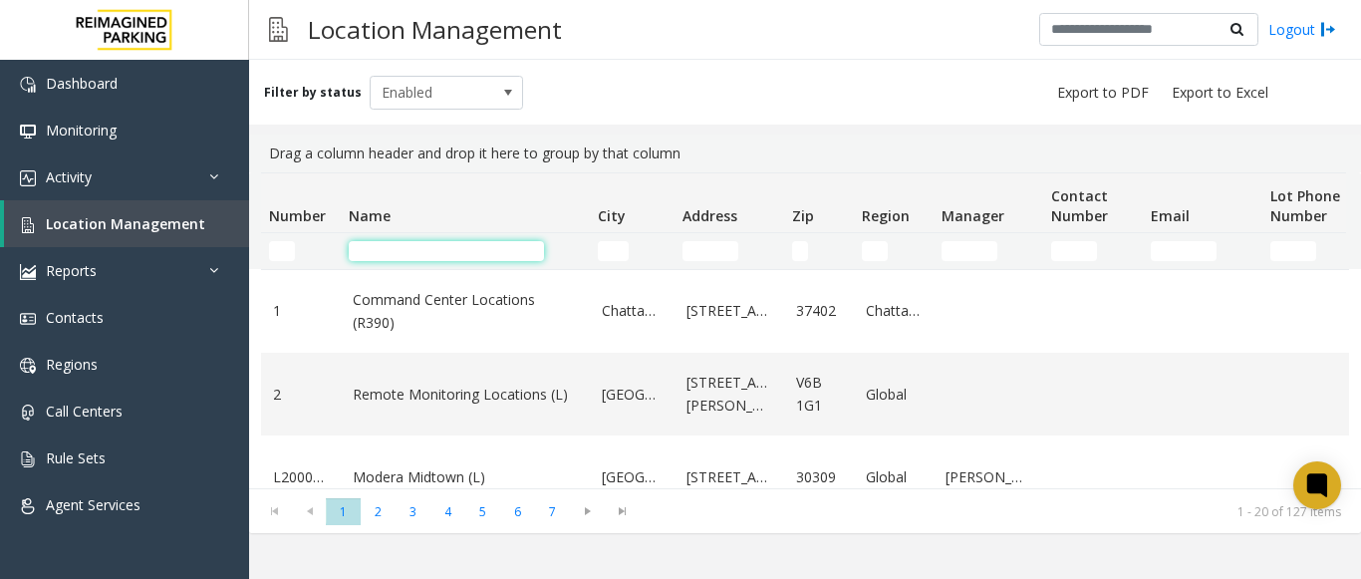
click at [417, 254] on input "Name Filter" at bounding box center [446, 251] width 195 height 20
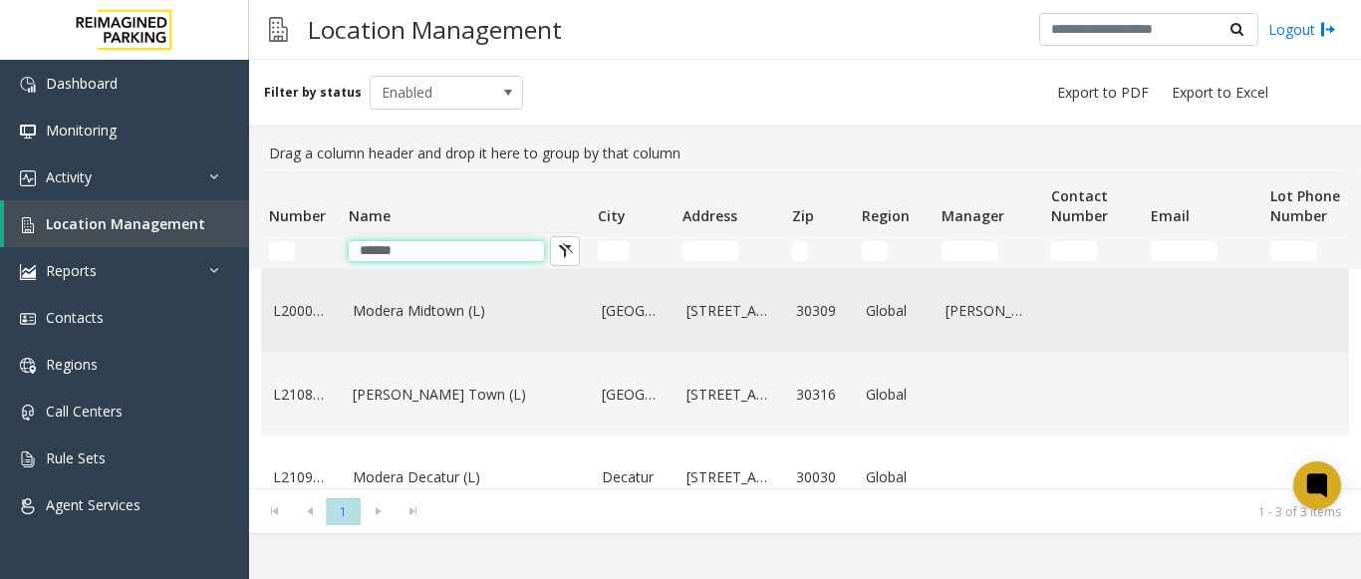
type input "******"
click at [488, 309] on link "Modera Midtown (L)" at bounding box center [465, 311] width 225 height 22
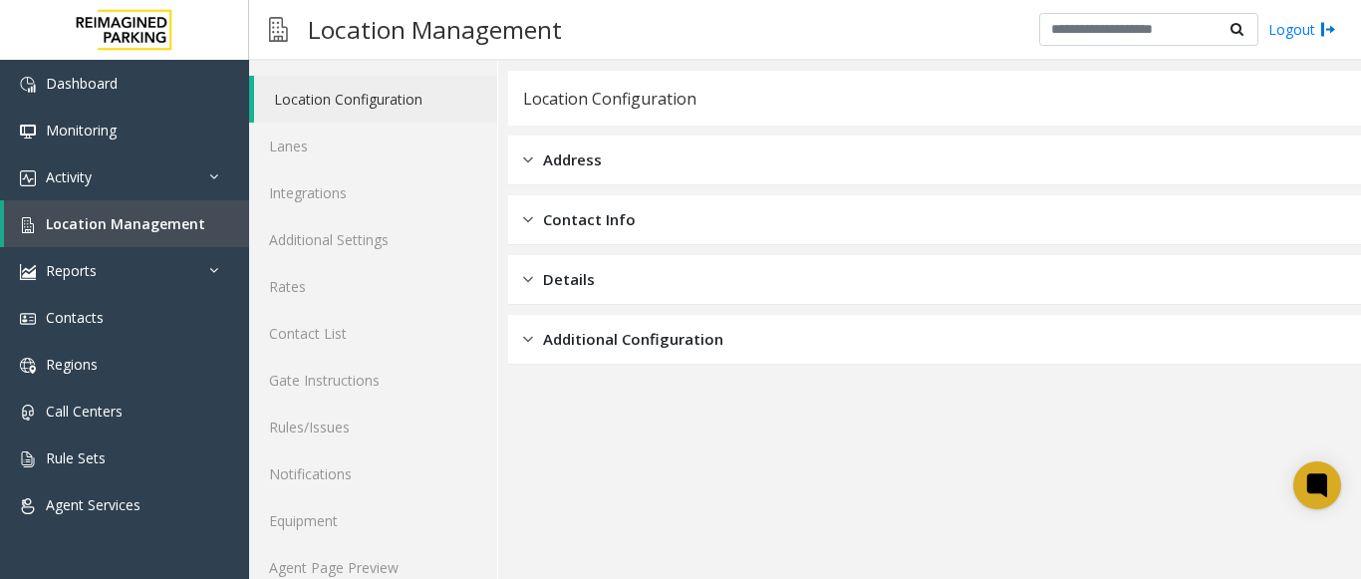
scroll to position [78, 0]
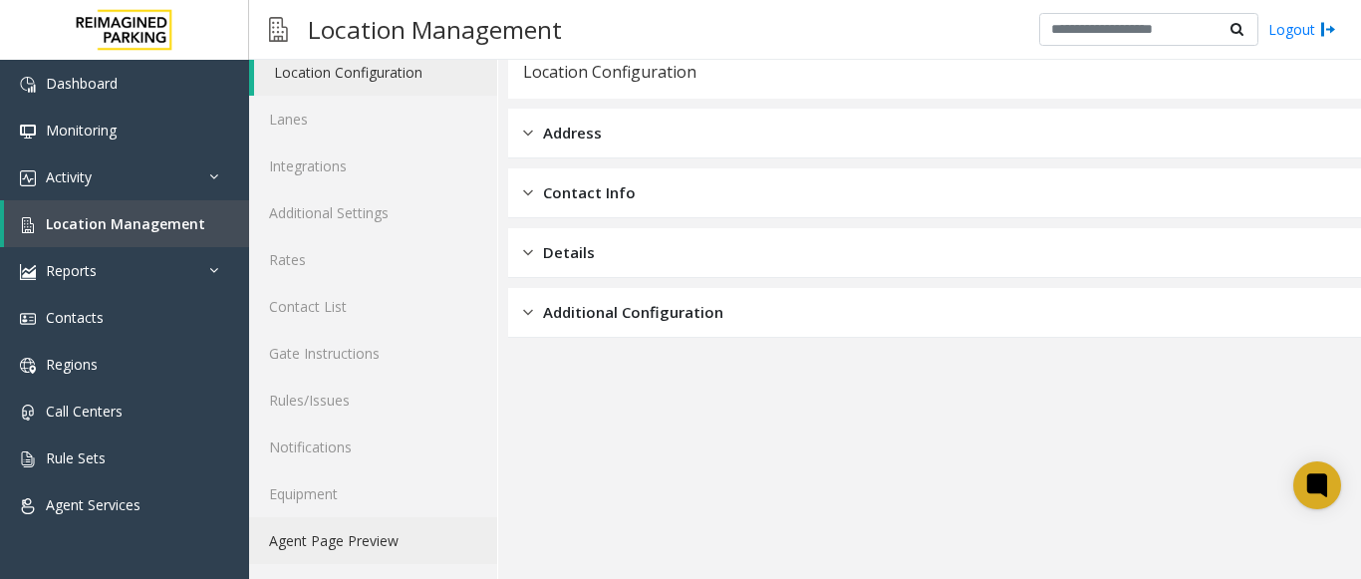
click at [345, 541] on link "Agent Page Preview" at bounding box center [373, 540] width 248 height 47
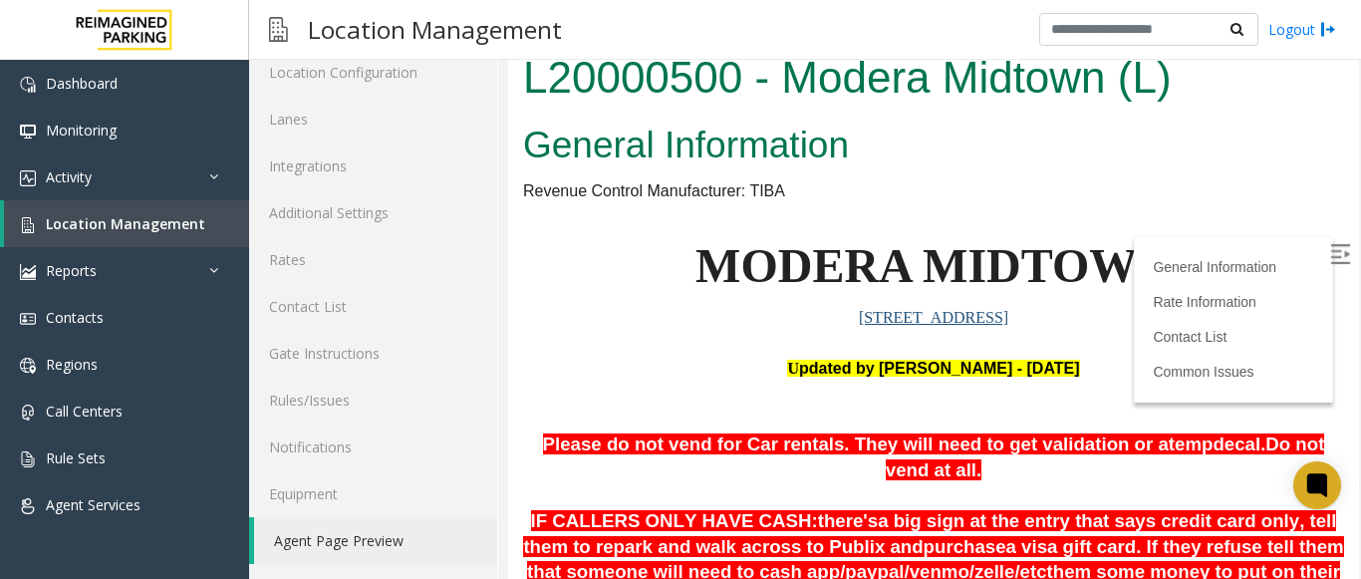
click at [1330, 262] on img at bounding box center [1340, 254] width 20 height 20
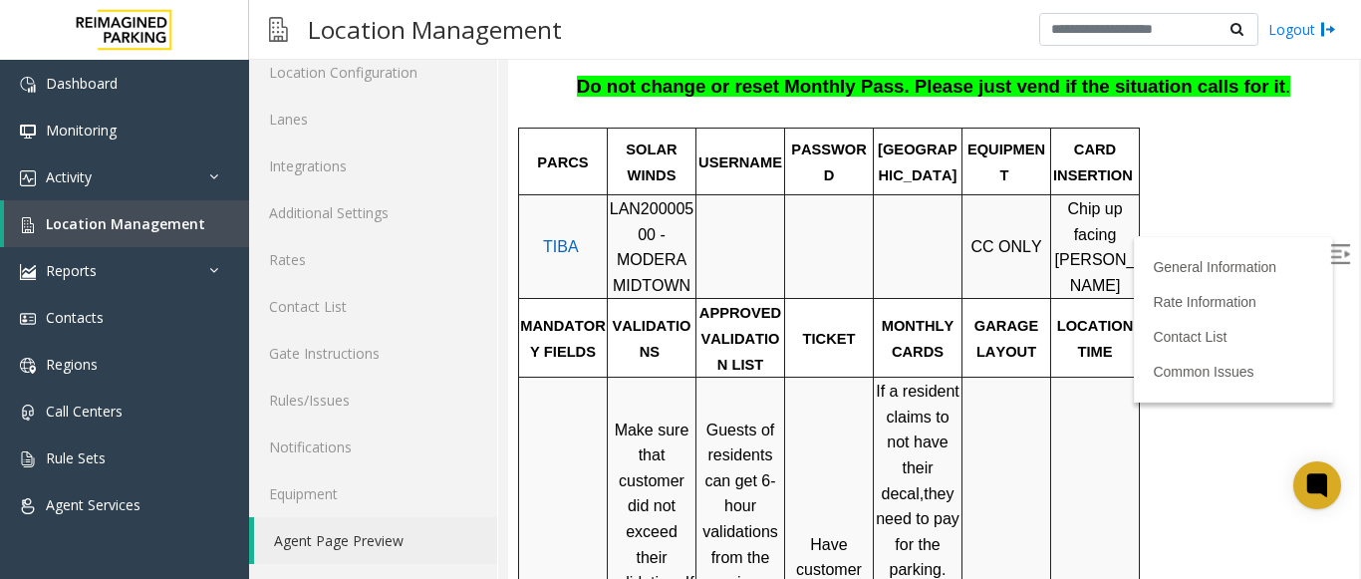
scroll to position [577, 0]
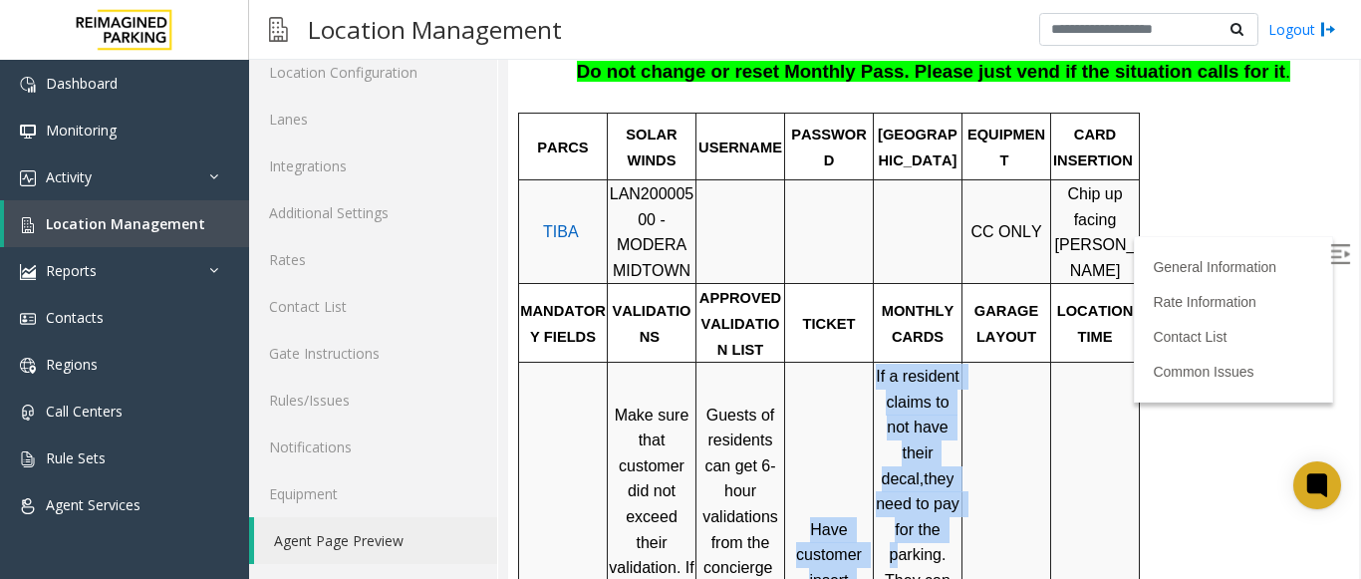
drag, startPoint x: 876, startPoint y: 327, endPoint x: 943, endPoint y: 448, distance: 138.7
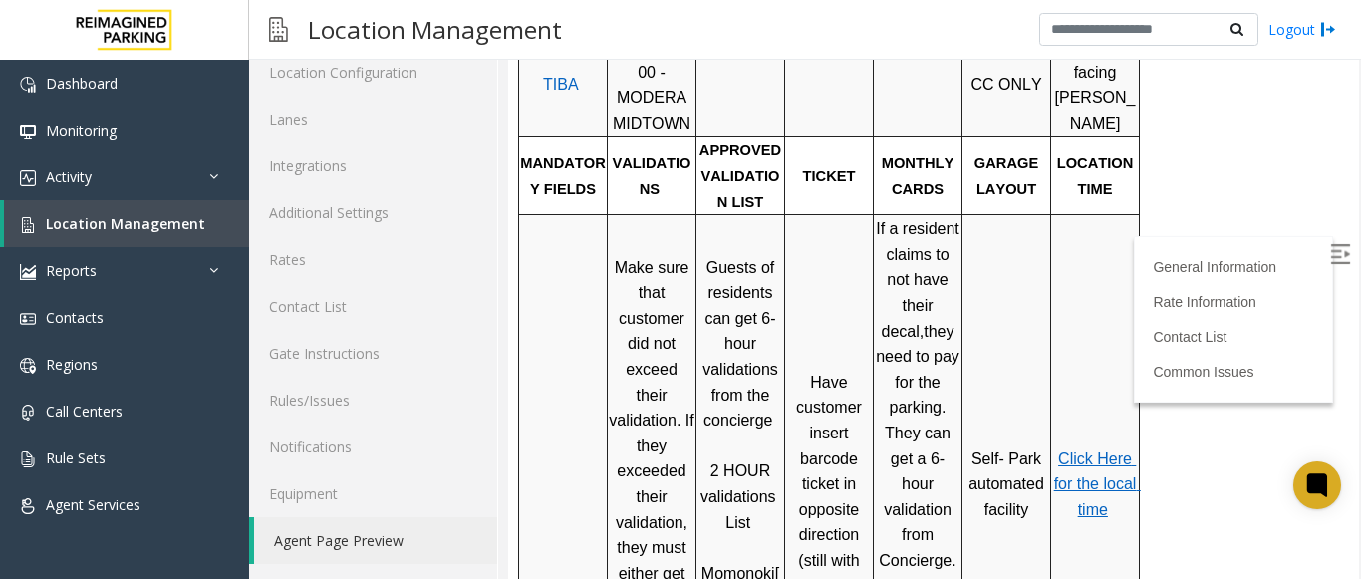
scroll to position [677, 0]
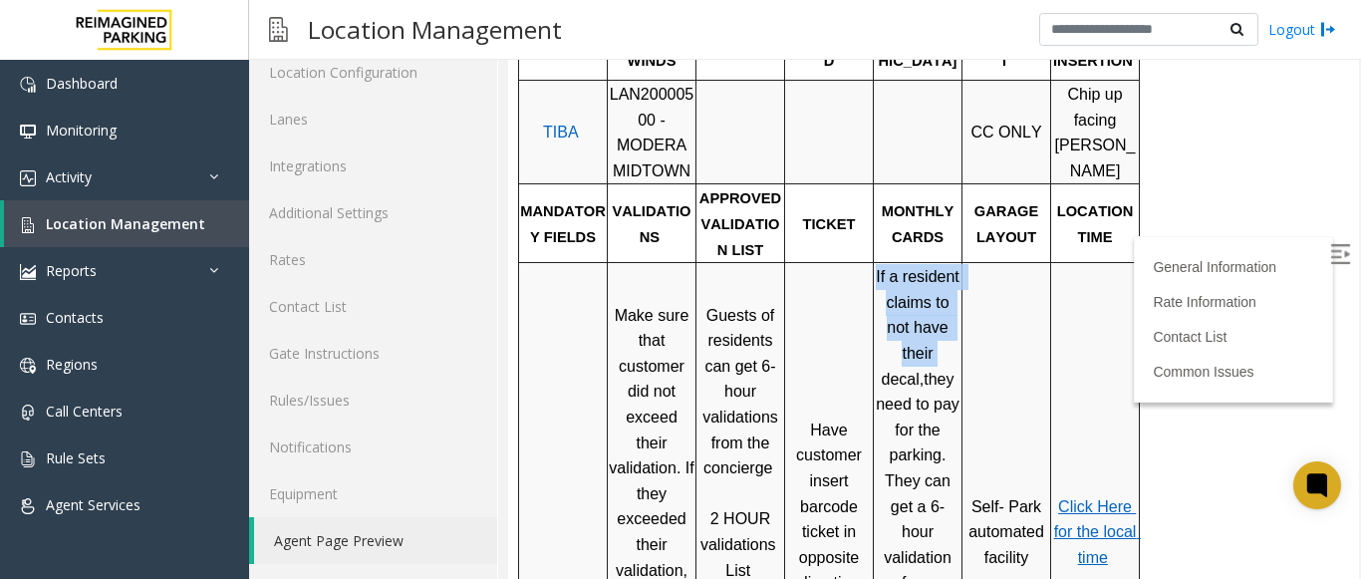
drag, startPoint x: 880, startPoint y: 229, endPoint x: 954, endPoint y: 272, distance: 85.3
click at [954, 272] on span "If a resident claims to not have their decal" at bounding box center [920, 327] width 88 height 119
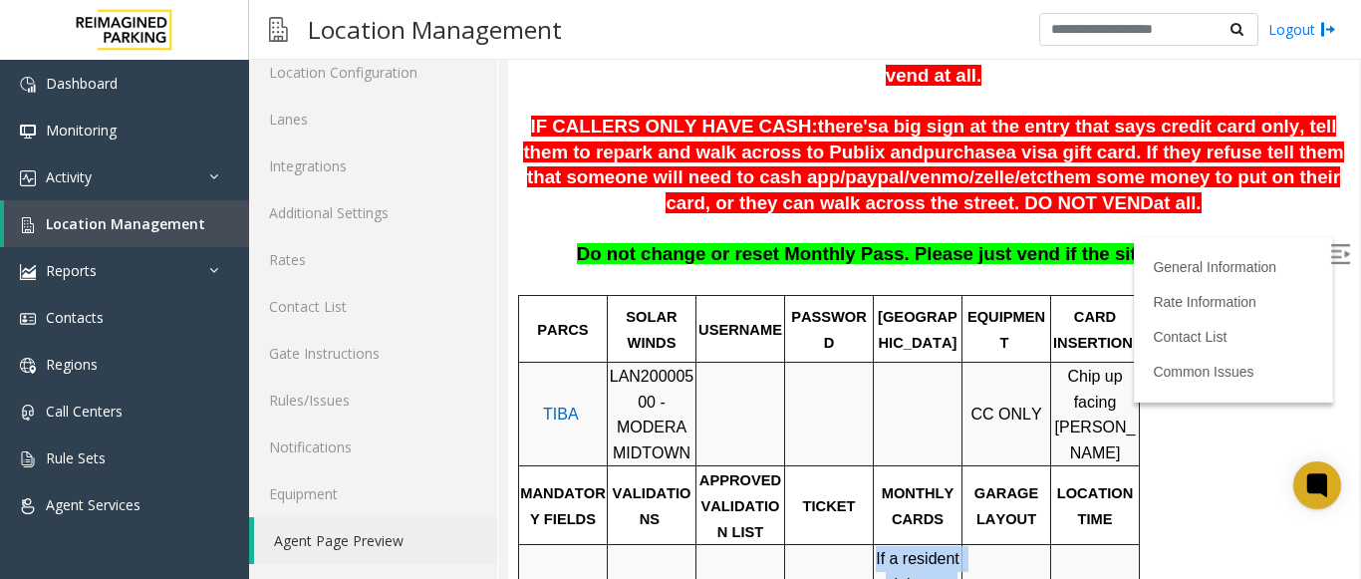
scroll to position [378, 0]
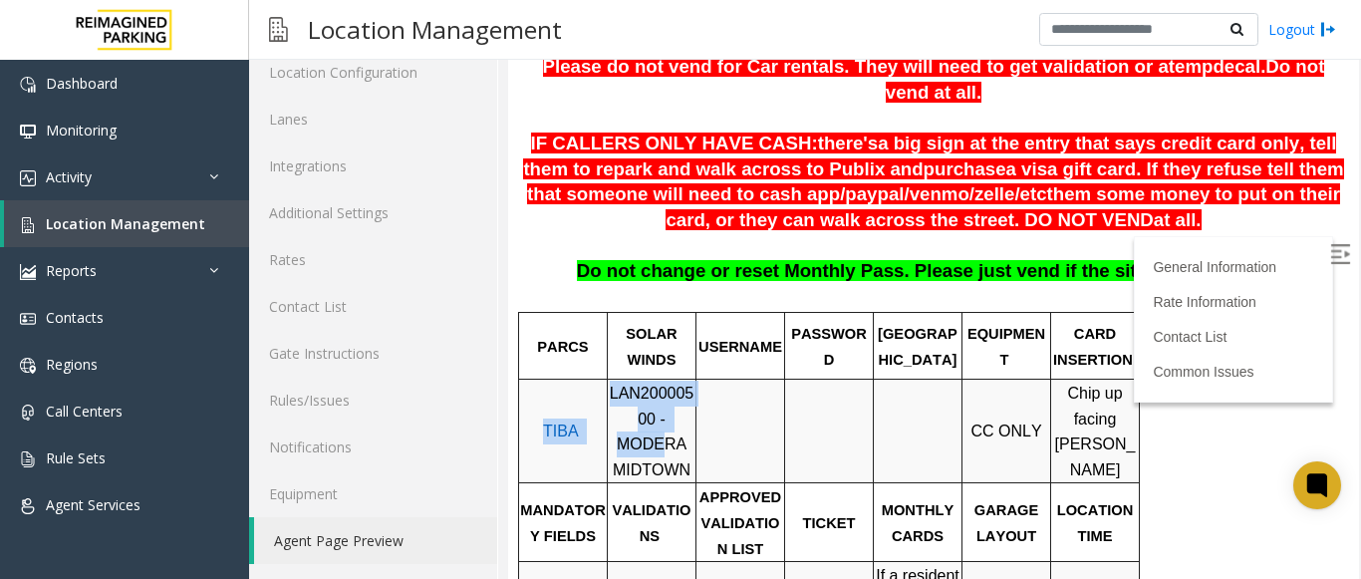
drag, startPoint x: 610, startPoint y: 370, endPoint x: 665, endPoint y: 365, distance: 55.0
click at [669, 389] on tr "TIBA LAN20000500 - MODERA MIDTOWN CC ONLY Chip up facing [PERSON_NAME]" at bounding box center [829, 432] width 621 height 104
click at [625, 385] on span "LAN20000500 - MODERA MIDTOWN" at bounding box center [652, 432] width 85 height 94
drag, startPoint x: 610, startPoint y: 372, endPoint x: 690, endPoint y: 425, distance: 95.6
click at [690, 425] on tr "TIBA LAN20000500 - MODERA MIDTOWN CC ONLY Chip up facing [PERSON_NAME]" at bounding box center [829, 432] width 621 height 104
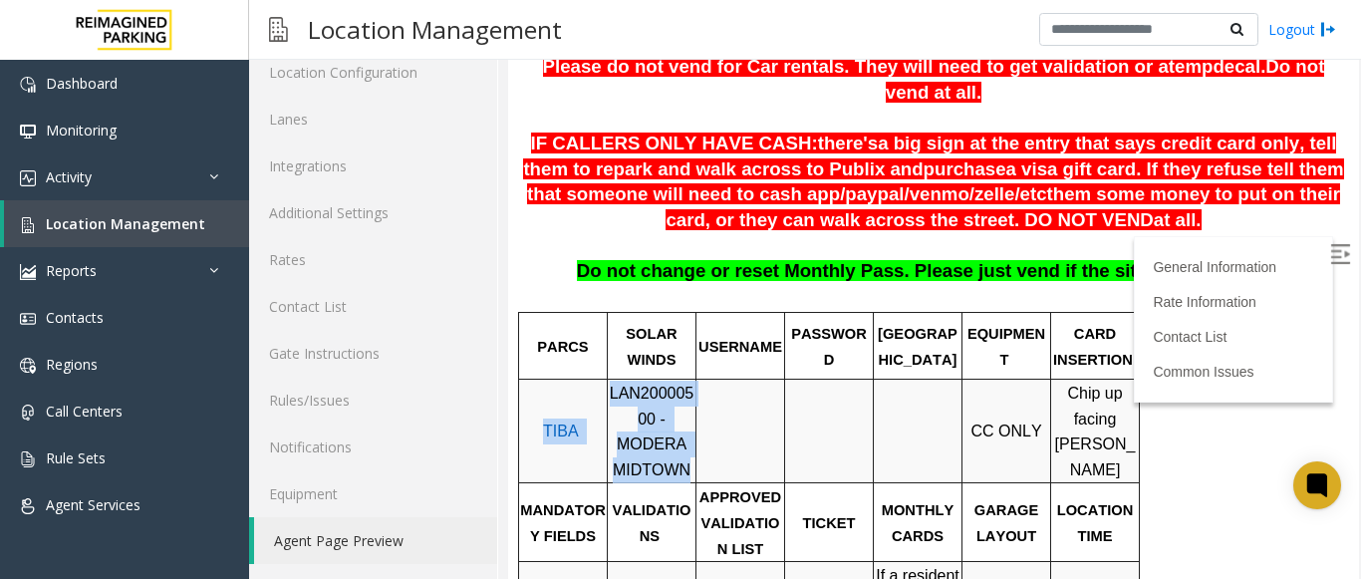
click at [573, 419] on td "TIBA" at bounding box center [563, 432] width 89 height 104
drag, startPoint x: 615, startPoint y: 372, endPoint x: 688, endPoint y: 422, distance: 88.2
click at [688, 422] on p "LAN20000500 - MODERA MIDTOWN" at bounding box center [652, 432] width 86 height 102
click at [685, 418] on span "LAN20000500 - MODERA MIDTOWN" at bounding box center [652, 432] width 85 height 94
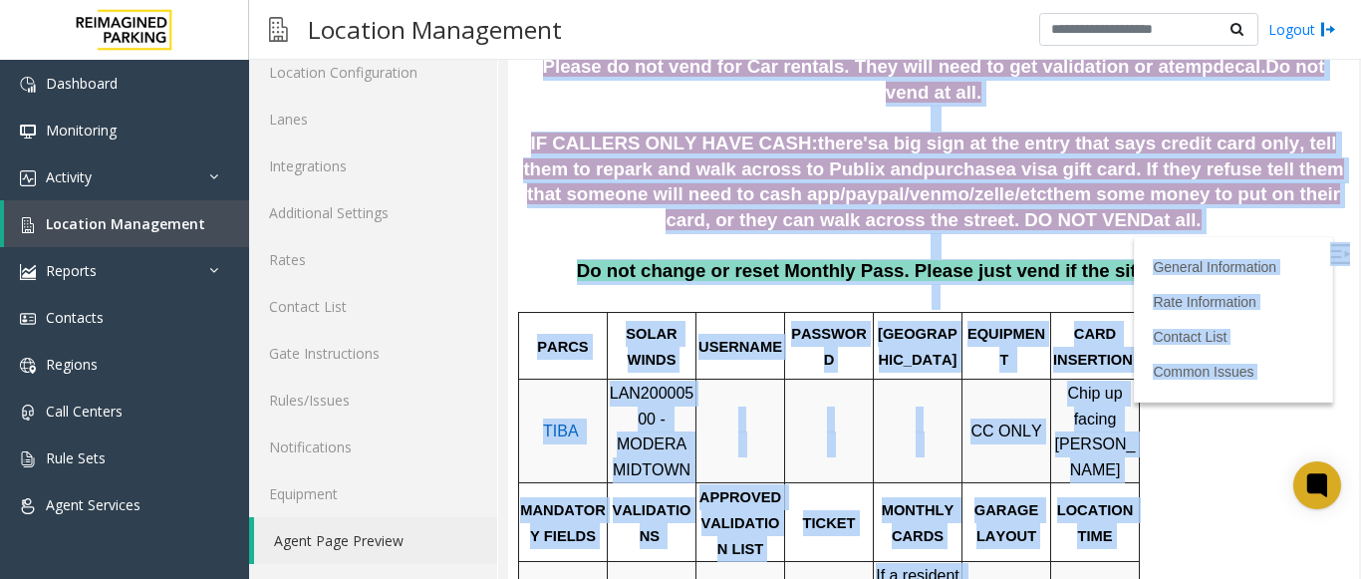
click at [750, 414] on p at bounding box center [741, 432] width 86 height 51
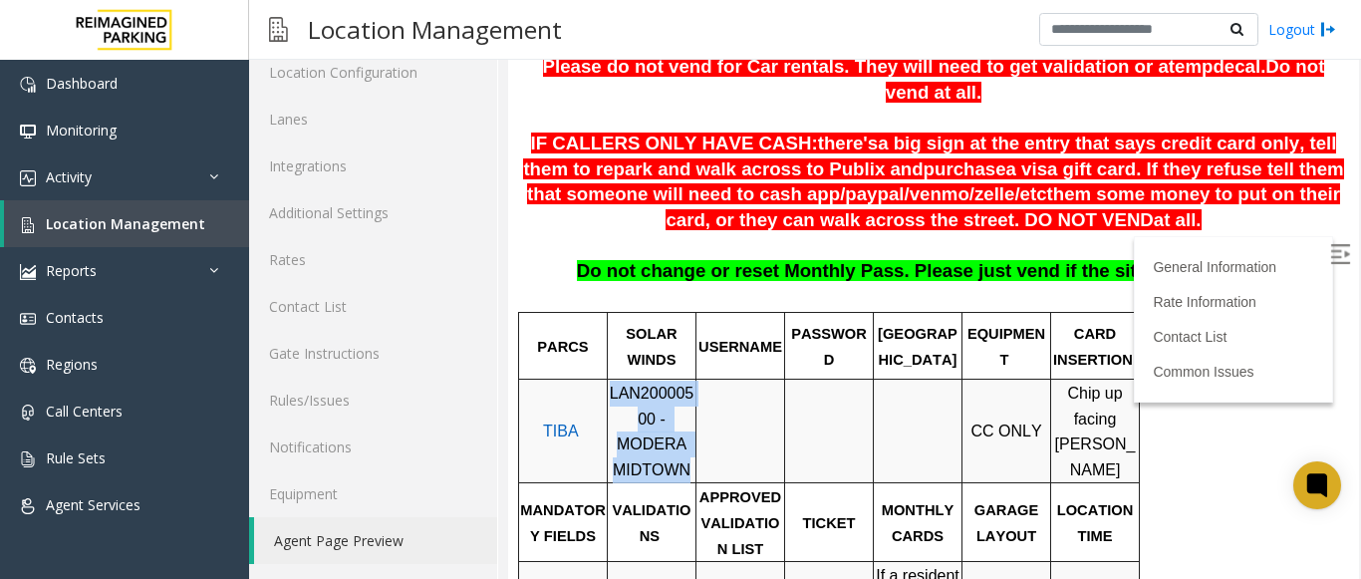
drag, startPoint x: 612, startPoint y: 369, endPoint x: 686, endPoint y: 418, distance: 88.5
click at [686, 418] on span "LAN20000500 - MODERA MIDTOWN" at bounding box center [652, 432] width 85 height 94
copy span "LAN20000500 - MODERA MIDTOWN"
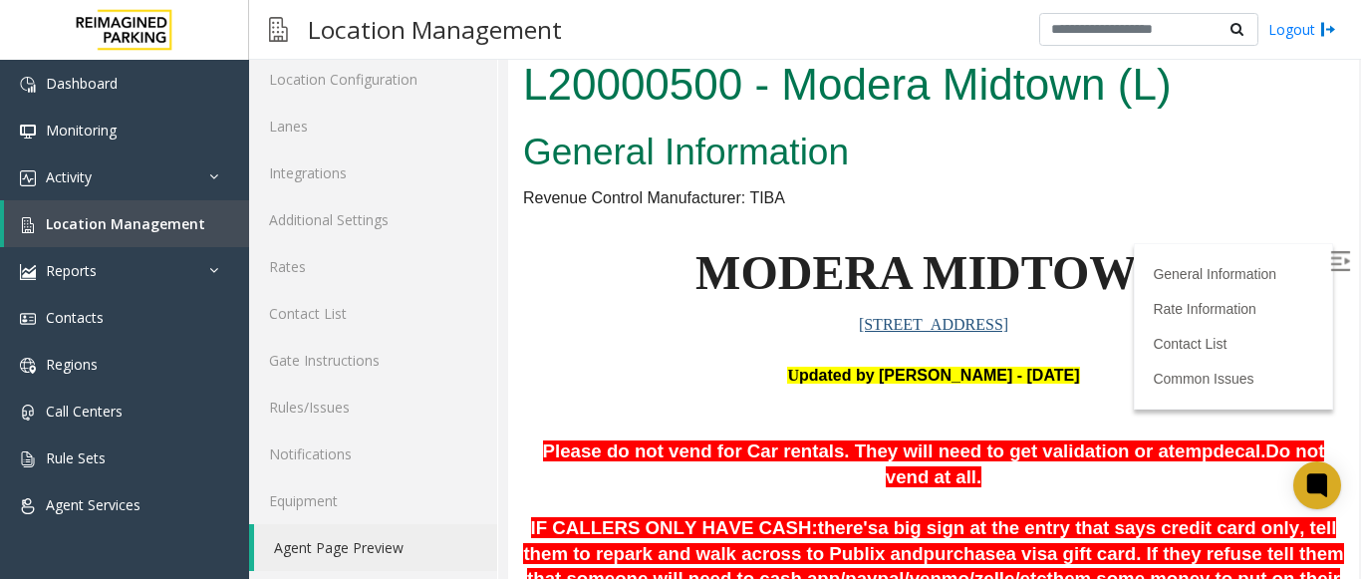
scroll to position [314, 0]
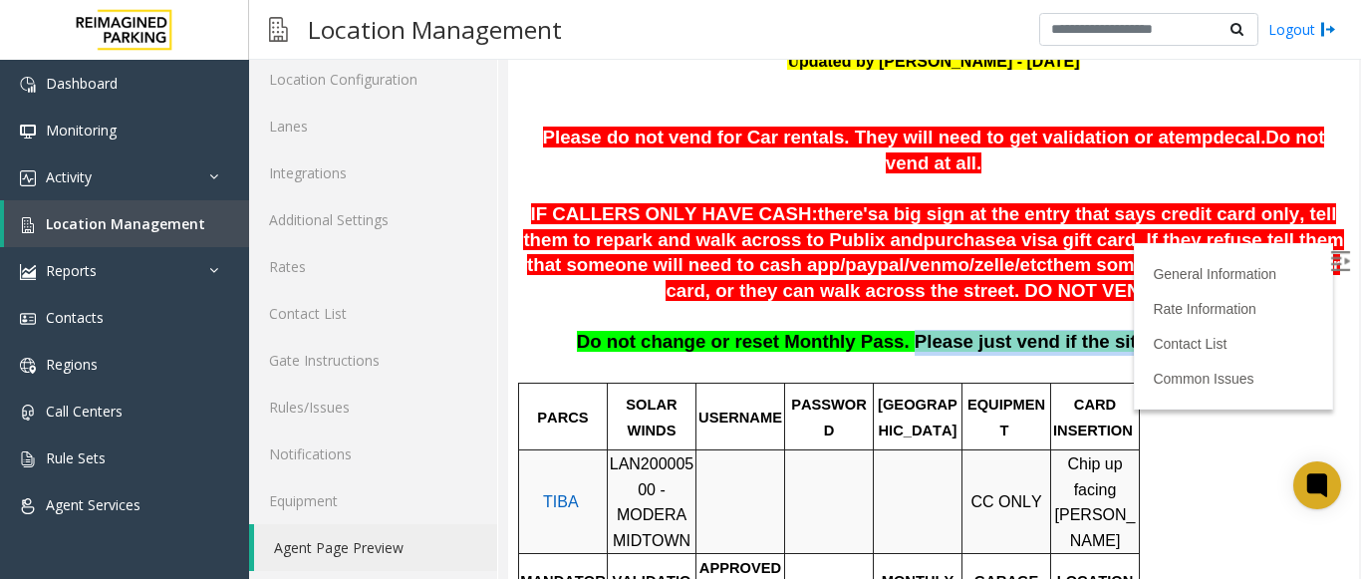
drag, startPoint x: 916, startPoint y: 315, endPoint x: 1241, endPoint y: 318, distance: 324.9
click at [1241, 330] on p "Do not change or reset Monthly Pass. Please just vend if the situation calls fo…" at bounding box center [933, 355] width 821 height 51
click at [1239, 330] on p "Do not change or reset Monthly Pass. Please just vend if the situation calls fo…" at bounding box center [933, 355] width 821 height 51
click at [1235, 330] on p "Do not change or reset Monthly Pass. Please just vend if the situation calls fo…" at bounding box center [933, 355] width 821 height 51
click at [750, 331] on span "Do not change or reset Monthly Pass. Please just vend if the situation calls fo…" at bounding box center [931, 341] width 709 height 21
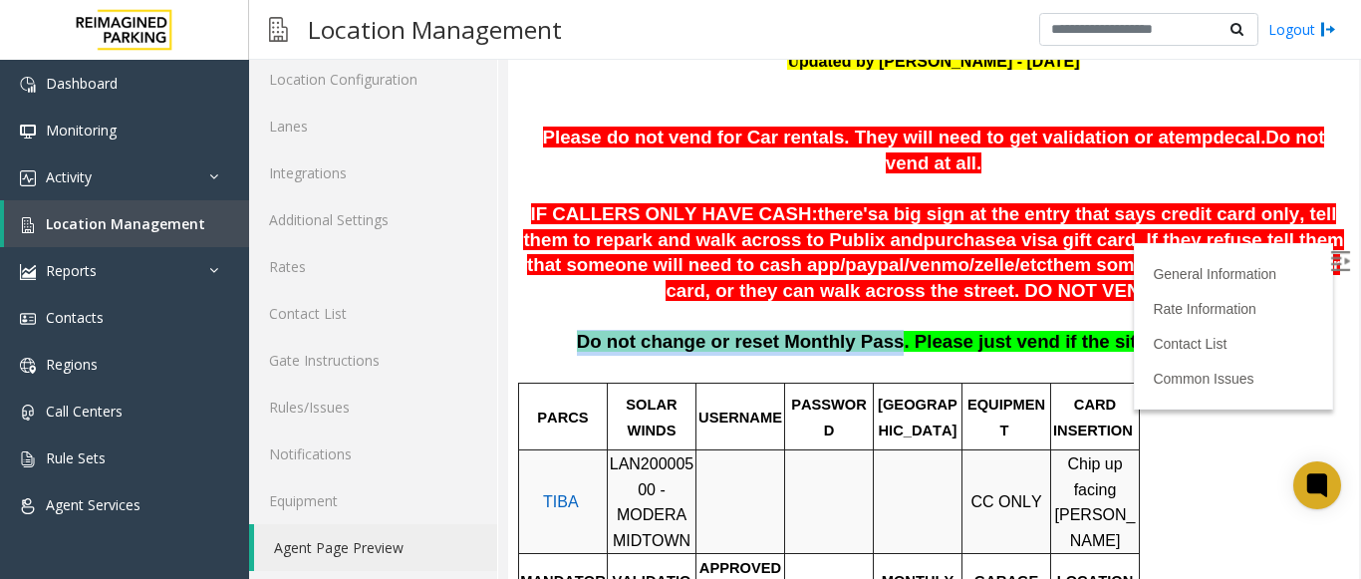
drag, startPoint x: 597, startPoint y: 316, endPoint x: 892, endPoint y: 318, distance: 295.0
click at [892, 330] on p "Do not change or reset Monthly Pass. Please just vend if the situation calls fo…" at bounding box center [933, 355] width 821 height 51
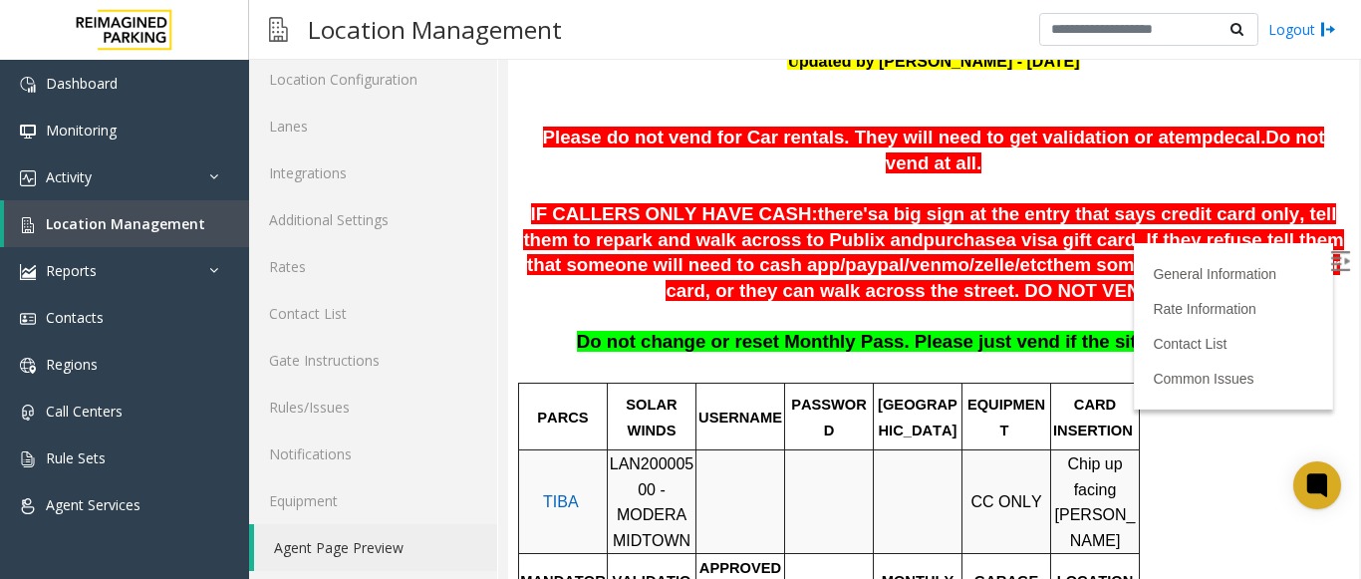
click at [892, 333] on p "Do not change or reset Monthly Pass. Please just vend if the situation calls fo…" at bounding box center [933, 355] width 821 height 51
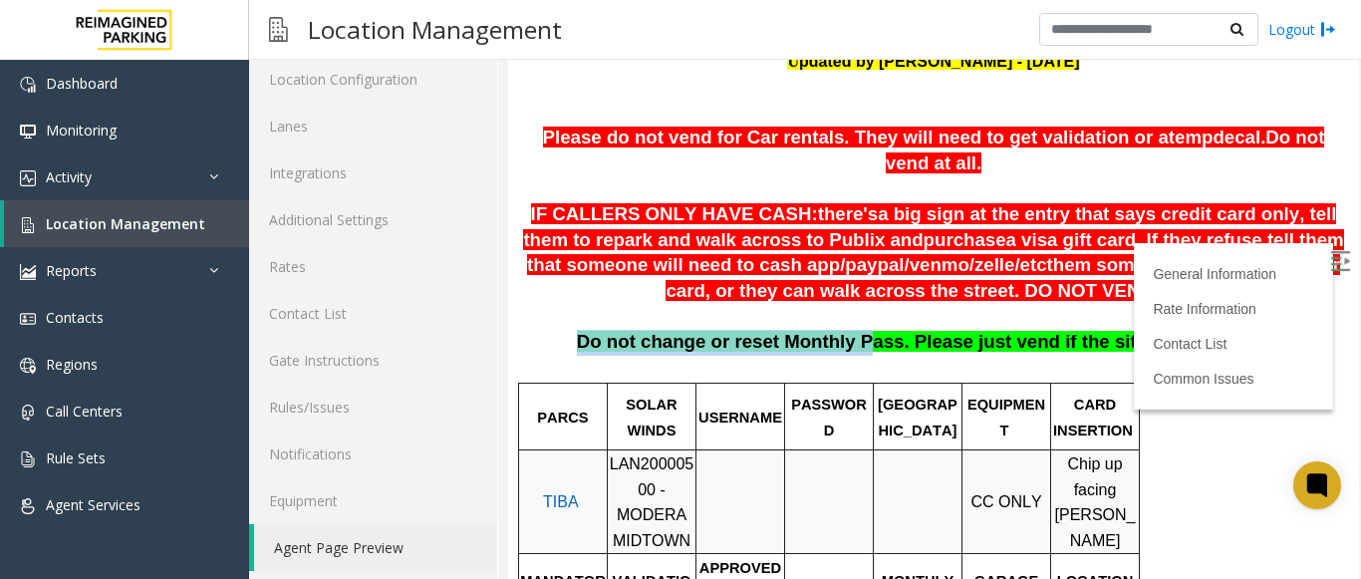
drag, startPoint x: 604, startPoint y: 317, endPoint x: 872, endPoint y: 307, distance: 268.3
click at [872, 330] on p "Do not change or reset Monthly Pass. Please just vend if the situation calls fo…" at bounding box center [933, 355] width 821 height 51
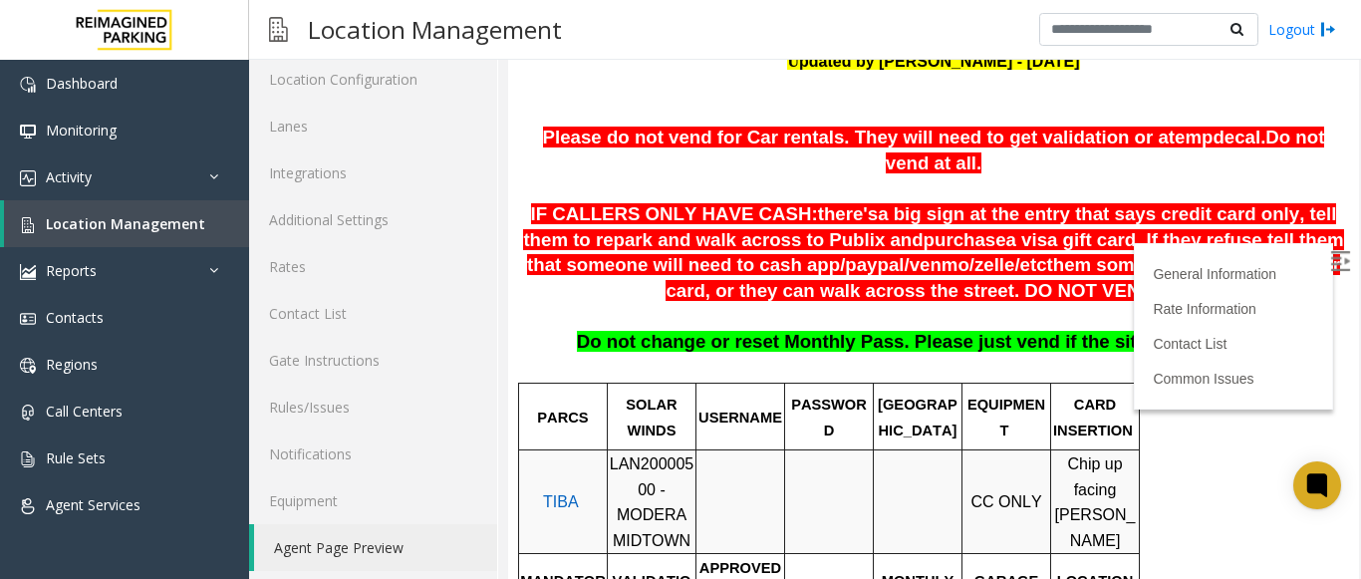
click at [901, 331] on span "Do not change or reset Monthly Pass. Please just vend if the situation calls fo…" at bounding box center [931, 341] width 709 height 21
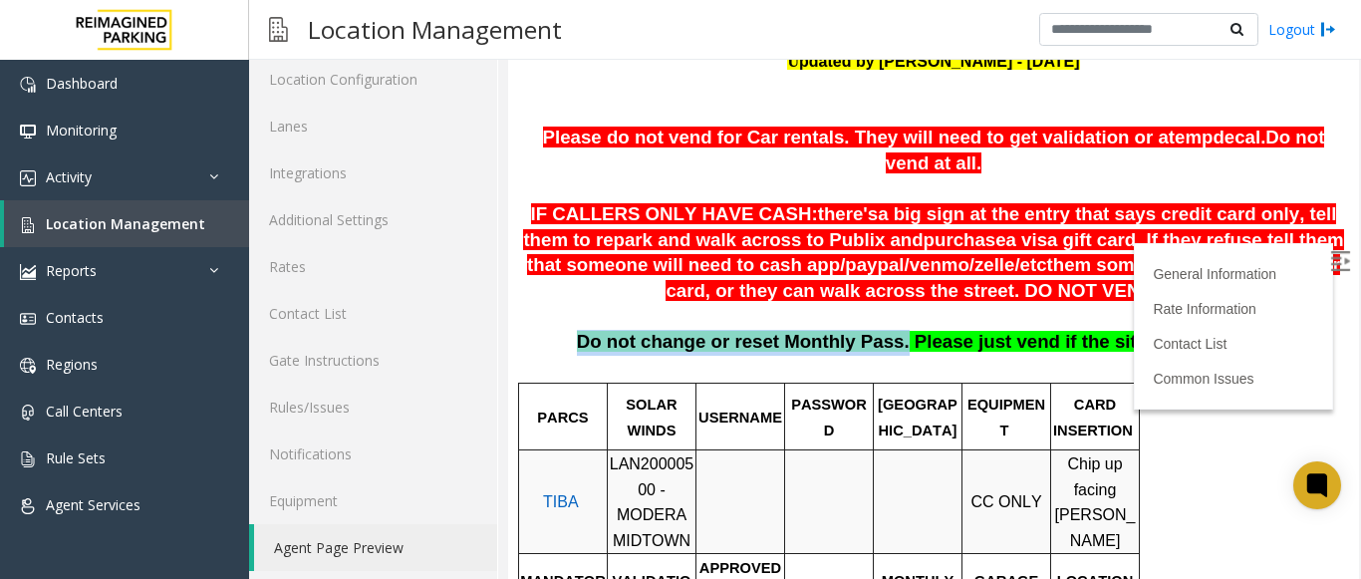
drag, startPoint x: 900, startPoint y: 319, endPoint x: 589, endPoint y: 327, distance: 311.0
click at [589, 330] on p "Do not change or reset Monthly Pass. Please just vend if the situation calls fo…" at bounding box center [933, 355] width 821 height 51
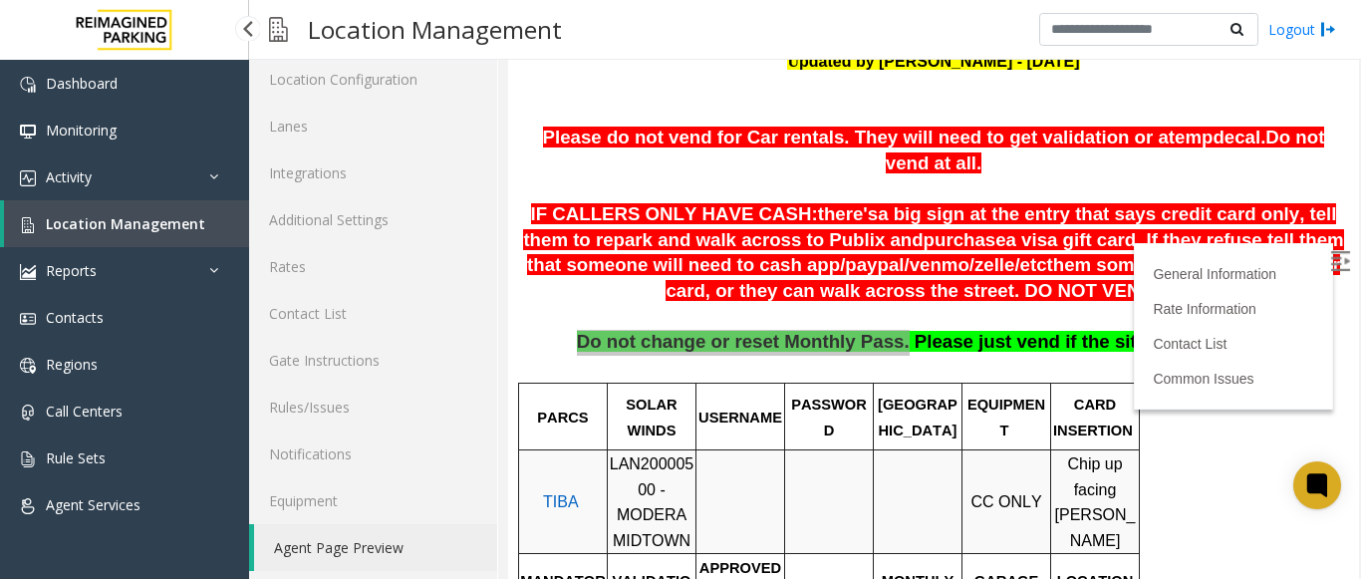
click at [141, 218] on span "Location Management" at bounding box center [125, 223] width 159 height 19
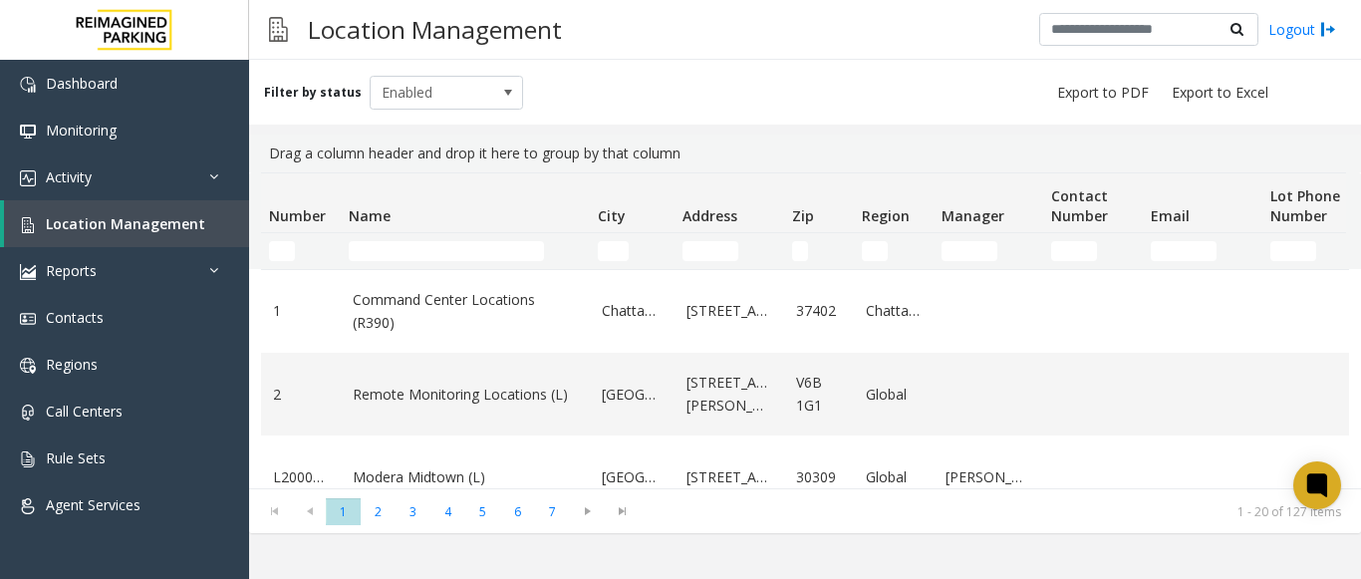
click at [390, 238] on td "Name Filter" at bounding box center [465, 251] width 249 height 36
click at [391, 245] on input "Name Filter" at bounding box center [446, 251] width 195 height 20
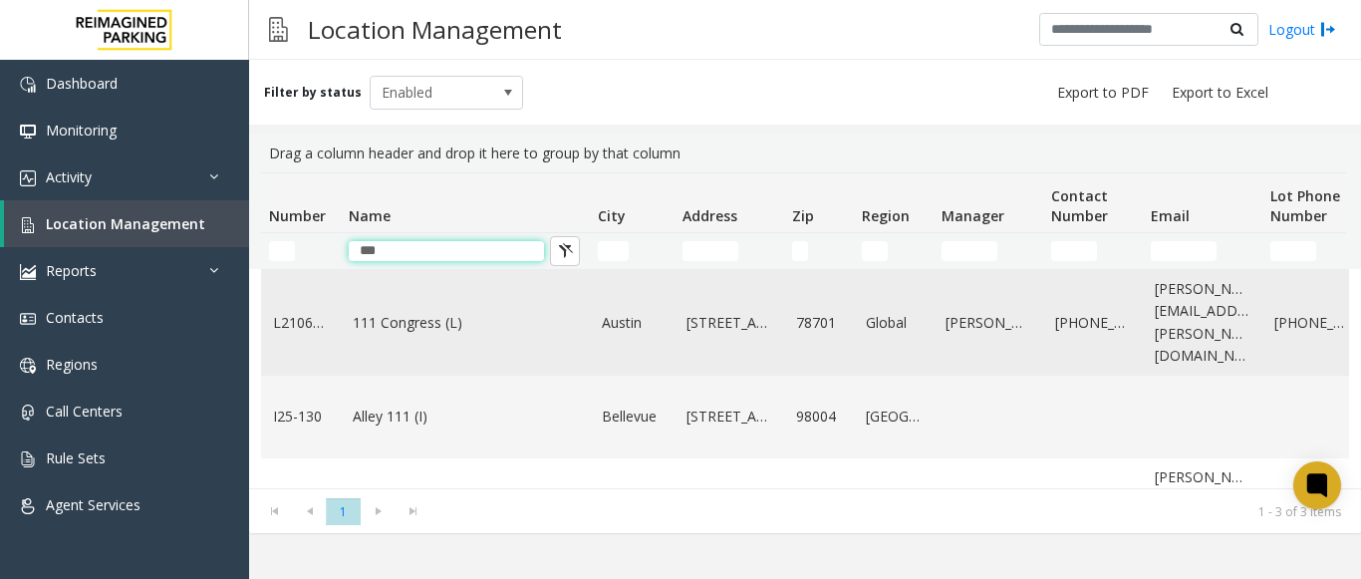
type input "***"
click at [400, 312] on link "111 Congress (L)" at bounding box center [465, 323] width 225 height 22
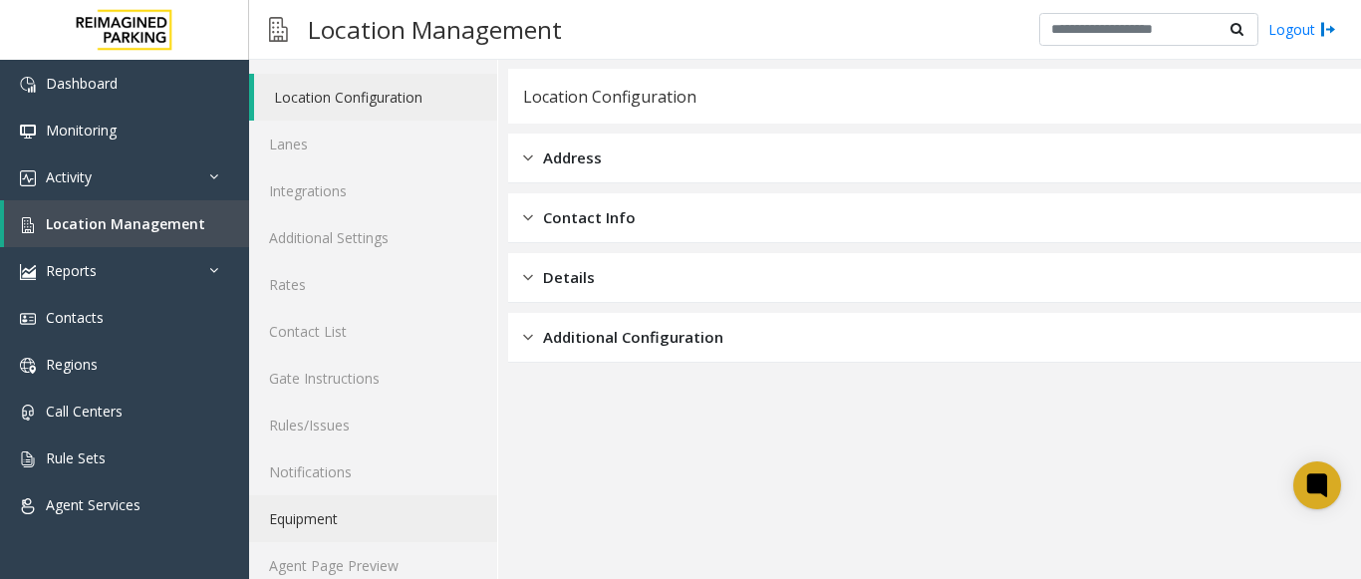
scroll to position [78, 0]
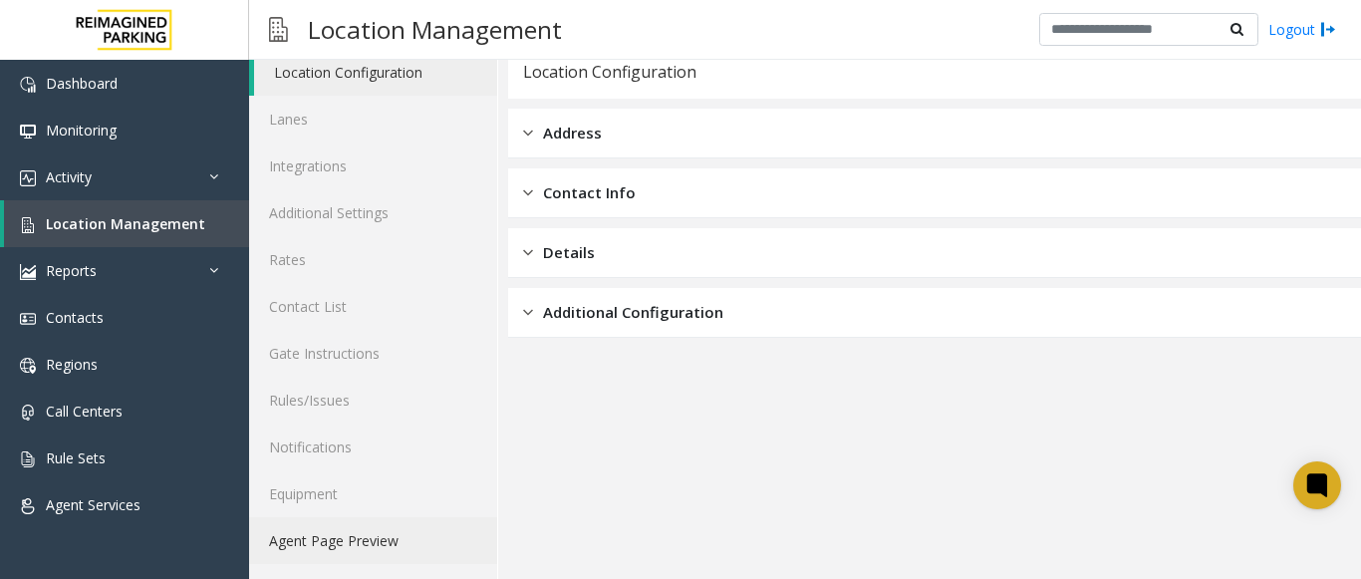
click at [330, 536] on link "Agent Page Preview" at bounding box center [373, 540] width 248 height 47
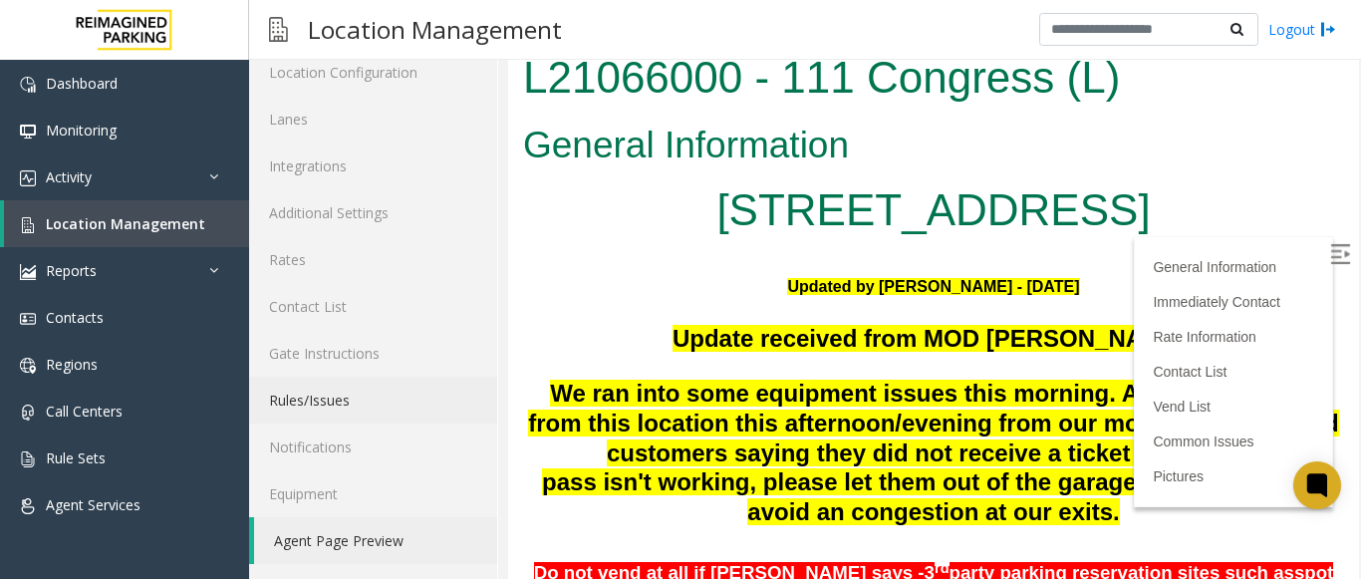
click at [1330, 259] on img at bounding box center [1340, 254] width 20 height 20
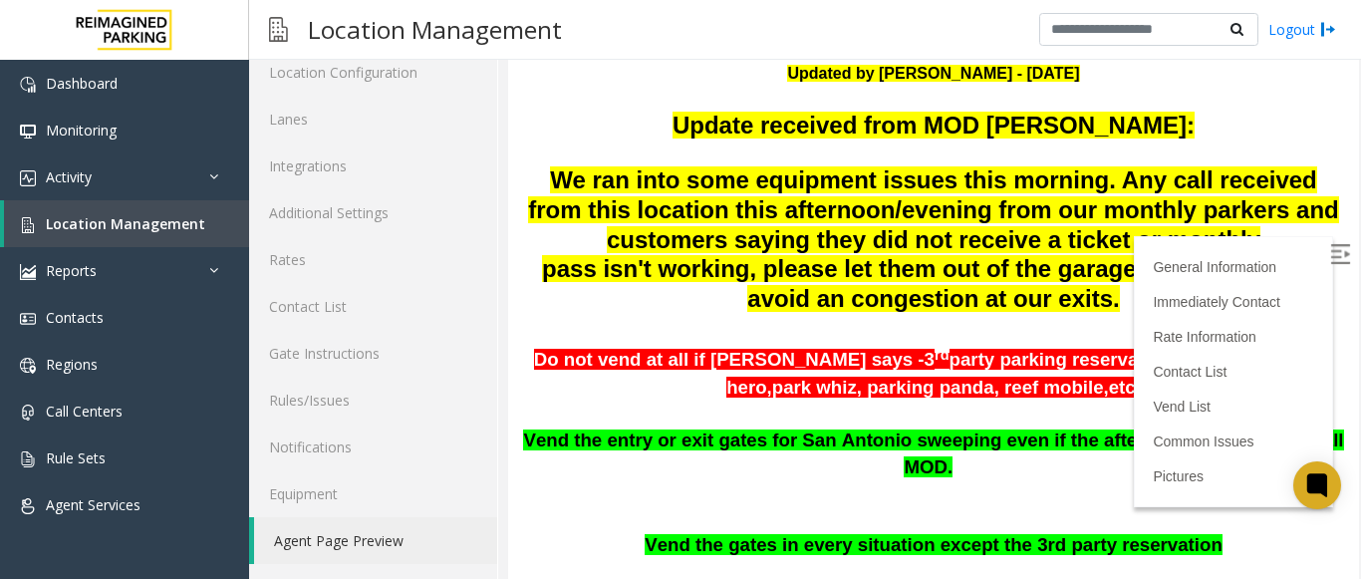
scroll to position [117, 0]
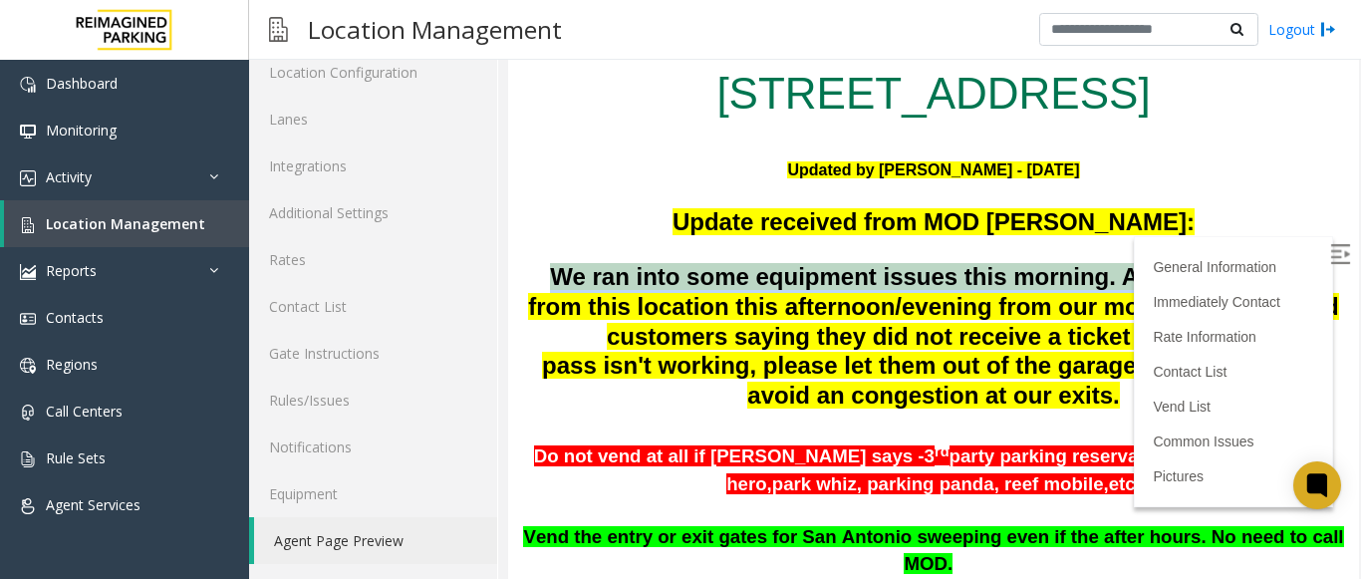
drag, startPoint x: 552, startPoint y: 279, endPoint x: 1293, endPoint y: 279, distance: 740.5
click at [1293, 279] on span "We ran into some equipment issues this morning. Any call received from this loc…" at bounding box center [933, 335] width 810 height 145
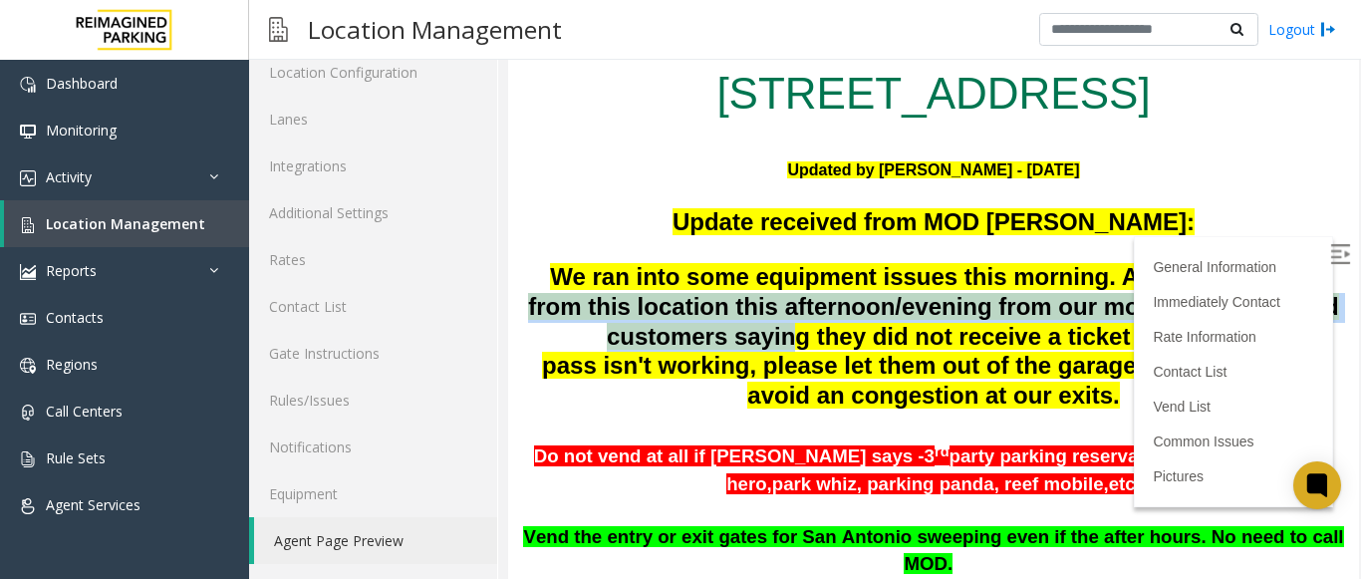
drag, startPoint x: 539, startPoint y: 307, endPoint x: 797, endPoint y: 330, distance: 259.1
click at [797, 330] on span "We ran into some equipment issues this morning. Any call received from this loc…" at bounding box center [933, 335] width 810 height 145
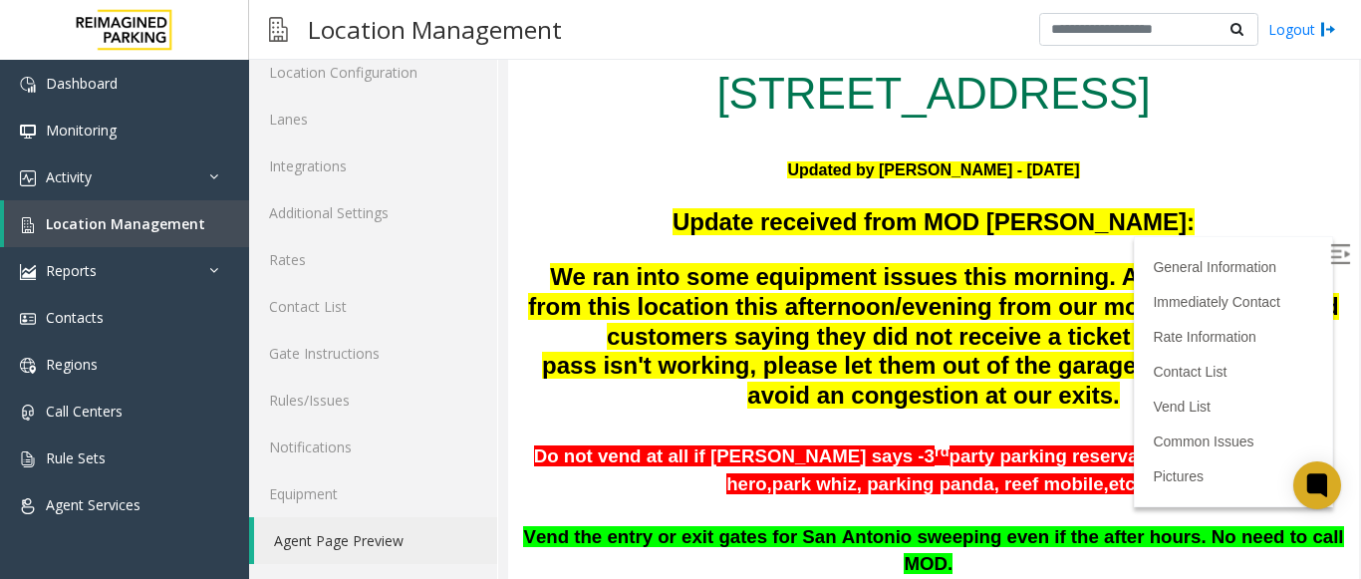
click at [1114, 397] on p "We ran into some equipment issues this morning. Any call received from this loc…" at bounding box center [933, 337] width 821 height 148
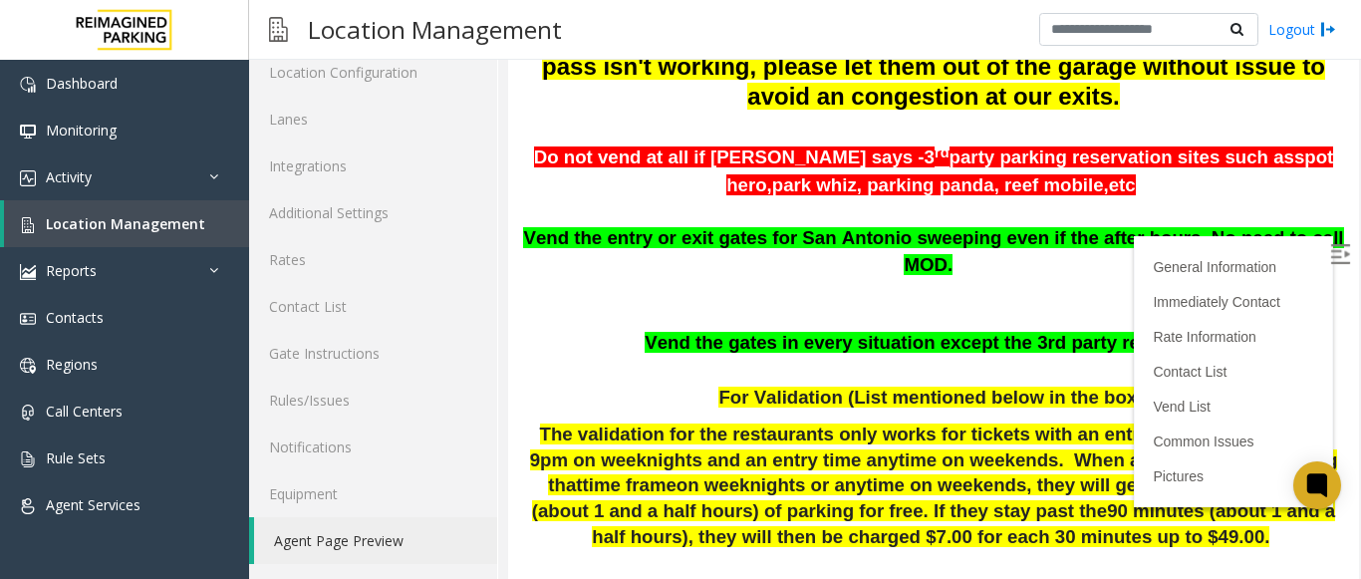
scroll to position [814, 0]
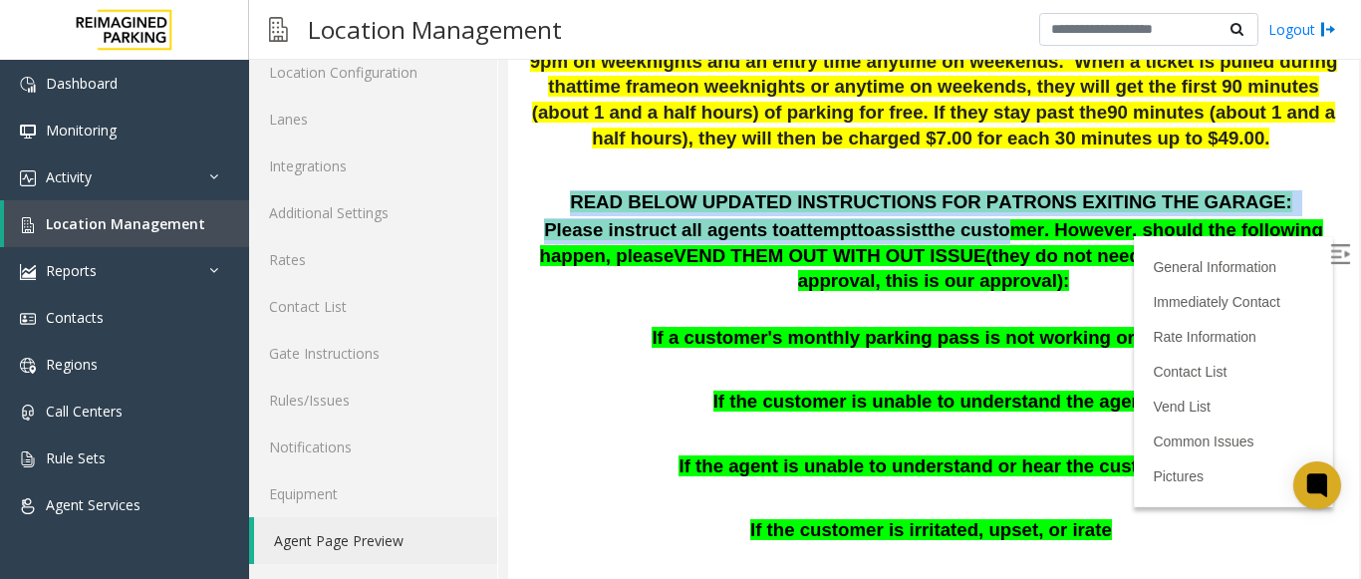
drag, startPoint x: 596, startPoint y: 186, endPoint x: 945, endPoint y: 205, distance: 349.3
click at [945, 205] on div "READ BELOW UPDATED INSTRUCTIONS FOR PATRONS EXITING THE GARAGE: Please instruct…" at bounding box center [933, 508] width 821 height 637
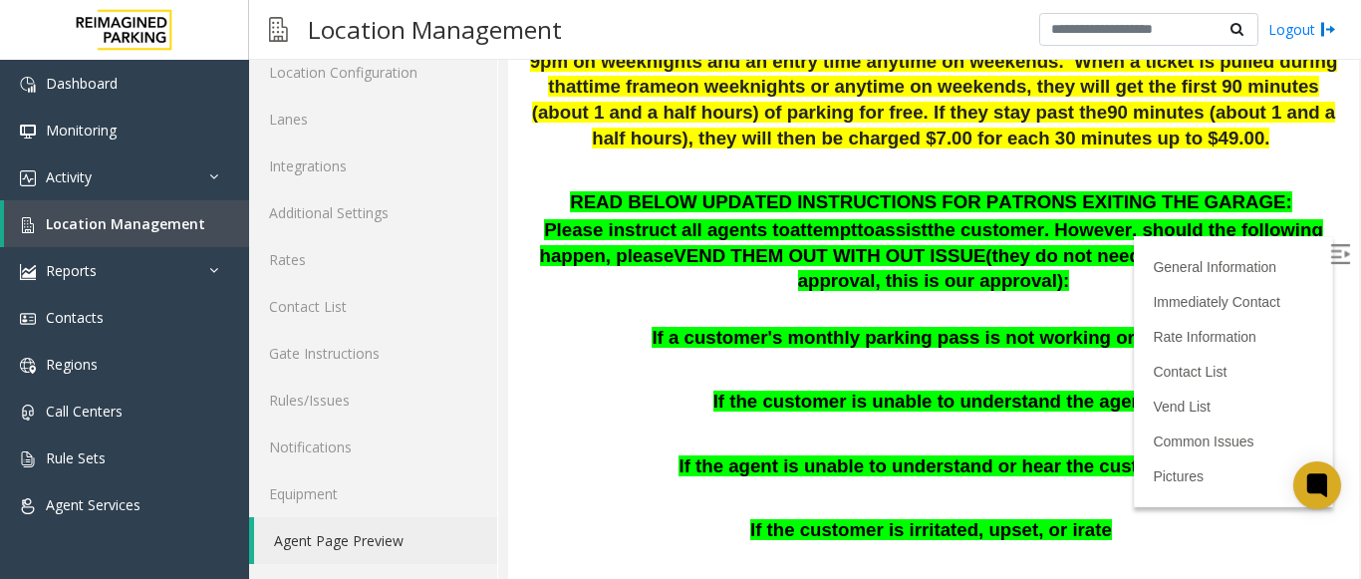
click at [1032, 242] on p "Please instruct all agents to attempt to assist the customer. However, should t…" at bounding box center [933, 256] width 821 height 77
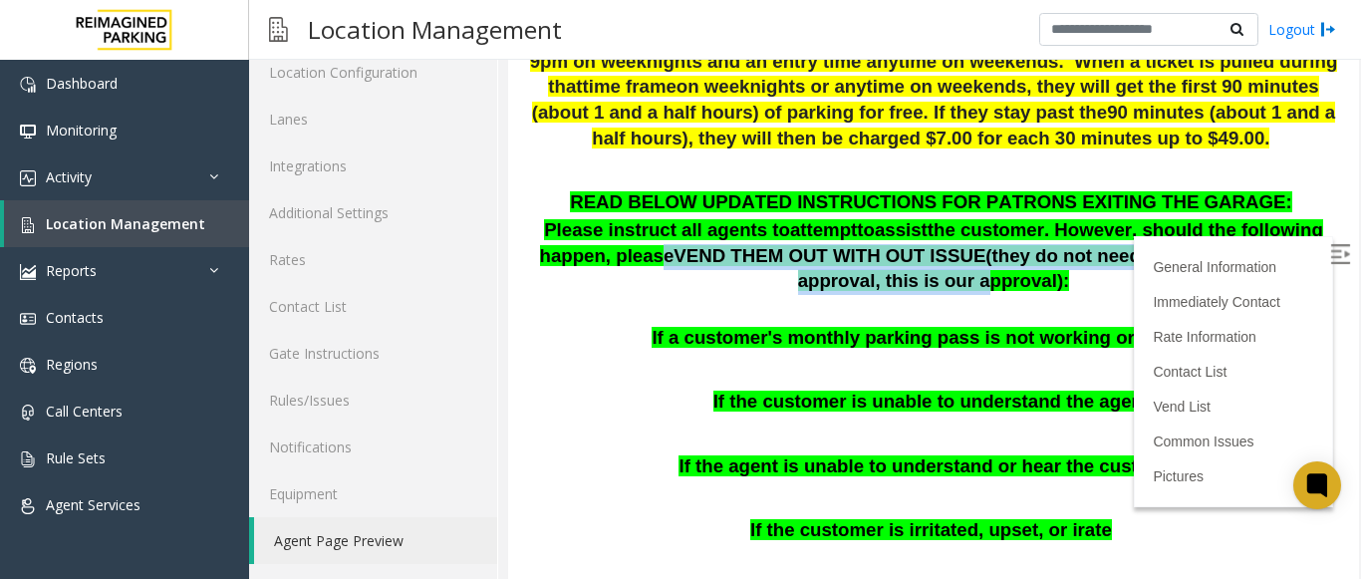
drag, startPoint x: 558, startPoint y: 233, endPoint x: 837, endPoint y: 248, distance: 279.5
click at [837, 248] on p "Please instruct all agents to attempt to assist the customer. However, should t…" at bounding box center [933, 256] width 821 height 77
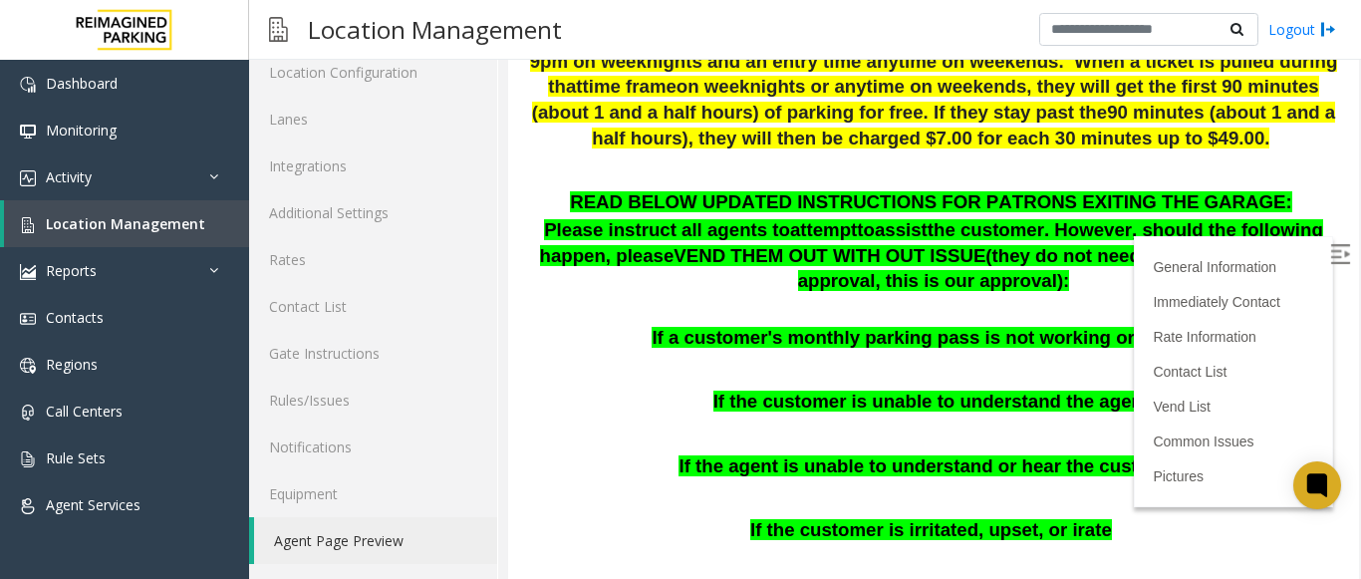
click at [797, 298] on p at bounding box center [933, 311] width 821 height 26
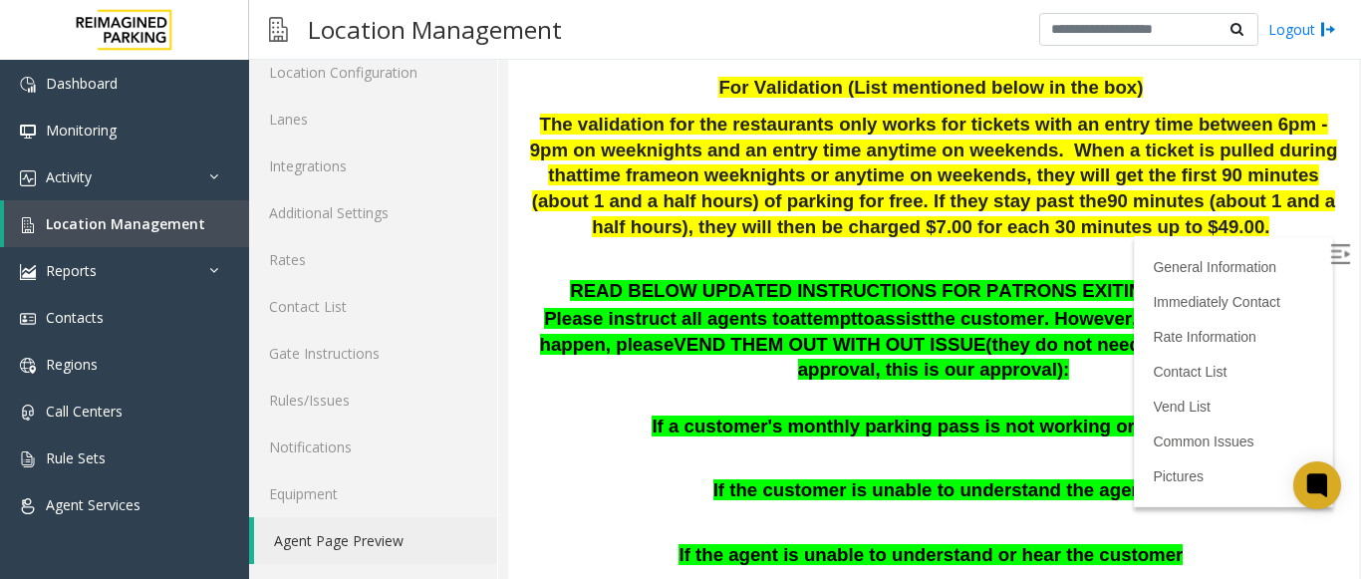
scroll to position [797, 0]
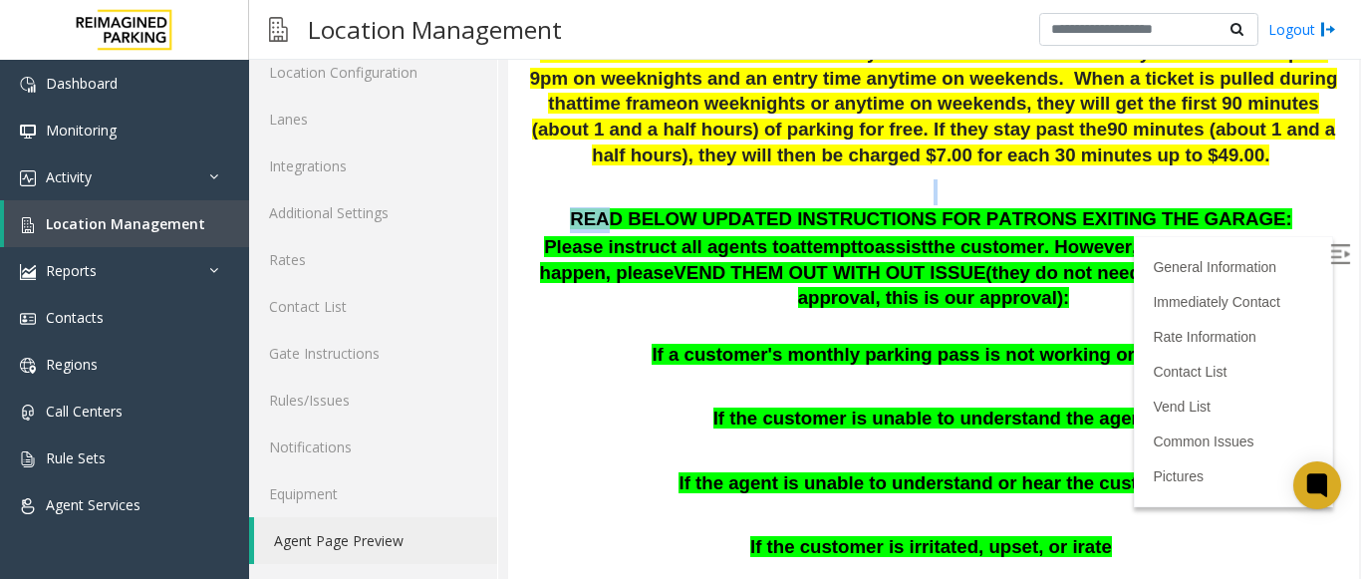
drag, startPoint x: 649, startPoint y: 179, endPoint x: 1154, endPoint y: 176, distance: 505.3
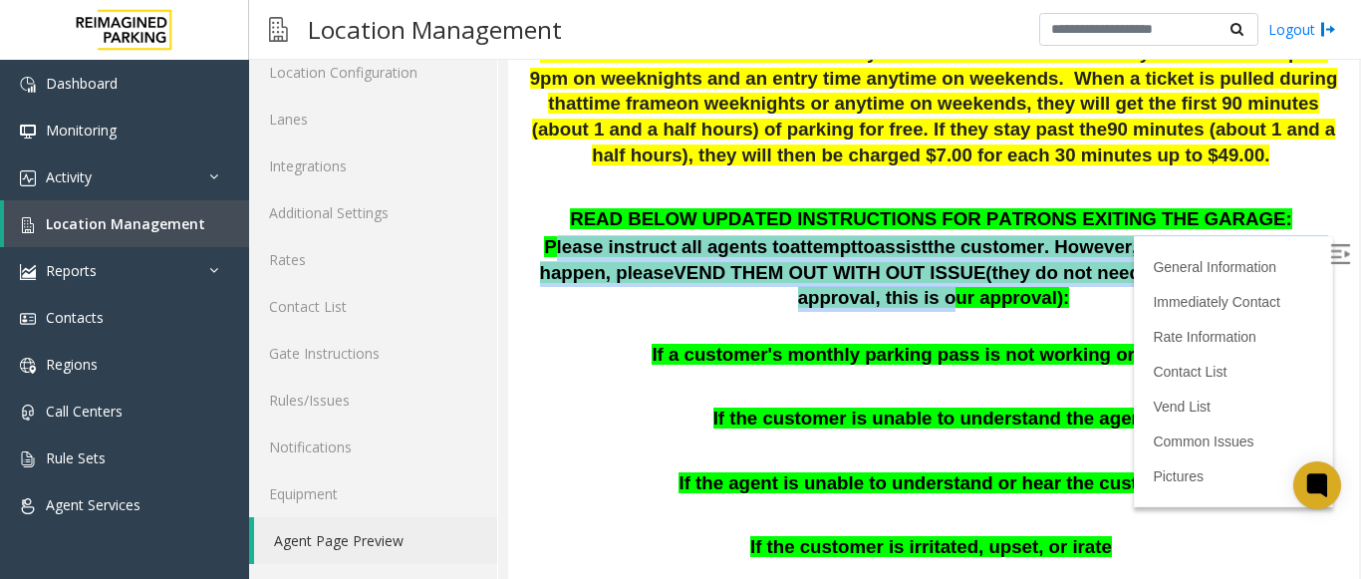
drag, startPoint x: 545, startPoint y: 216, endPoint x: 1275, endPoint y: 254, distance: 730.5
click at [1284, 248] on span "Please instruct all agents to attempt to assist the customer. However, should t…" at bounding box center [934, 272] width 788 height 72
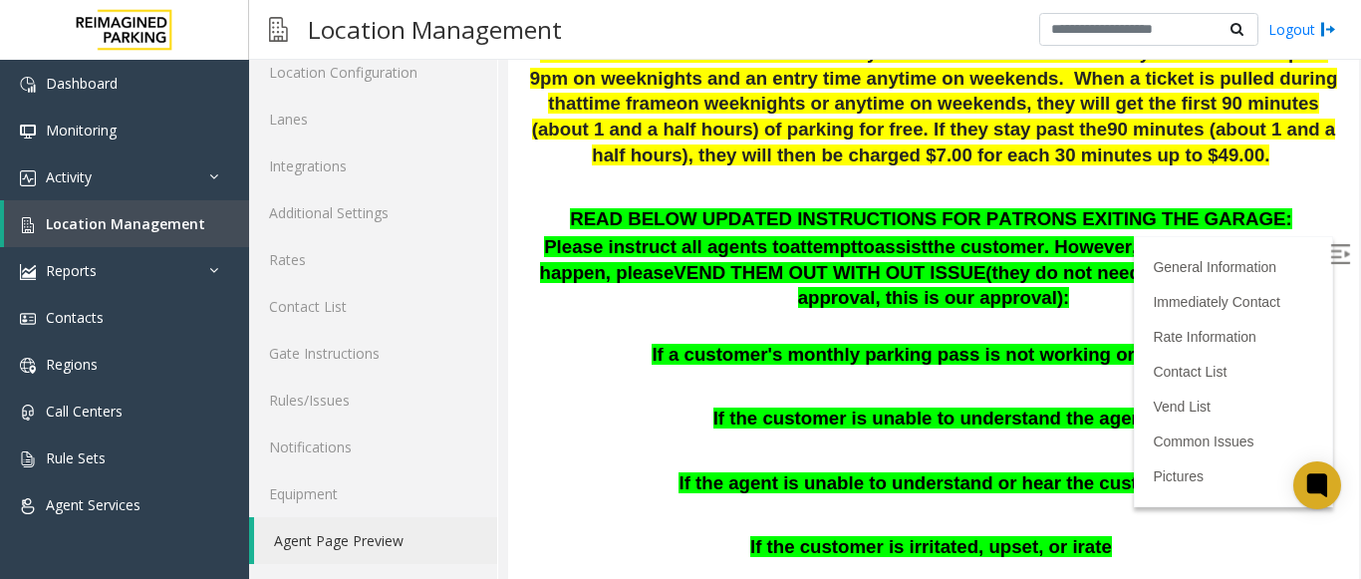
click at [1168, 343] on p "If a customer's monthly parking pass is not working or forgot it." at bounding box center [933, 356] width 821 height 26
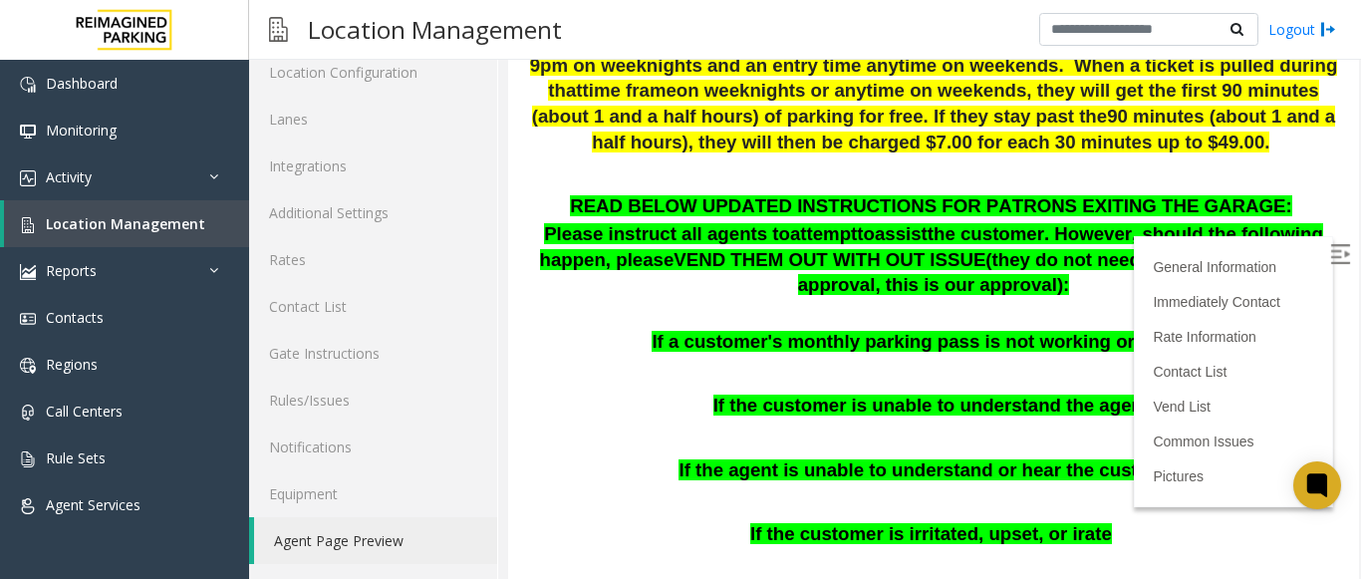
scroll to position [897, 0]
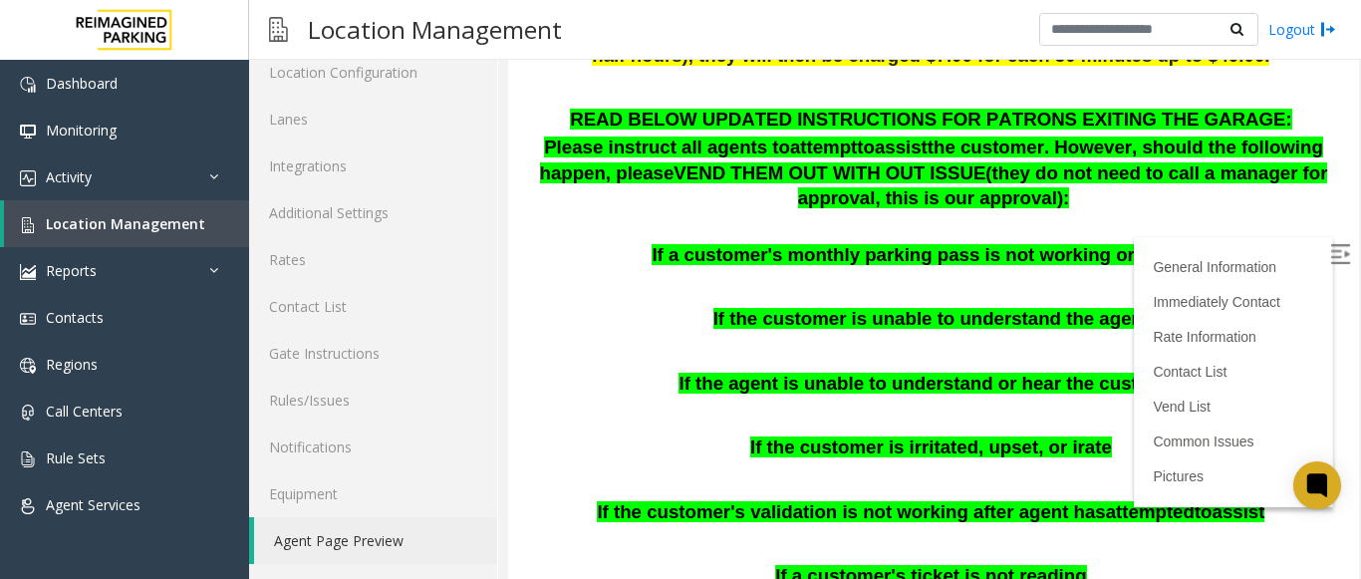
click at [739, 271] on div "READ BELOW UPDATED INSTRUCTIONS FOR PATRONS EXITING THE GARAGE: Please instruct…" at bounding box center [933, 426] width 821 height 637
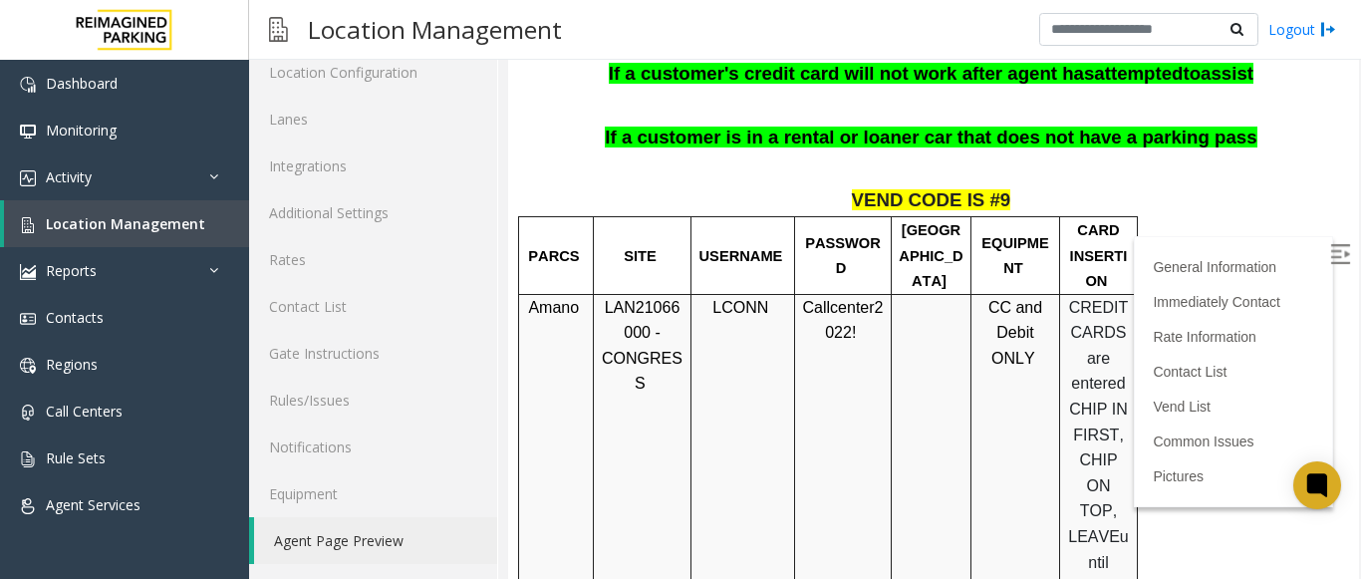
scroll to position [1495, 0]
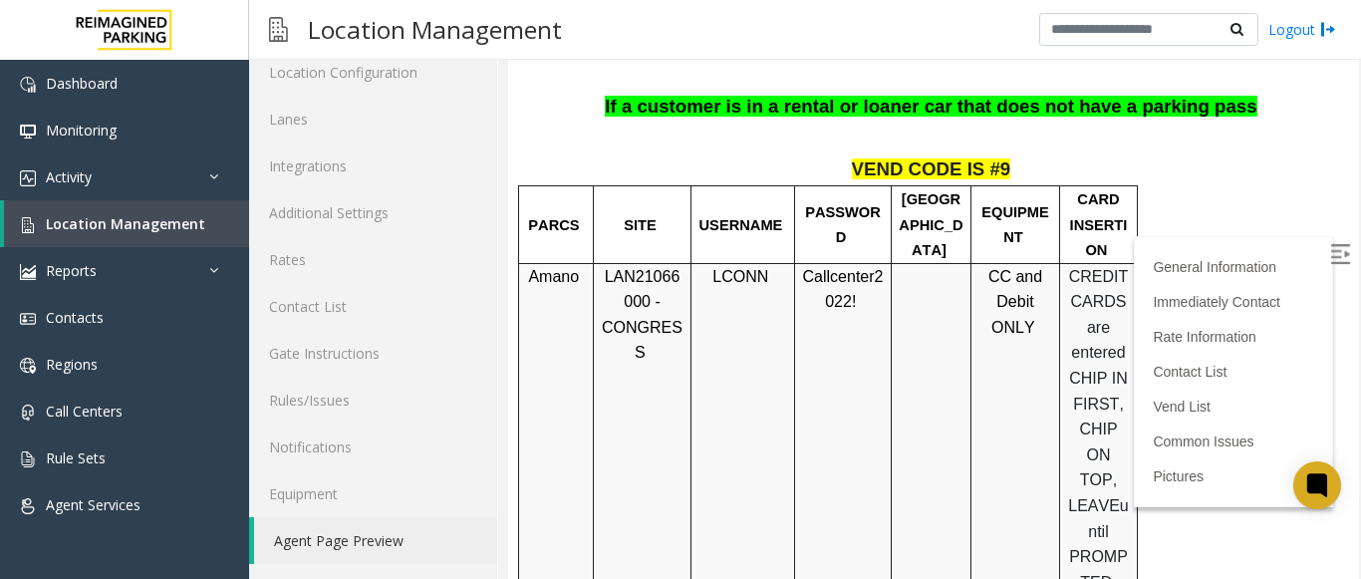
click at [663, 313] on span "LAN21066000 - CONGRESS" at bounding box center [642, 315] width 81 height 94
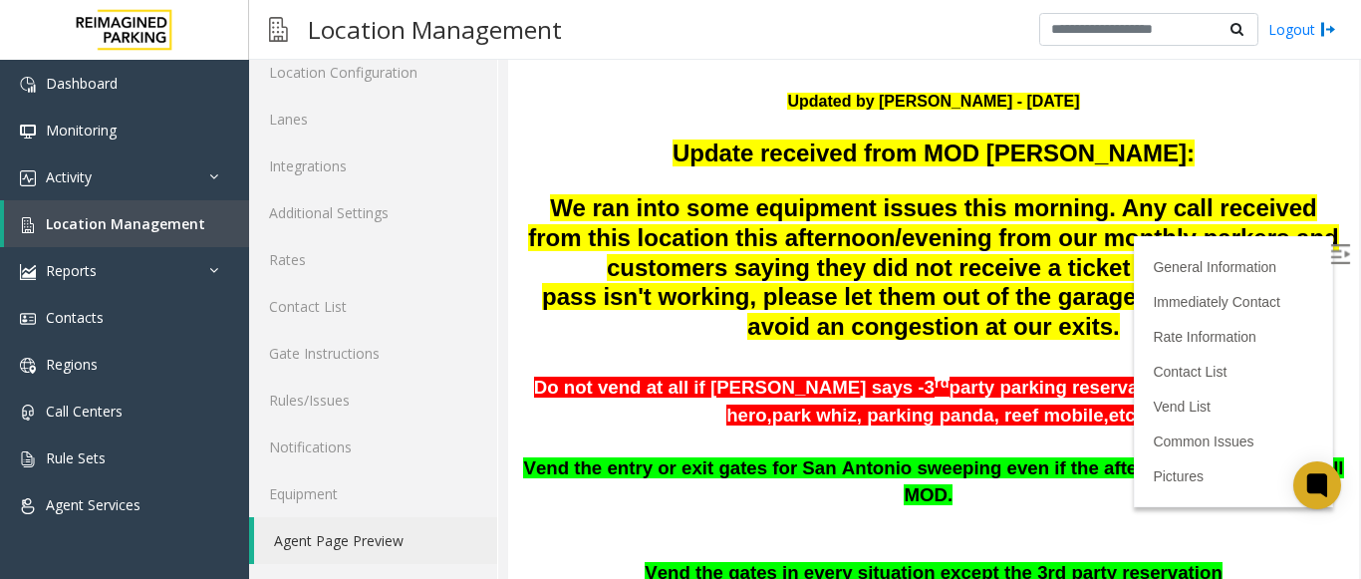
scroll to position [0, 0]
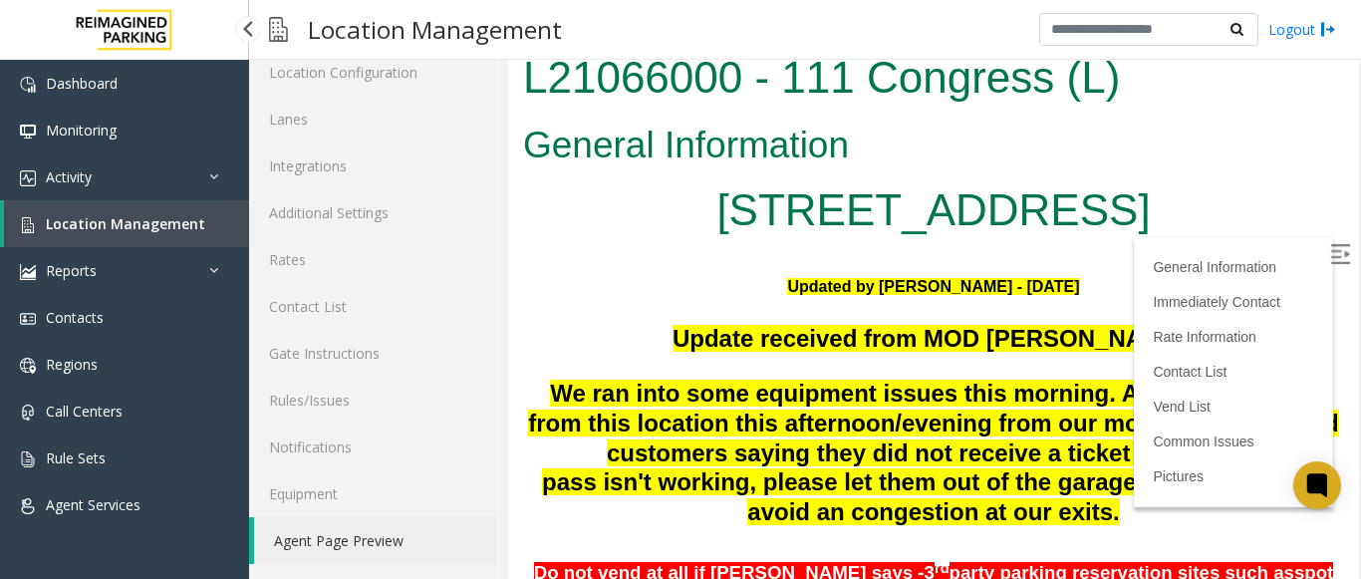
click at [105, 220] on span "Location Management" at bounding box center [125, 223] width 159 height 19
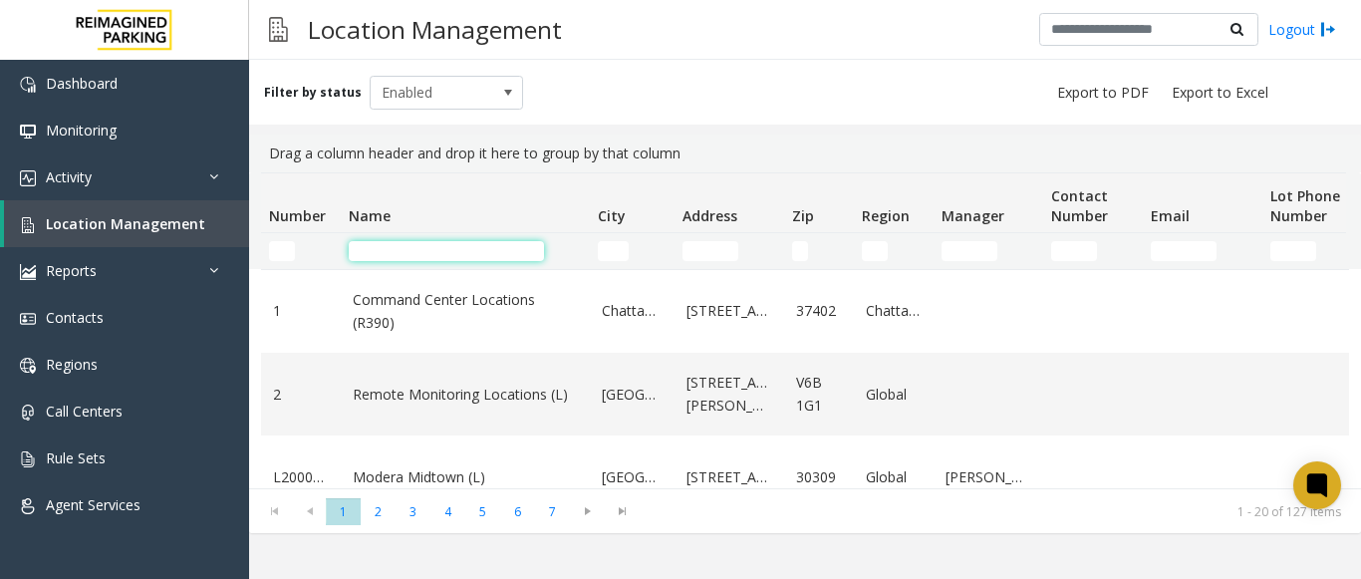
click at [422, 244] on input "Name Filter" at bounding box center [446, 251] width 195 height 20
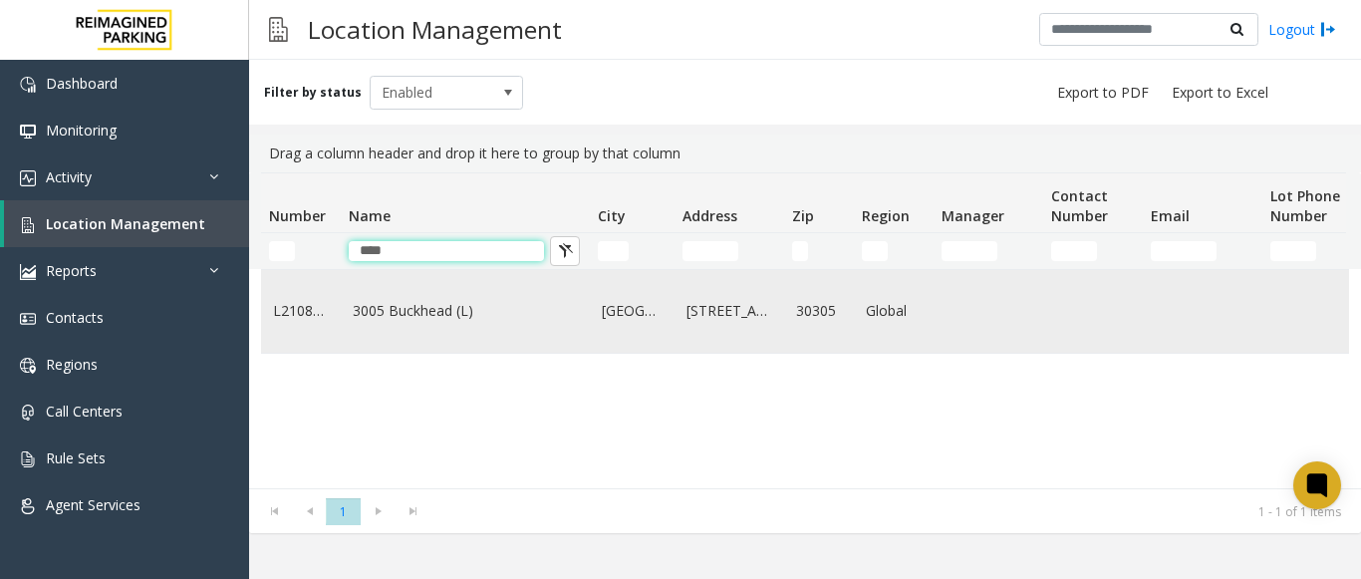
type input "****"
click at [426, 318] on link "3005 Buckhead (L)" at bounding box center [465, 311] width 225 height 22
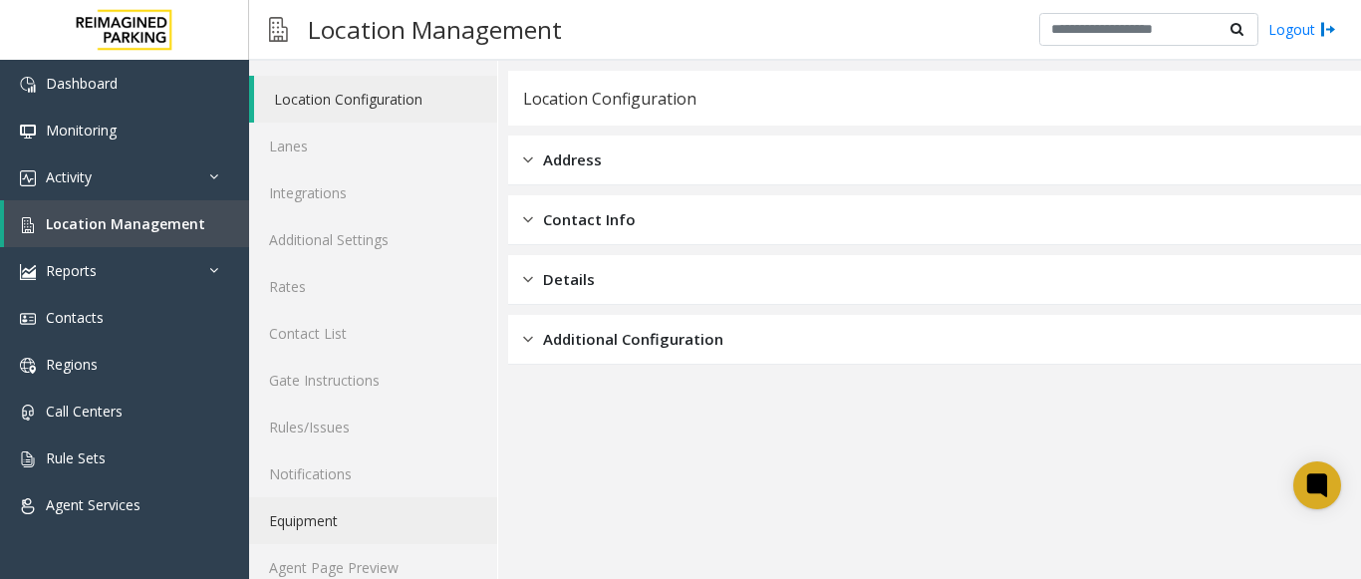
scroll to position [78, 0]
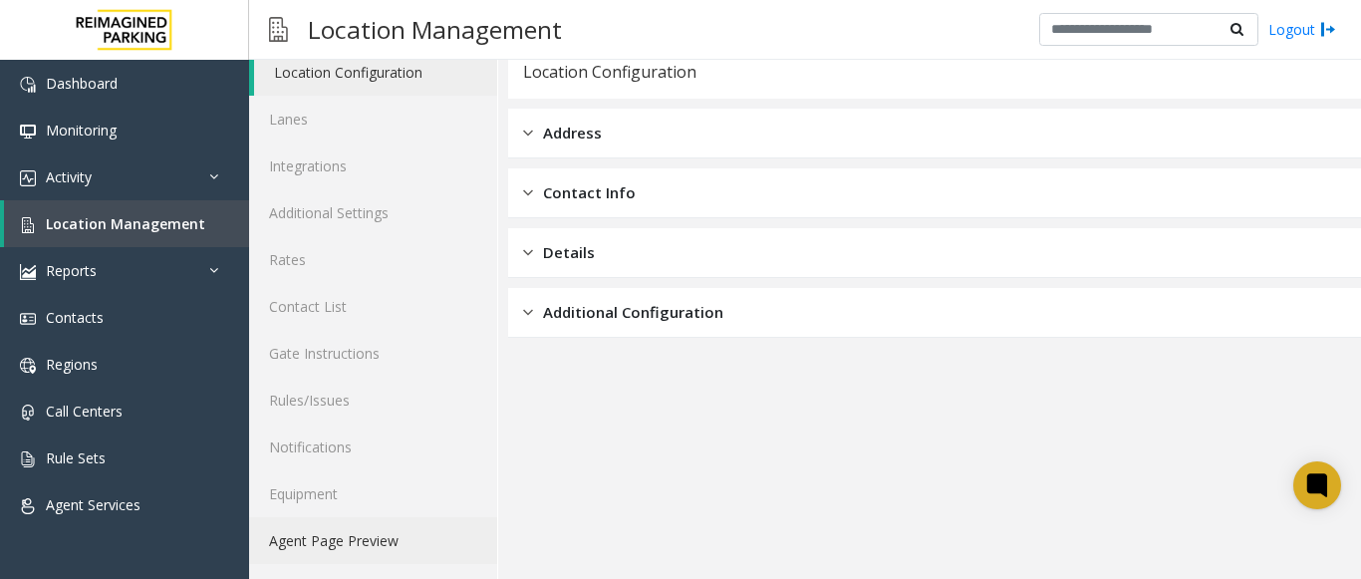
click at [348, 527] on link "Agent Page Preview" at bounding box center [373, 540] width 248 height 47
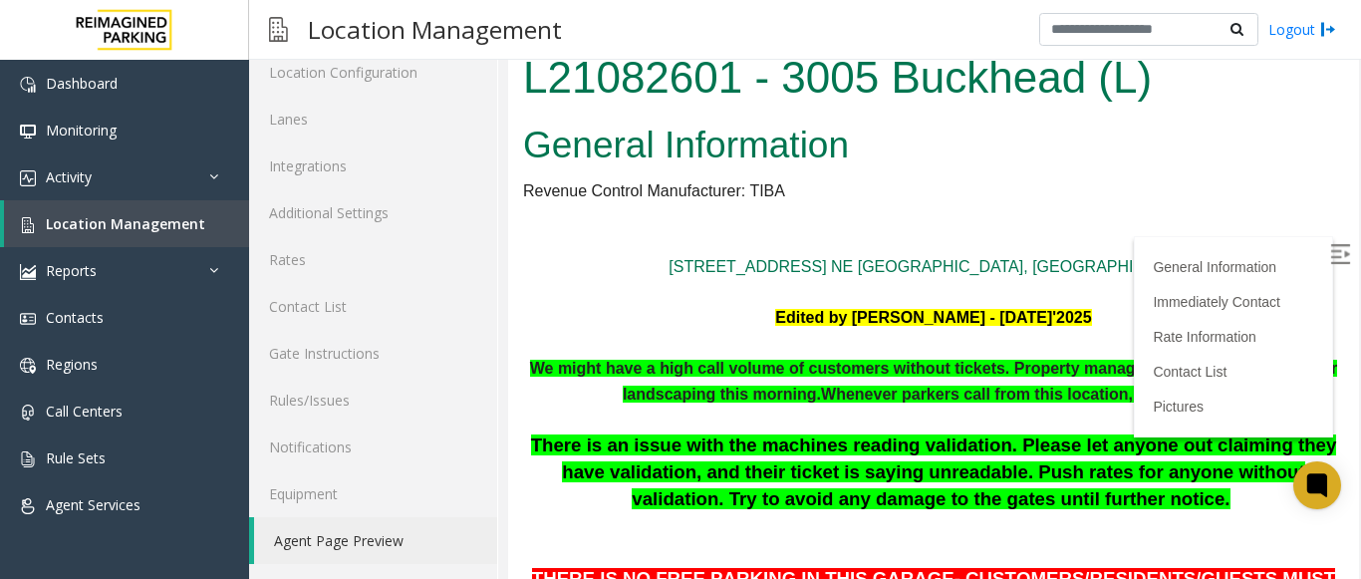
click at [1330, 259] on img at bounding box center [1340, 254] width 20 height 20
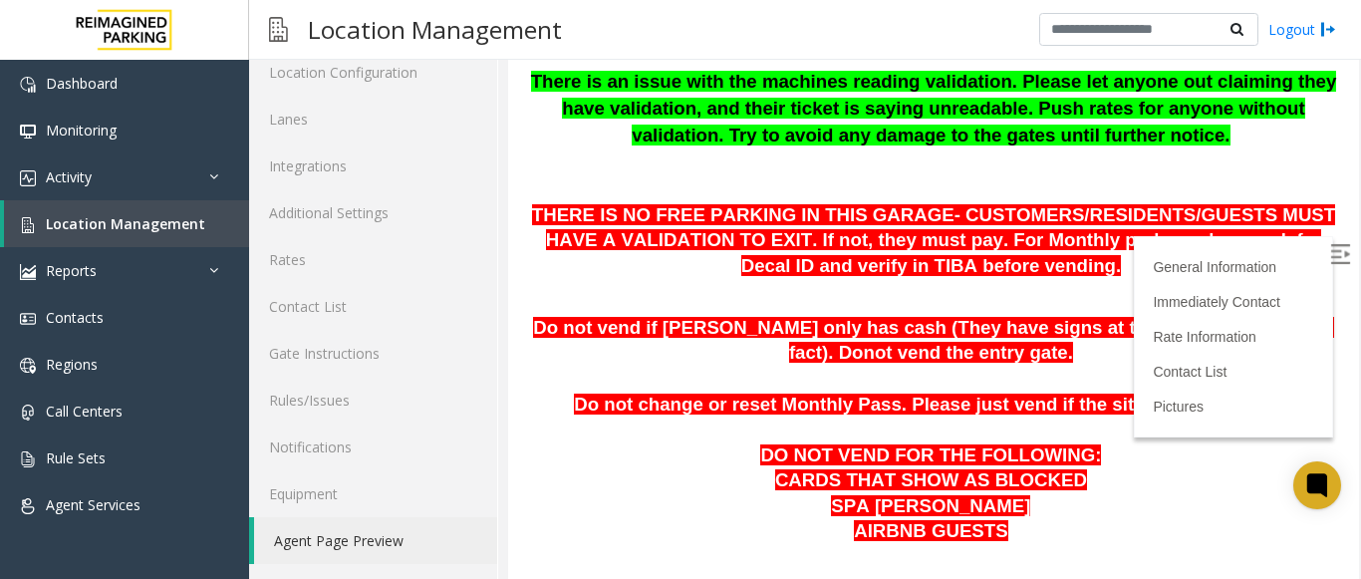
scroll to position [399, 0]
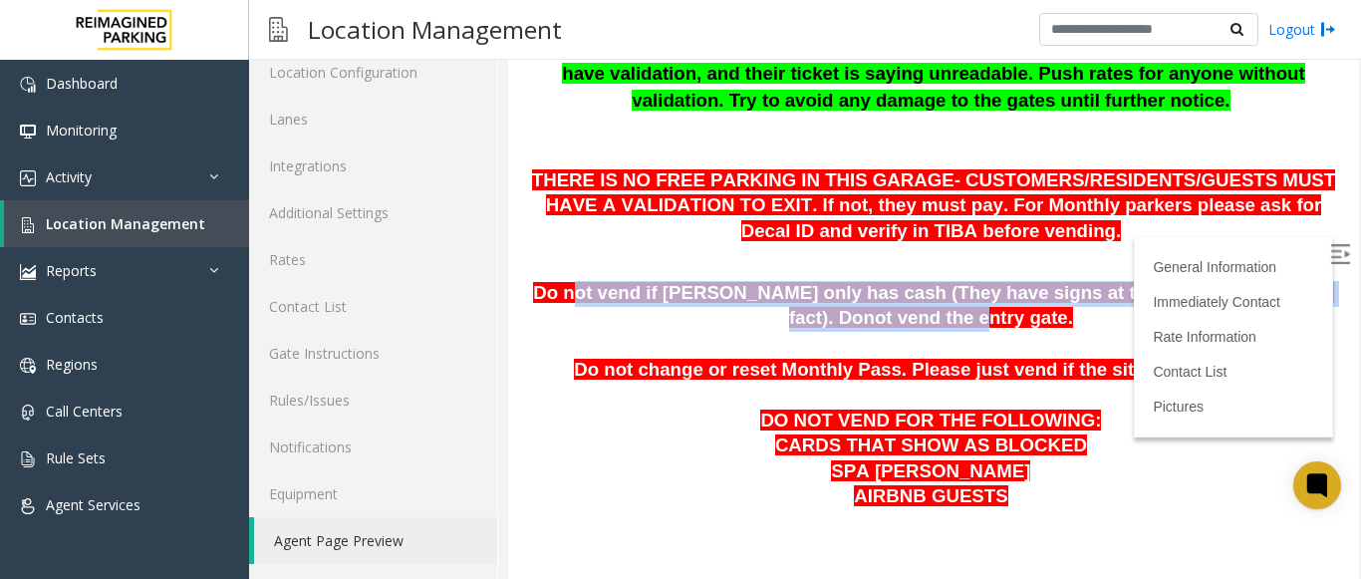
drag, startPoint x: 559, startPoint y: 298, endPoint x: 783, endPoint y: 309, distance: 224.5
click at [783, 309] on p "Do not vend if [PERSON_NAME] only has cash (They have signs at the entrance sta…" at bounding box center [933, 306] width 821 height 51
click at [799, 324] on p "Do not vend if [PERSON_NAME] only has cash (They have signs at the entrance sta…" at bounding box center [933, 306] width 821 height 51
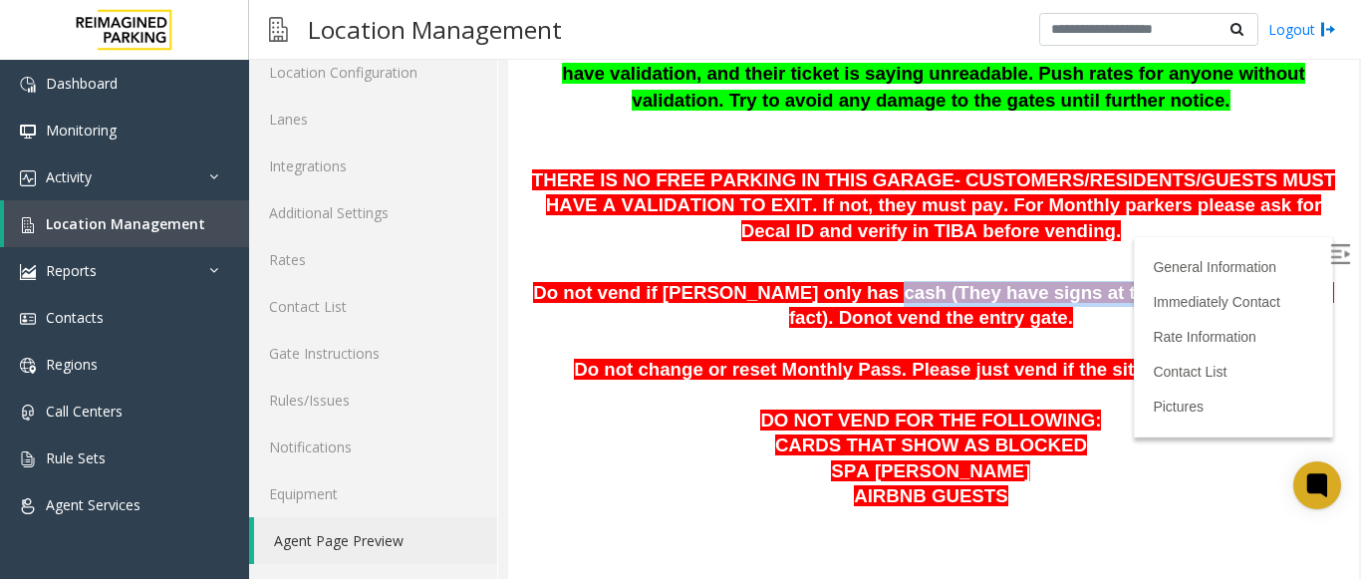
drag, startPoint x: 817, startPoint y: 306, endPoint x: 1128, endPoint y: 305, distance: 310.9
click at [1128, 305] on p "Do not vend if [PERSON_NAME] only has cash (They have signs at the entrance sta…" at bounding box center [933, 306] width 821 height 51
click at [1108, 332] on p "Do not vend if [PERSON_NAME] only has cash (They have signs at the entrance sta…" at bounding box center [933, 306] width 821 height 51
click at [700, 415] on p "DO NOT VEND FOR THE FOLLOWING:" at bounding box center [933, 422] width 821 height 26
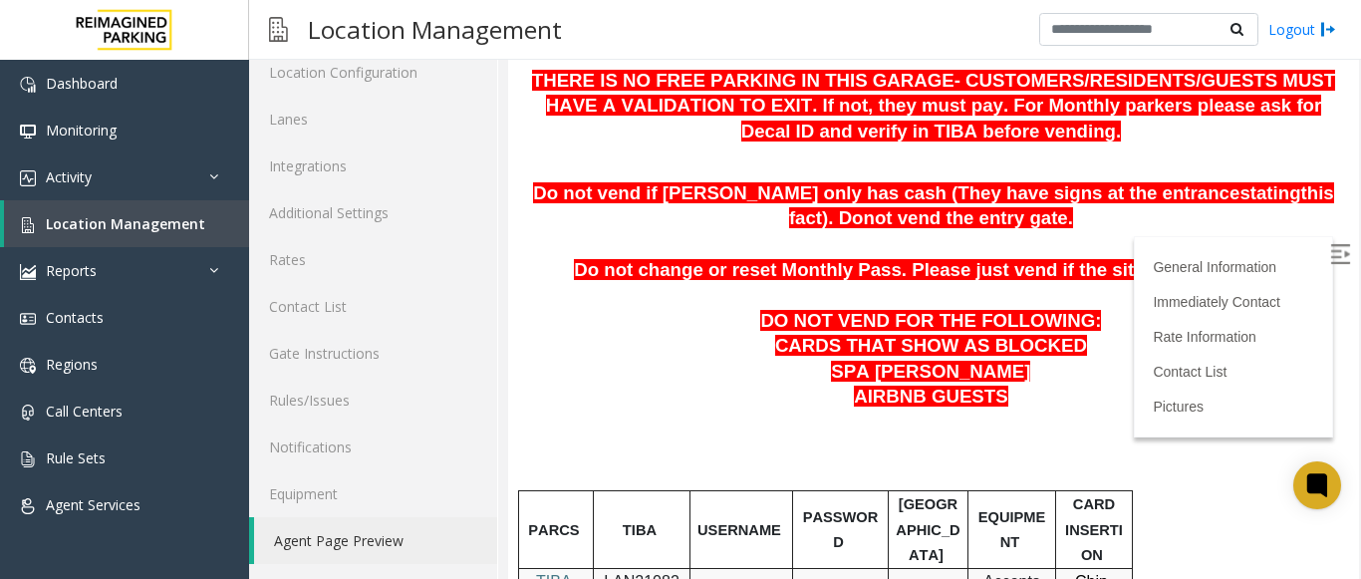
click at [747, 299] on p at bounding box center [933, 296] width 821 height 26
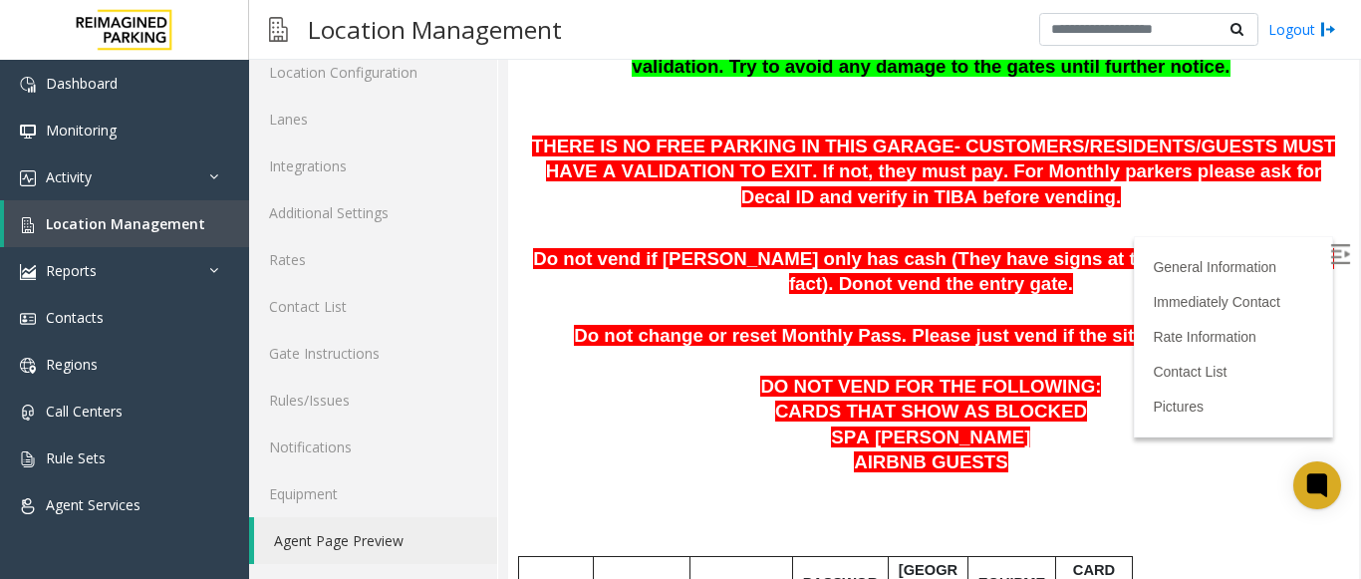
scroll to position [399, 0]
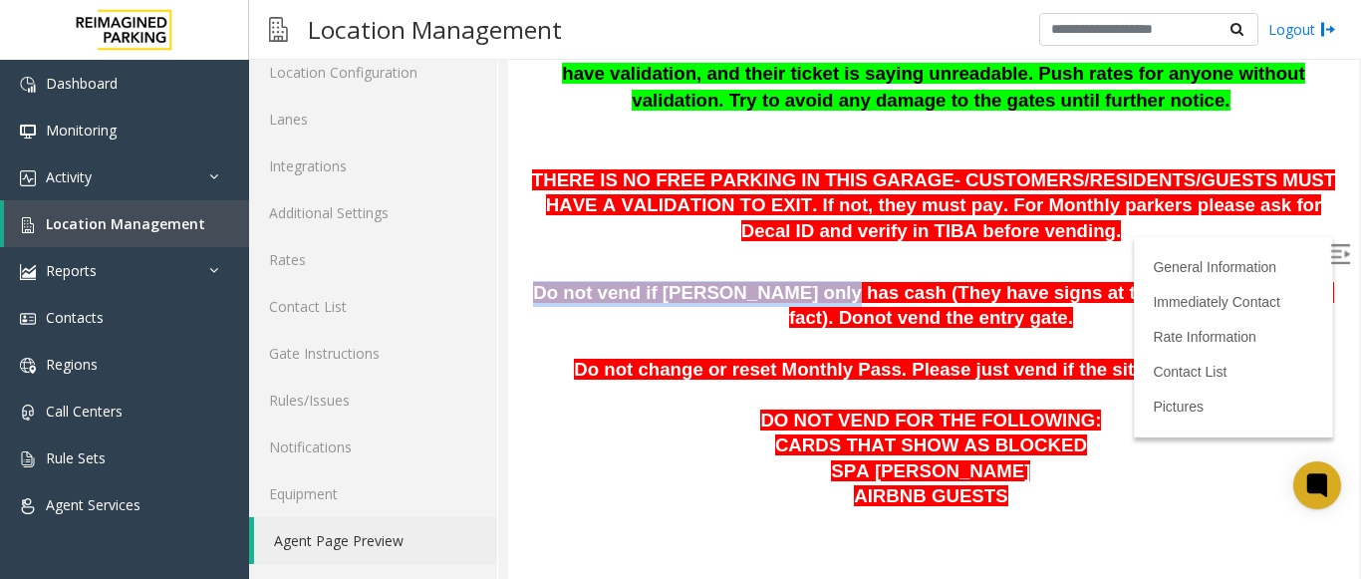
drag, startPoint x: 524, startPoint y: 300, endPoint x: 775, endPoint y: 306, distance: 251.2
click at [775, 306] on p "Do not vend if [PERSON_NAME] only has cash (They have signs at the entrance sta…" at bounding box center [933, 306] width 821 height 51
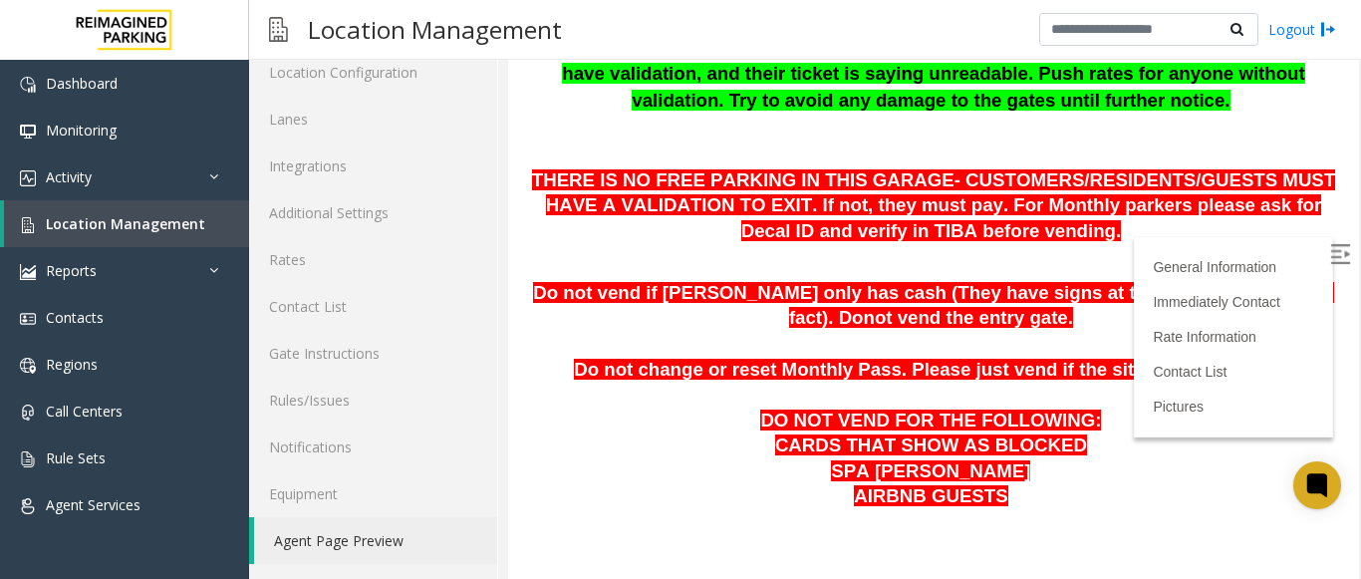
click at [859, 334] on p at bounding box center [933, 345] width 821 height 26
drag, startPoint x: 840, startPoint y: 312, endPoint x: 1049, endPoint y: 293, distance: 210.1
click at [1049, 293] on p "Do not vend if [PERSON_NAME] only has cash (They have signs at the entrance sta…" at bounding box center [933, 306] width 821 height 51
click at [1132, 316] on p "Do not vend if [PERSON_NAME] only has cash (They have signs at the entrance sta…" at bounding box center [933, 306] width 821 height 51
click at [1075, 311] on p "Do not vend if [PERSON_NAME] only has cash (They have signs at the entrance sta…" at bounding box center [933, 306] width 821 height 51
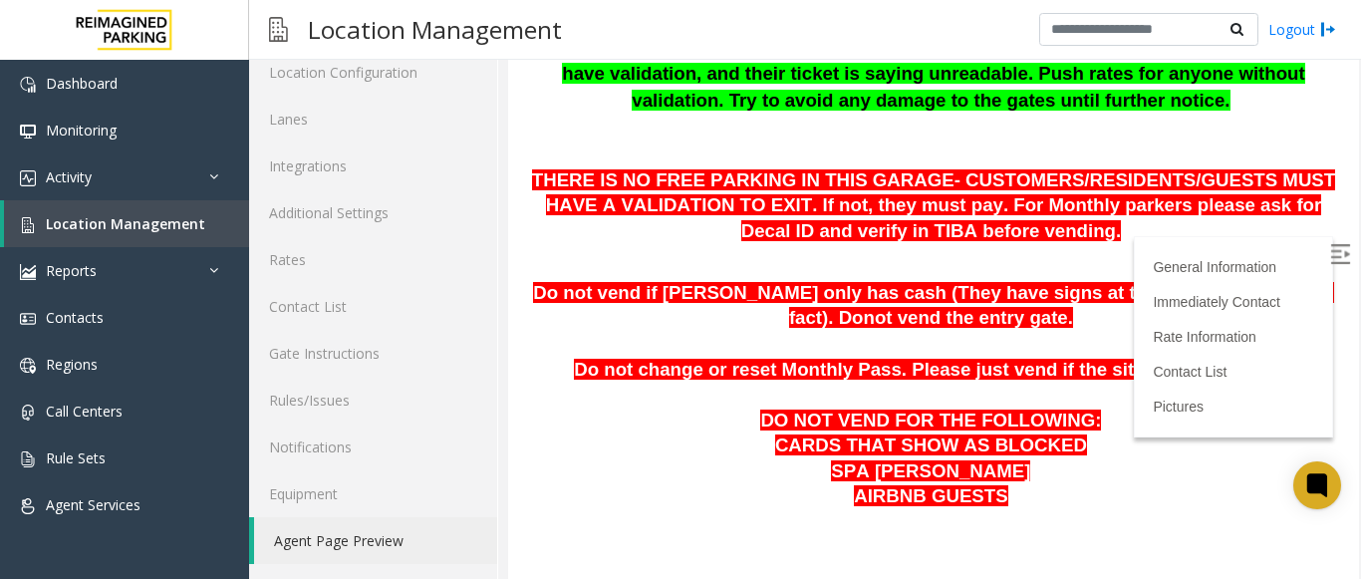
click at [526, 314] on p "Do not vend if [PERSON_NAME] only has cash (They have signs at the entrance sta…" at bounding box center [933, 306] width 821 height 51
click at [539, 332] on p "Do not vend if [PERSON_NAME] only has cash (They have signs at the entrance sta…" at bounding box center [933, 306] width 821 height 51
click at [642, 444] on p "CARDS THAT SHOW AS BLOCKED SPA [PERSON_NAME]" at bounding box center [933, 459] width 821 height 51
click at [679, 253] on p at bounding box center [933, 257] width 821 height 26
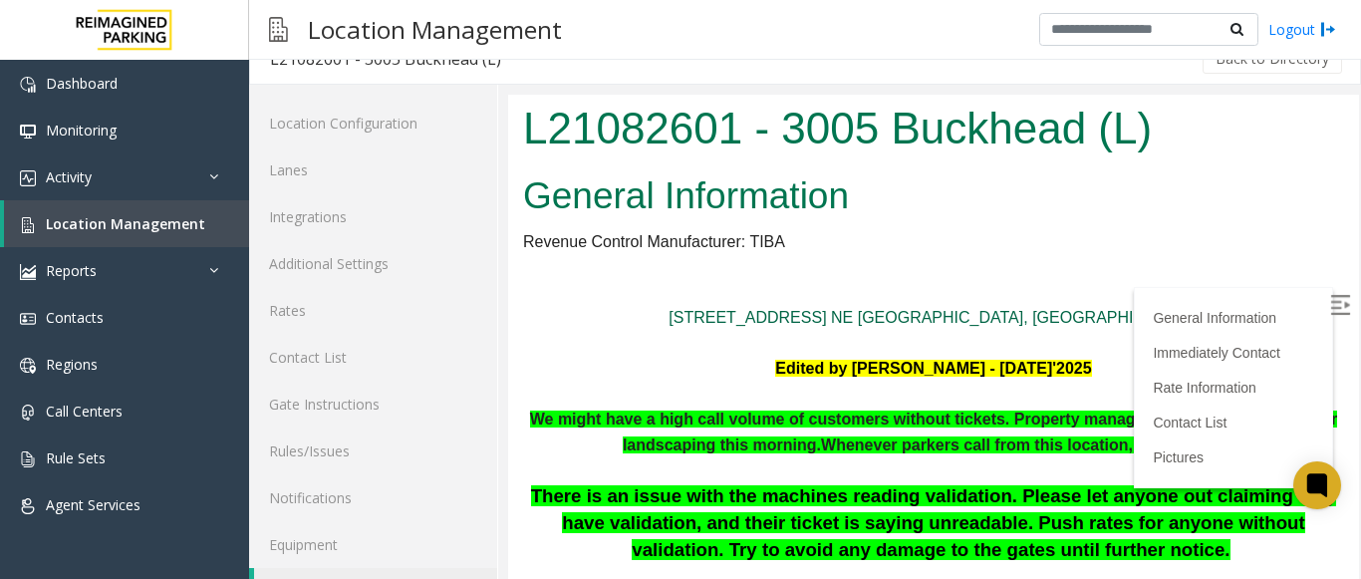
scroll to position [0, 0]
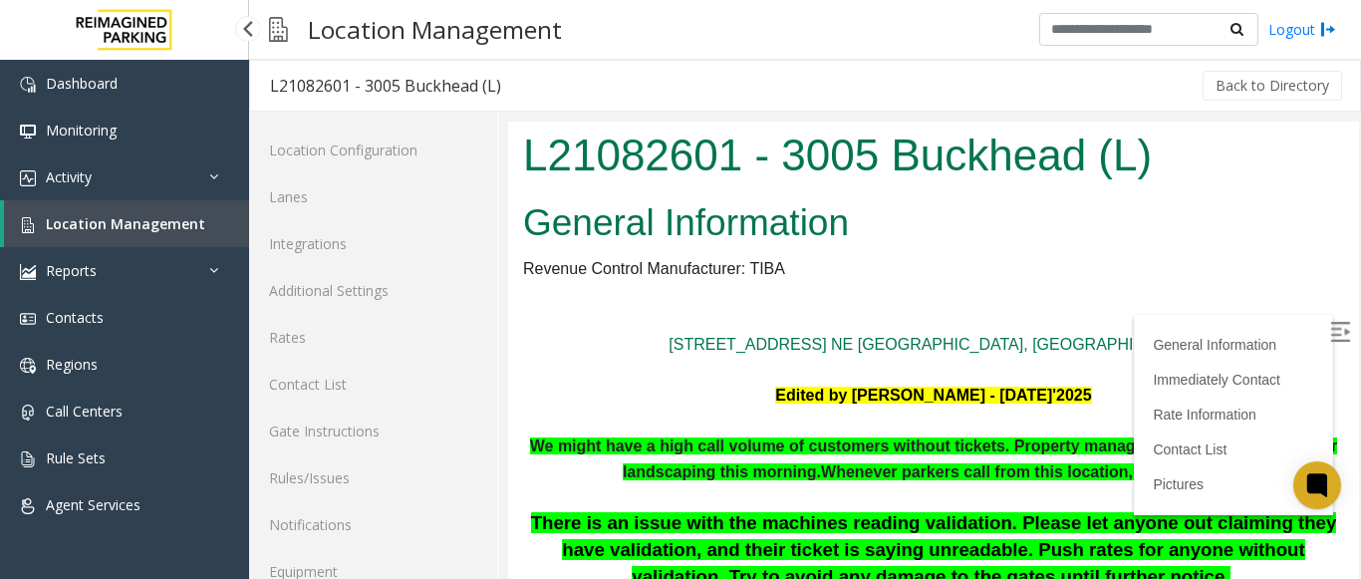
click at [115, 222] on span "Location Management" at bounding box center [125, 223] width 159 height 19
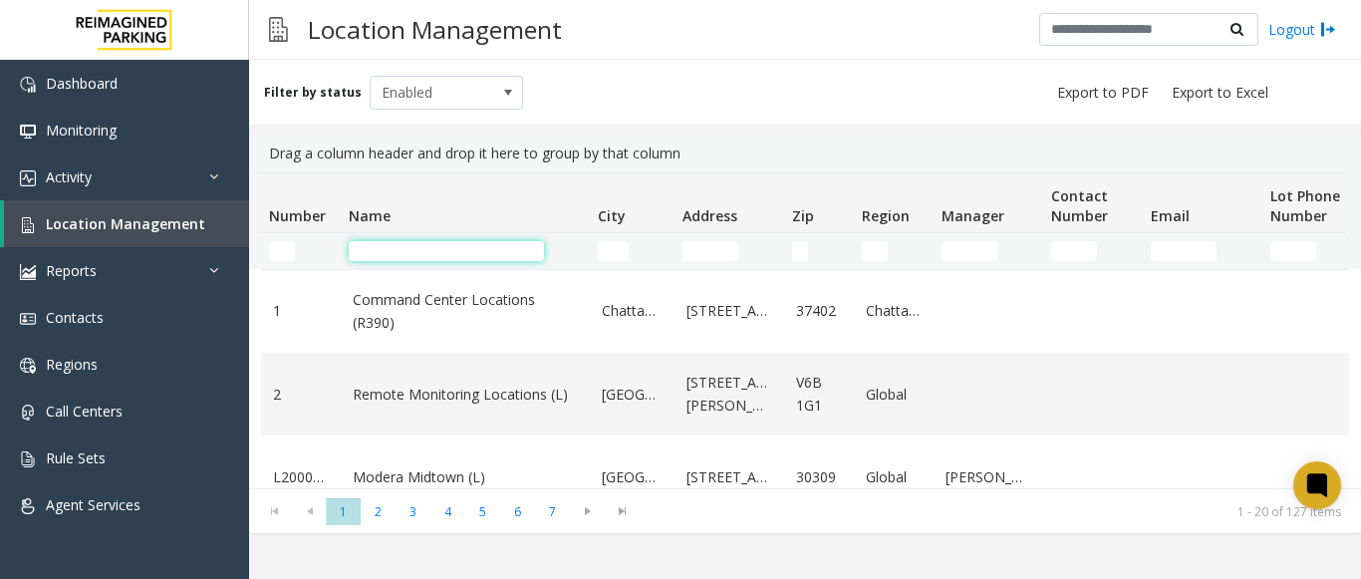
click at [419, 252] on input "Name Filter" at bounding box center [446, 251] width 195 height 20
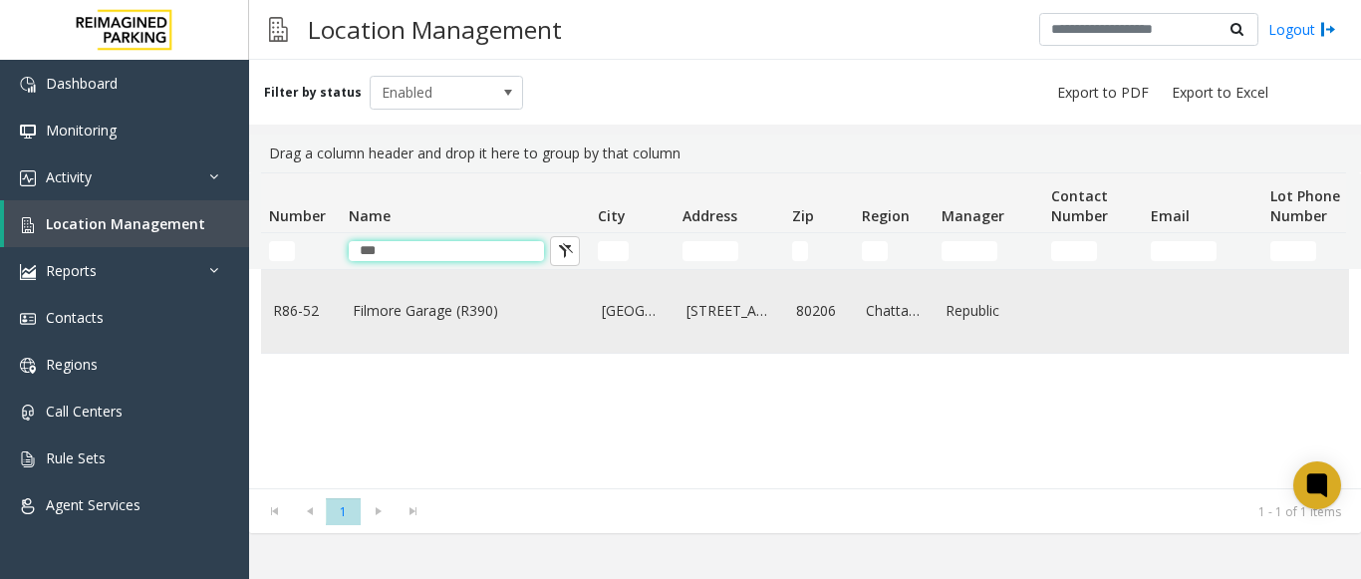
type input "***"
click at [442, 302] on link "Filmore Garage (R390)" at bounding box center [465, 311] width 225 height 22
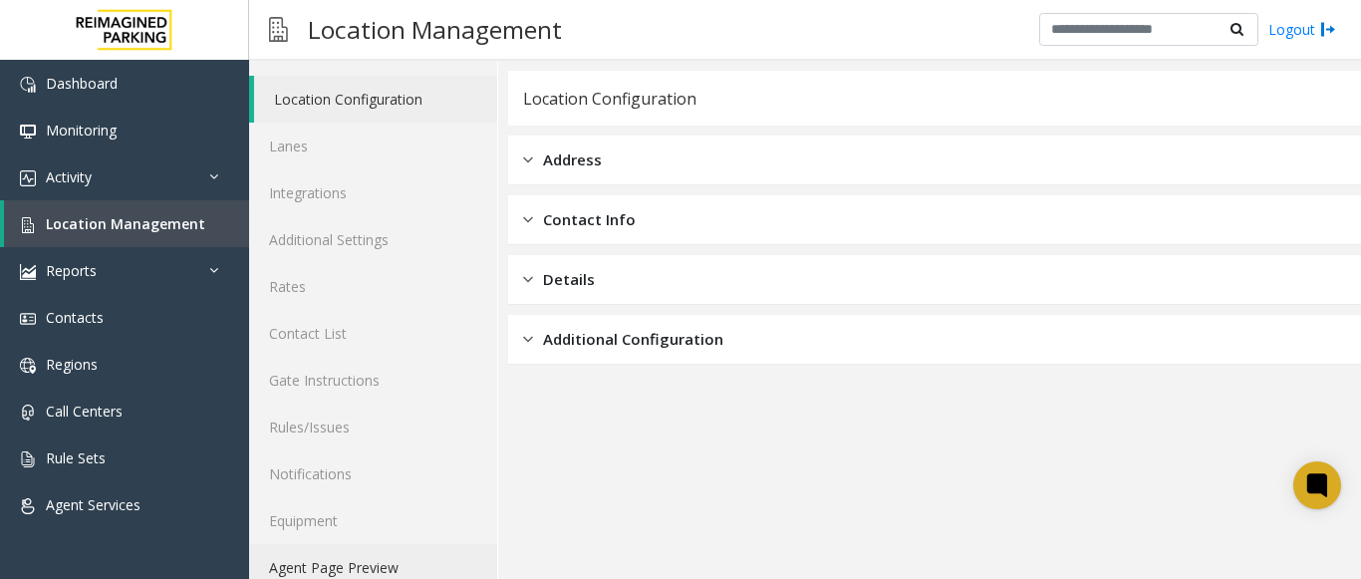
scroll to position [78, 0]
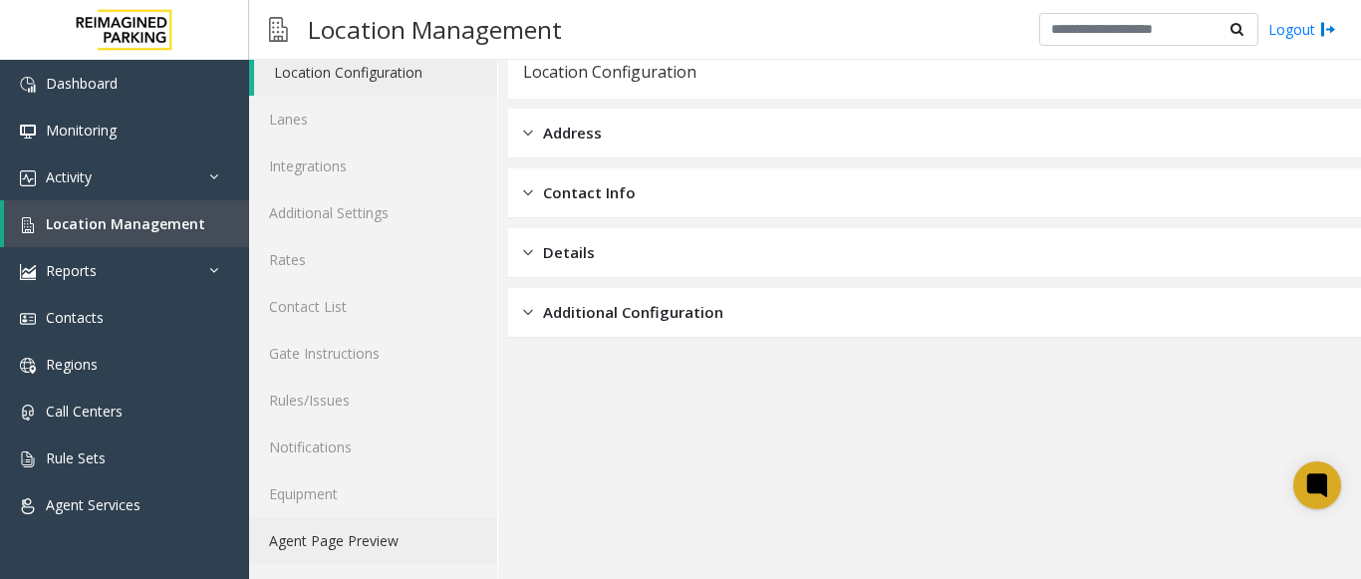
click at [369, 536] on link "Agent Page Preview" at bounding box center [373, 540] width 248 height 47
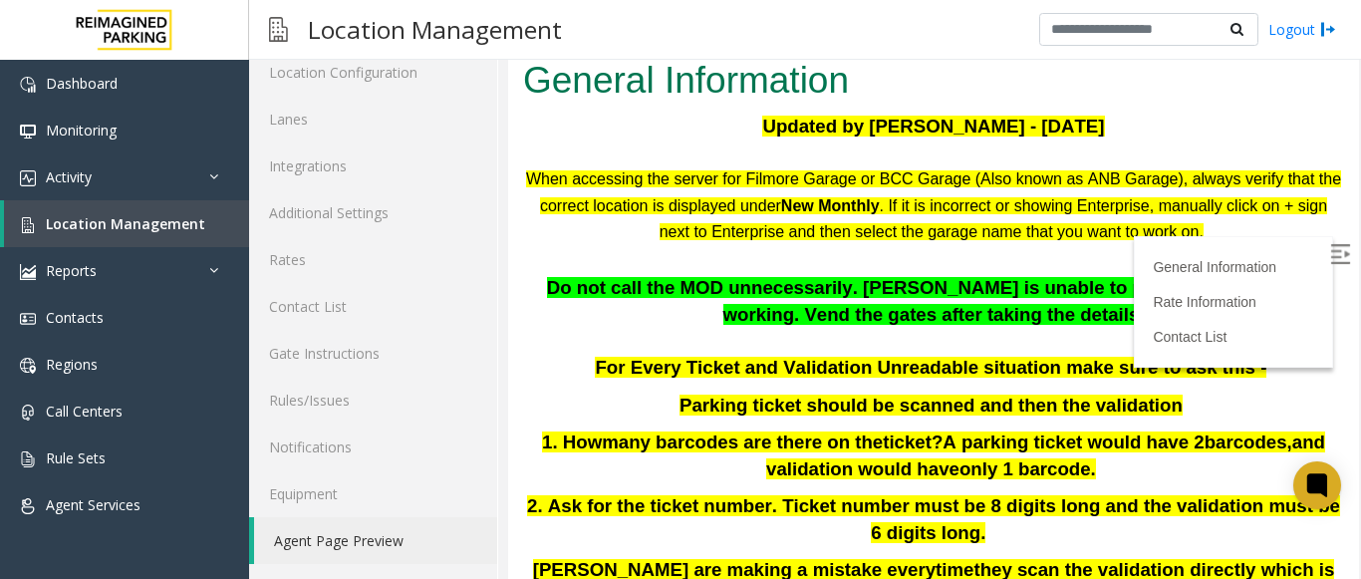
scroll to position [100, 0]
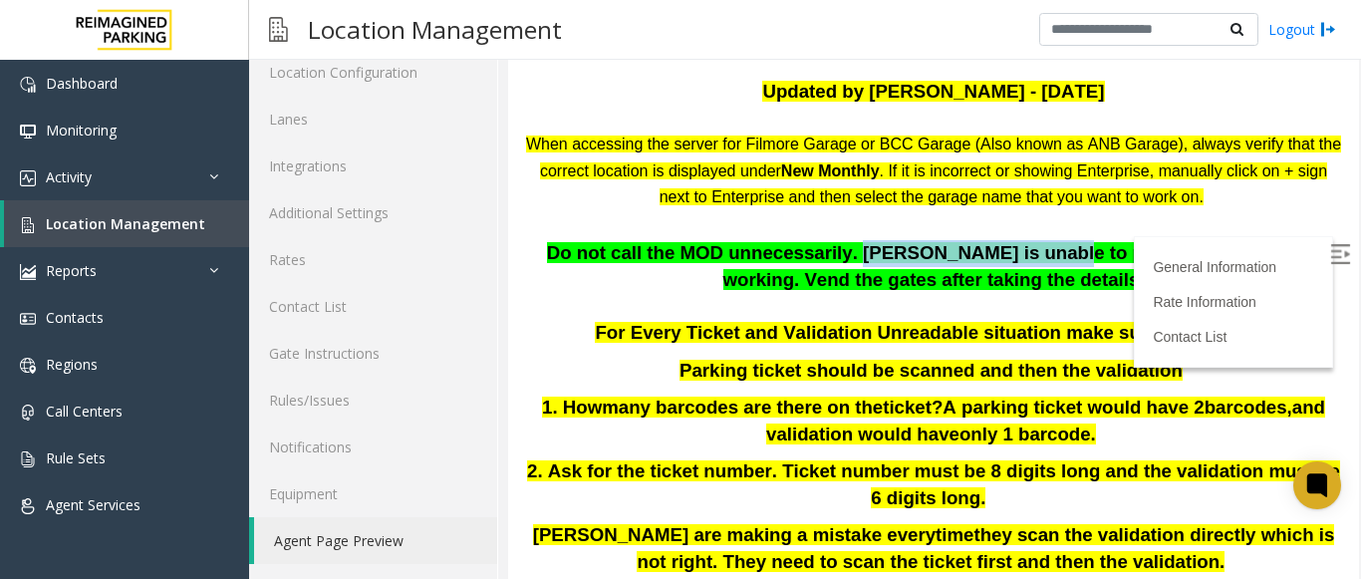
drag, startPoint x: 806, startPoint y: 249, endPoint x: 975, endPoint y: 256, distance: 168.6
click at [975, 256] on span "Do not call the MOD unnecessarily. [PERSON_NAME] is unable to pay or monthly is…" at bounding box center [933, 266] width 773 height 48
click at [1052, 288] on p "Do not call the MOD unnecessarily. [PERSON_NAME] is unable to pay or monthly is…" at bounding box center [933, 266] width 821 height 53
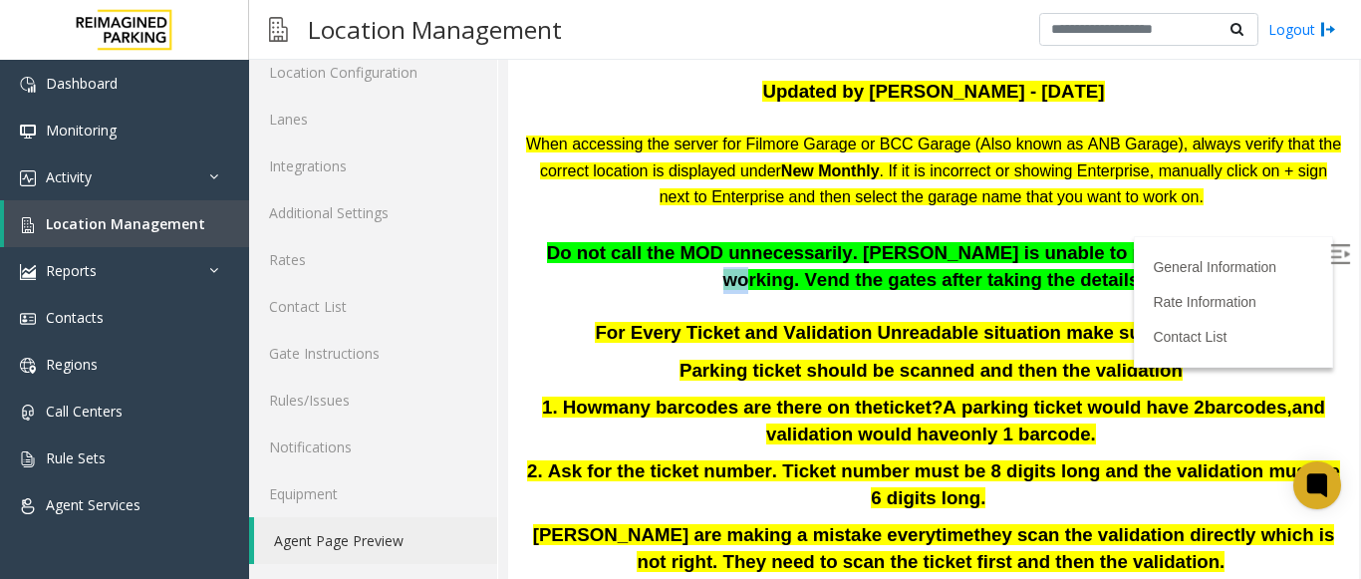
drag, startPoint x: 1194, startPoint y: 253, endPoint x: 1285, endPoint y: 254, distance: 90.7
click at [1214, 252] on span "Do not call the MOD unnecessarily. [PERSON_NAME] is unable to pay or monthly is…" at bounding box center [933, 266] width 773 height 48
drag, startPoint x: 1022, startPoint y: 284, endPoint x: 915, endPoint y: 285, distance: 106.6
click at [1020, 284] on p "Do not call the MOD unnecessarily. [PERSON_NAME] is unable to pay or monthly is…" at bounding box center [933, 266] width 821 height 53
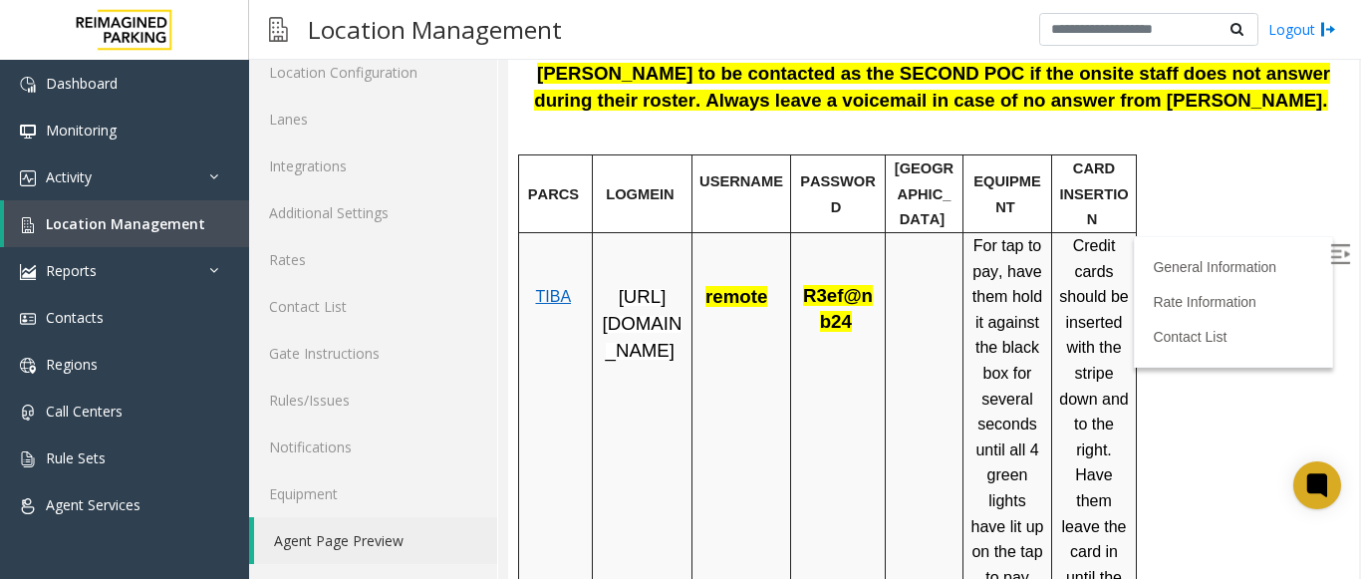
scroll to position [698, 0]
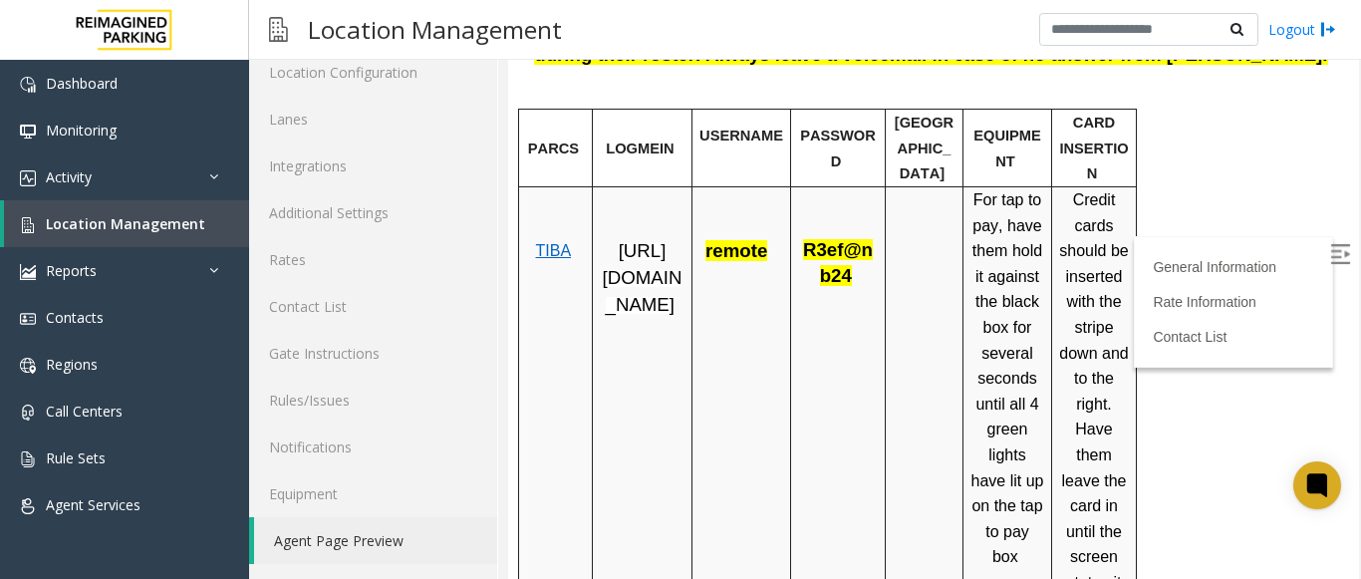
click at [831, 240] on span "R3ef@nb24" at bounding box center [838, 262] width 70 height 47
click at [818, 287] on td "R3ef@nb24" at bounding box center [838, 486] width 95 height 598
drag, startPoint x: 781, startPoint y: 234, endPoint x: 876, endPoint y: 249, distance: 95.9
click at [876, 249] on tr "TIBA [URL][DOMAIN_NAME] remote R3ef@nb24 For tap to pay, have them hold it agai…" at bounding box center [828, 486] width 618 height 598
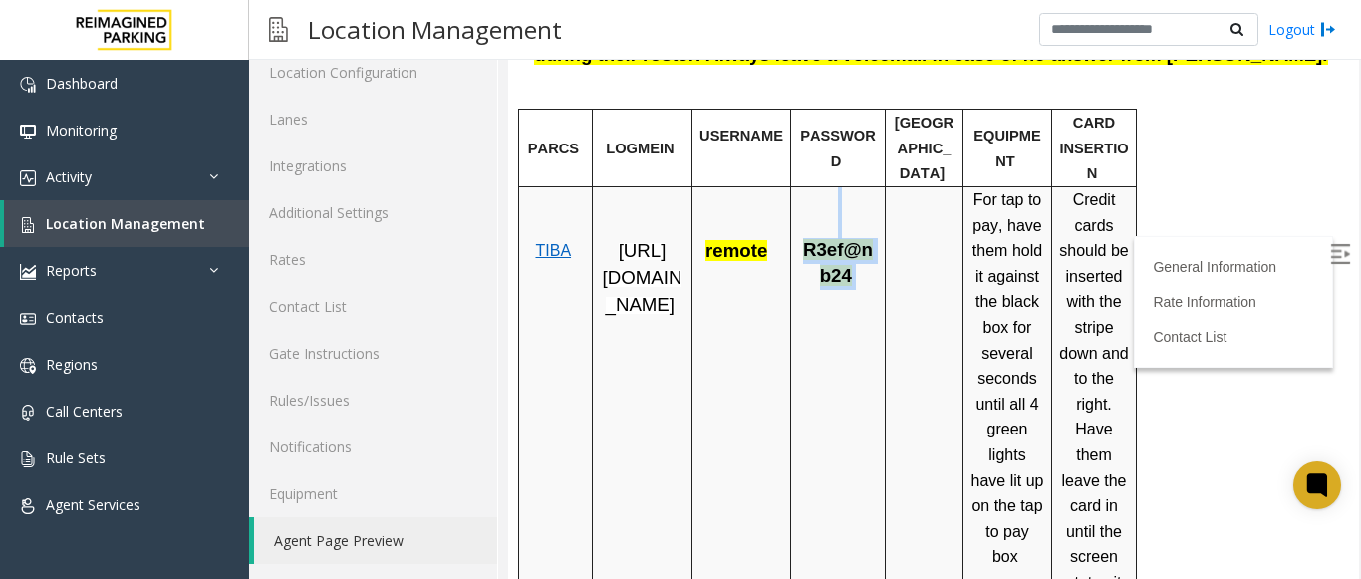
click at [867, 259] on p "R3ef@nb24" at bounding box center [838, 251] width 80 height 77
drag, startPoint x: 599, startPoint y: 227, endPoint x: 656, endPoint y: 274, distance: 73.6
click at [684, 313] on div "[URL][DOMAIN_NAME]" at bounding box center [642, 252] width 99 height 131
click at [658, 368] on td "[URL][DOMAIN_NAME]" at bounding box center [643, 486] width 100 height 598
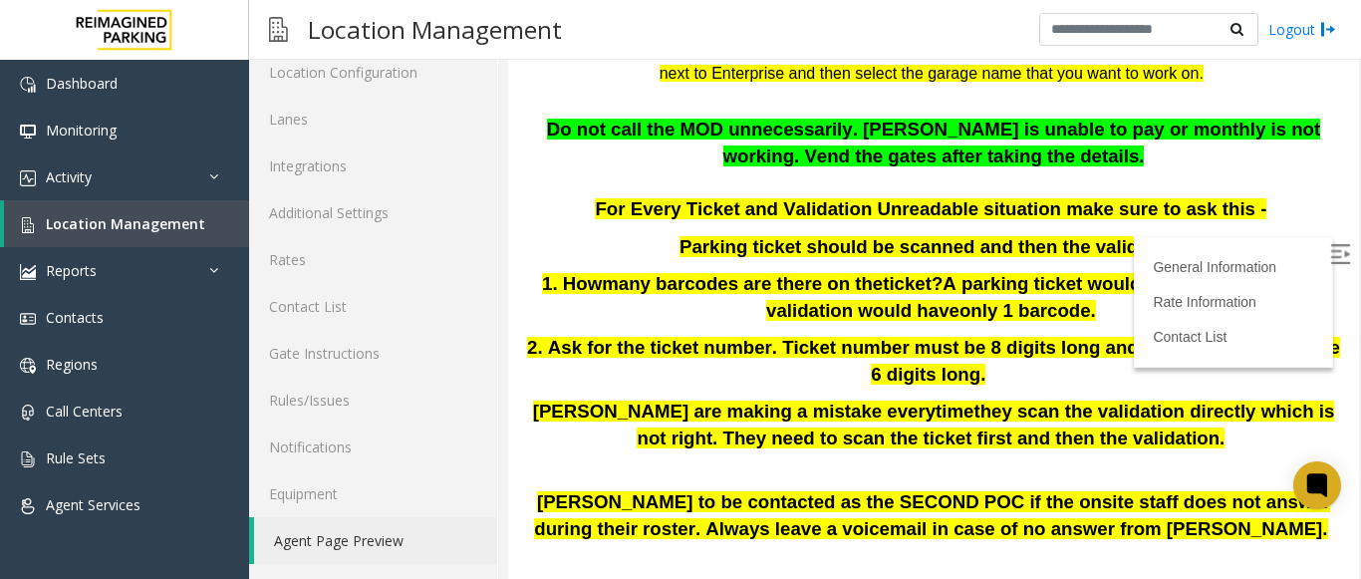
scroll to position [199, 0]
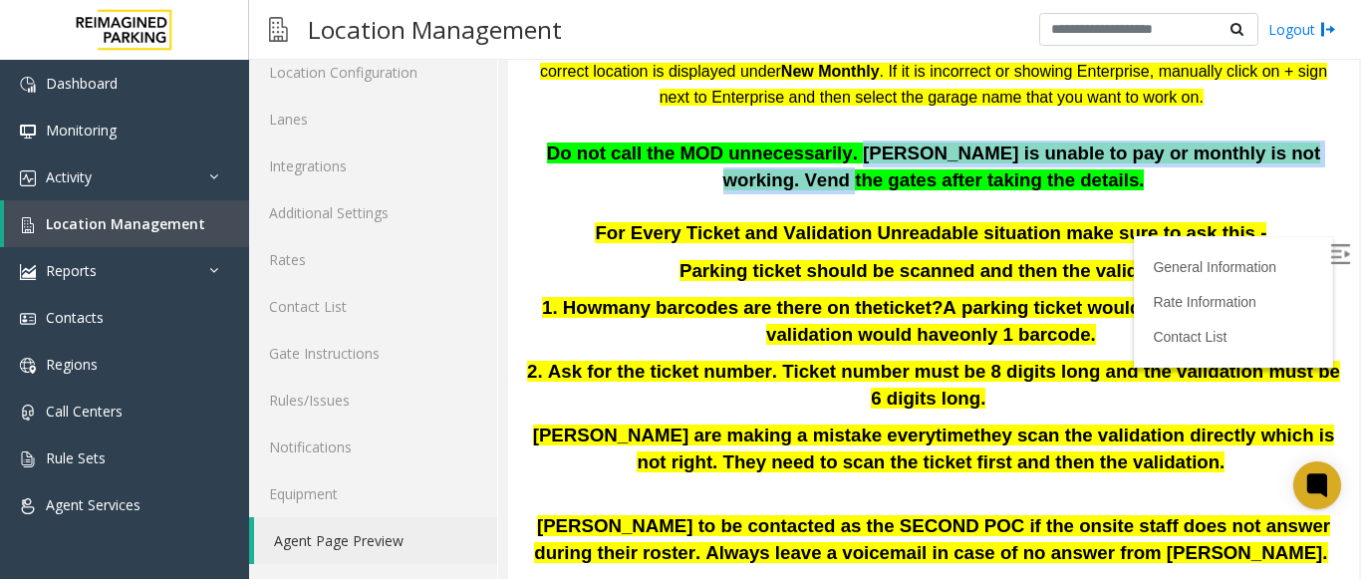
drag, startPoint x: 803, startPoint y: 156, endPoint x: 1296, endPoint y: 164, distance: 492.4
click at [1296, 164] on span "Do not call the MOD unnecessarily. [PERSON_NAME] is unable to pay or monthly is…" at bounding box center [933, 167] width 773 height 48
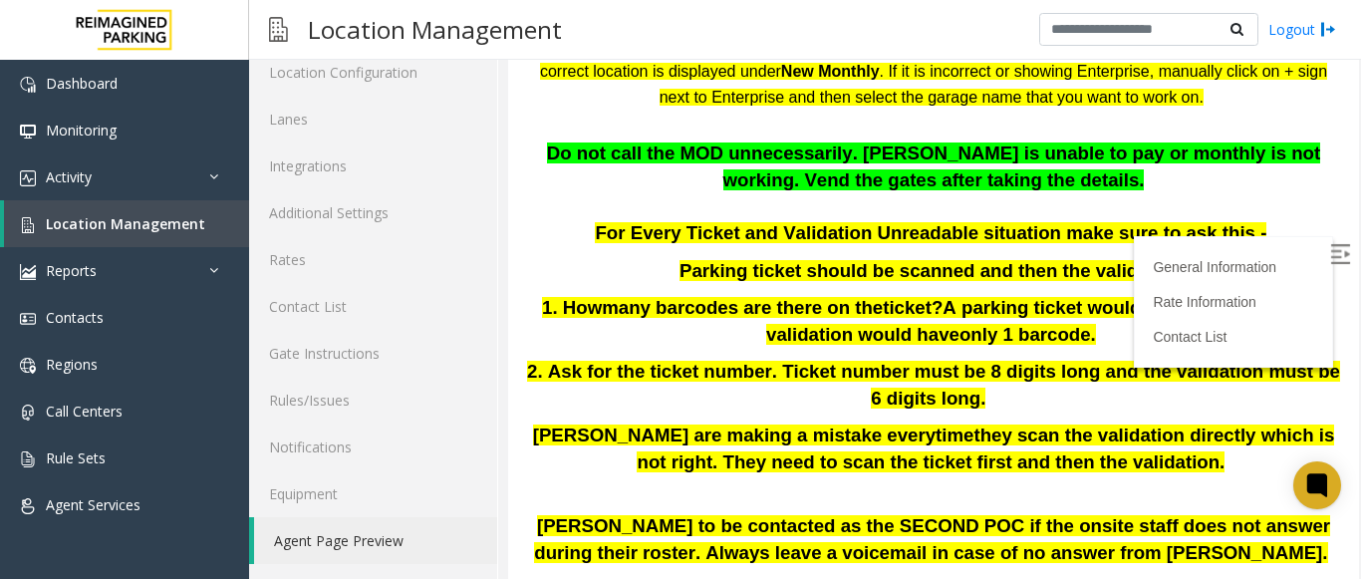
click at [1237, 212] on p at bounding box center [933, 207] width 821 height 27
drag, startPoint x: 802, startPoint y: 152, endPoint x: 926, endPoint y: 148, distance: 123.6
click at [926, 148] on span "Do not call the MOD unnecessarily. [PERSON_NAME] is unable to pay or monthly is…" at bounding box center [933, 167] width 773 height 48
click at [1016, 175] on p "Do not call the MOD unnecessarily. [PERSON_NAME] is unable to pay or monthly is…" at bounding box center [933, 167] width 821 height 53
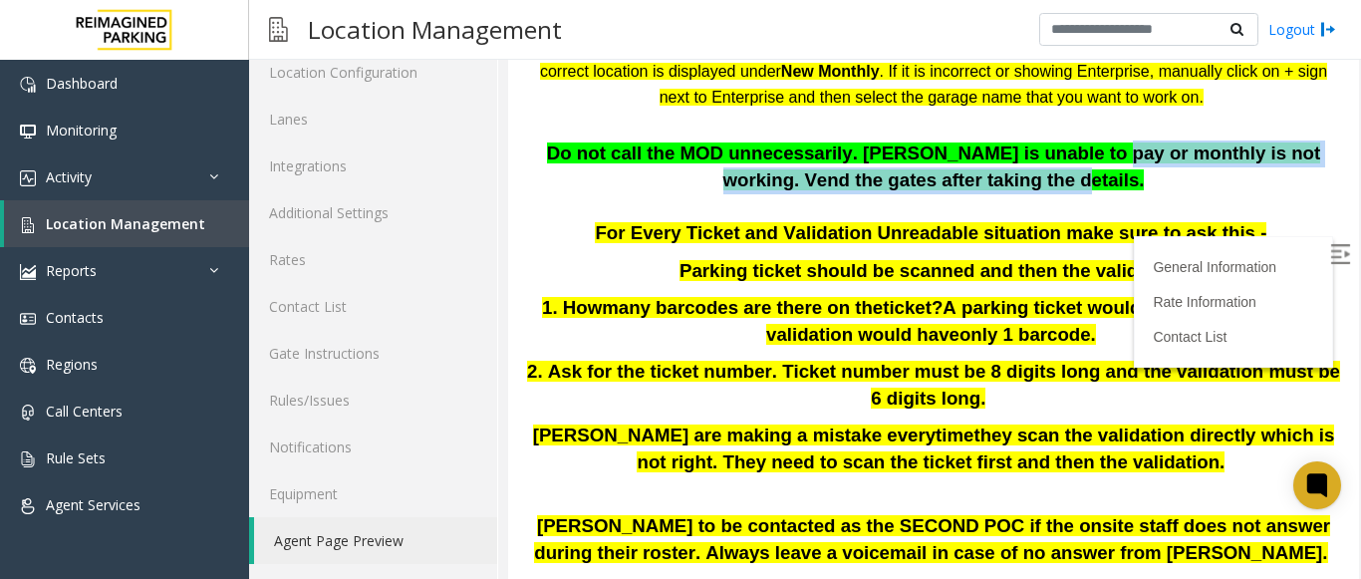
drag, startPoint x: 1005, startPoint y: 156, endPoint x: 1288, endPoint y: 171, distance: 283.4
click at [1288, 171] on p "Do not call the MOD unnecessarily. [PERSON_NAME] is unable to pay or monthly is…" at bounding box center [933, 167] width 821 height 53
copy span "monthly is not working. Vend the gates after taking the details."
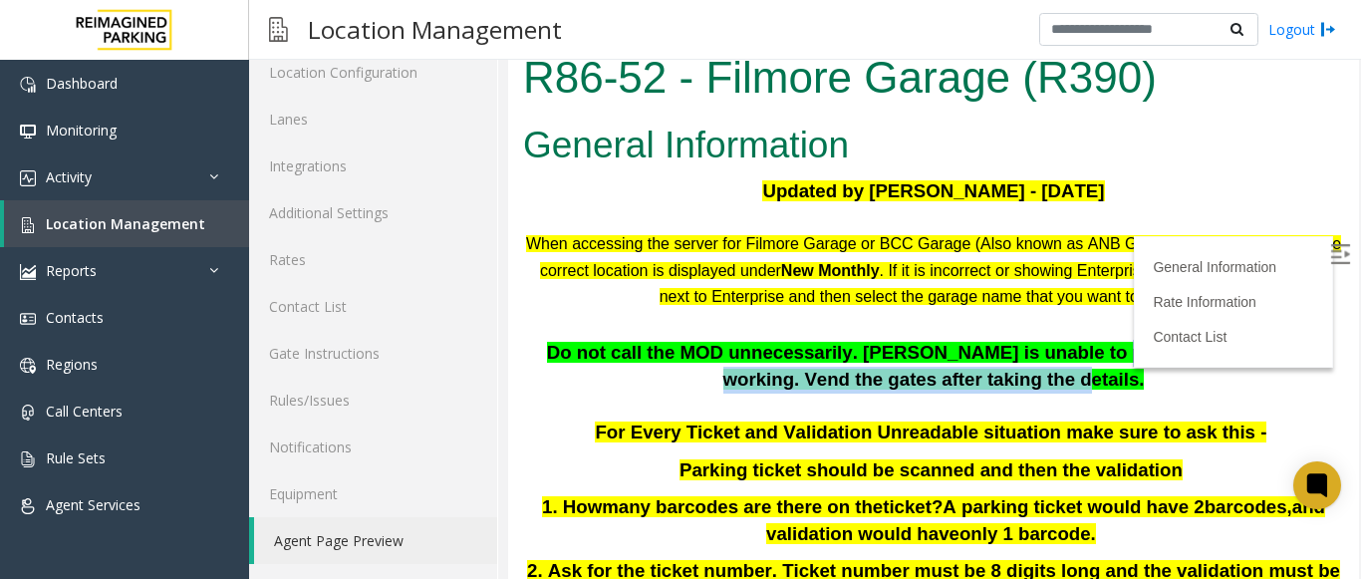
scroll to position [0, 0]
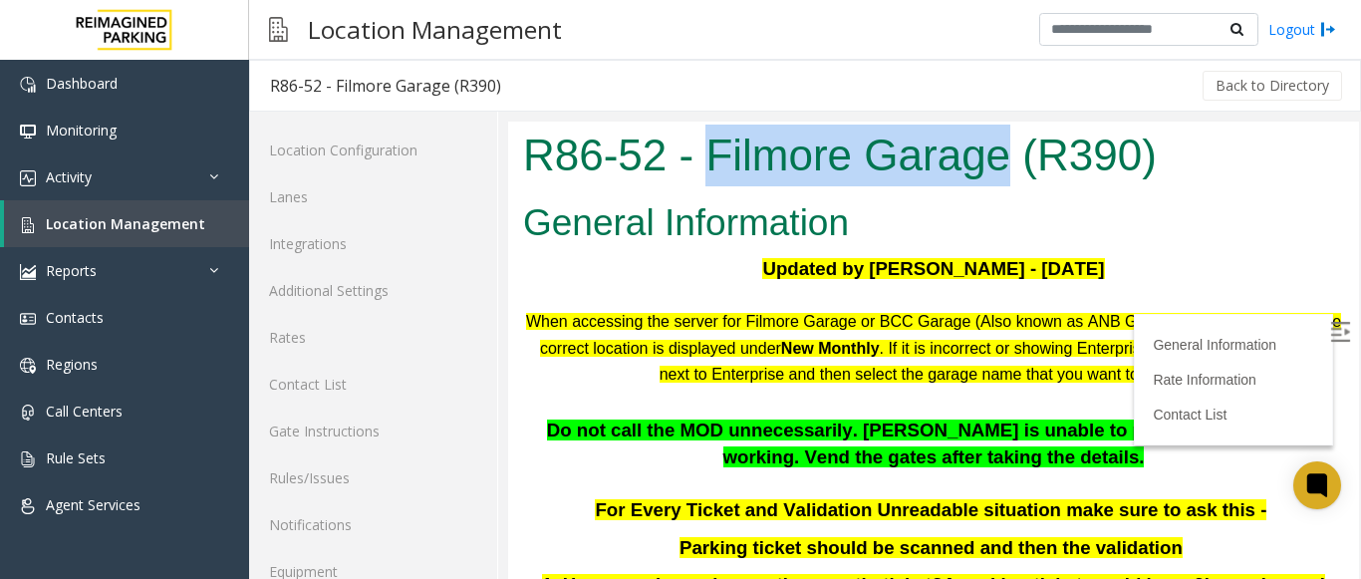
drag, startPoint x: 704, startPoint y: 144, endPoint x: 1006, endPoint y: 159, distance: 302.4
click at [1006, 159] on h1 "R86-52 - Filmore Garage (R390)" at bounding box center [933, 156] width 821 height 62
copy h1 "Filmore Garage"
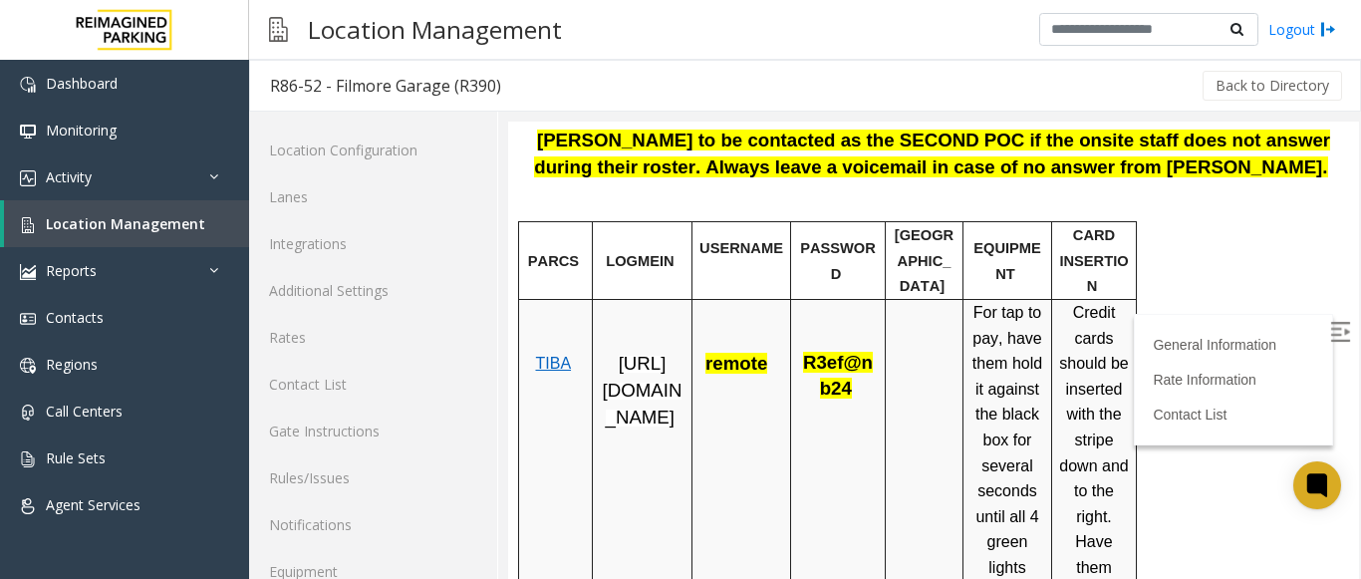
scroll to position [698, 0]
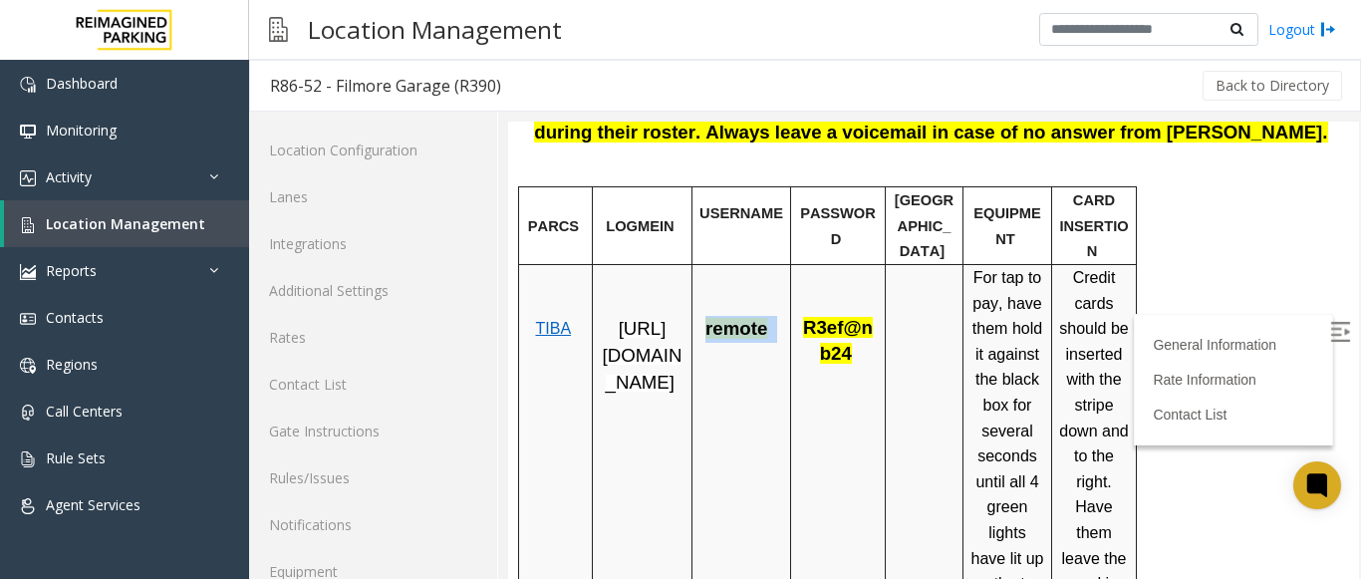
drag, startPoint x: 709, startPoint y: 305, endPoint x: 776, endPoint y: 318, distance: 69.0
click at [776, 318] on td "remote" at bounding box center [742, 564] width 99 height 598
click at [644, 349] on span "[URL][DOMAIN_NAME]" at bounding box center [643, 355] width 80 height 74
click at [733, 355] on td "remote" at bounding box center [742, 564] width 99 height 598
drag, startPoint x: 710, startPoint y: 304, endPoint x: 769, endPoint y: 296, distance: 60.3
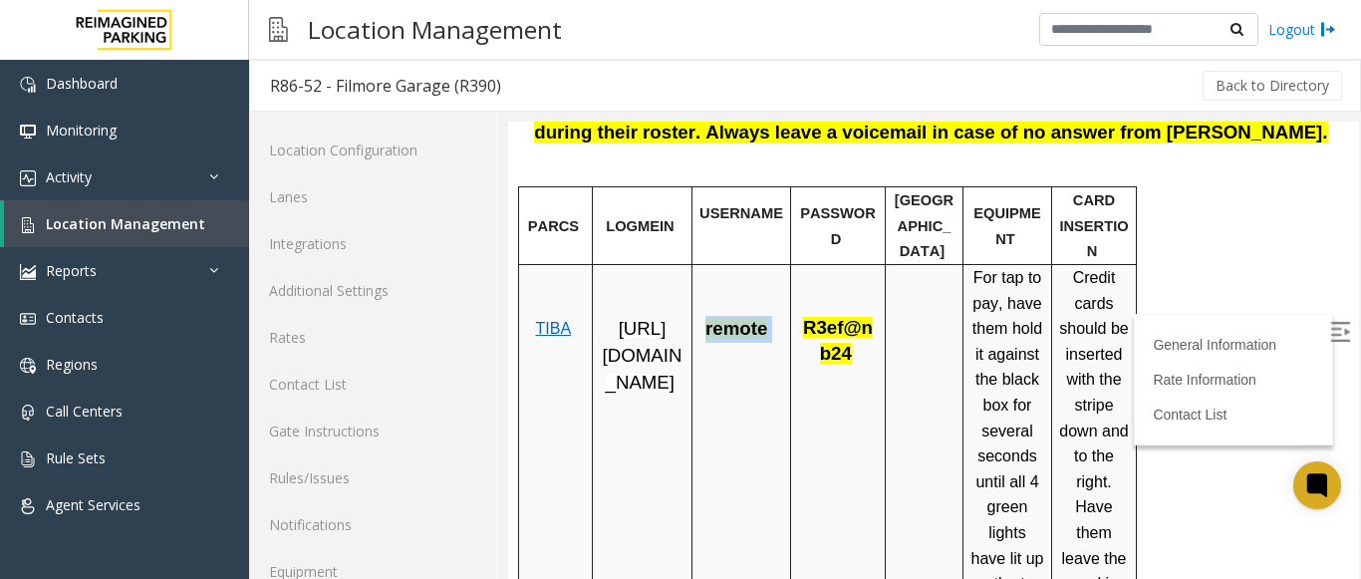
click at [769, 321] on span "remote" at bounding box center [742, 329] width 72 height 17
copy span "remote"
drag, startPoint x: 798, startPoint y: 305, endPoint x: 869, endPoint y: 328, distance: 74.4
click at [869, 328] on p "R3ef@nb24" at bounding box center [838, 329] width 80 height 77
copy span "R3ef@nb24"
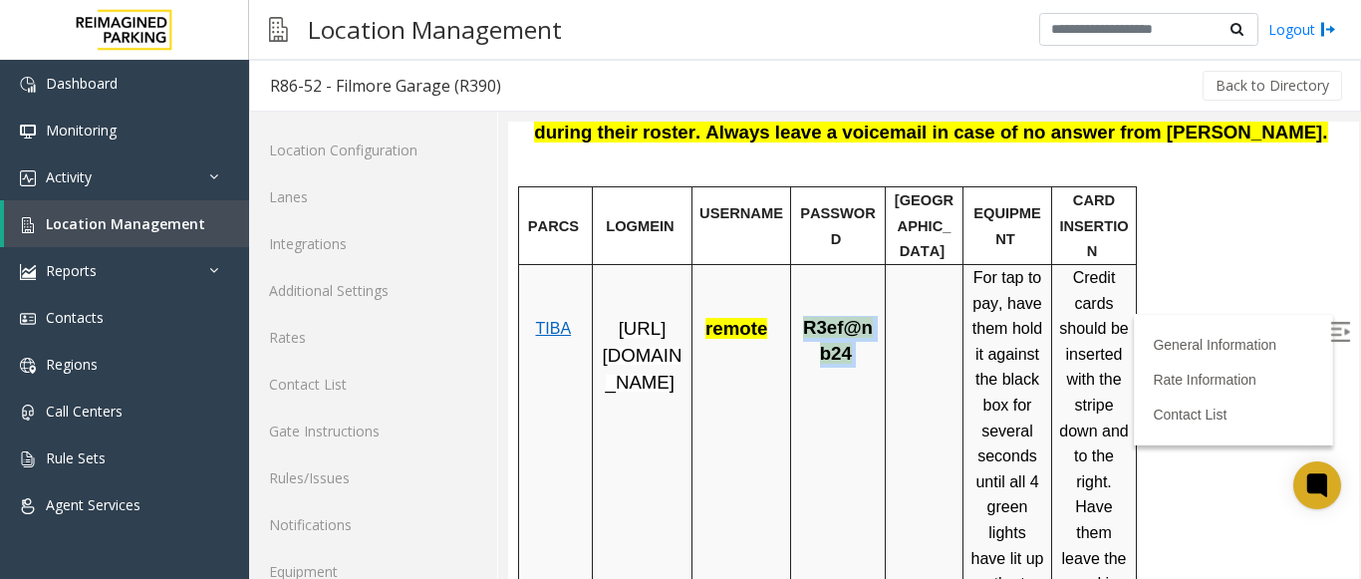
click at [820, 357] on td "R3ef@nb24" at bounding box center [838, 564] width 95 height 598
drag, startPoint x: 800, startPoint y: 302, endPoint x: 868, endPoint y: 324, distance: 71.2
click at [868, 324] on p "R3ef@nb24" at bounding box center [838, 329] width 80 height 77
copy span "R3ef@nb24"
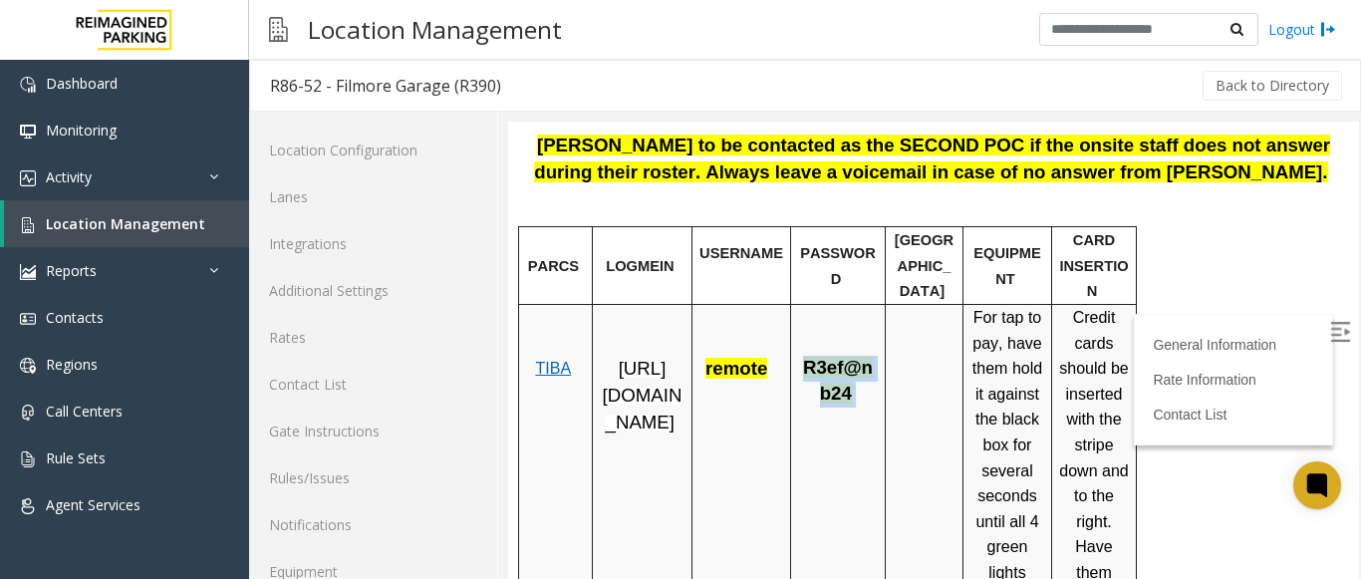
drag, startPoint x: 804, startPoint y: 348, endPoint x: 842, endPoint y: 369, distance: 43.3
click at [842, 369] on span "R3ef@nb24" at bounding box center [838, 380] width 70 height 47
click at [146, 224] on span "Location Management" at bounding box center [125, 223] width 159 height 19
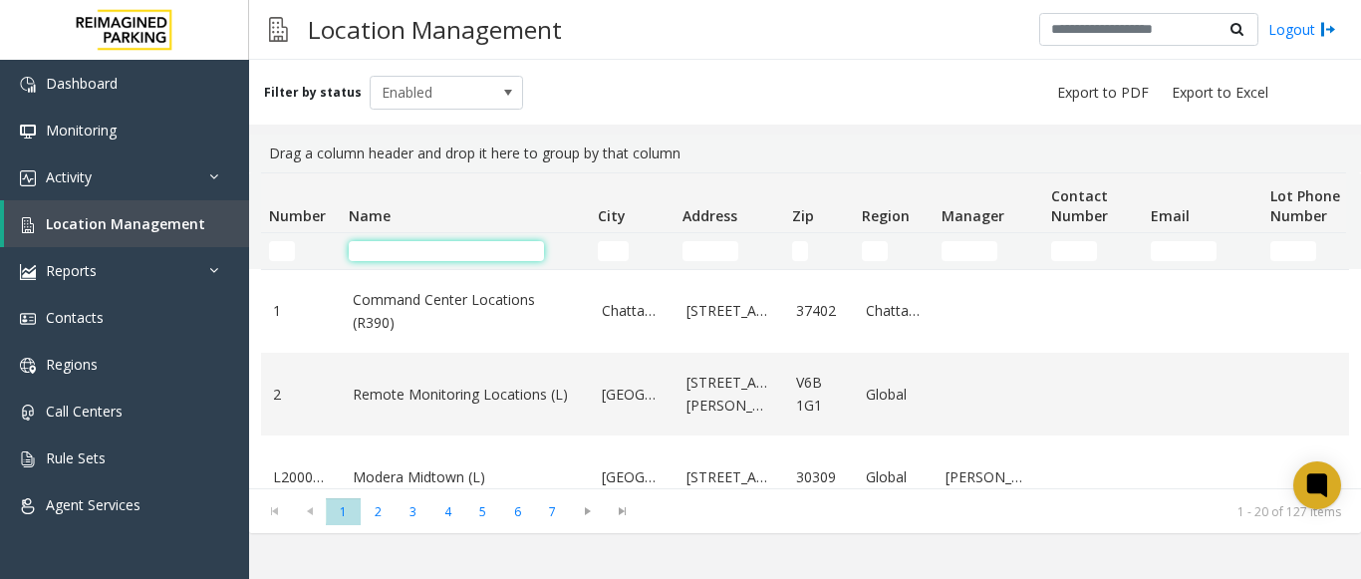
click at [424, 248] on input "Name Filter" at bounding box center [446, 251] width 195 height 20
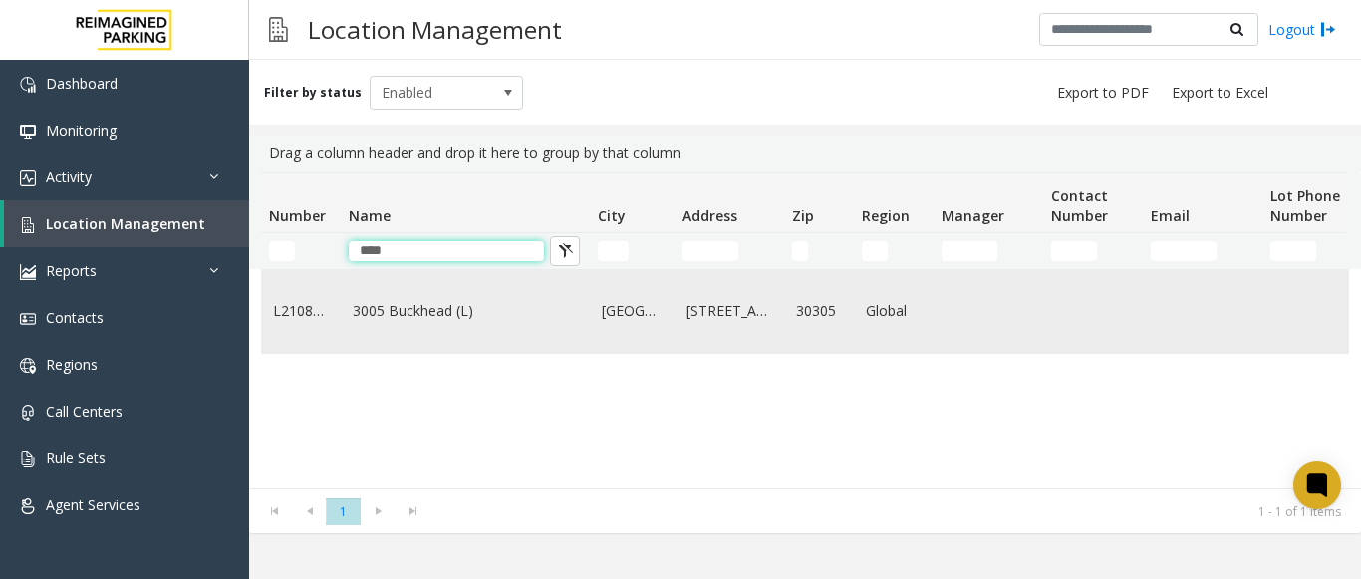
type input "****"
click at [414, 305] on td "3005 Buckhead (L)" at bounding box center [465, 311] width 249 height 83
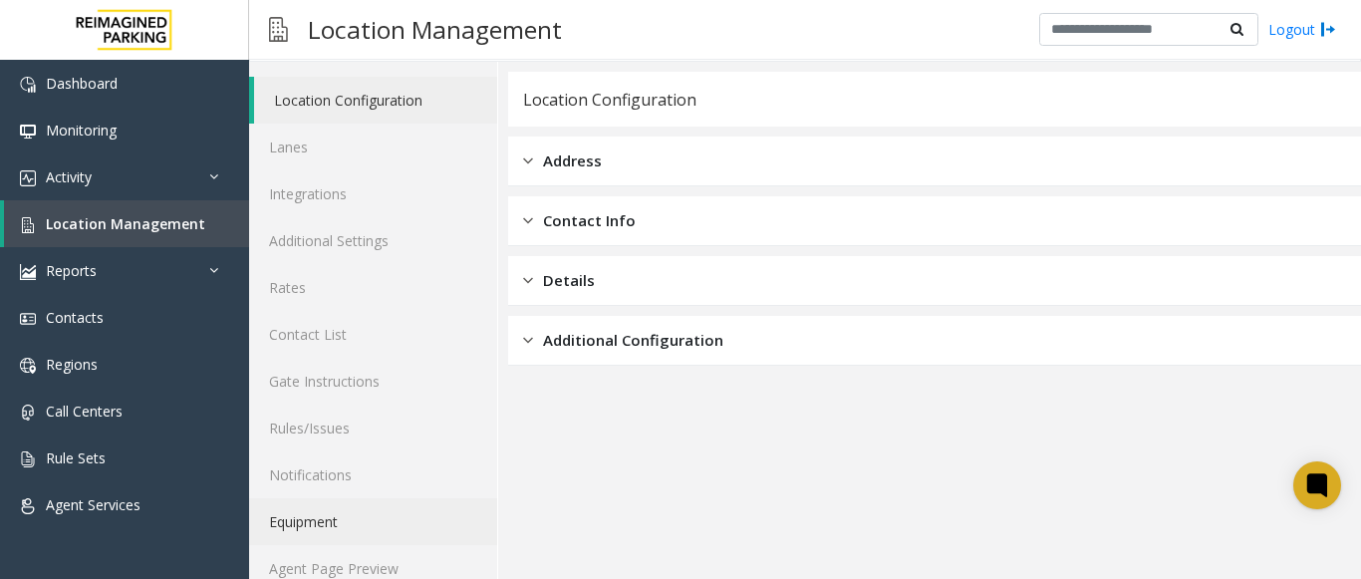
scroll to position [78, 0]
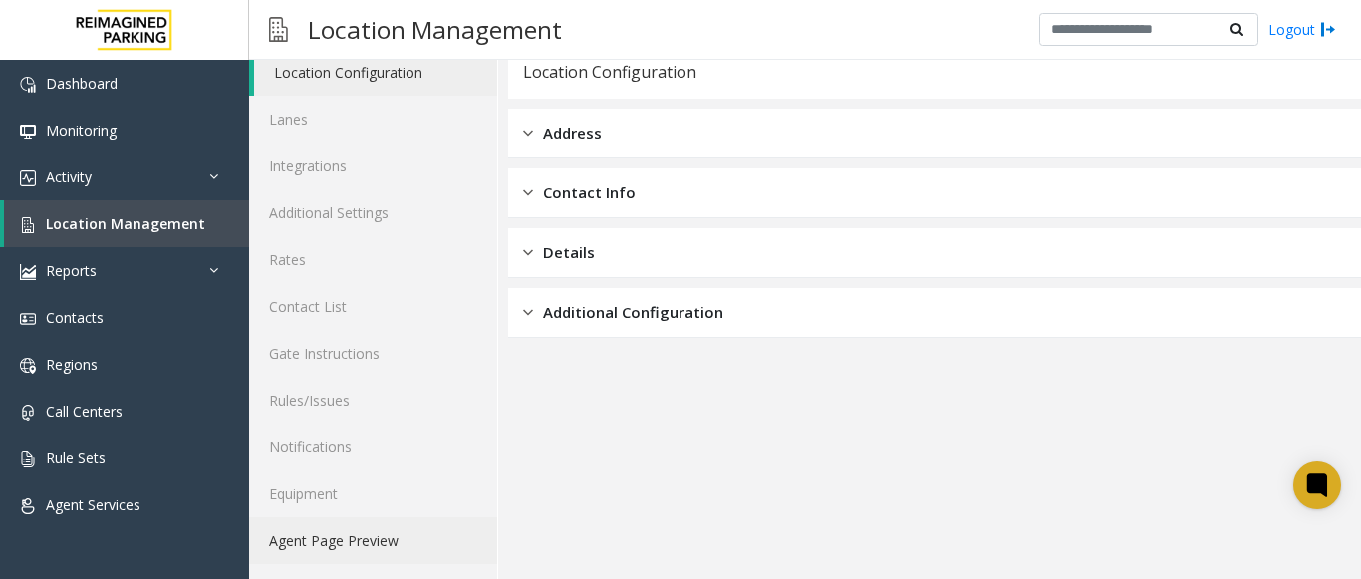
click at [328, 543] on link "Agent Page Preview" at bounding box center [373, 540] width 248 height 47
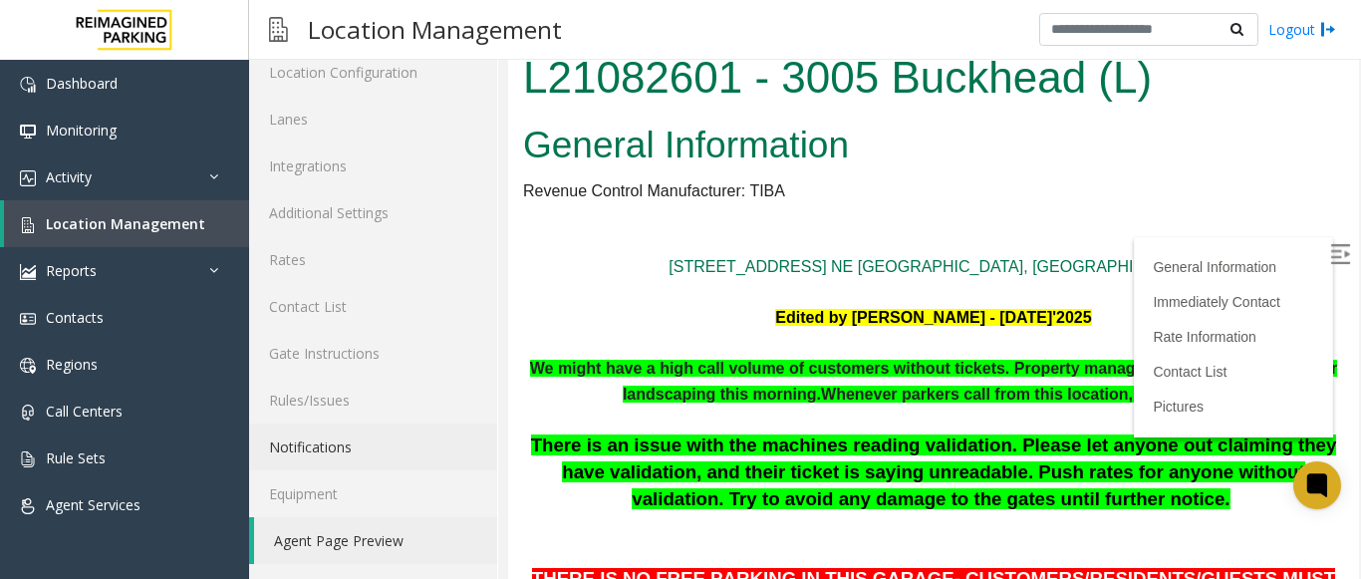
click at [1330, 250] on img at bounding box center [1340, 254] width 20 height 20
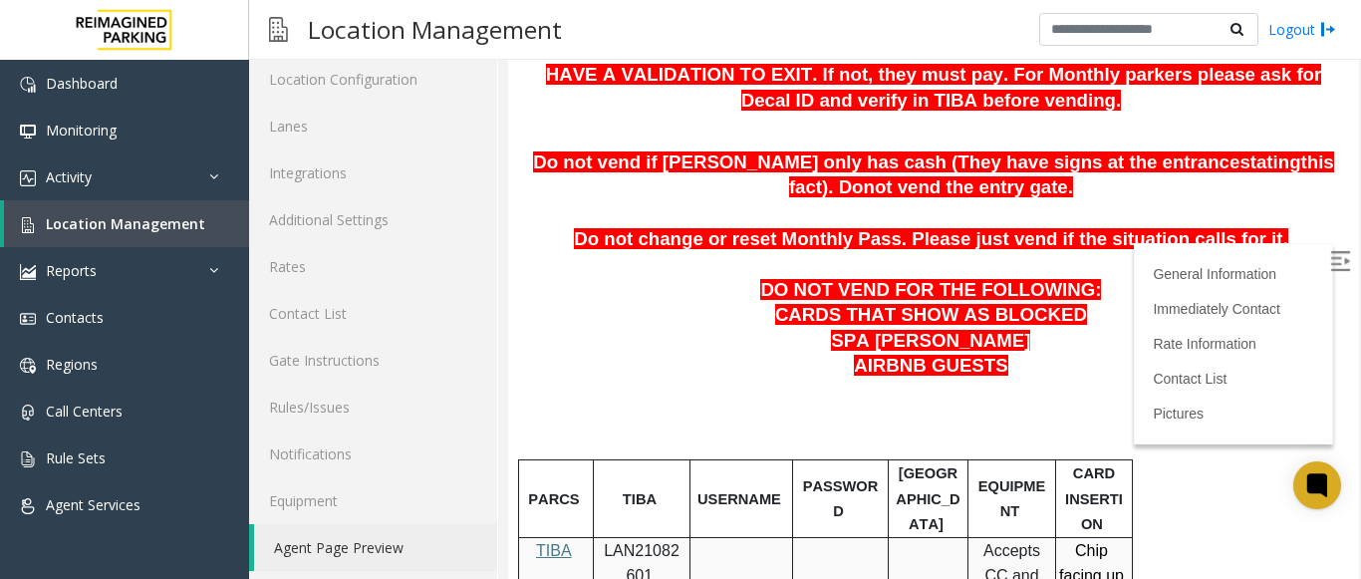
scroll to position [823, 0]
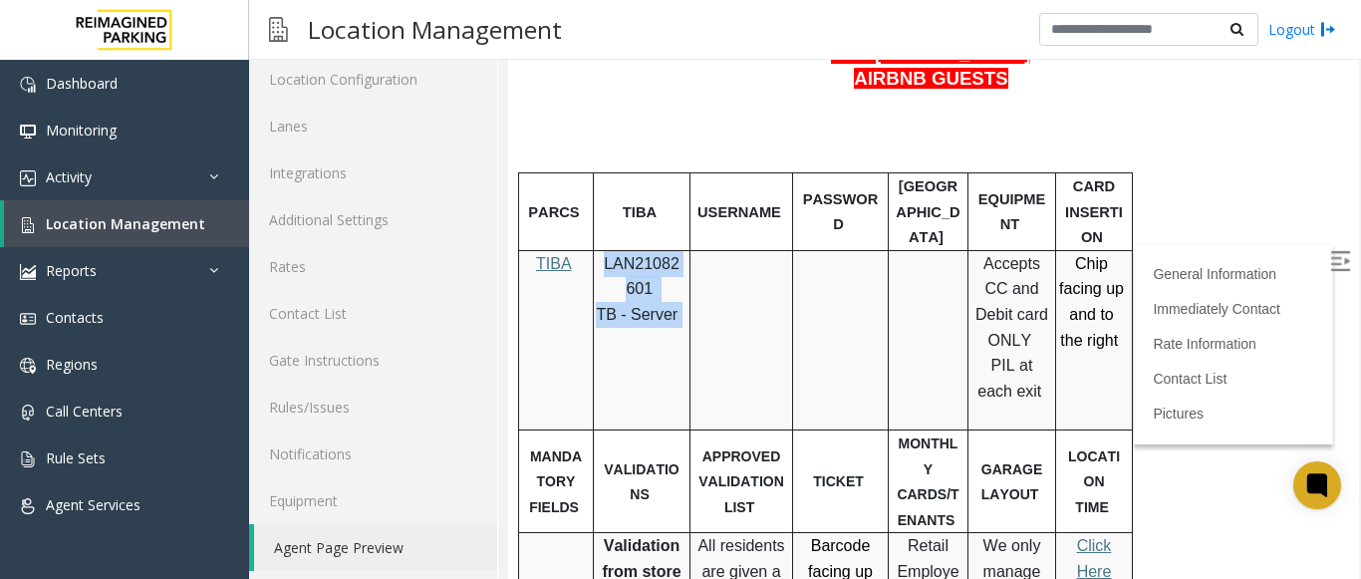
drag, startPoint x: 604, startPoint y: 268, endPoint x: 685, endPoint y: 314, distance: 92.8
click at [685, 314] on div "LAN21082601 TB - Server" at bounding box center [642, 289] width 96 height 77
click at [850, 304] on td at bounding box center [841, 339] width 96 height 179
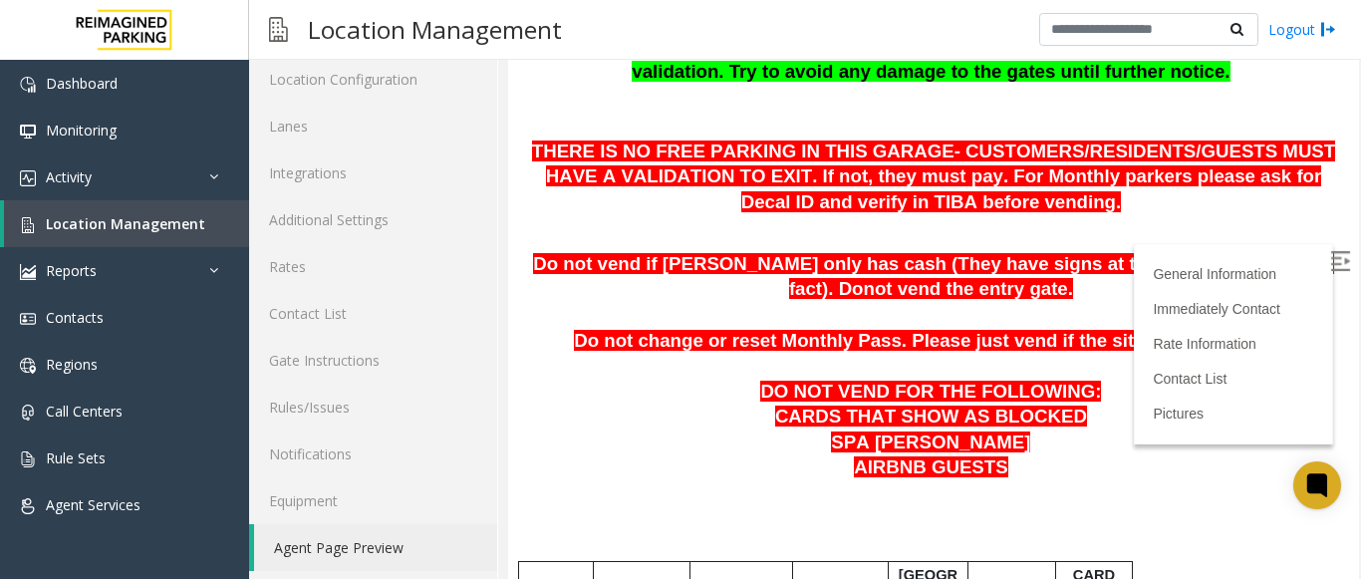
scroll to position [425, 0]
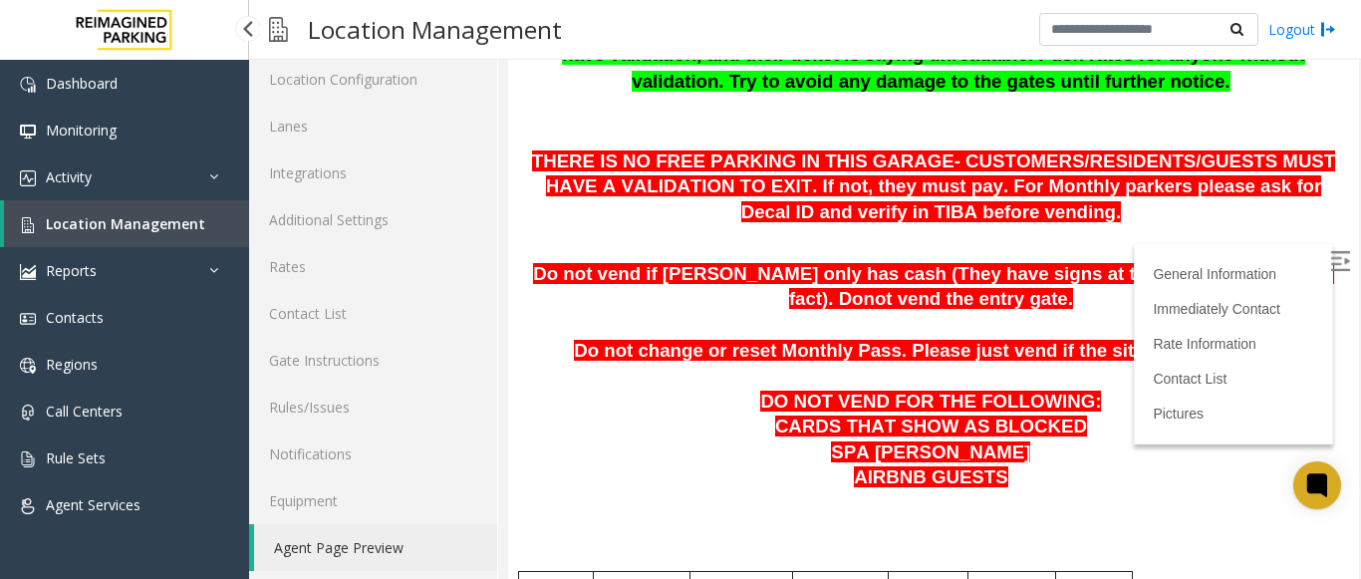
click at [169, 219] on span "Location Management" at bounding box center [125, 223] width 159 height 19
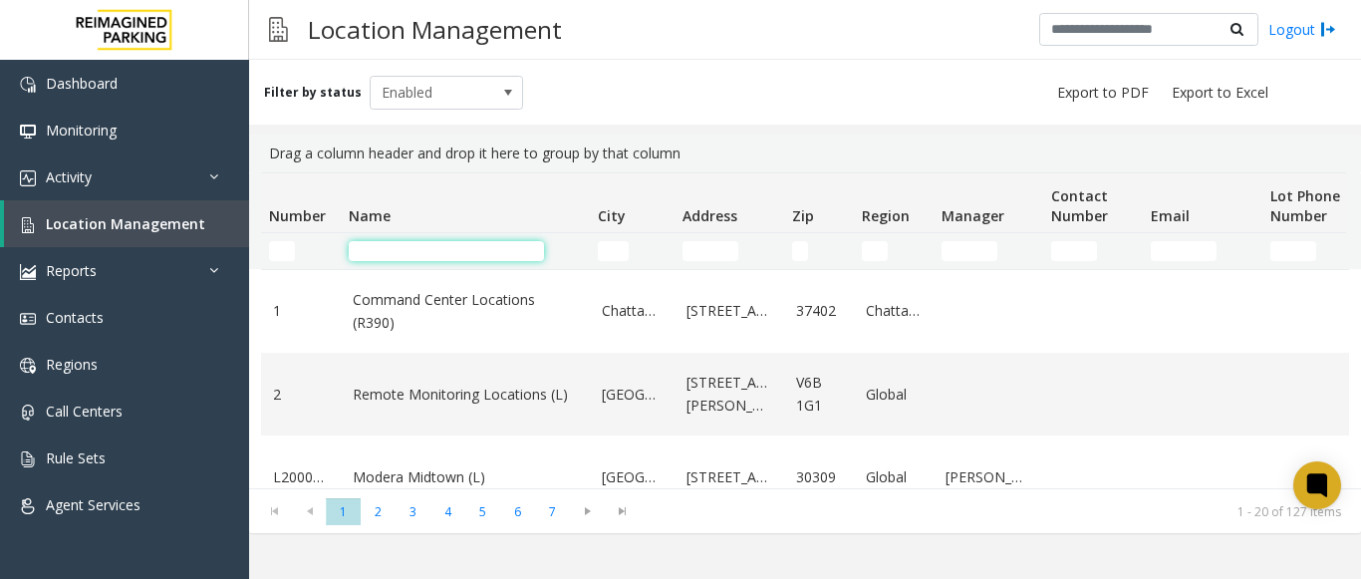
click at [369, 249] on input "Name Filter" at bounding box center [446, 251] width 195 height 20
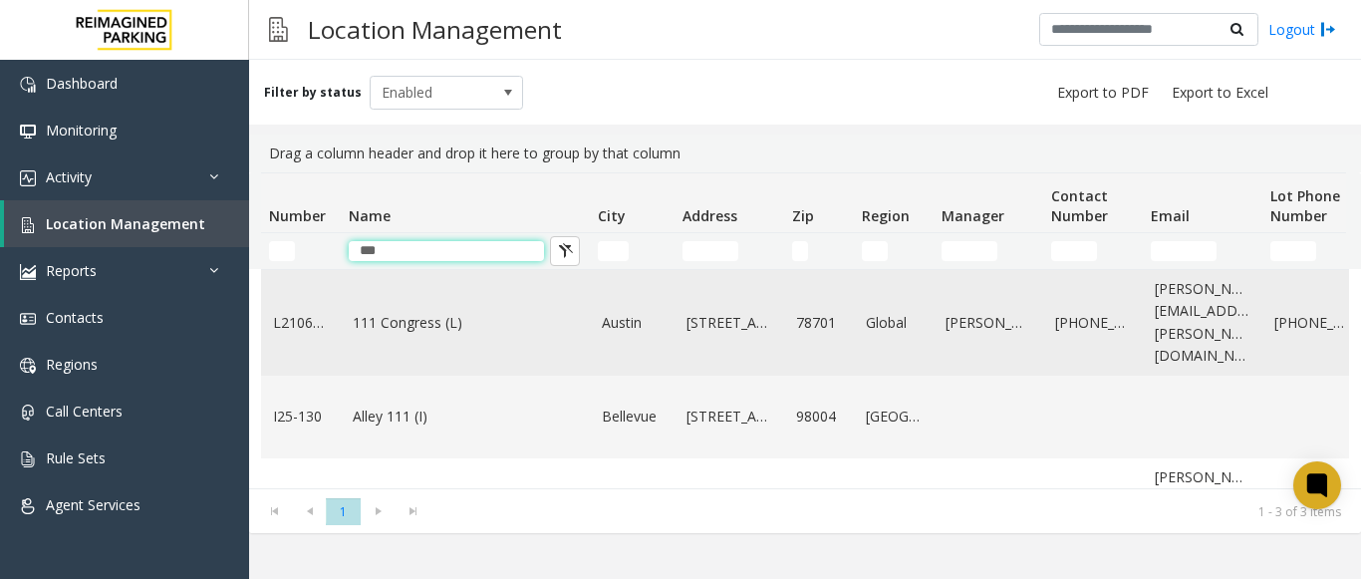
type input "***"
click at [407, 317] on link "111 Congress (L)" at bounding box center [465, 323] width 225 height 22
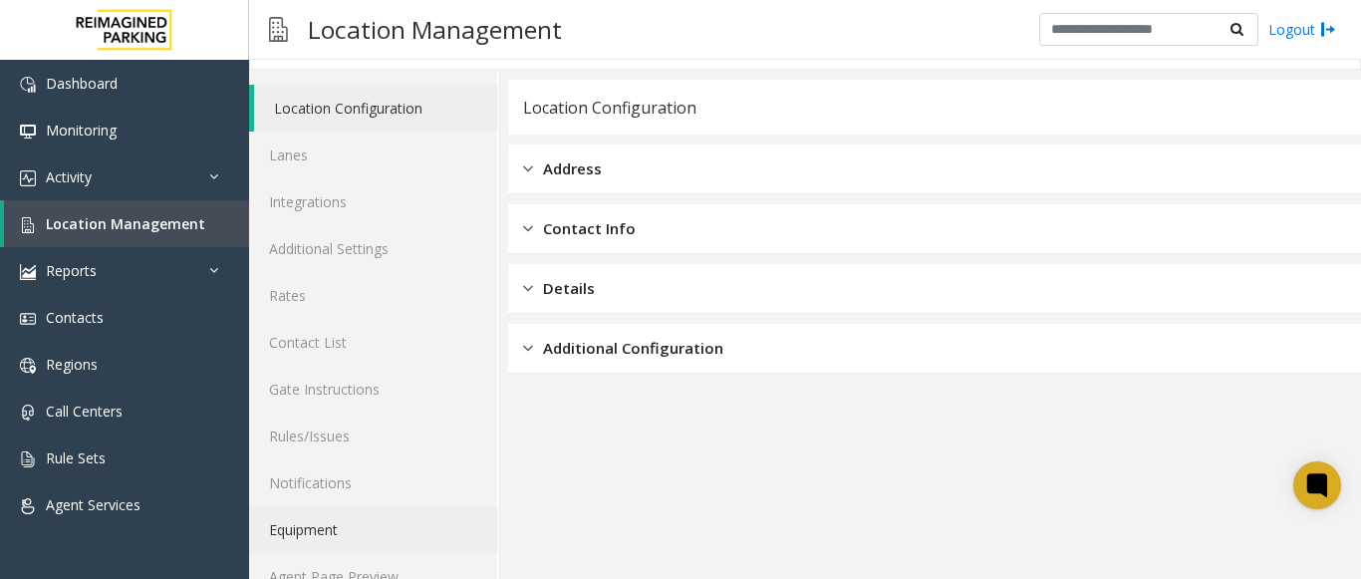
scroll to position [78, 0]
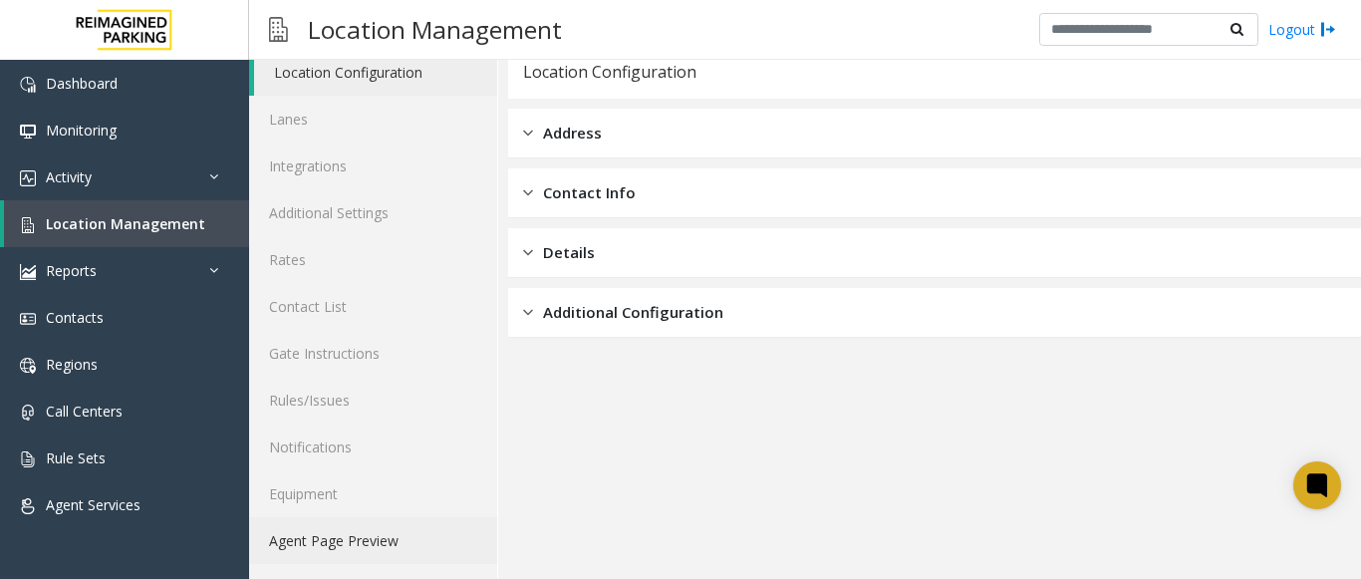
click at [343, 528] on link "Agent Page Preview" at bounding box center [373, 540] width 248 height 47
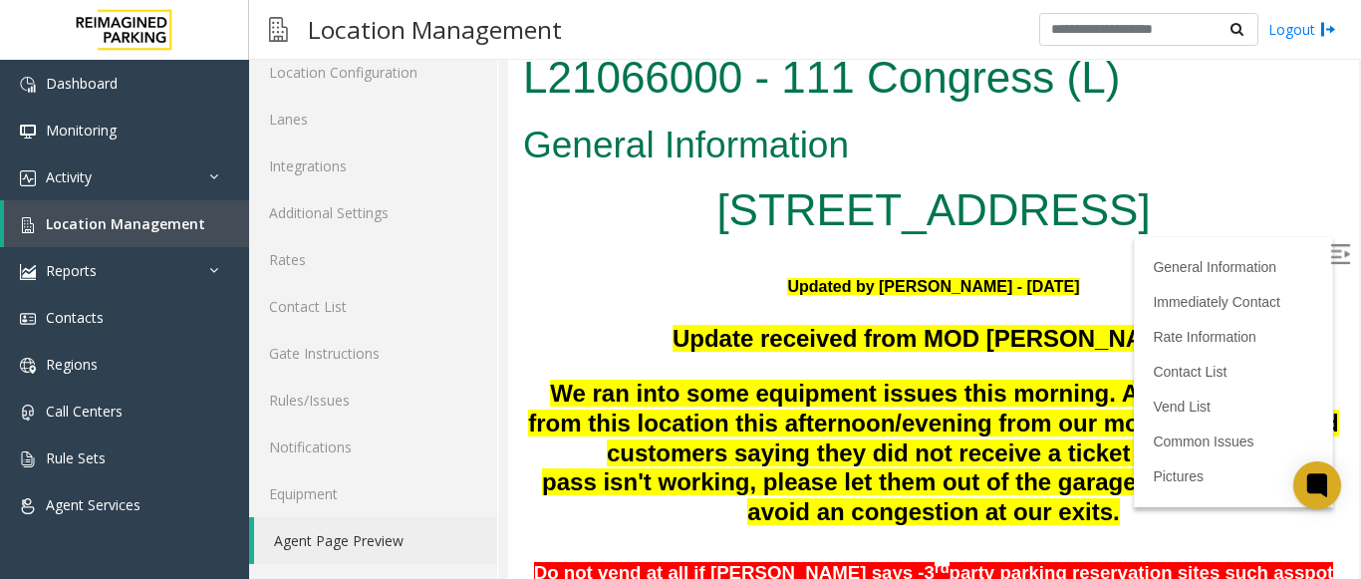
scroll to position [1203, 0]
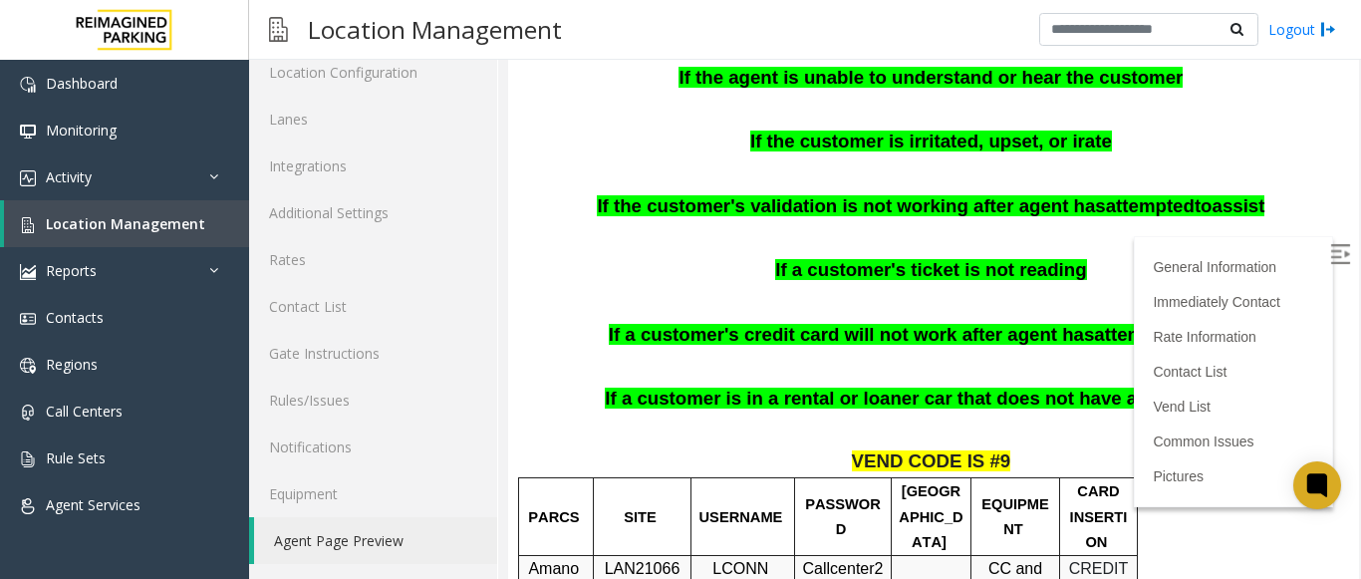
click at [1330, 252] on img at bounding box center [1340, 254] width 20 height 20
click at [703, 287] on p at bounding box center [933, 300] width 821 height 26
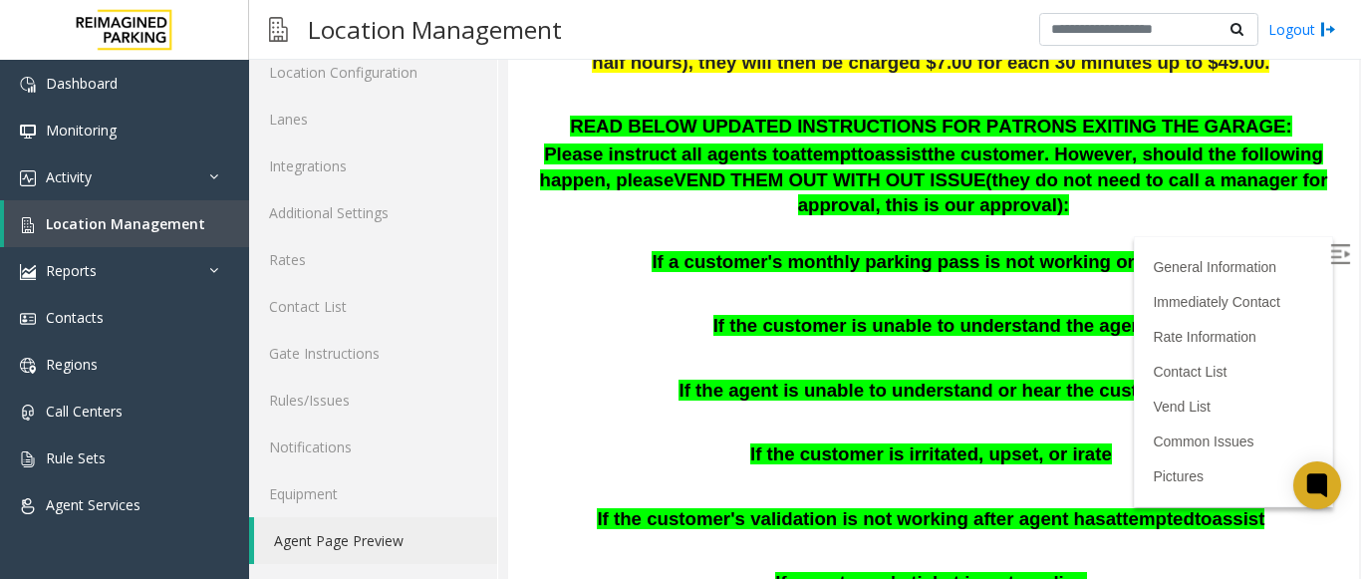
scroll to position [839, 0]
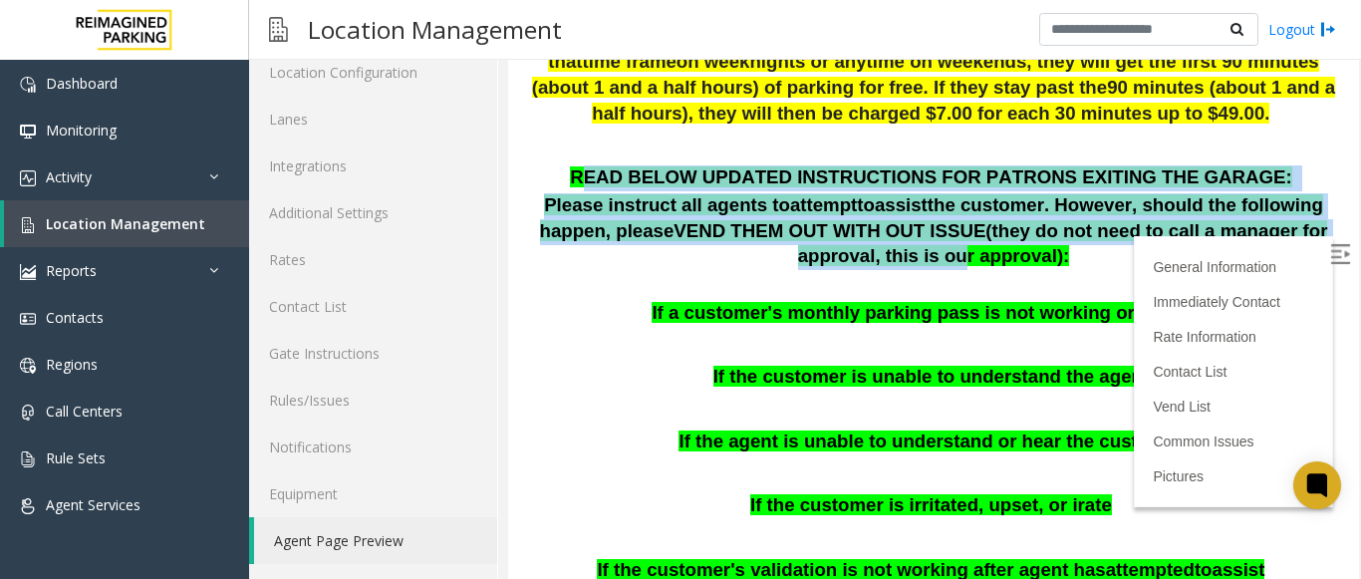
drag, startPoint x: 628, startPoint y: 152, endPoint x: 1289, endPoint y: 208, distance: 663.1
click at [1289, 208] on div "READ BELOW UPDATED INSTRUCTIONS FOR PATRONS EXITING THE GARAGE: Please instruct…" at bounding box center [933, 483] width 821 height 637
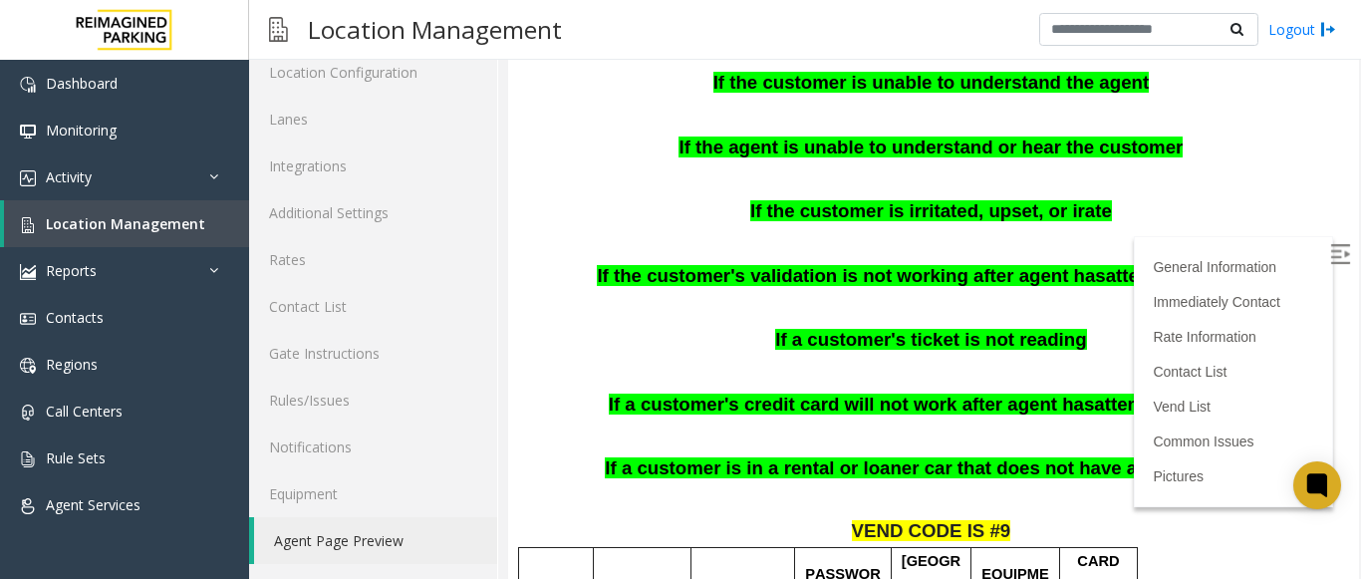
scroll to position [1138, 0]
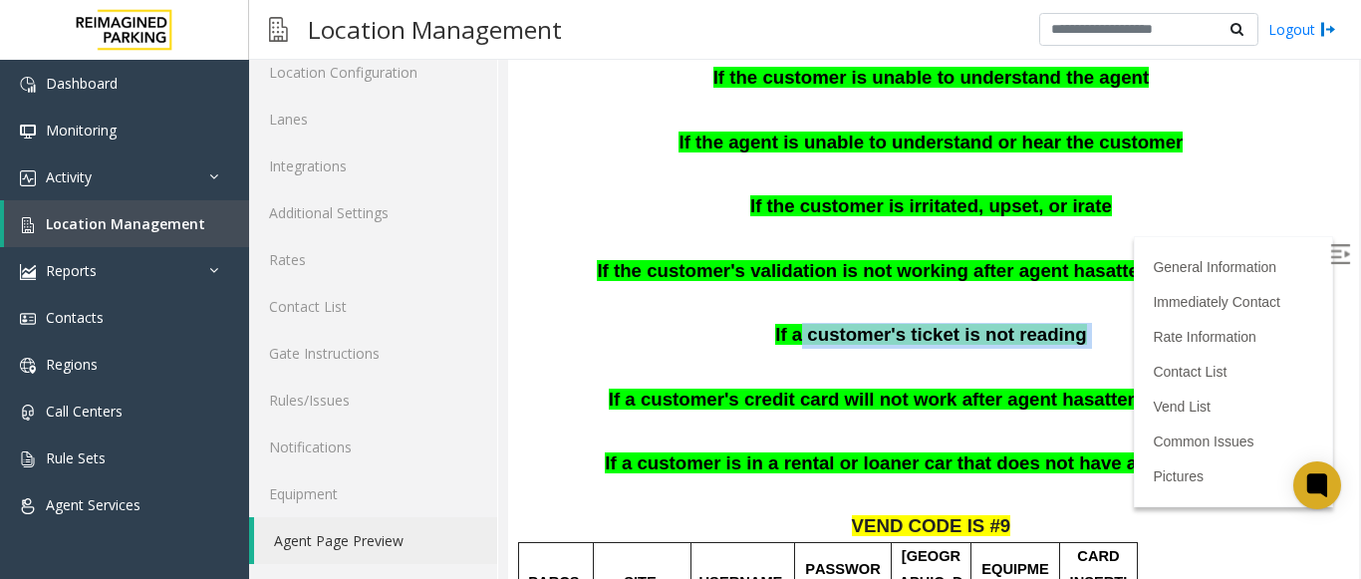
drag, startPoint x: 804, startPoint y: 316, endPoint x: 1104, endPoint y: 318, distance: 300.0
click at [1104, 323] on p "If a customer's ticket is not reading" at bounding box center [933, 336] width 821 height 26
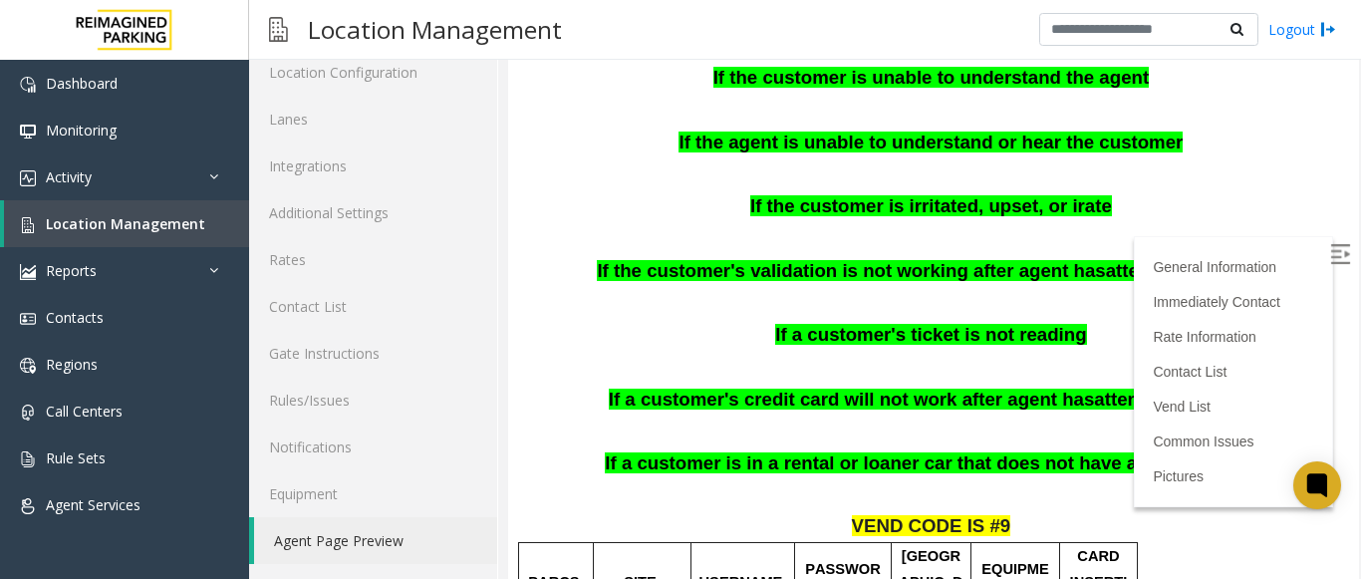
click at [1094, 325] on div "READ BELOW UPDATED INSTRUCTIONS FOR PATRONS EXITING THE GARAGE: Please instruct…" at bounding box center [933, 184] width 821 height 637
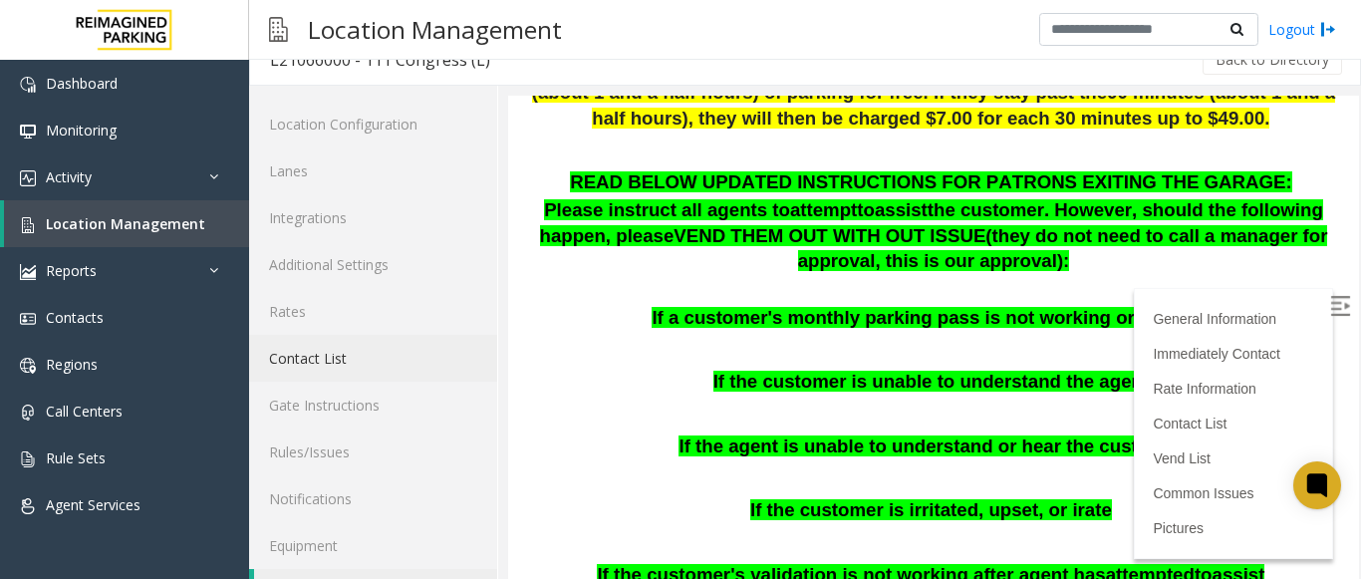
scroll to position [0, 0]
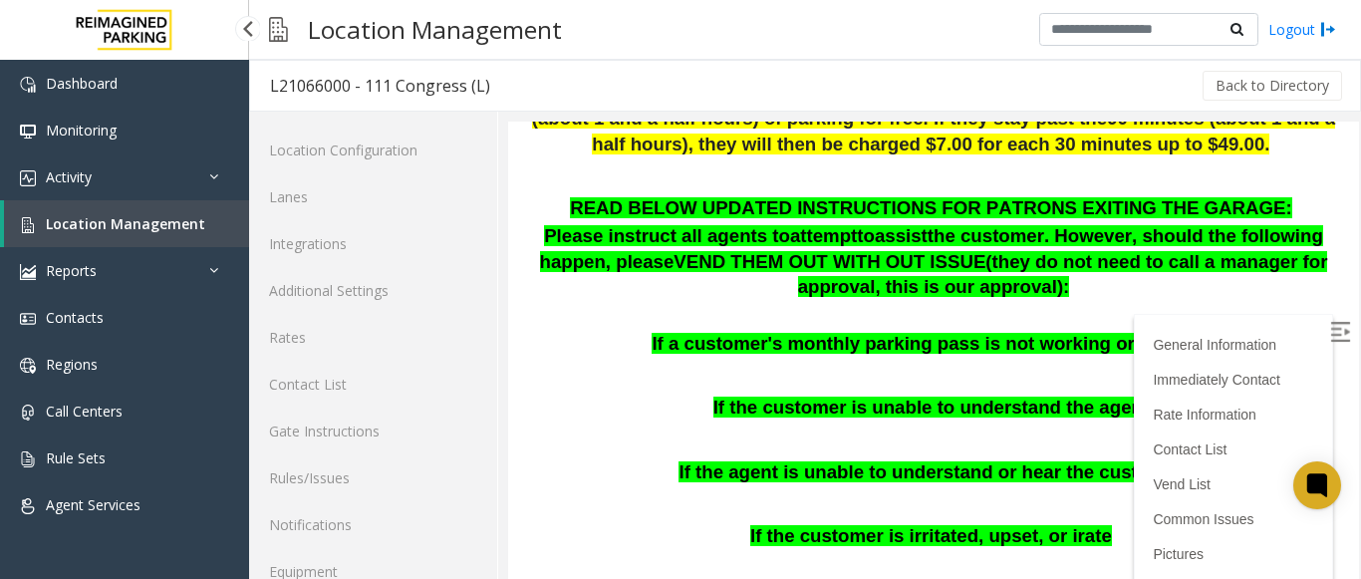
click at [179, 217] on span "Location Management" at bounding box center [125, 223] width 159 height 19
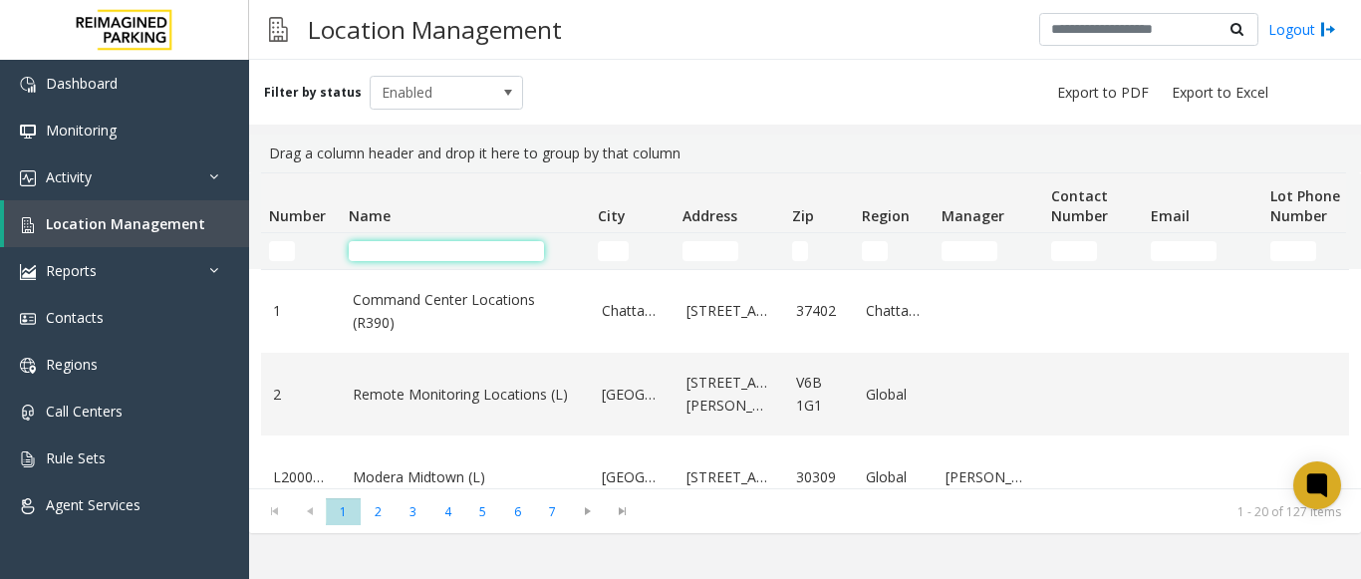
click at [397, 252] on input "Name Filter" at bounding box center [446, 251] width 195 height 20
click at [407, 246] on input "Name Filter" at bounding box center [446, 251] width 195 height 20
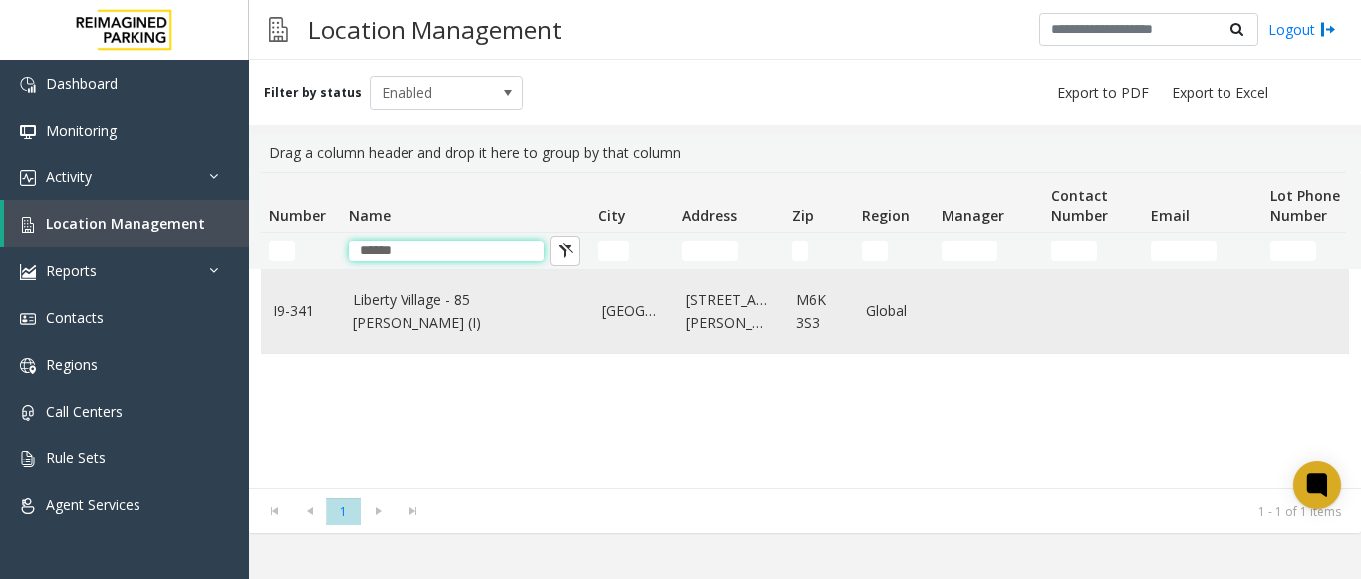
type input "******"
click at [449, 316] on link "Liberty Village - 85 [PERSON_NAME] (I)" at bounding box center [465, 311] width 225 height 45
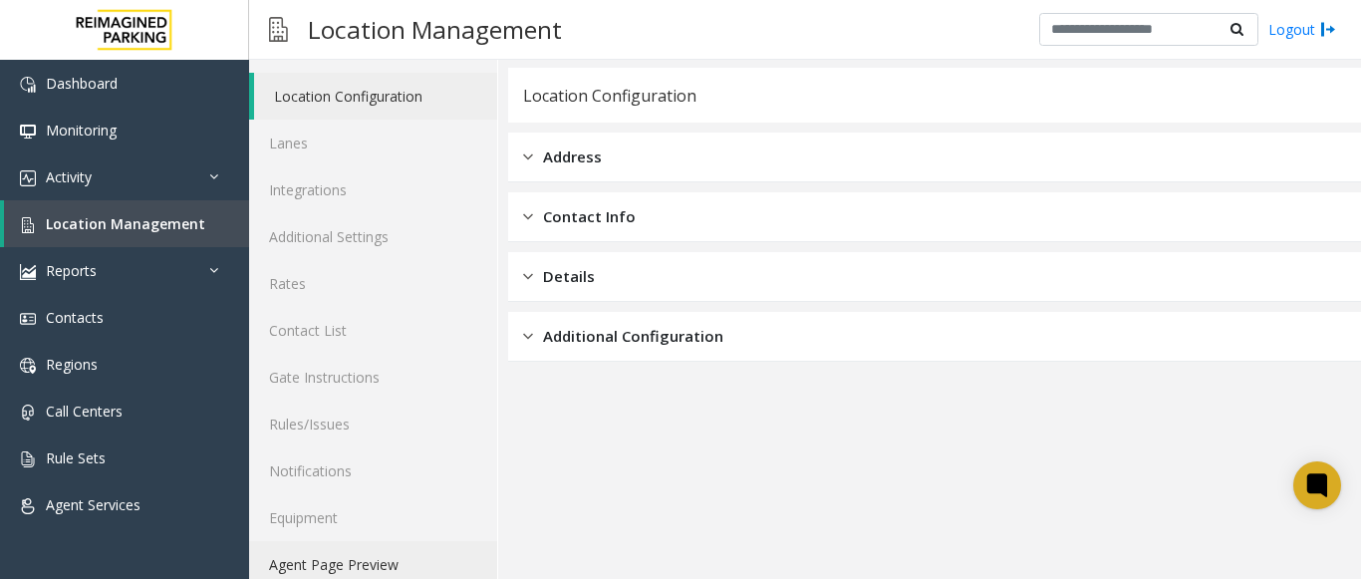
scroll to position [78, 0]
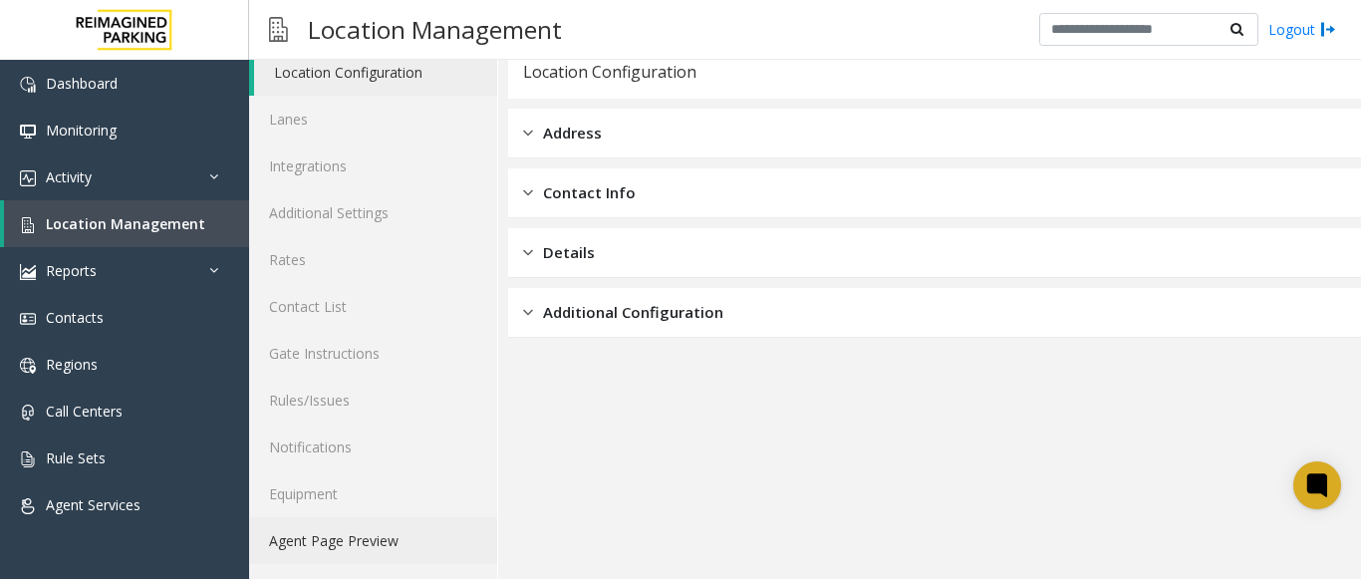
click at [364, 539] on link "Agent Page Preview" at bounding box center [373, 540] width 248 height 47
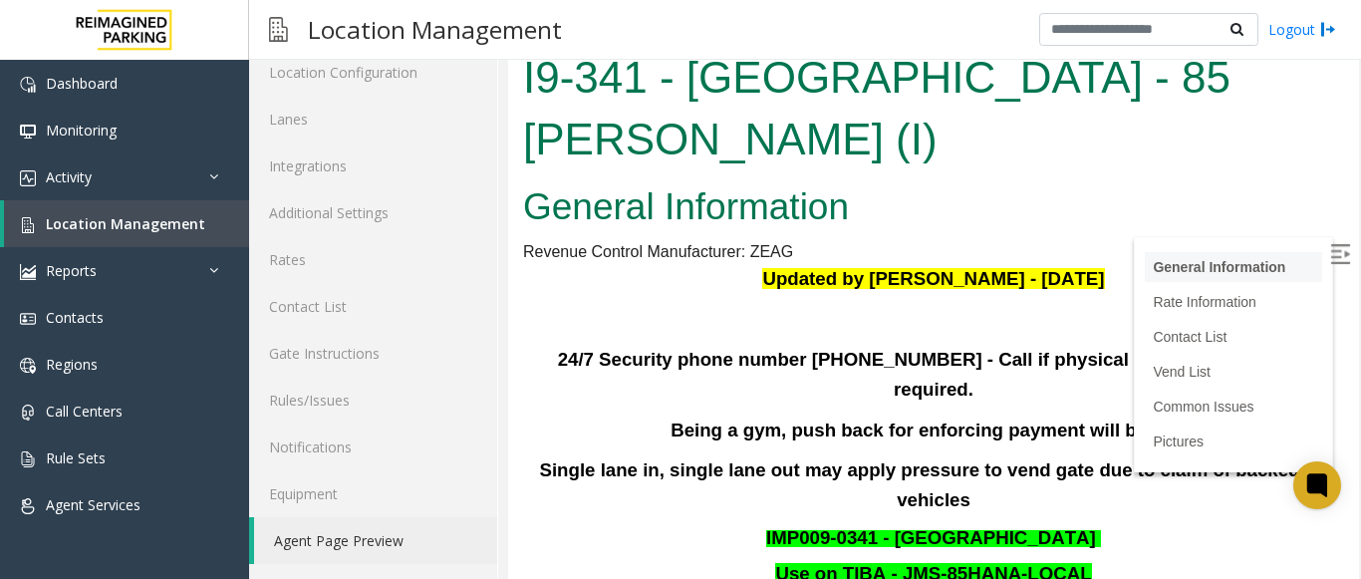
scroll to position [977, 0]
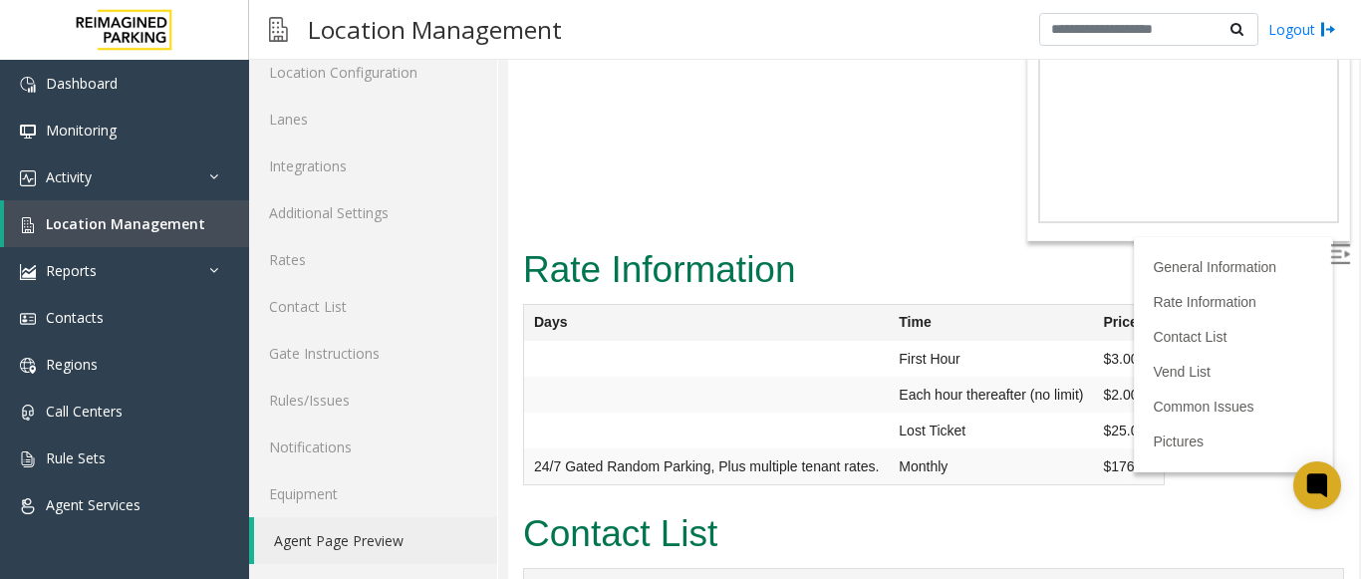
click at [1330, 254] on img at bounding box center [1340, 254] width 20 height 20
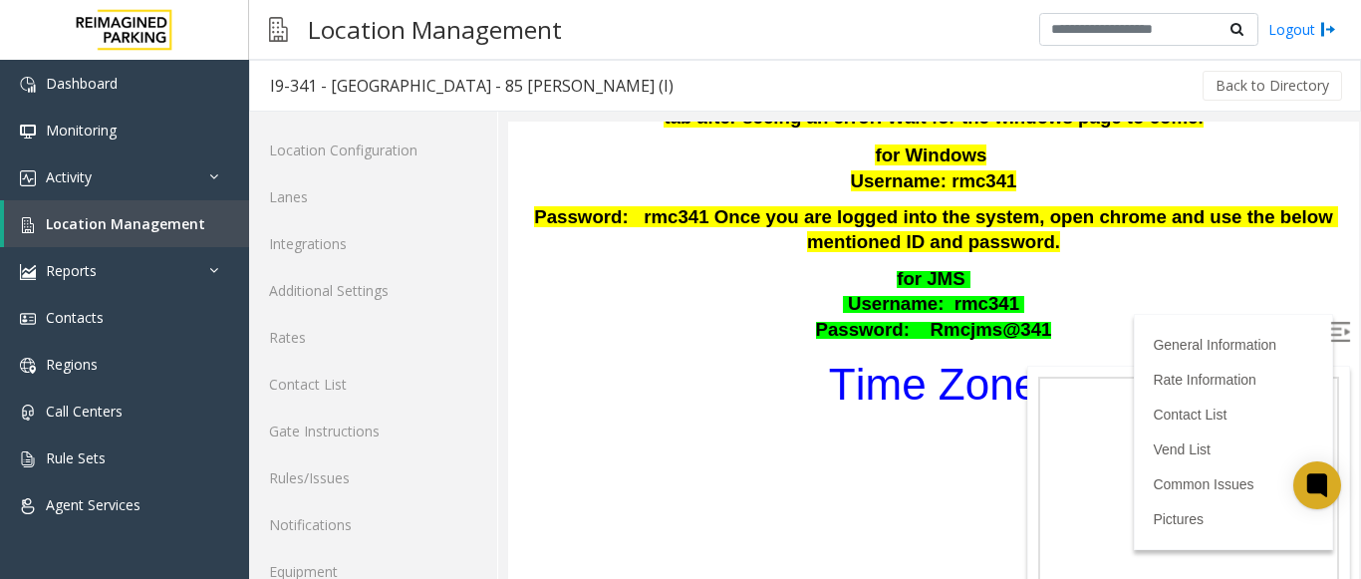
scroll to position [598, 0]
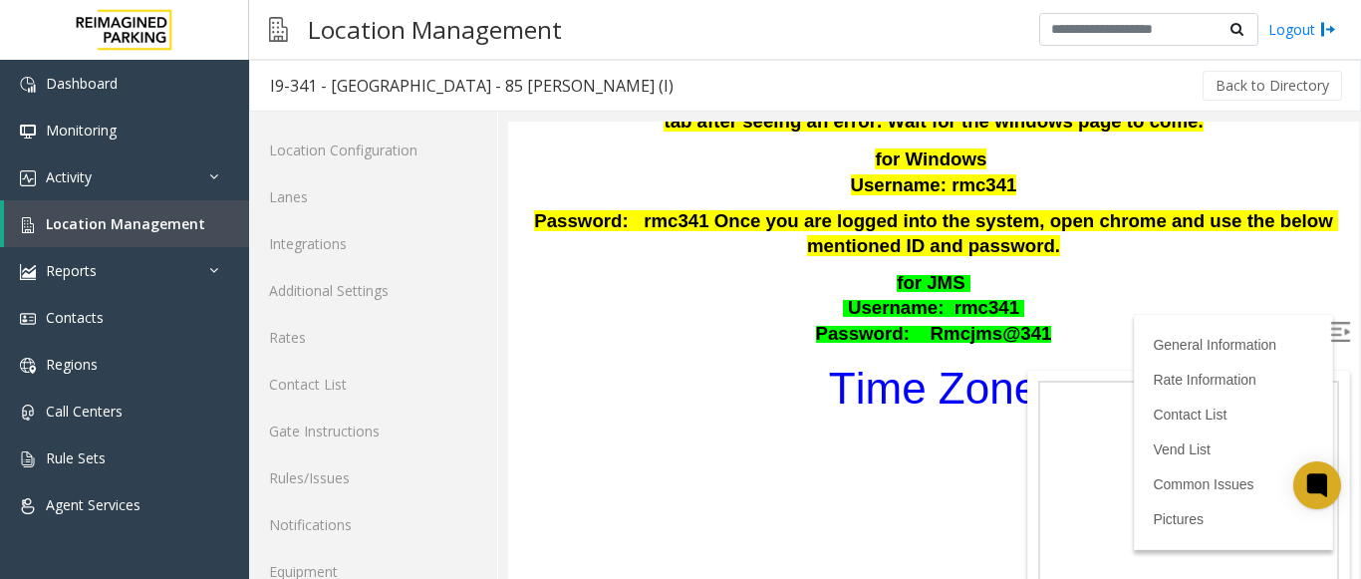
click at [975, 364] on font "Time Zone" at bounding box center [933, 388] width 209 height 49
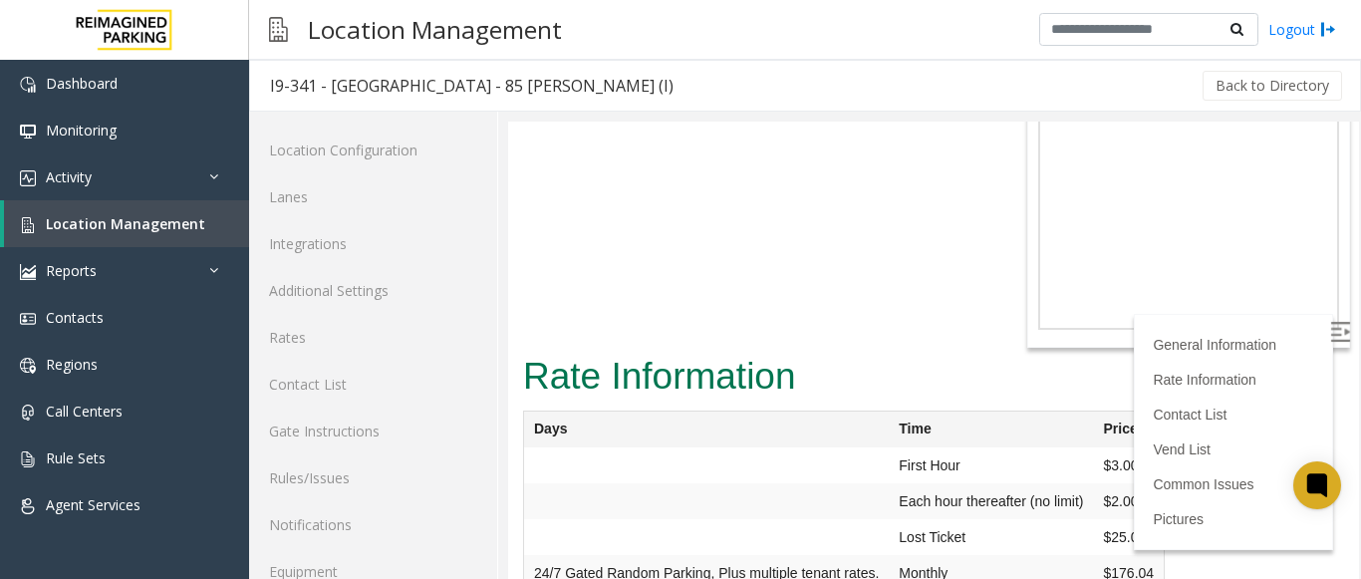
scroll to position [997, 0]
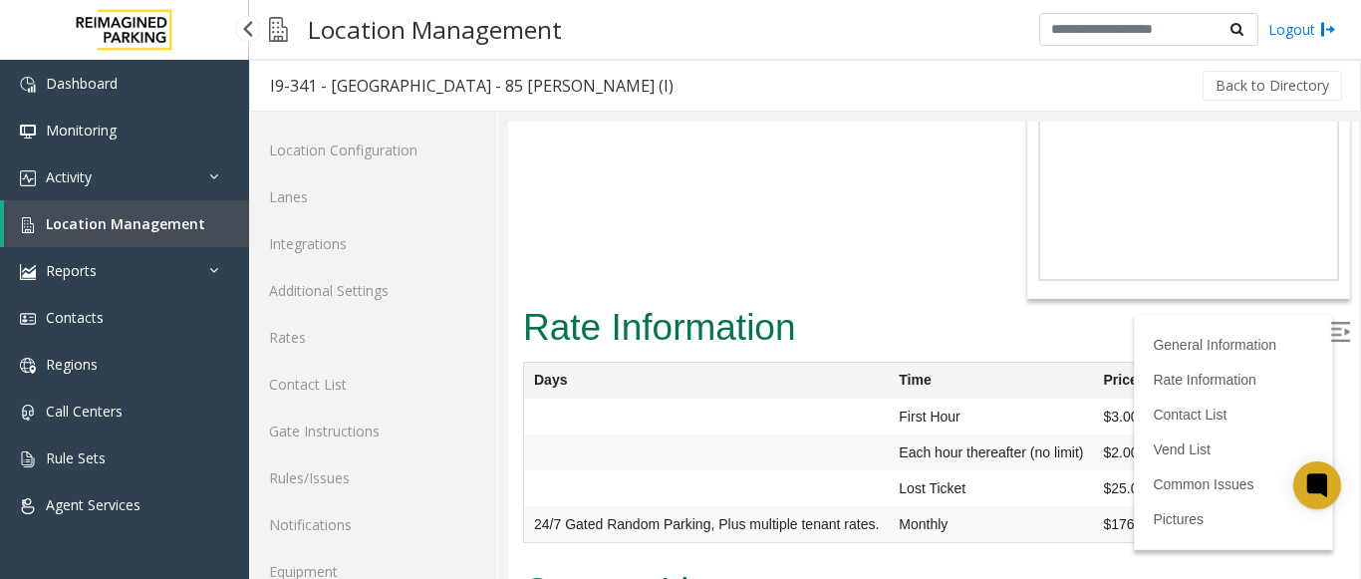
click at [148, 220] on span "Location Management" at bounding box center [125, 223] width 159 height 19
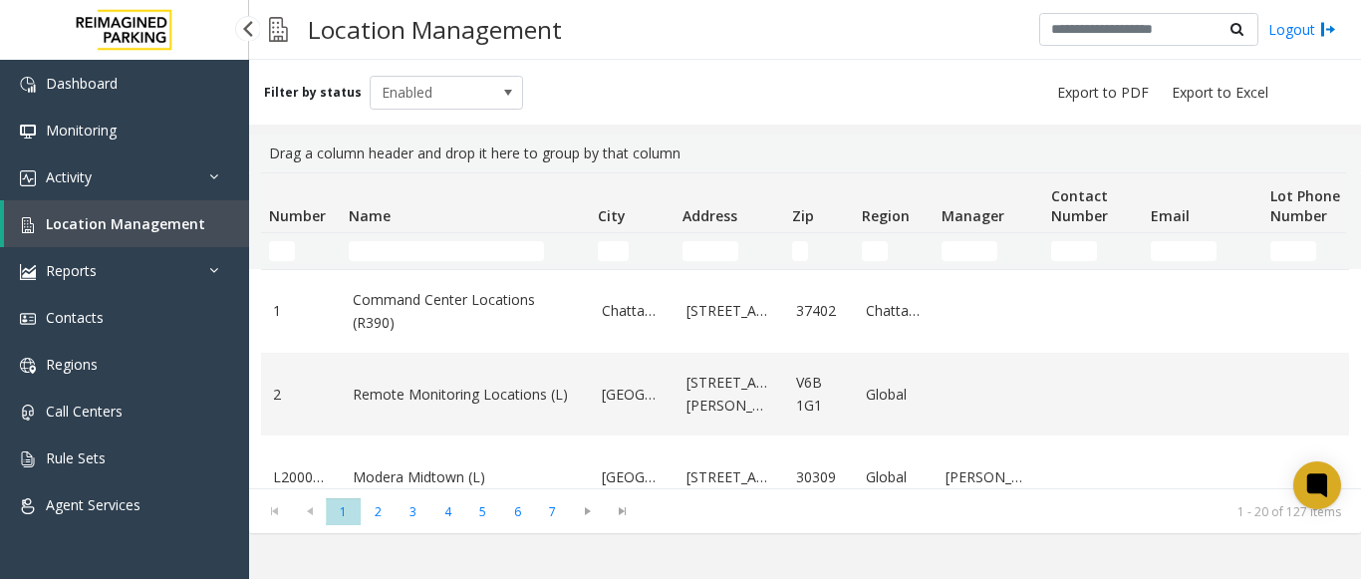
click at [158, 217] on span "Location Management" at bounding box center [125, 223] width 159 height 19
click at [377, 246] on input "Name Filter" at bounding box center [446, 251] width 195 height 20
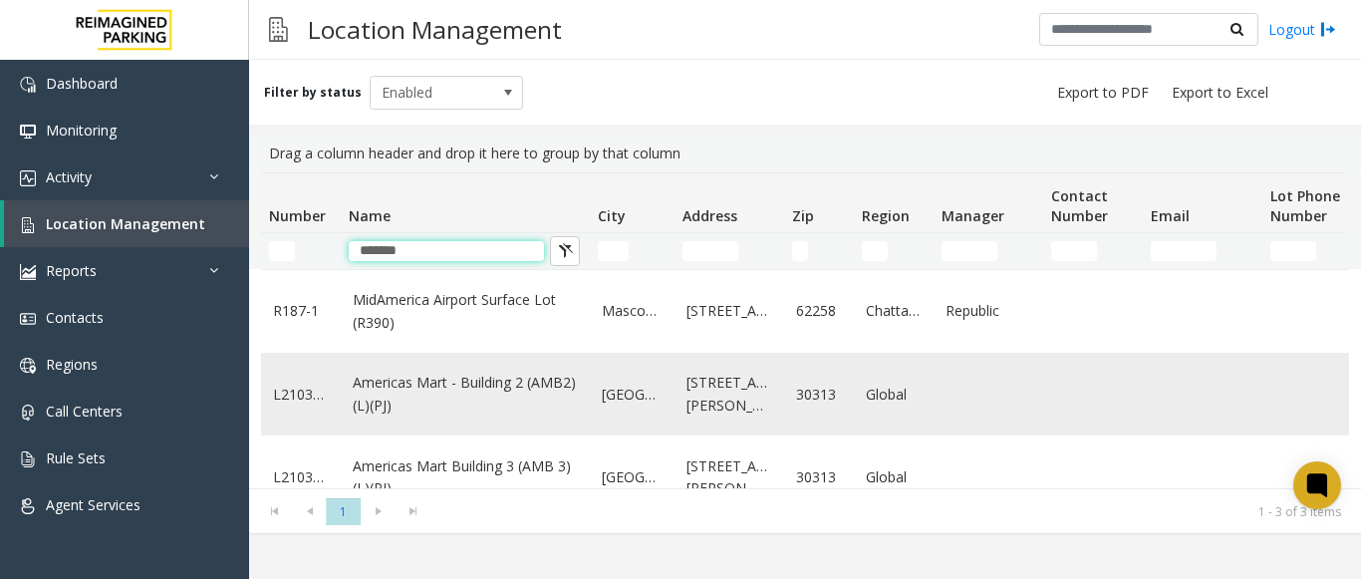
type input "*******"
click at [427, 377] on link "Americas Mart - Building 2 (AMB2) (L)(PJ)" at bounding box center [465, 394] width 225 height 45
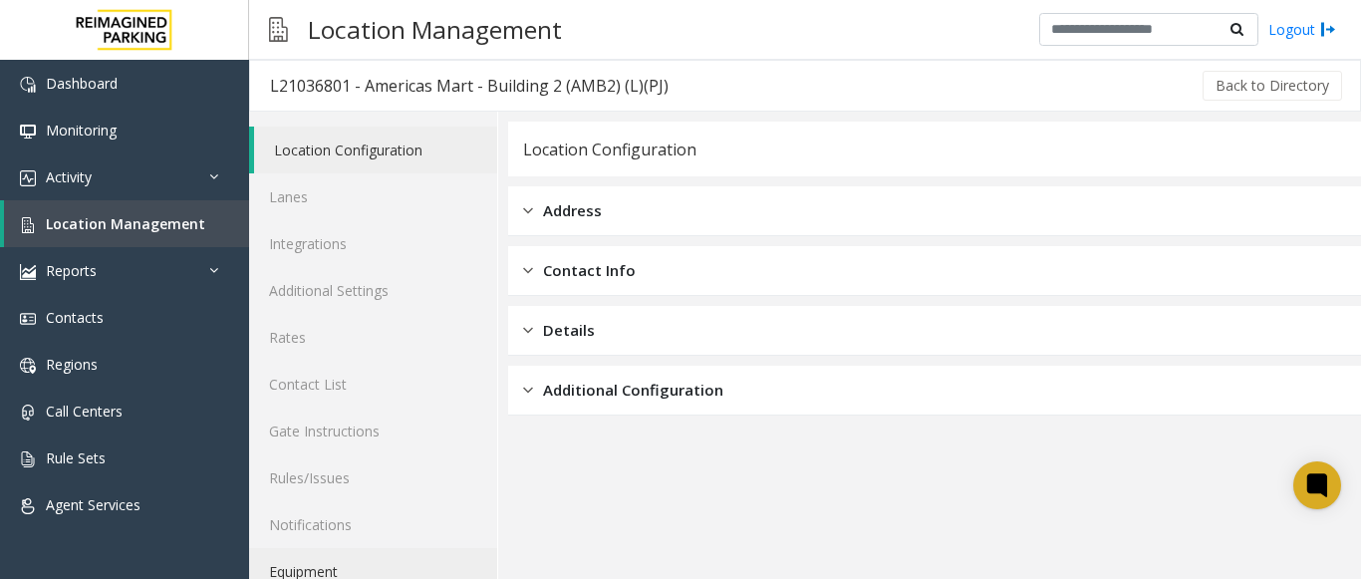
scroll to position [78, 0]
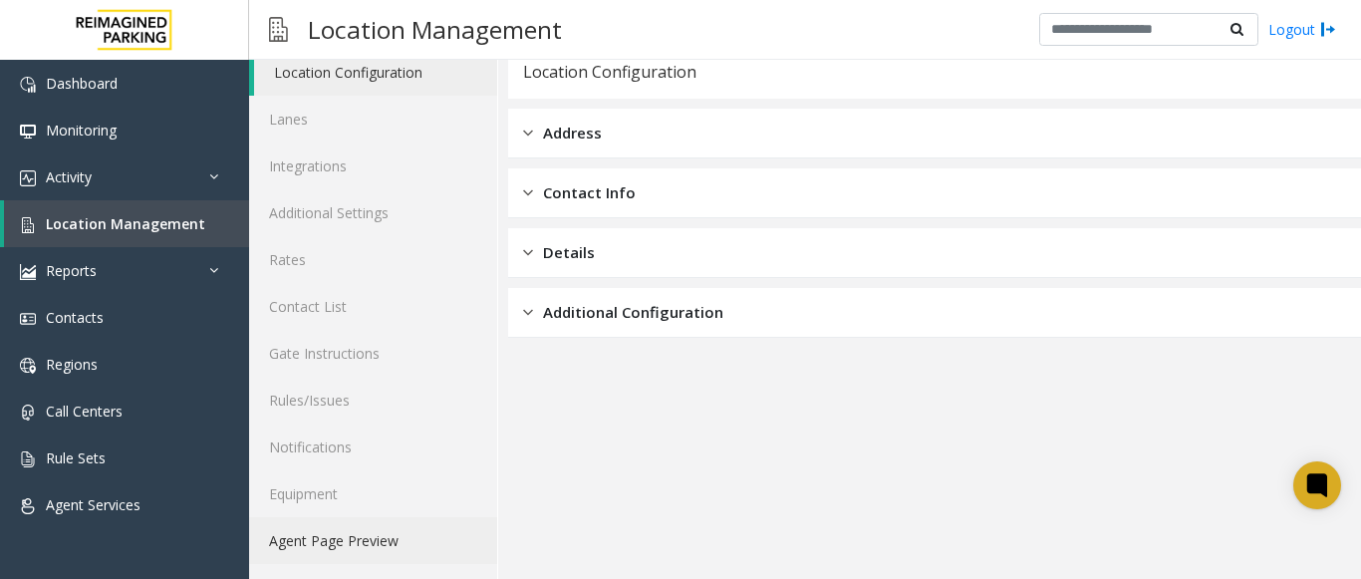
click at [397, 520] on link "Agent Page Preview" at bounding box center [373, 540] width 248 height 47
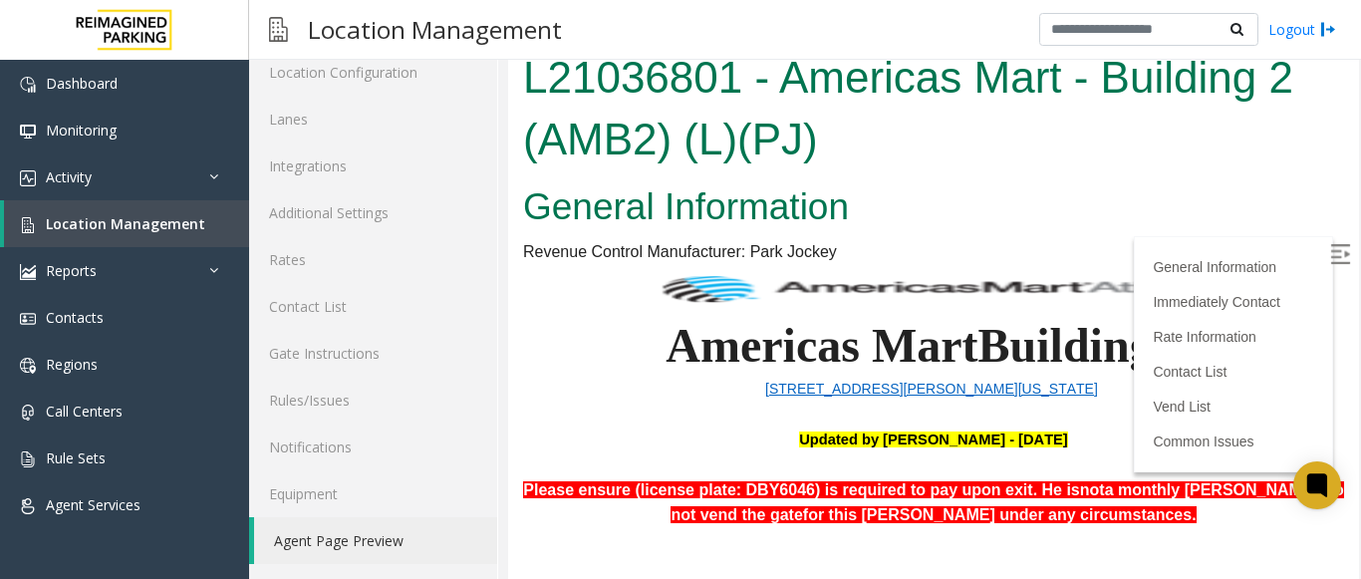
scroll to position [1190, 0]
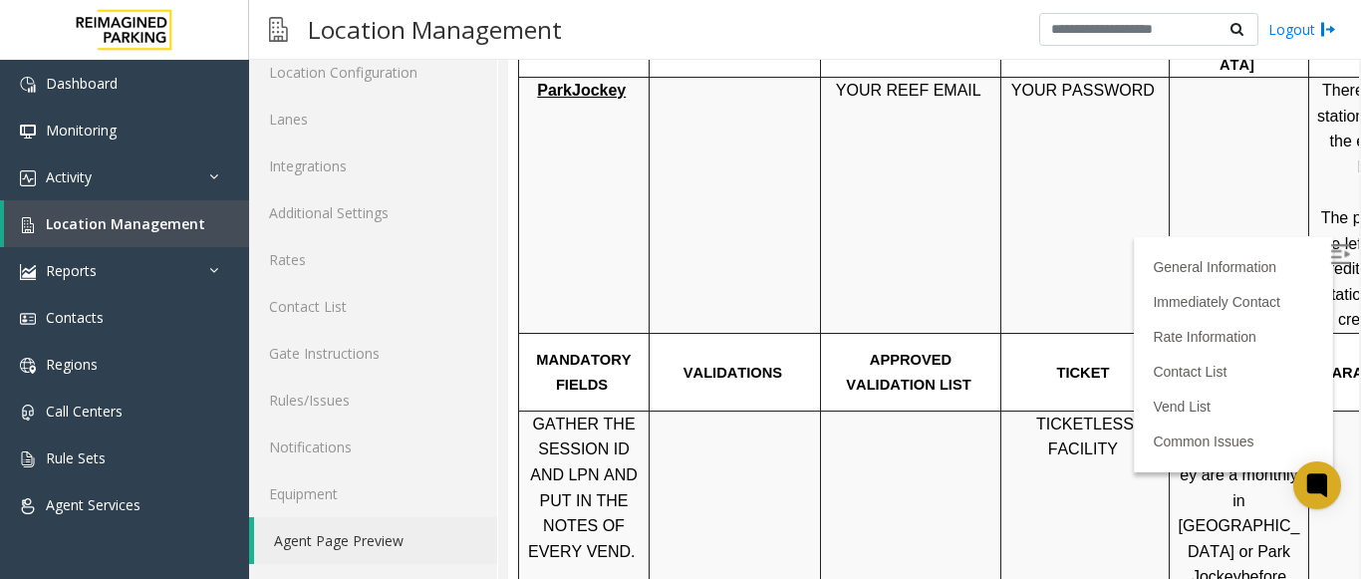
click at [1330, 252] on img at bounding box center [1340, 254] width 20 height 20
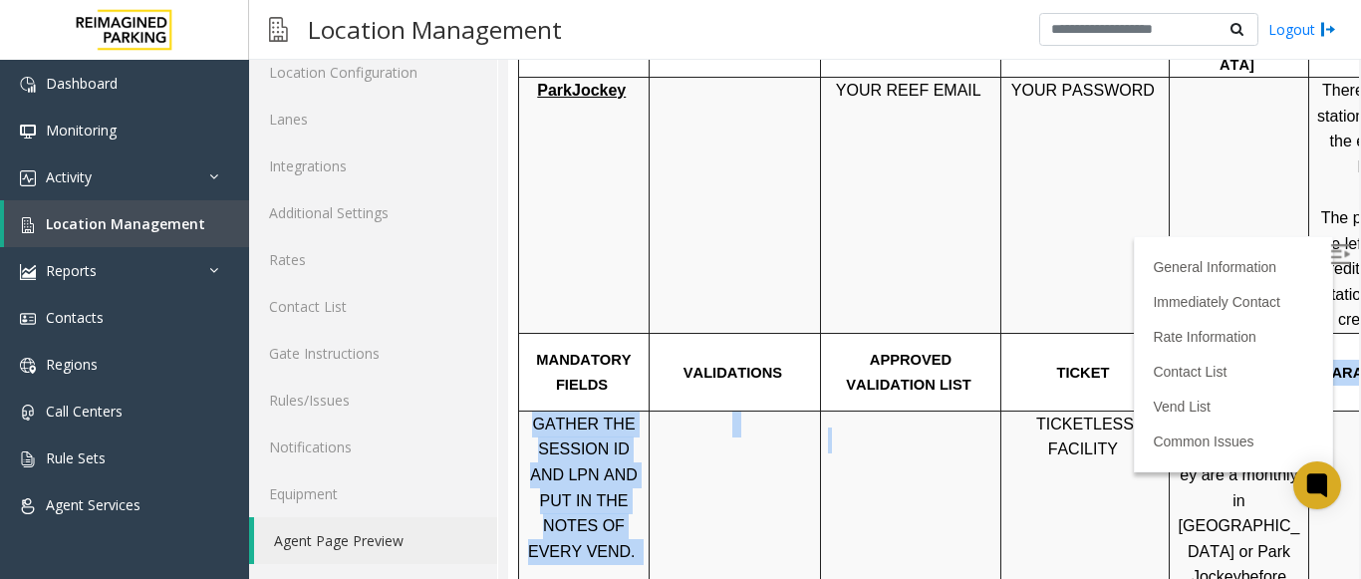
drag, startPoint x: 1014, startPoint y: 345, endPoint x: 1134, endPoint y: 324, distance: 122.4
click at [1134, 324] on tbody "PARCS SOLAR WINDS USERNAME PASSWORD PARIS EQUIPMENT CARD INSERTION ParkJockey Y…" at bounding box center [1059, 550] width 1081 height 1051
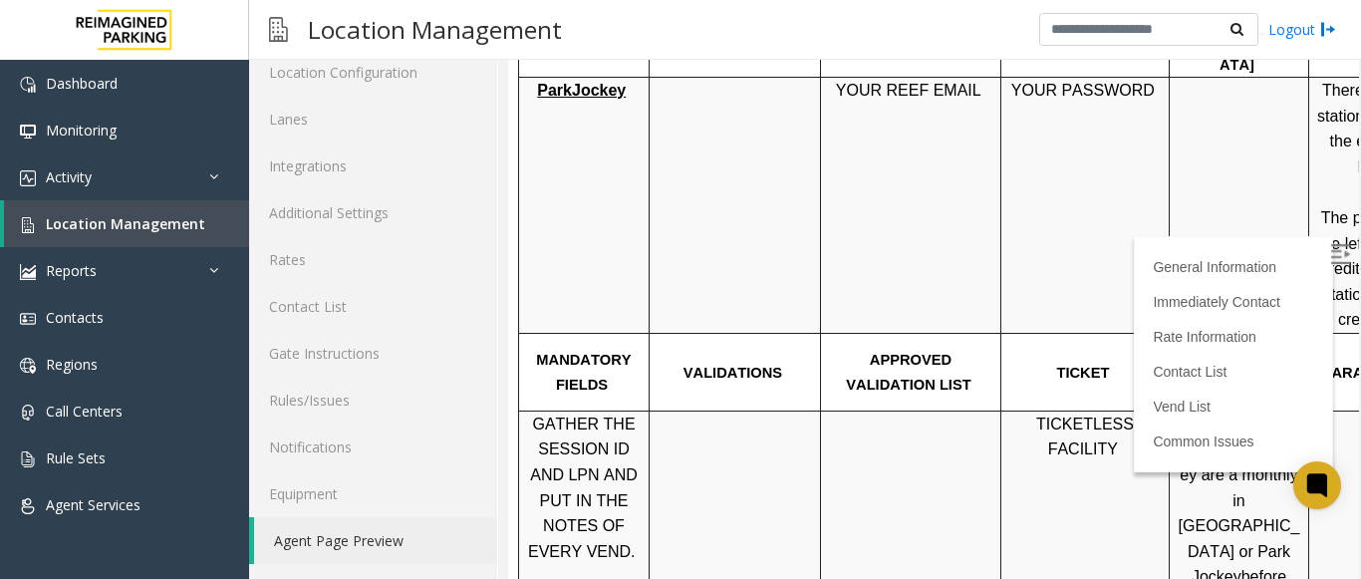
click at [835, 208] on td "YOUR REEF EMAIL" at bounding box center [911, 206] width 180 height 256
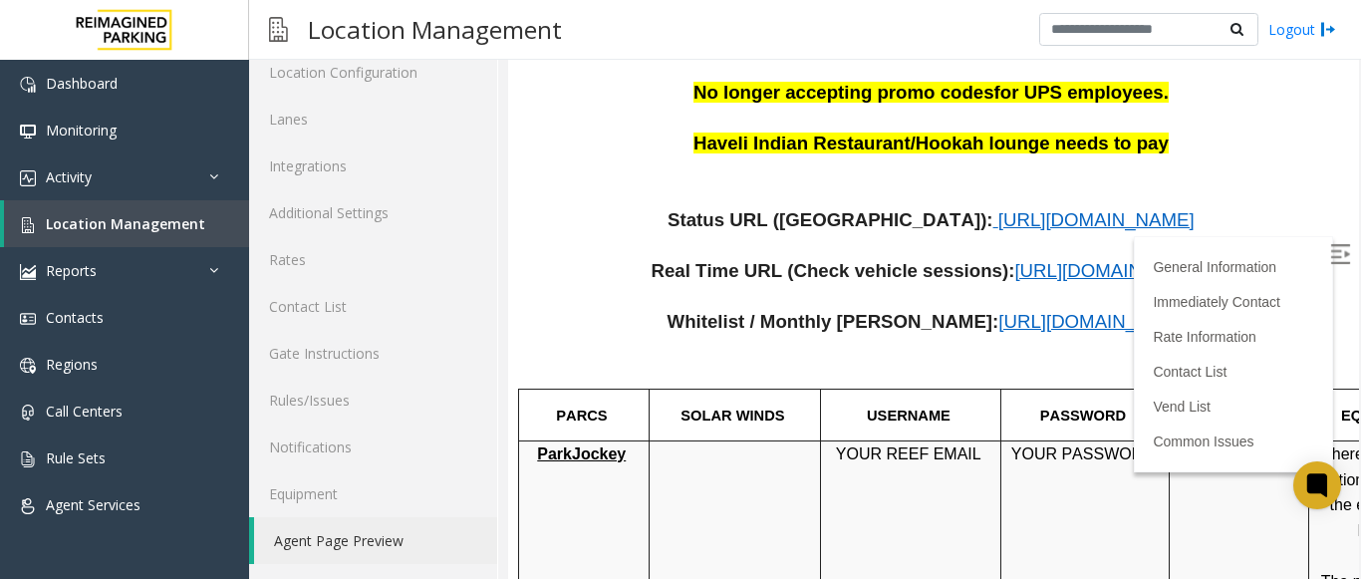
scroll to position [791, 0]
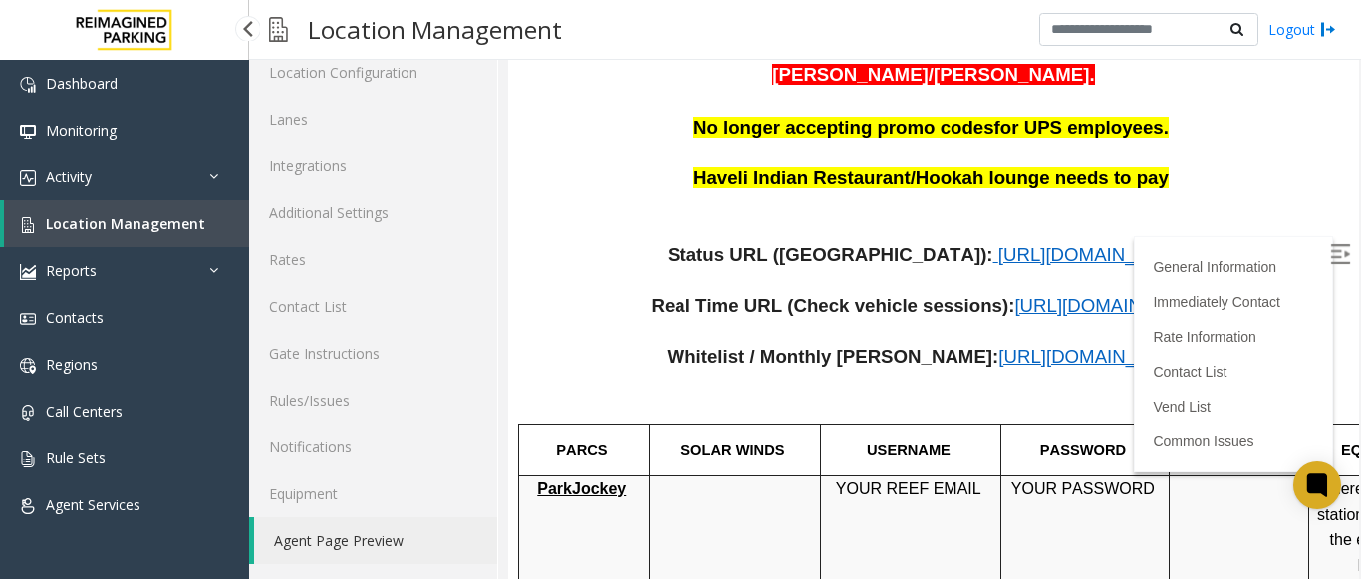
click at [202, 227] on link "Location Management" at bounding box center [126, 223] width 245 height 47
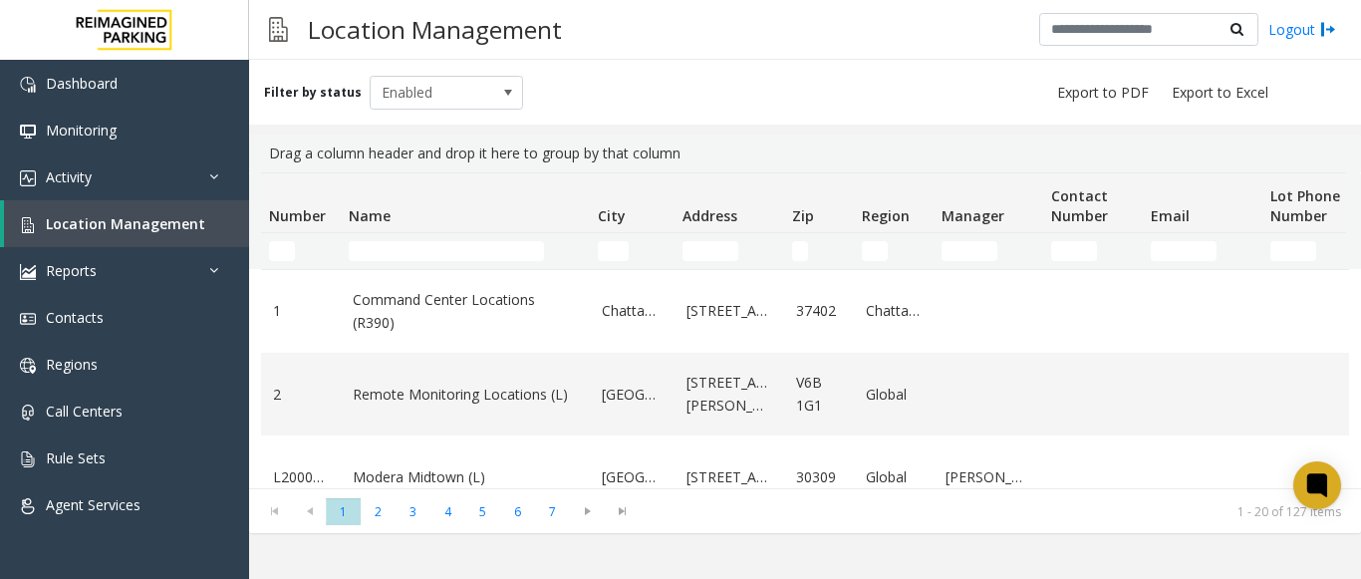
click at [450, 262] on td "Name Filter" at bounding box center [465, 251] width 249 height 36
click at [452, 248] on input "Name Filter" at bounding box center [446, 251] width 195 height 20
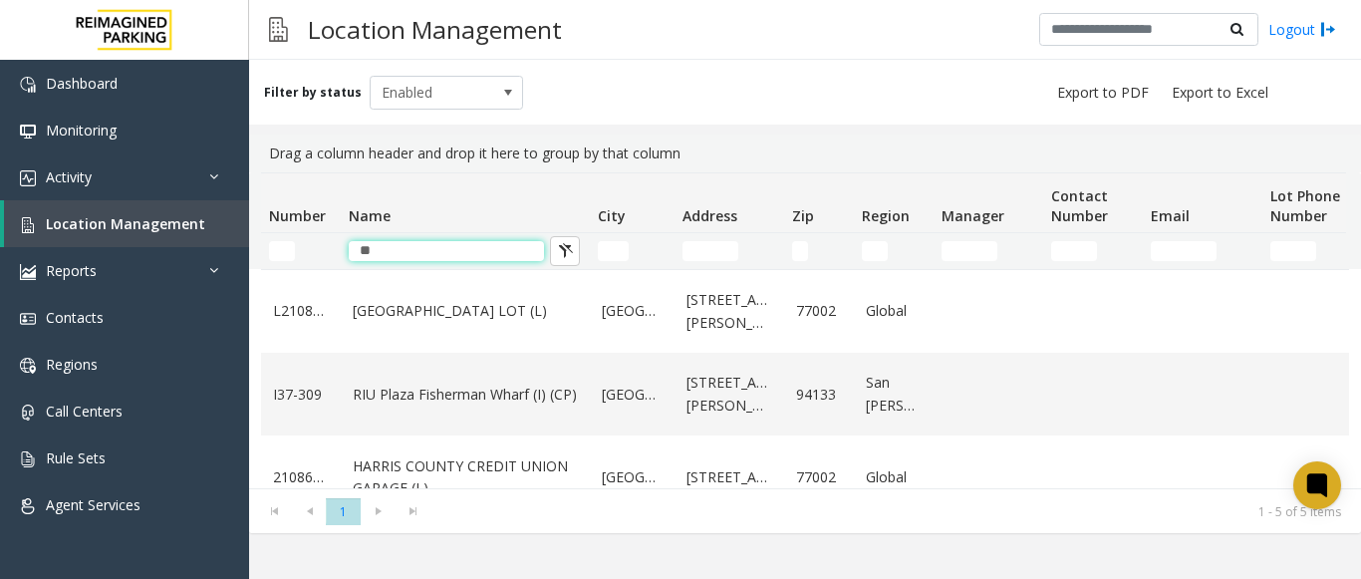
type input "*"
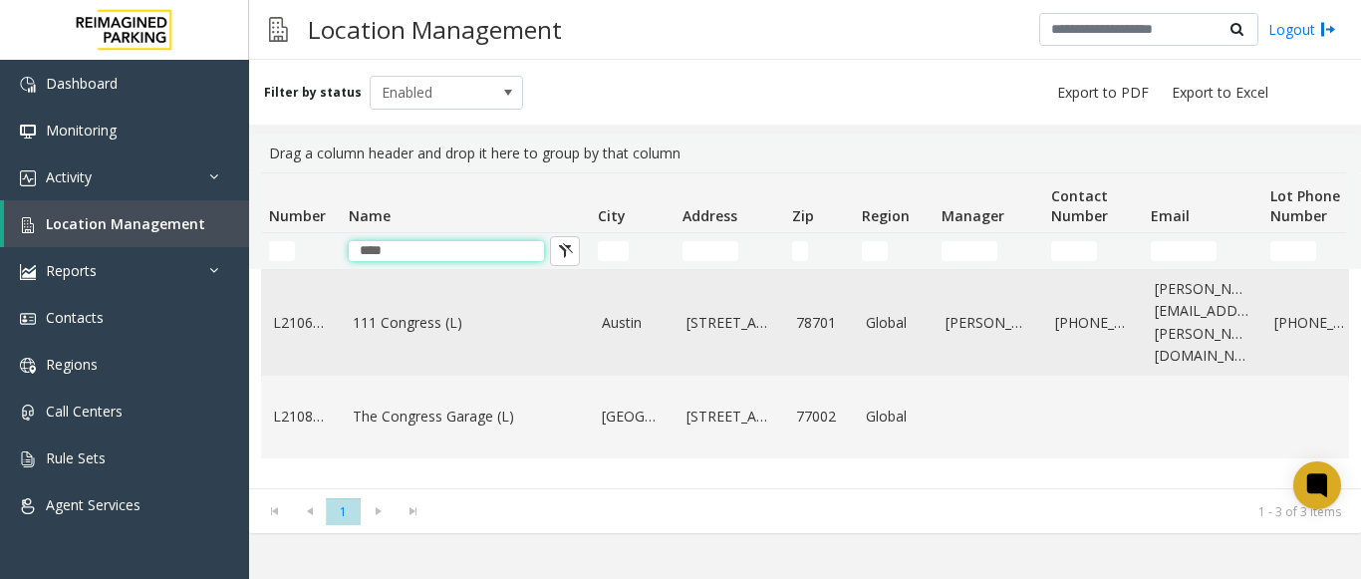
scroll to position [47, 0]
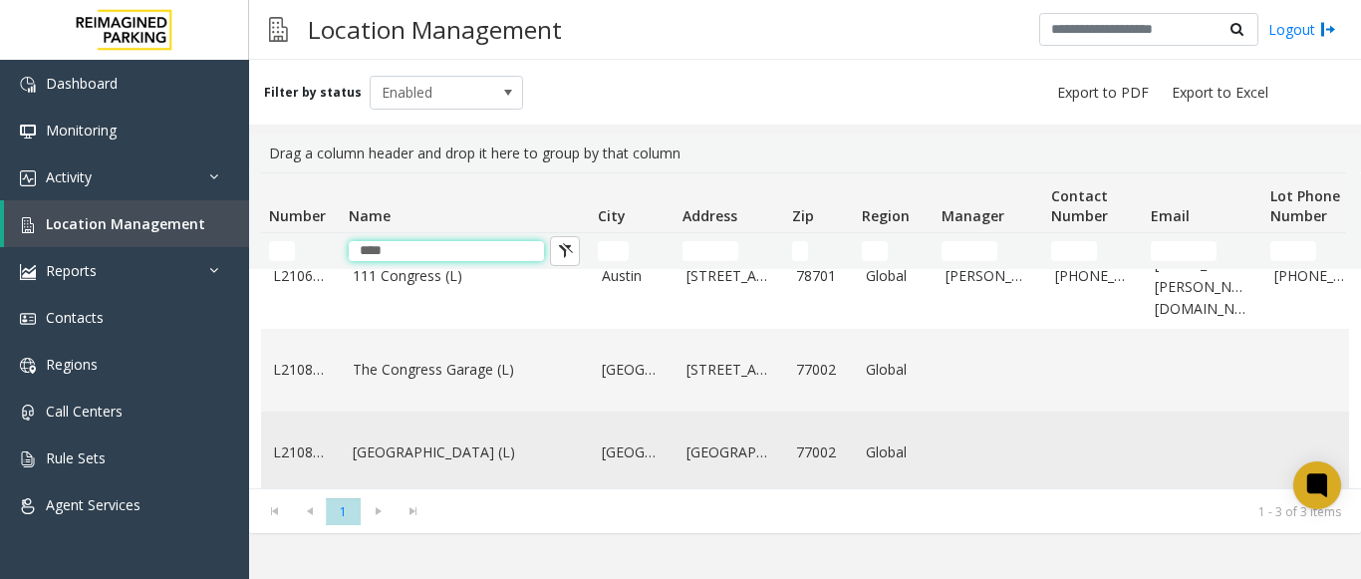
type input "****"
click at [478, 442] on link "[GEOGRAPHIC_DATA] (L)" at bounding box center [465, 453] width 225 height 22
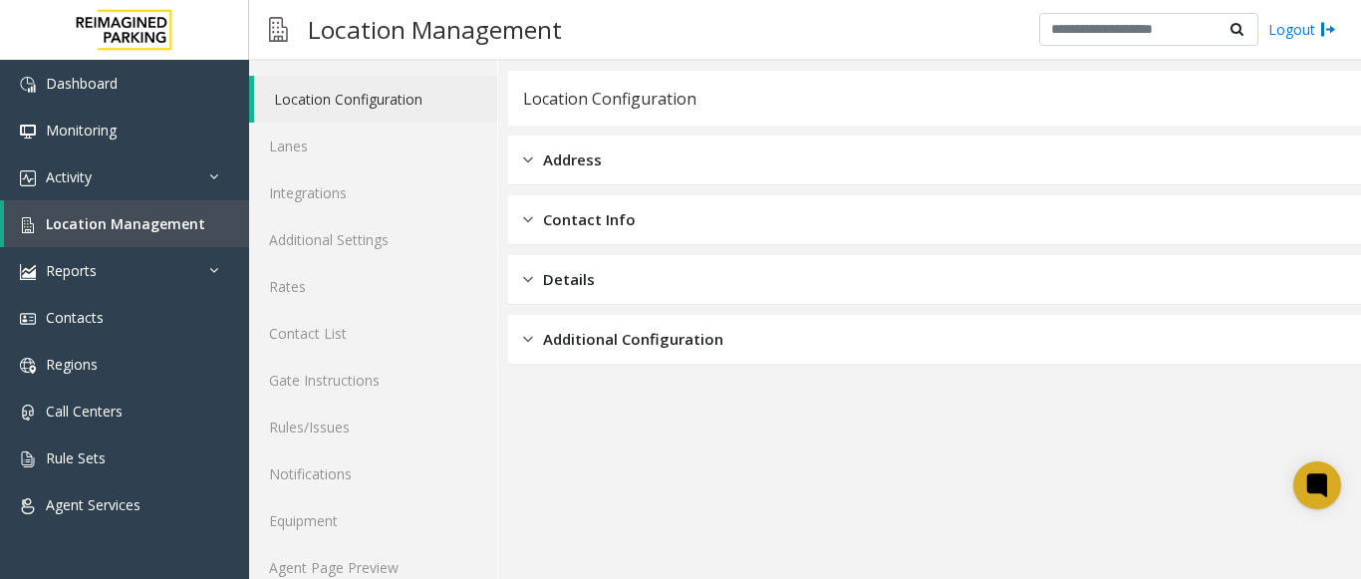
scroll to position [78, 0]
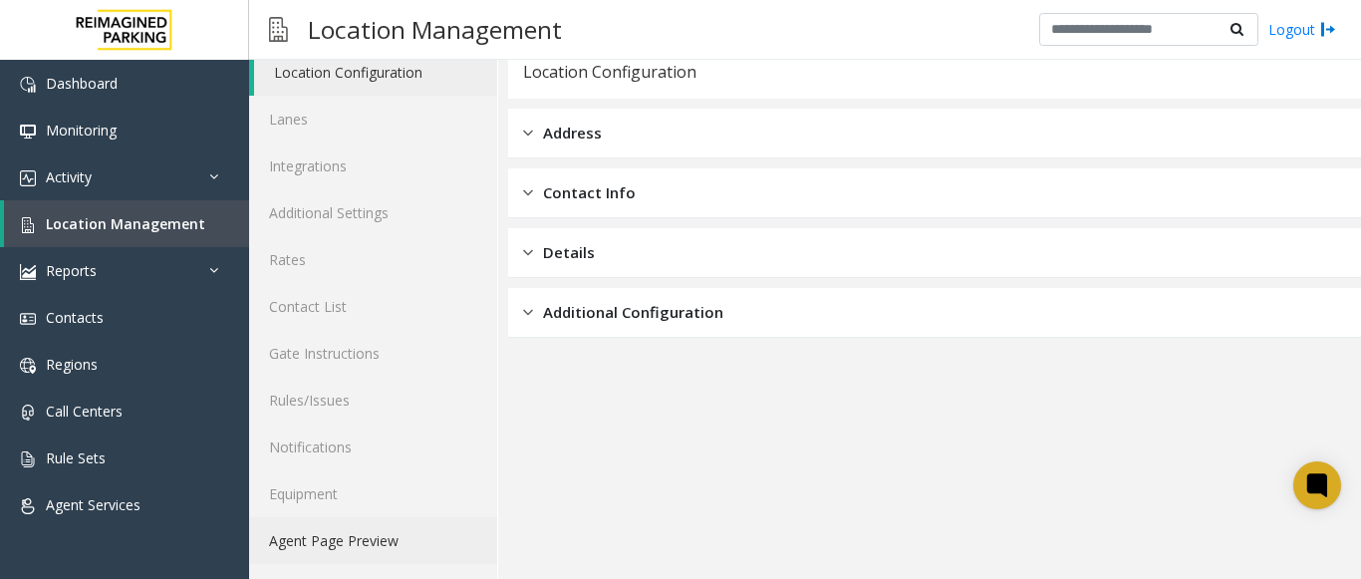
click at [310, 542] on link "Agent Page Preview" at bounding box center [373, 540] width 248 height 47
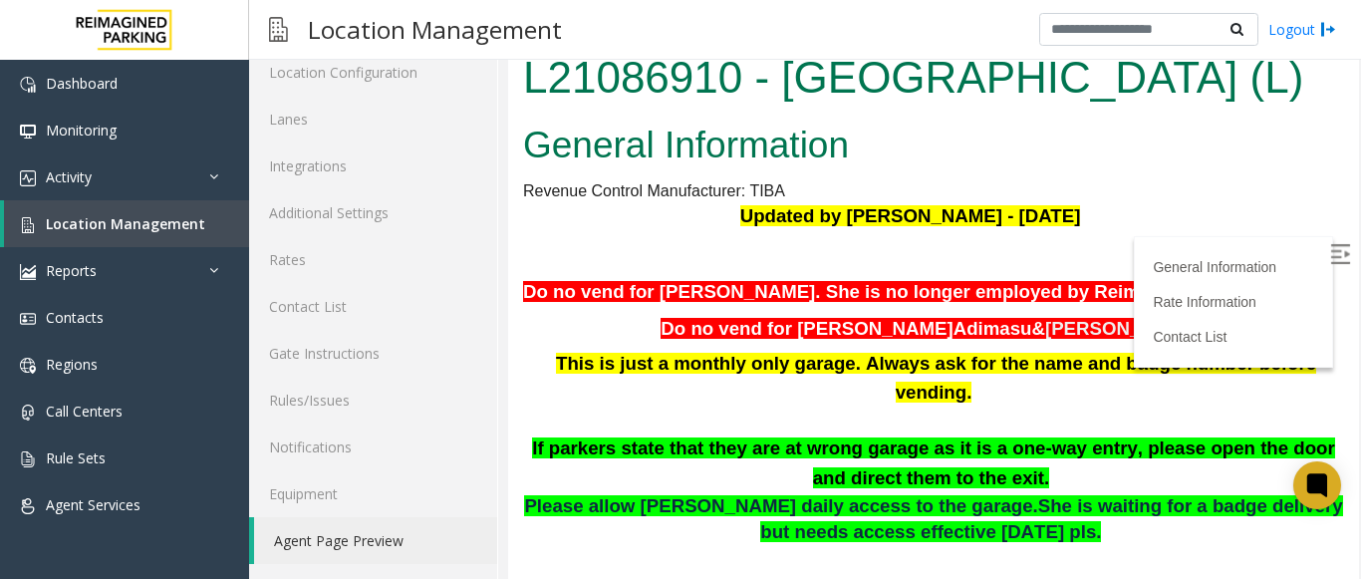
click at [1330, 249] on img at bounding box center [1340, 254] width 20 height 20
click at [1094, 171] on h2 "General Information" at bounding box center [933, 146] width 821 height 52
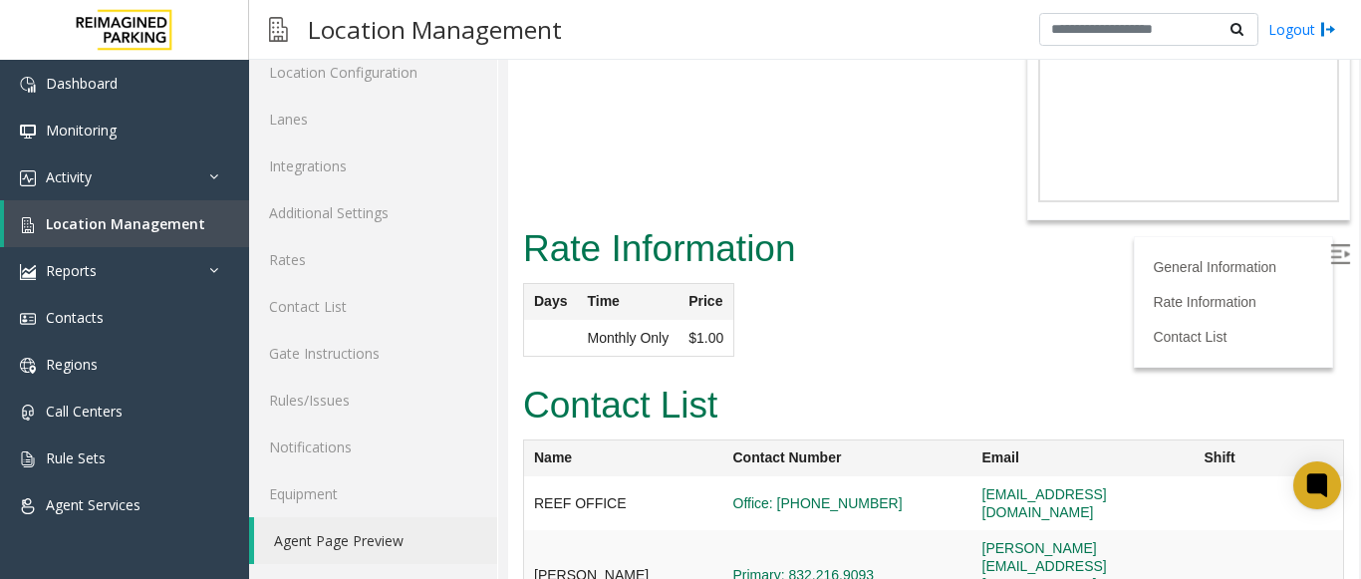
scroll to position [114, 0]
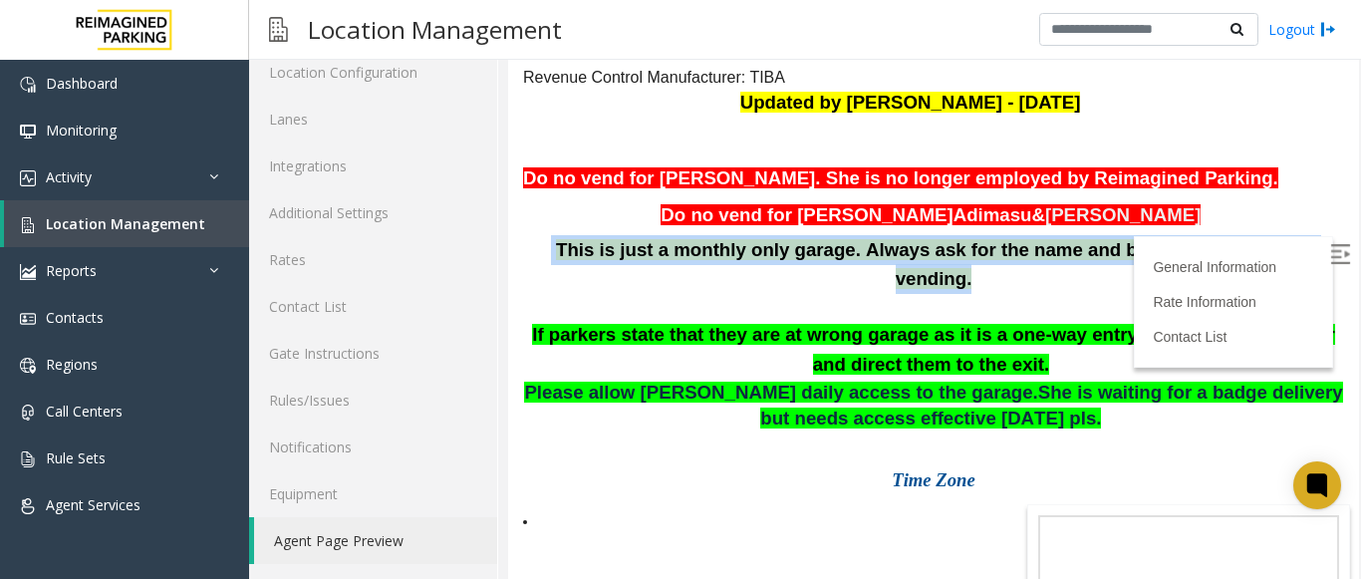
drag, startPoint x: 550, startPoint y: 309, endPoint x: 1286, endPoint y: 298, distance: 735.6
click at [1286, 295] on p "This is just a monthly only garage. Always ask for the name and badge number be…" at bounding box center [933, 265] width 821 height 60
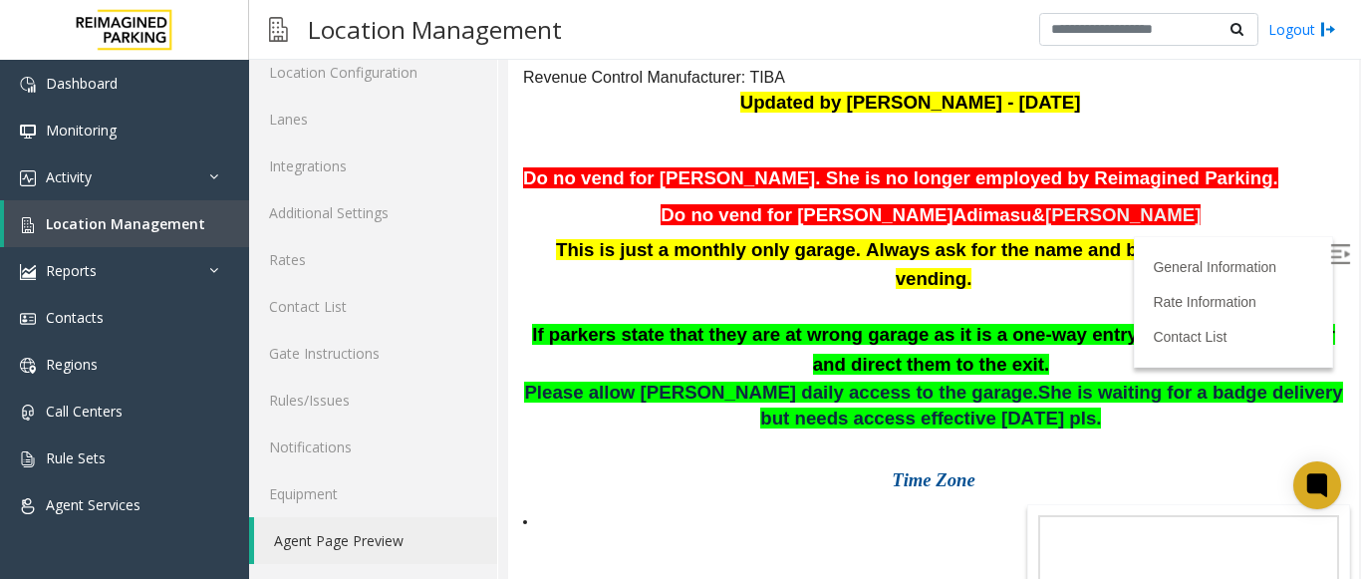
click at [1267, 320] on p at bounding box center [933, 307] width 821 height 26
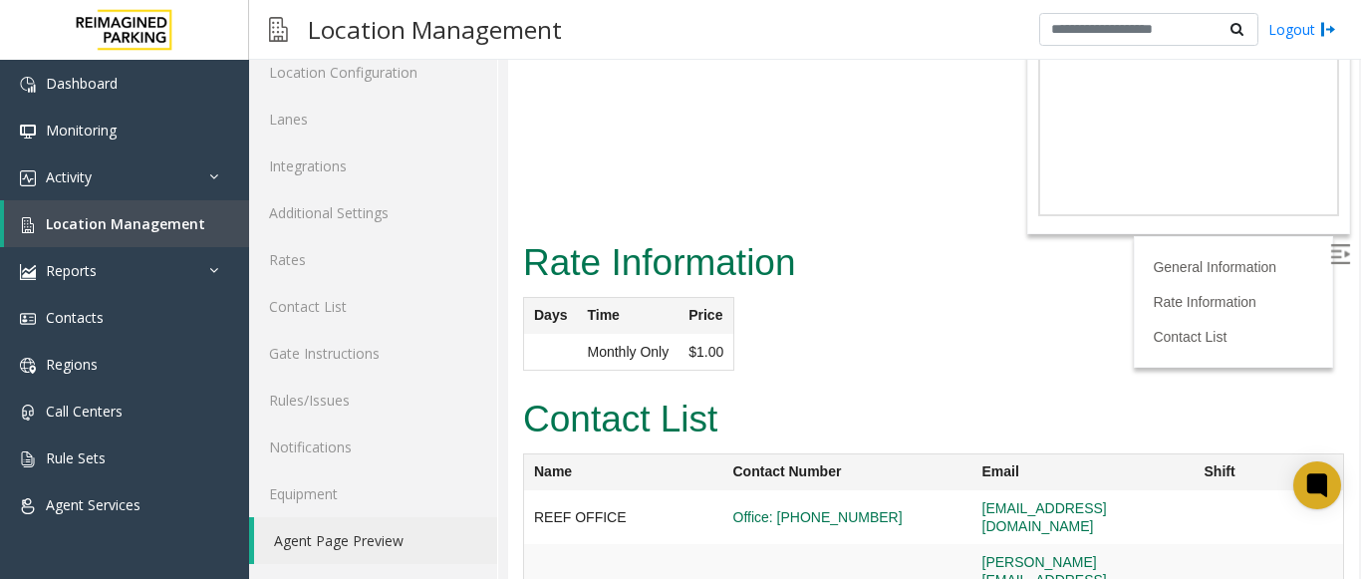
scroll to position [726, 0]
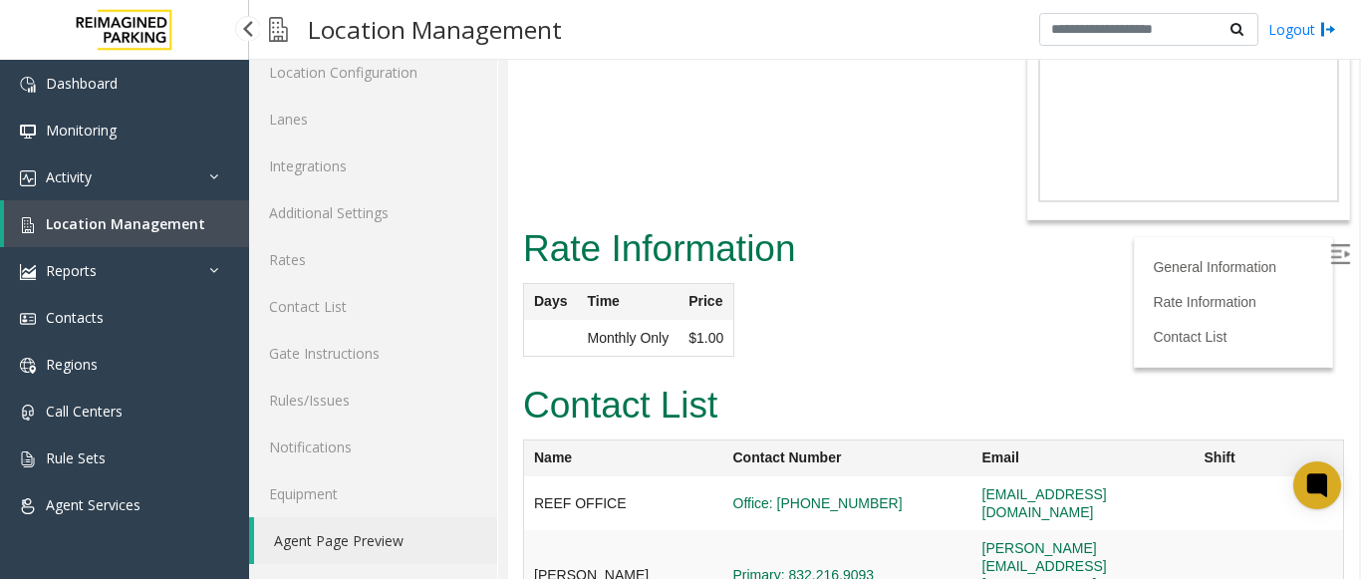
click at [212, 221] on link "Location Management" at bounding box center [126, 223] width 245 height 47
